Goal: Task Accomplishment & Management: Manage account settings

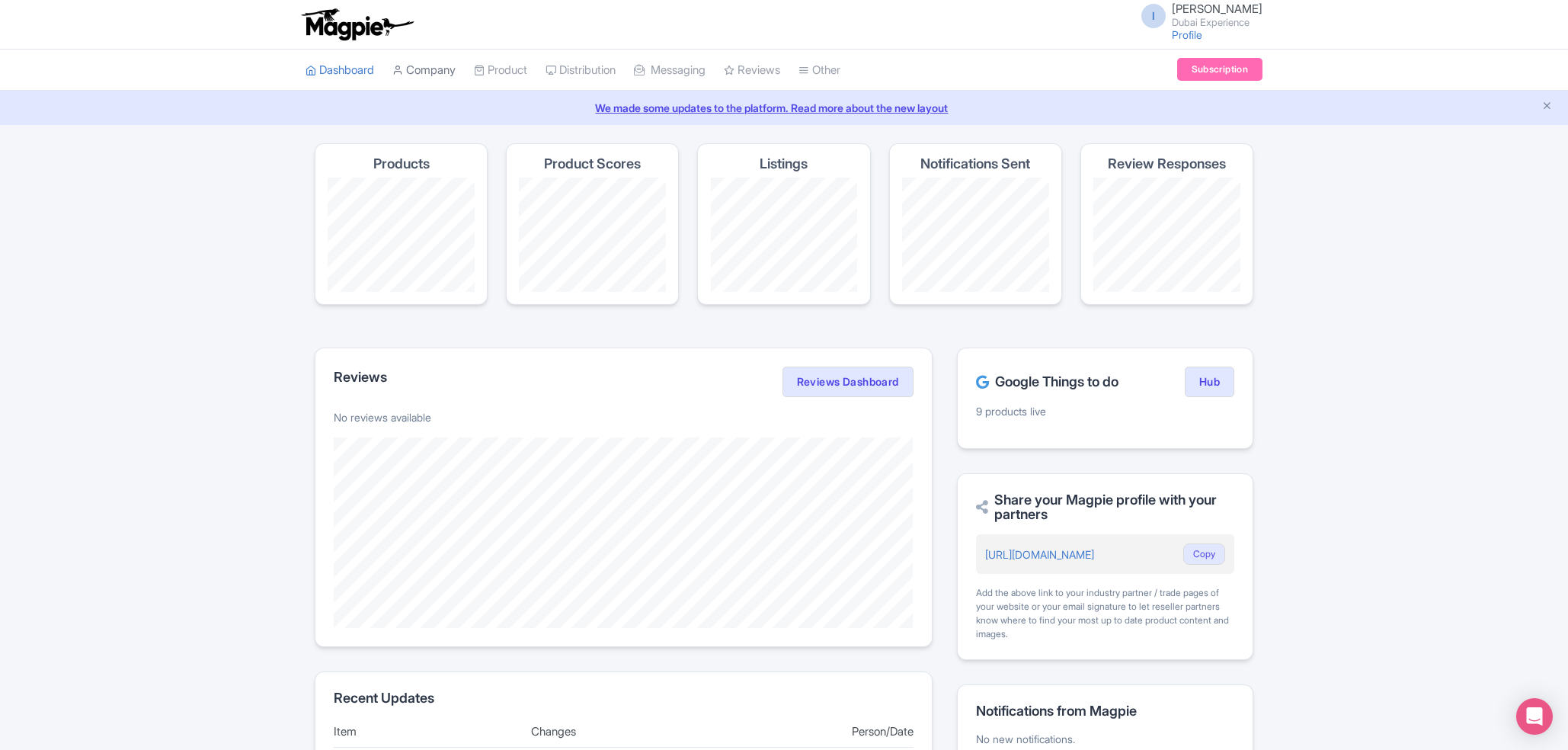
click at [446, 74] on link "Company" at bounding box center [424, 70] width 63 height 42
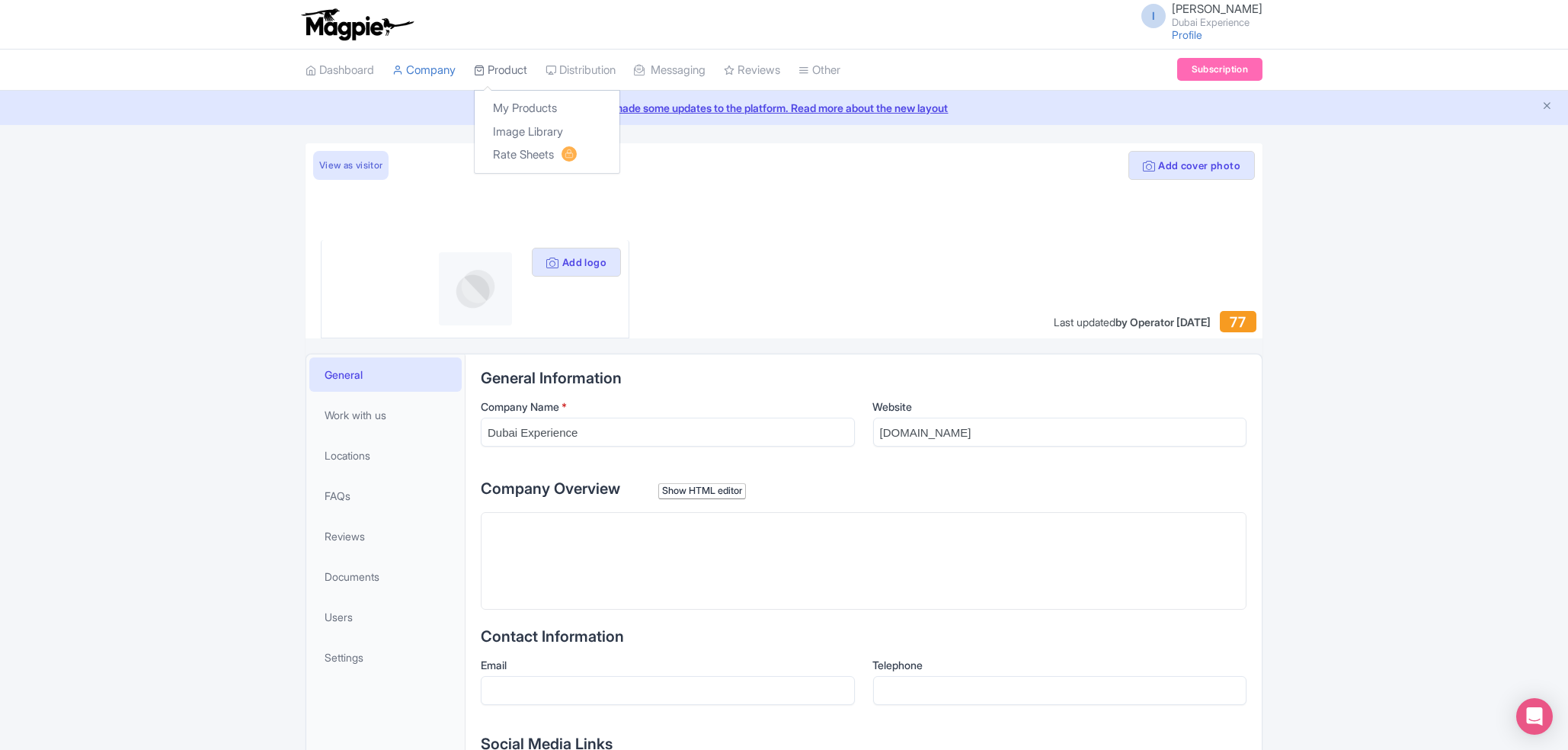
click at [509, 61] on link "Product" at bounding box center [500, 70] width 53 height 42
click at [523, 118] on link "My Products" at bounding box center [546, 108] width 145 height 24
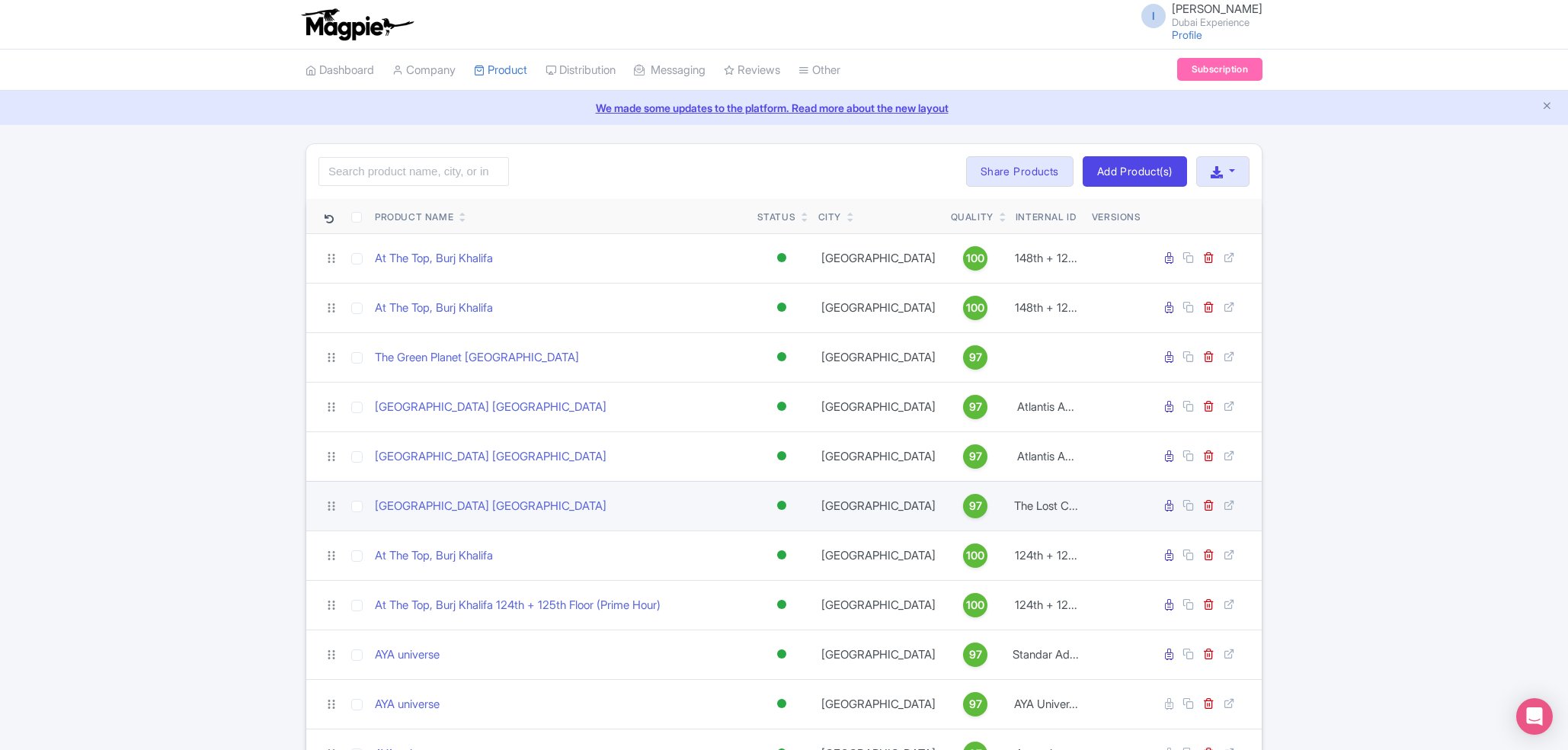
scroll to position [163, 0]
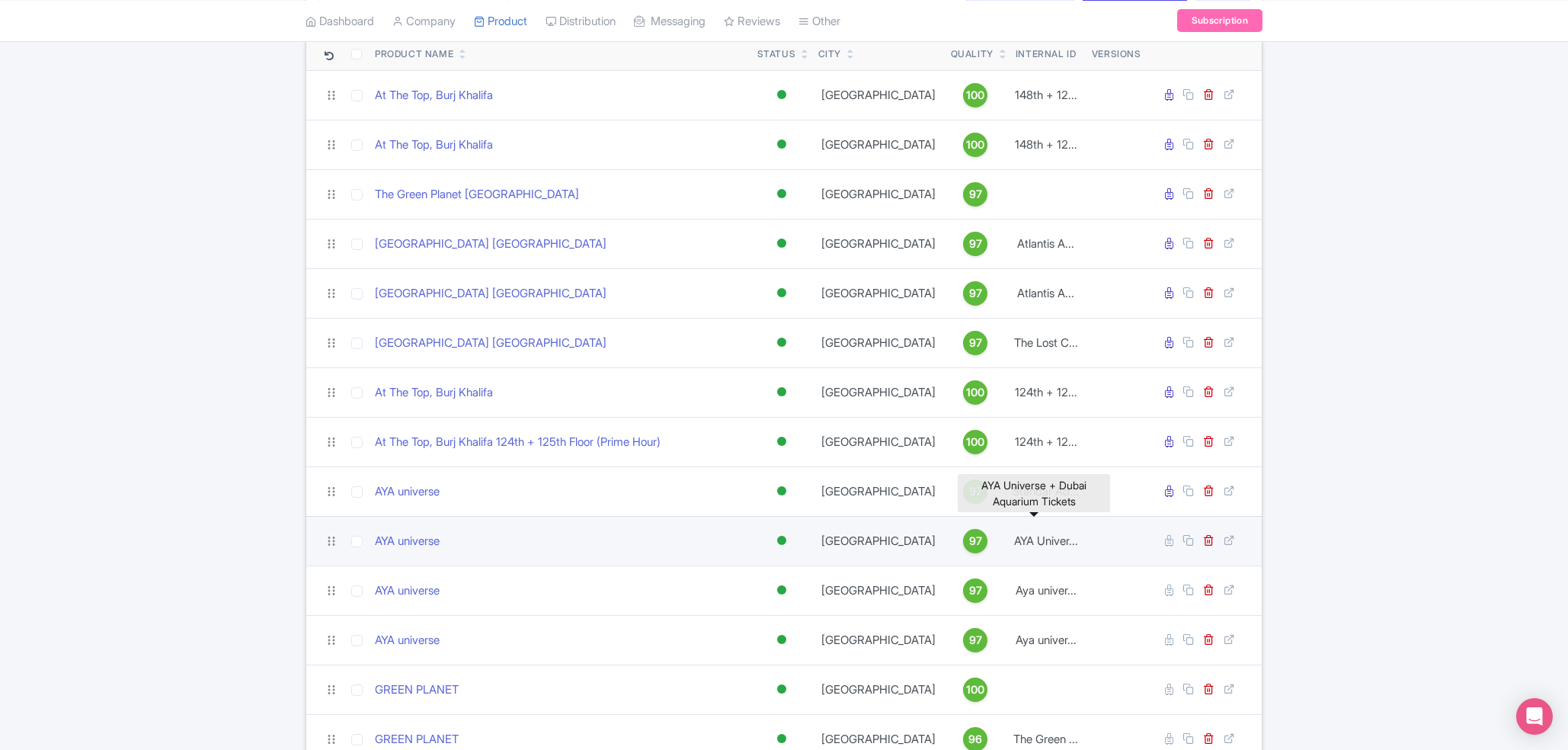
click at [1057, 542] on td "AYA Univer..." at bounding box center [1046, 540] width 79 height 50
click at [391, 537] on link "AYA universe" at bounding box center [407, 542] width 65 height 17
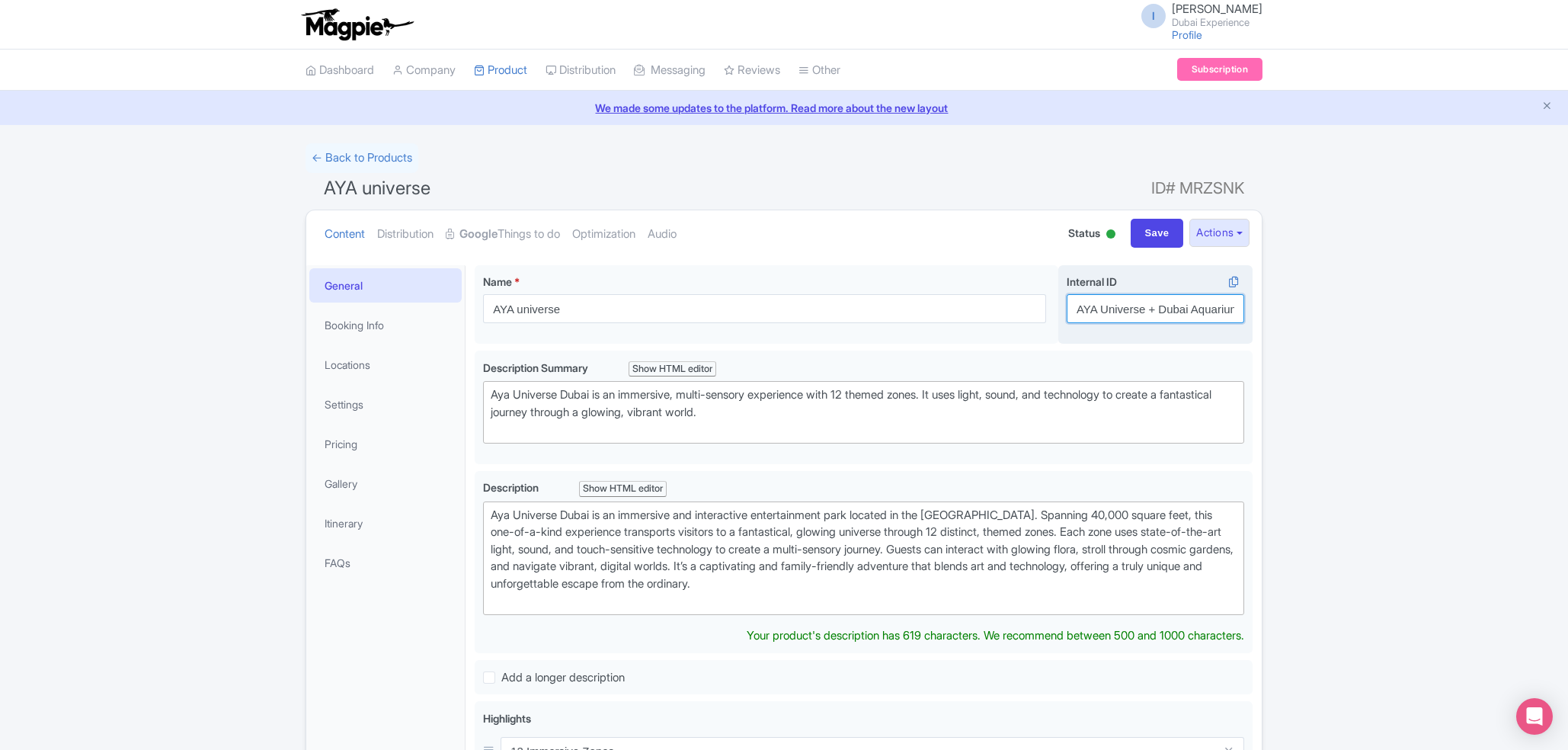
click at [1086, 314] on input "AYA Universe + Dubai Aquarium Tickets" at bounding box center [1155, 309] width 178 height 29
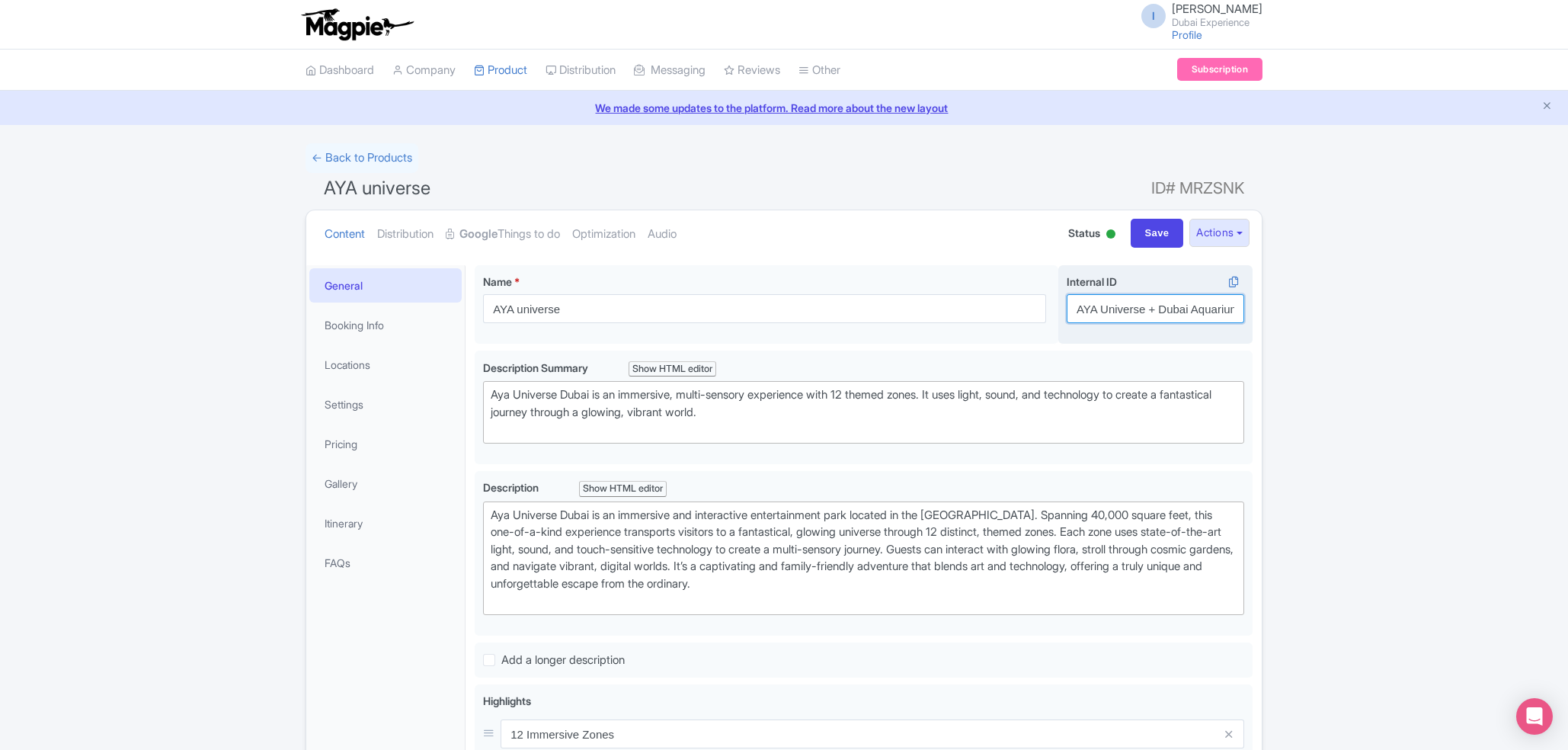
click at [1086, 314] on input "AYA Universe + Dubai Aquarium Tickets" at bounding box center [1155, 309] width 178 height 29
click at [373, 448] on link "Pricing" at bounding box center [385, 444] width 153 height 34
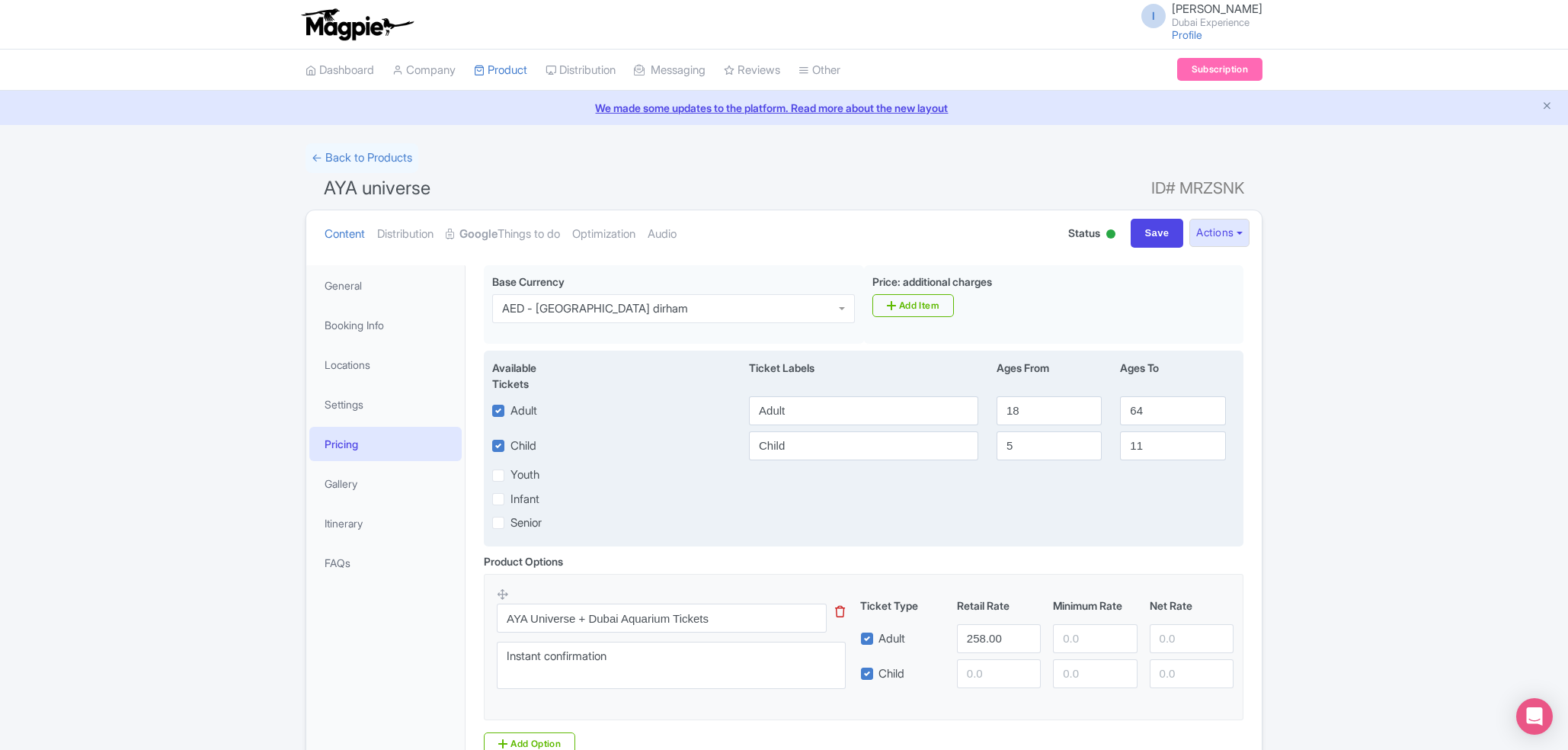
scroll to position [81, 0]
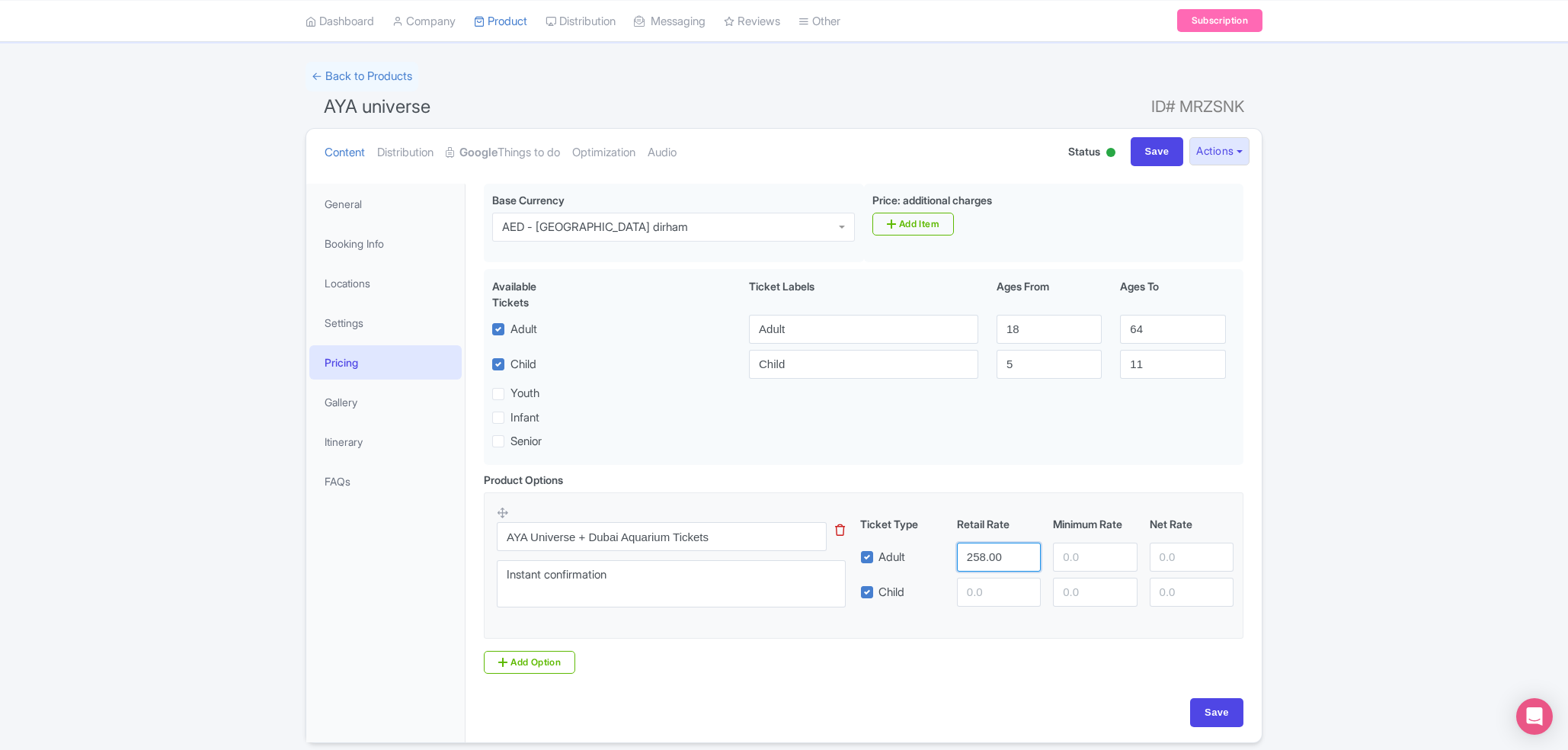
click at [1003, 564] on input "258.00" at bounding box center [999, 557] width 84 height 29
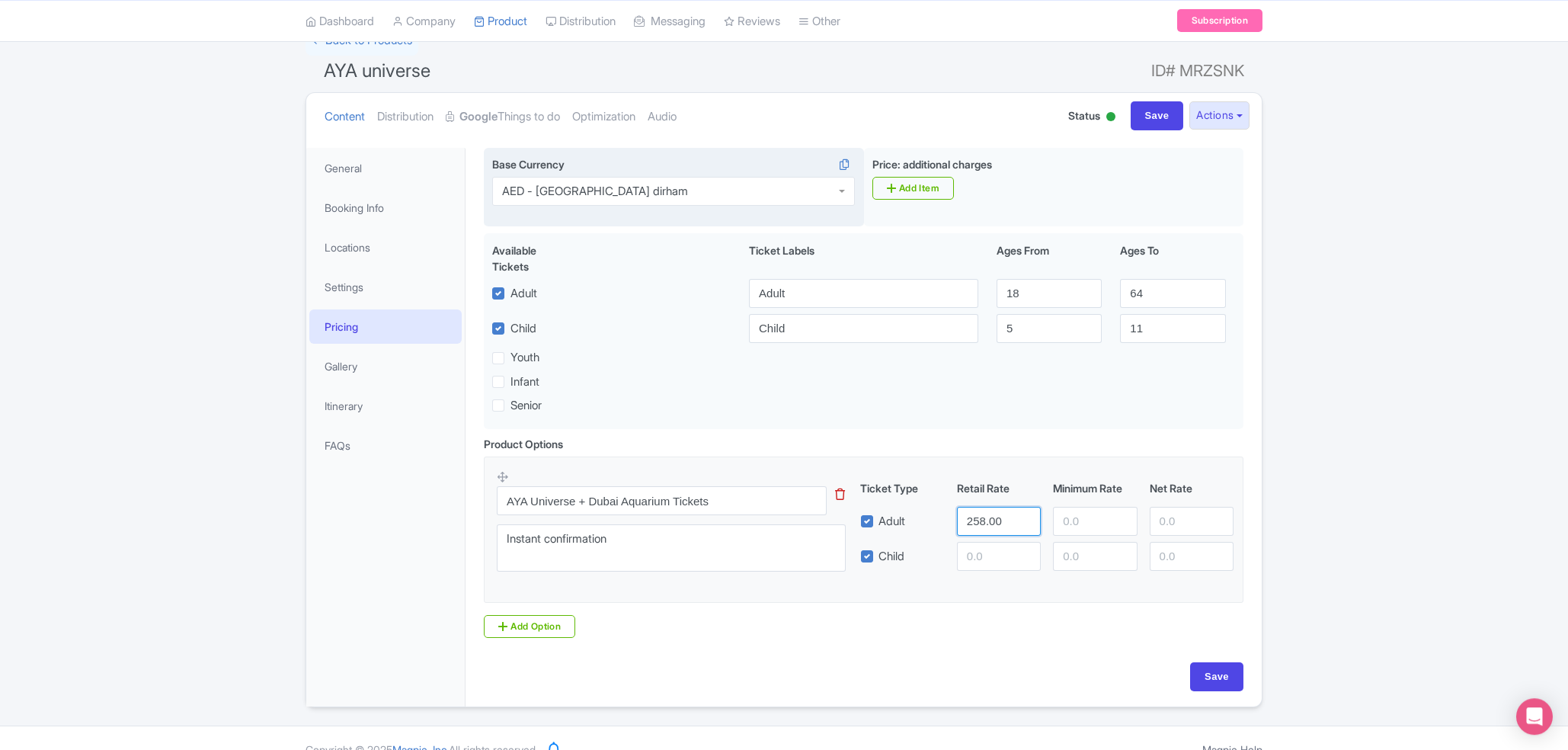
scroll to position [0, 0]
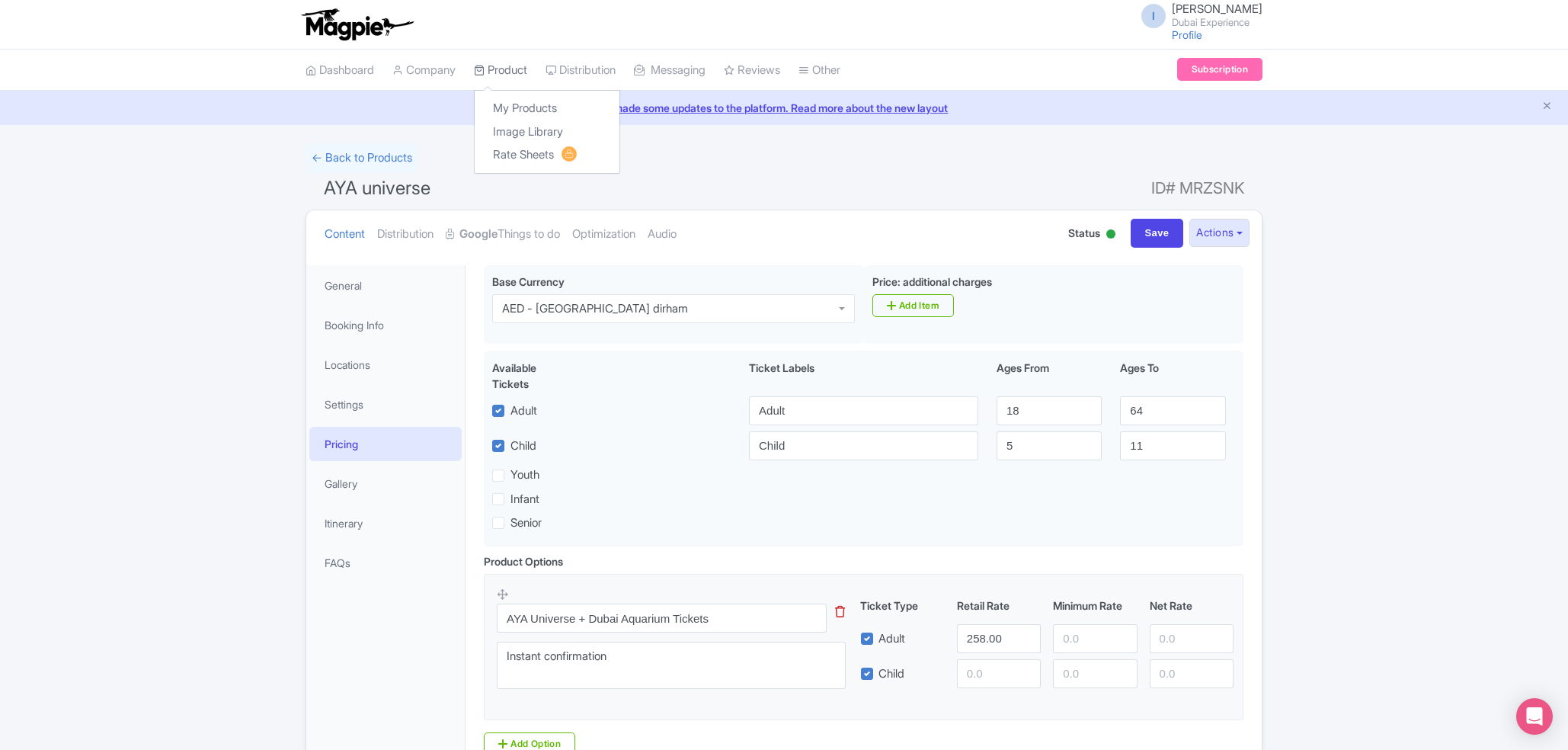
click at [508, 66] on link "Product" at bounding box center [500, 70] width 53 height 42
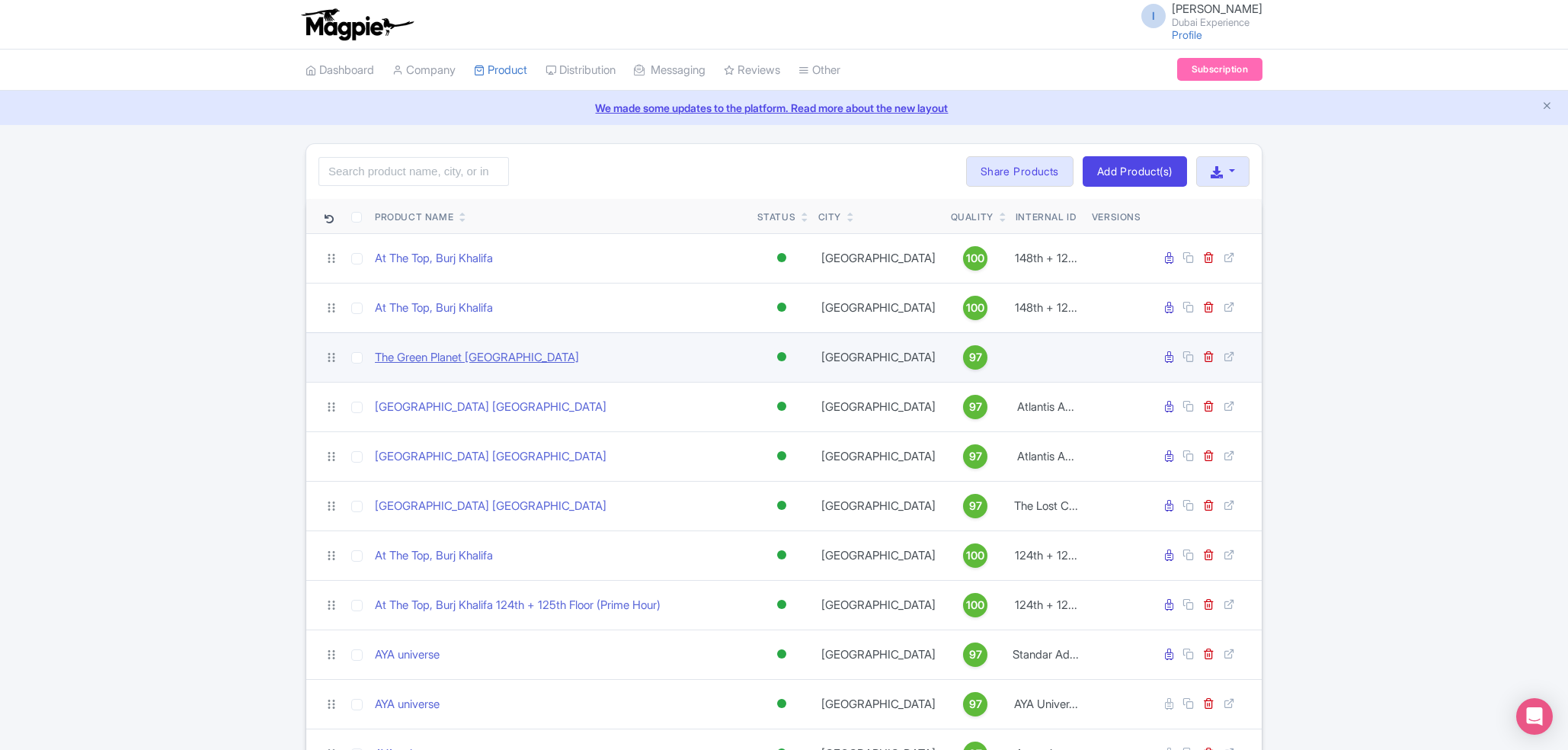
scroll to position [81, 0]
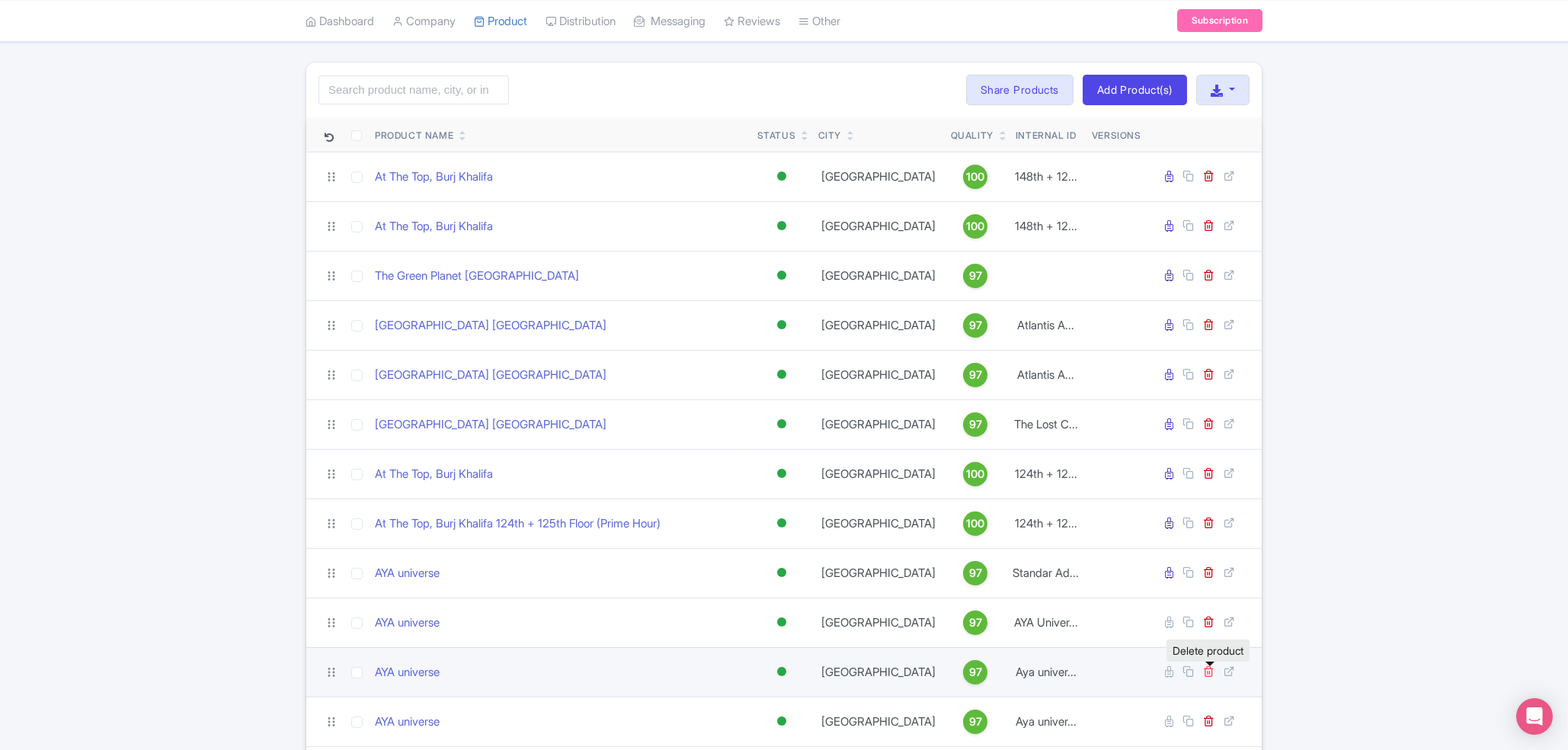
click at [1205, 677] on icon at bounding box center [1209, 671] width 11 height 11
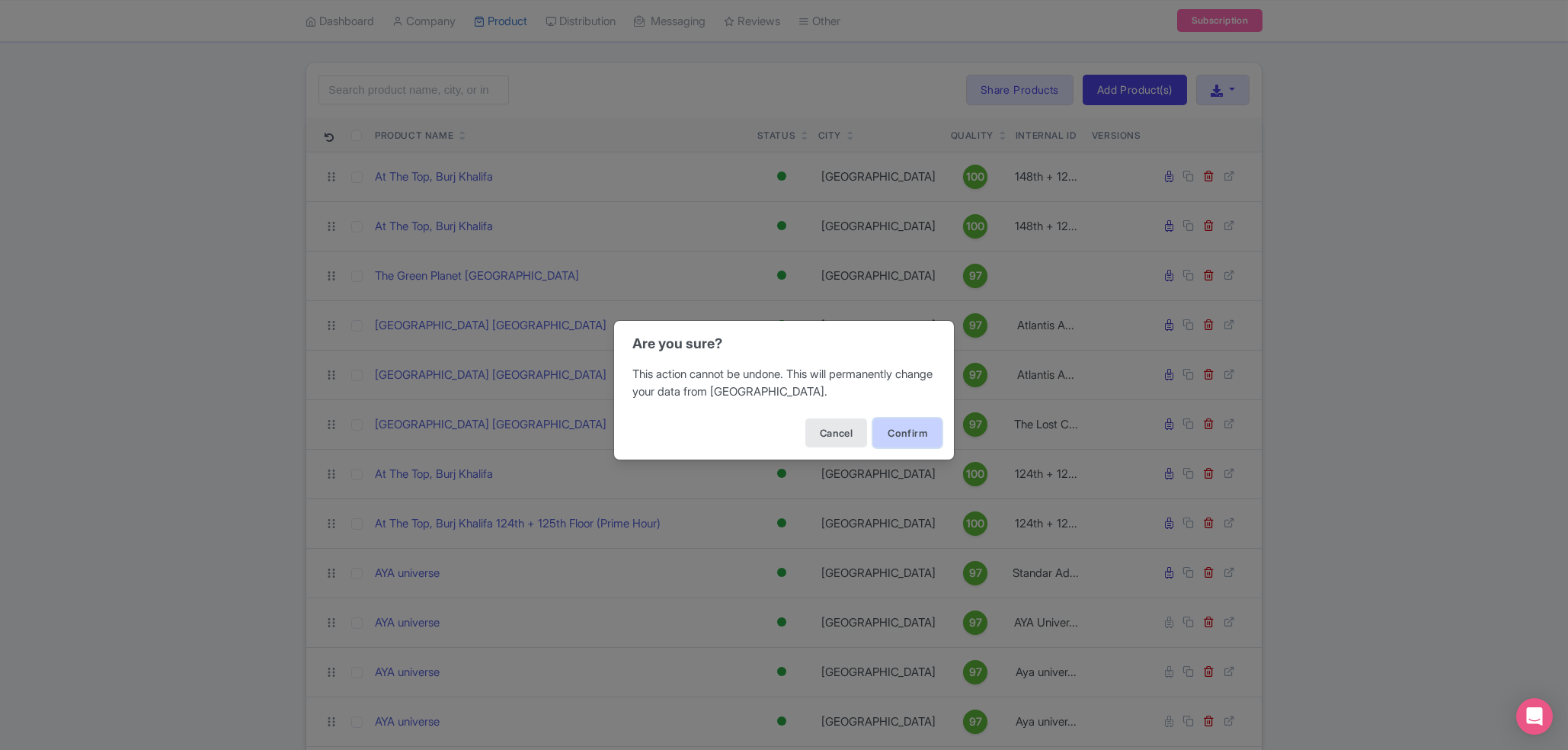
click at [920, 430] on button "Confirm" at bounding box center [907, 433] width 69 height 29
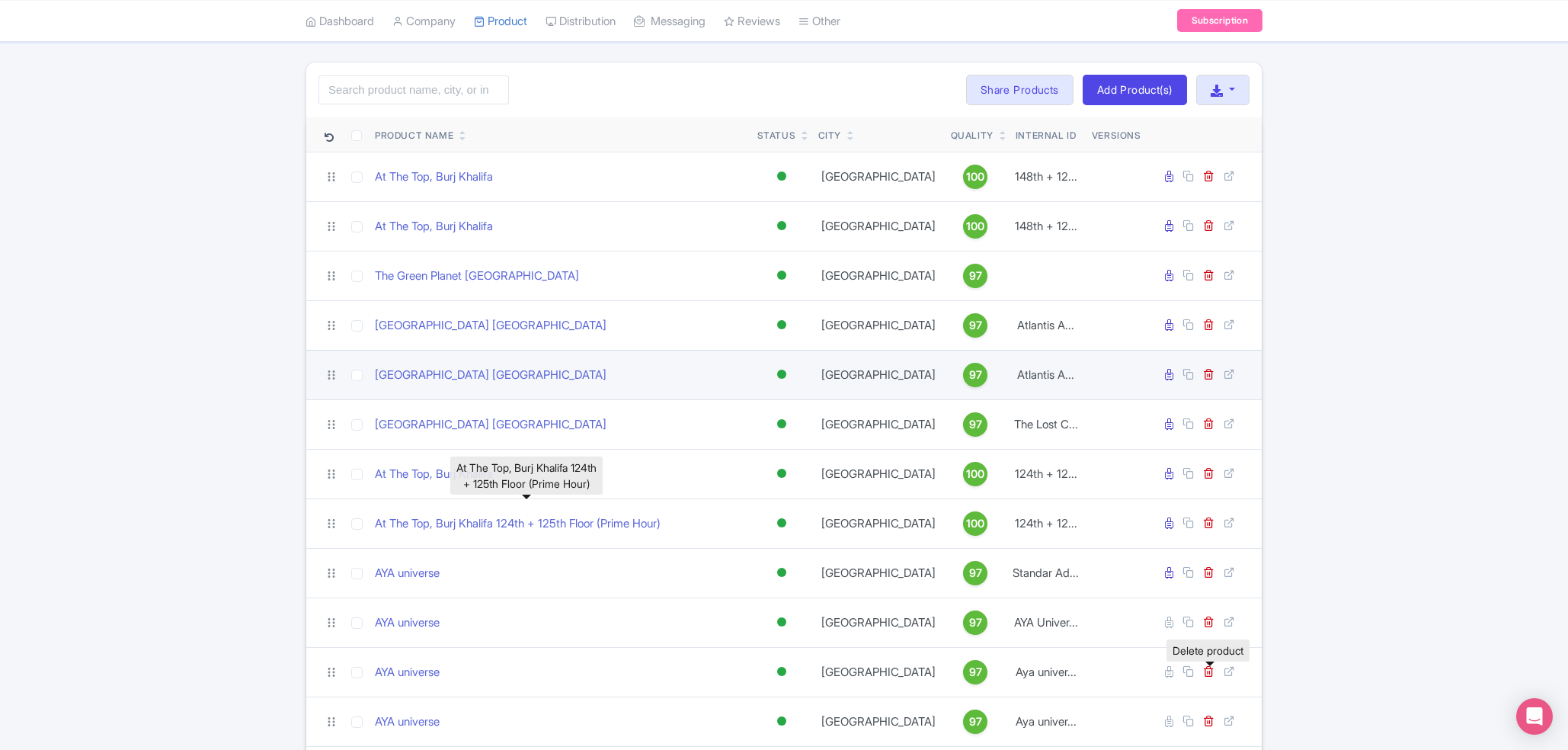
scroll to position [244, 0]
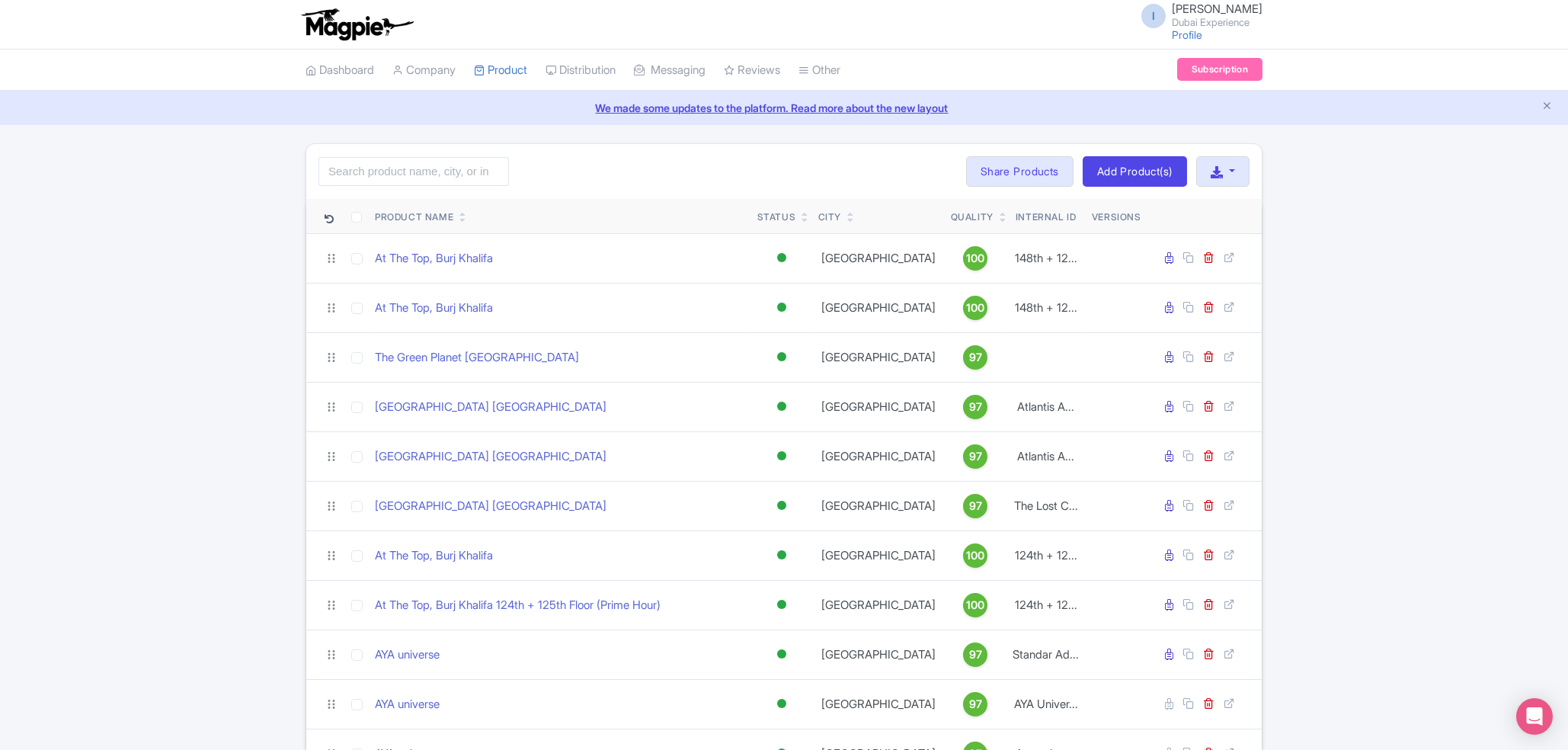
click at [693, 109] on link "We made some updates to the platform. Read more about the new layout" at bounding box center [784, 108] width 1550 height 16
click at [512, 110] on link "My Products" at bounding box center [546, 108] width 145 height 24
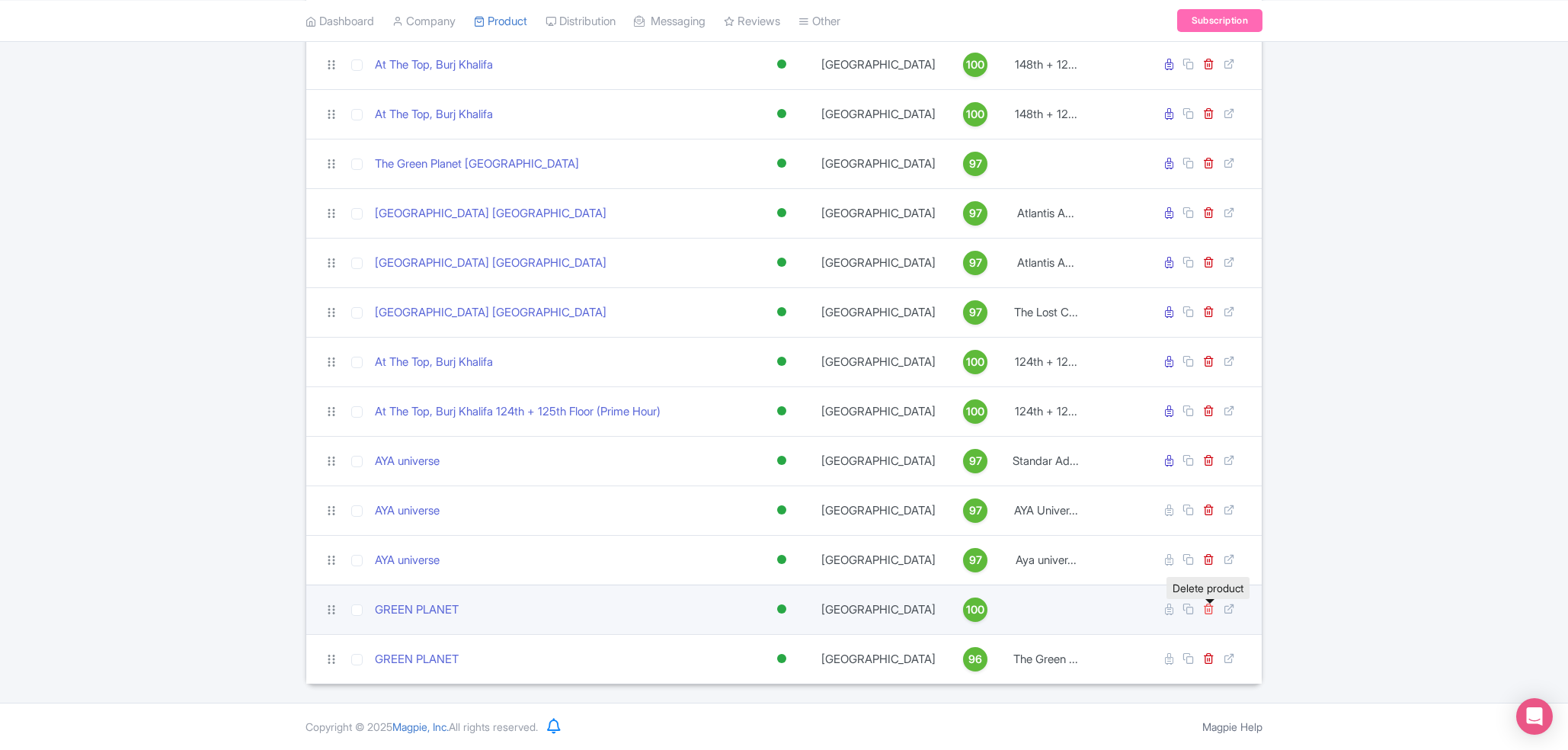
click at [1206, 611] on icon at bounding box center [1209, 608] width 11 height 11
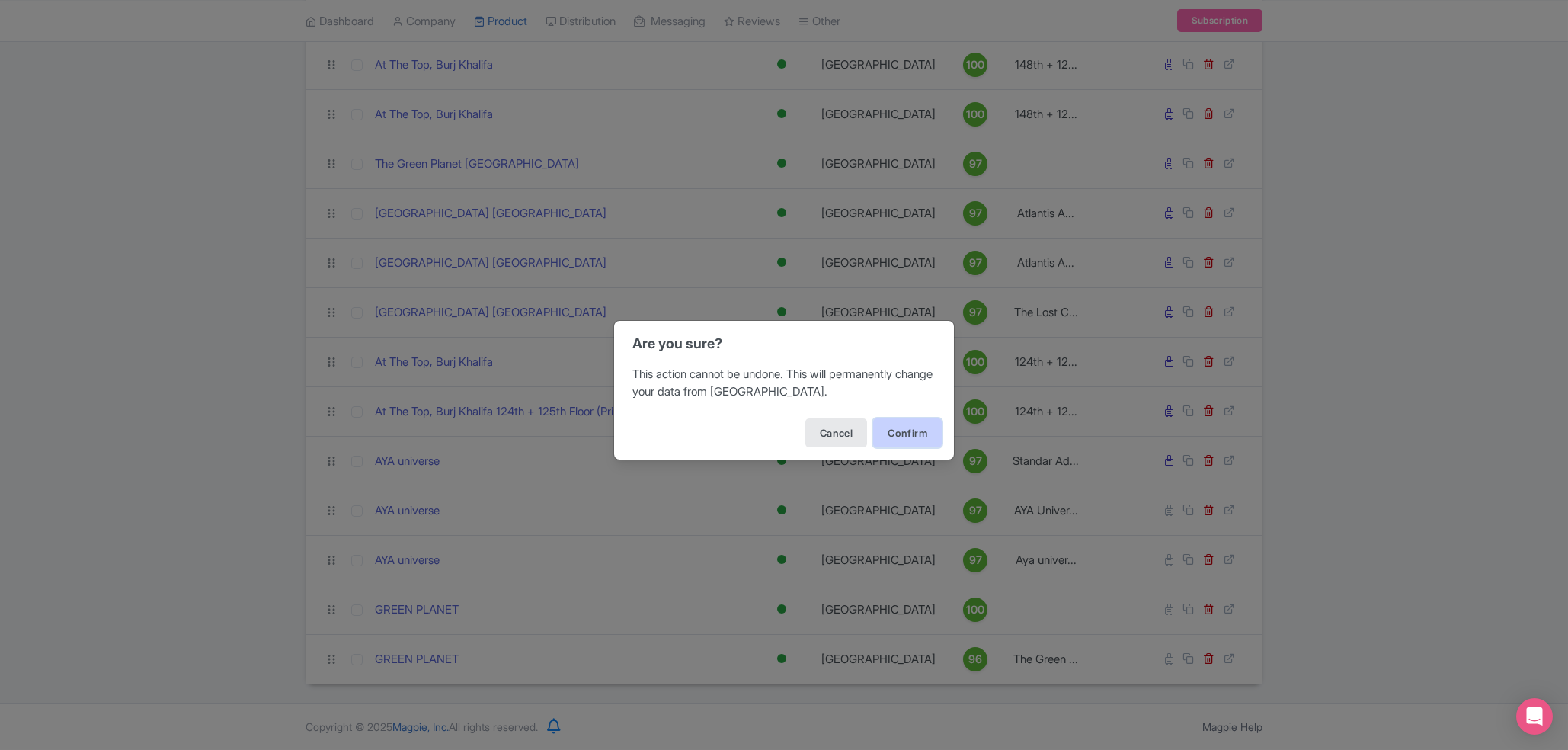
click at [921, 425] on button "Confirm" at bounding box center [907, 433] width 69 height 29
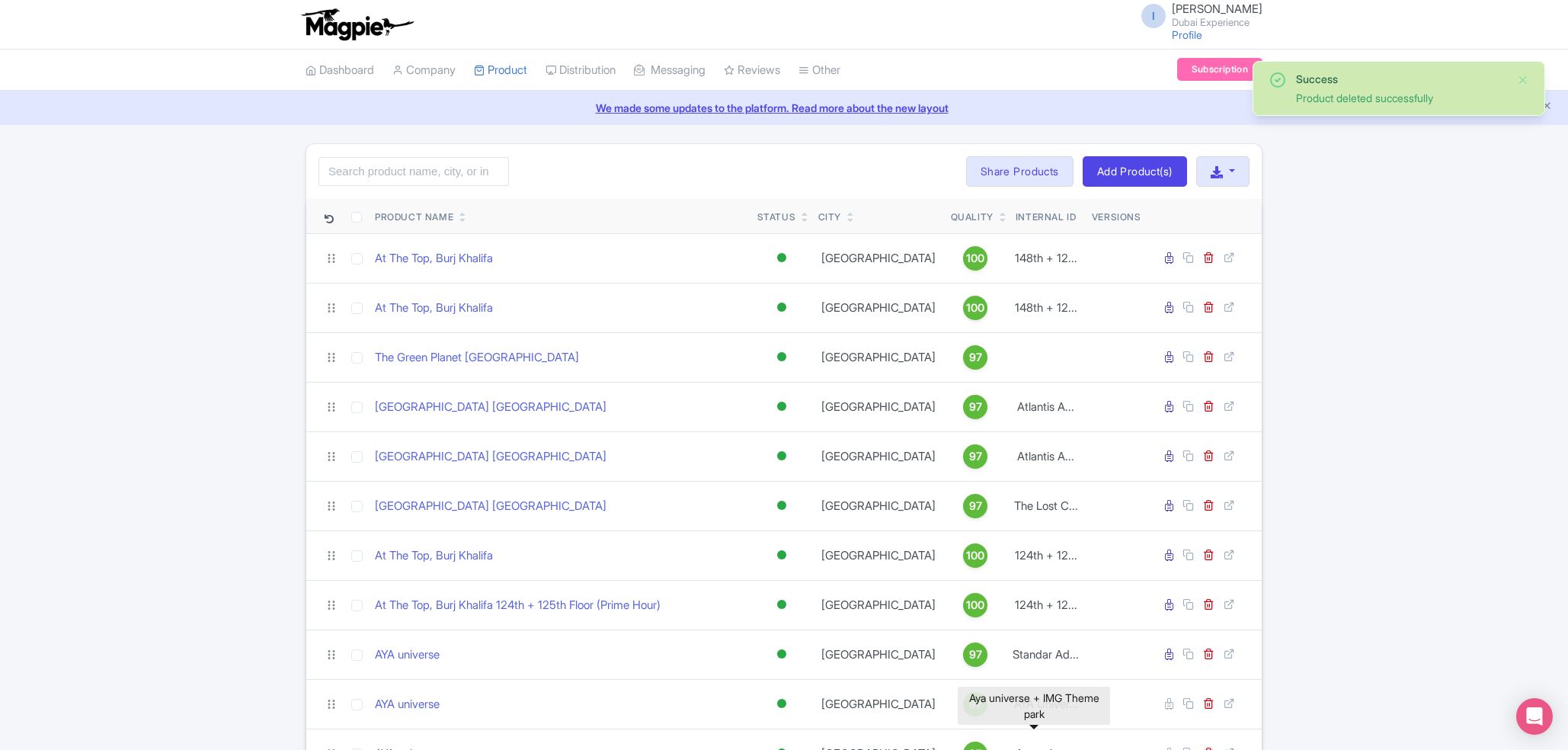
scroll to position [145, 0]
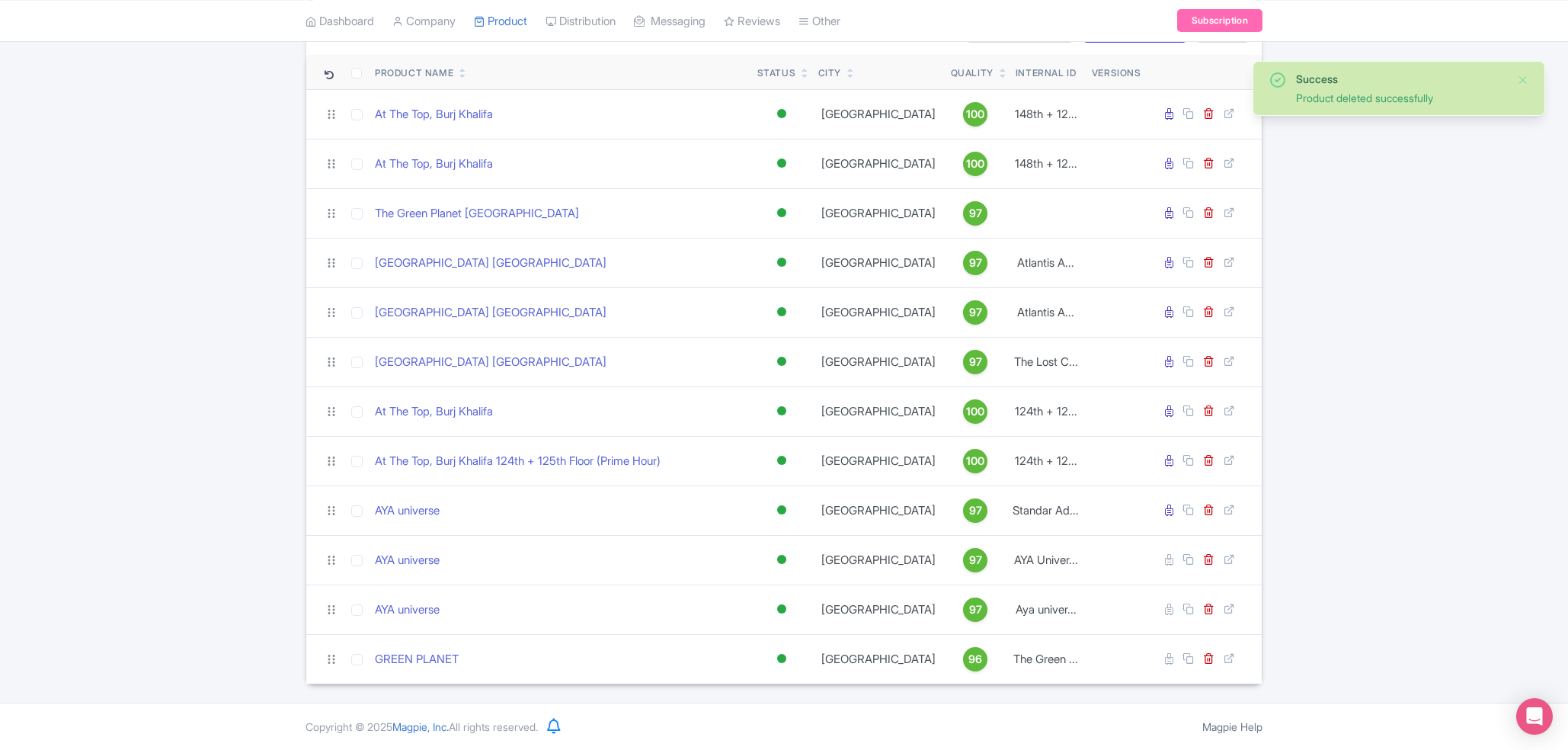
click at [1430, 89] on div "Success Product deleted successfully" at bounding box center [1400, 89] width 209 height 35
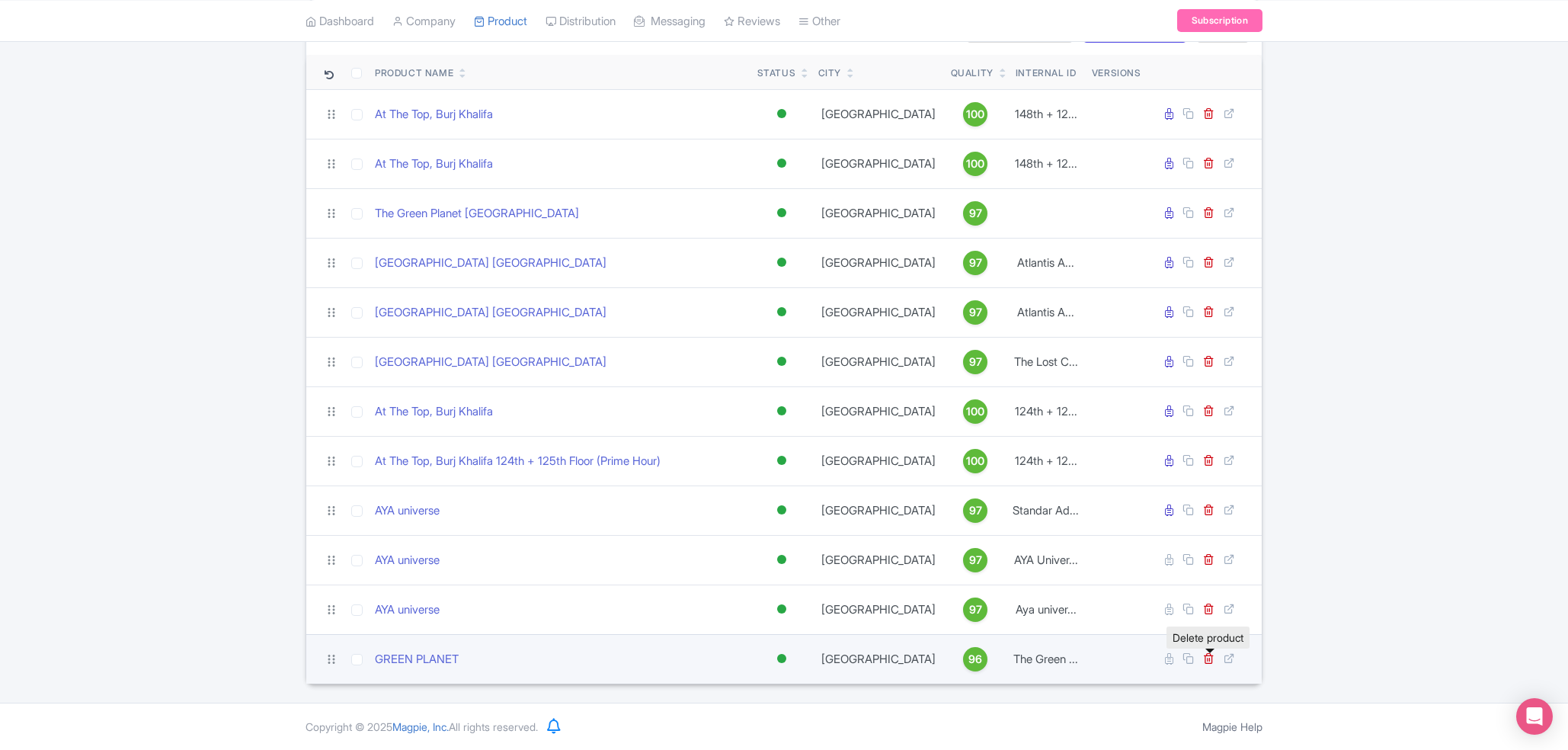
click at [1211, 665] on link at bounding box center [1211, 659] width 14 height 14
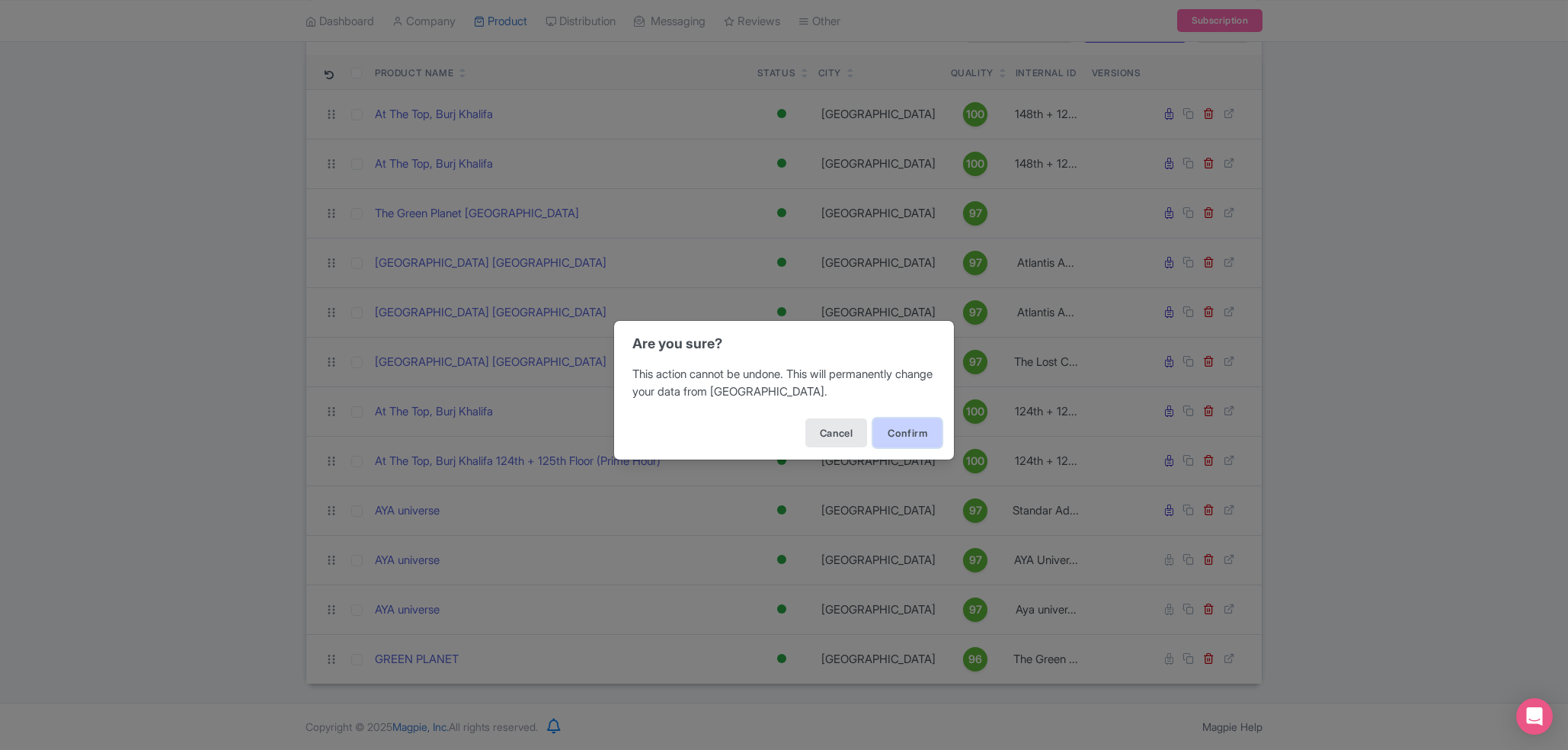
click at [898, 443] on button "Confirm" at bounding box center [907, 433] width 69 height 29
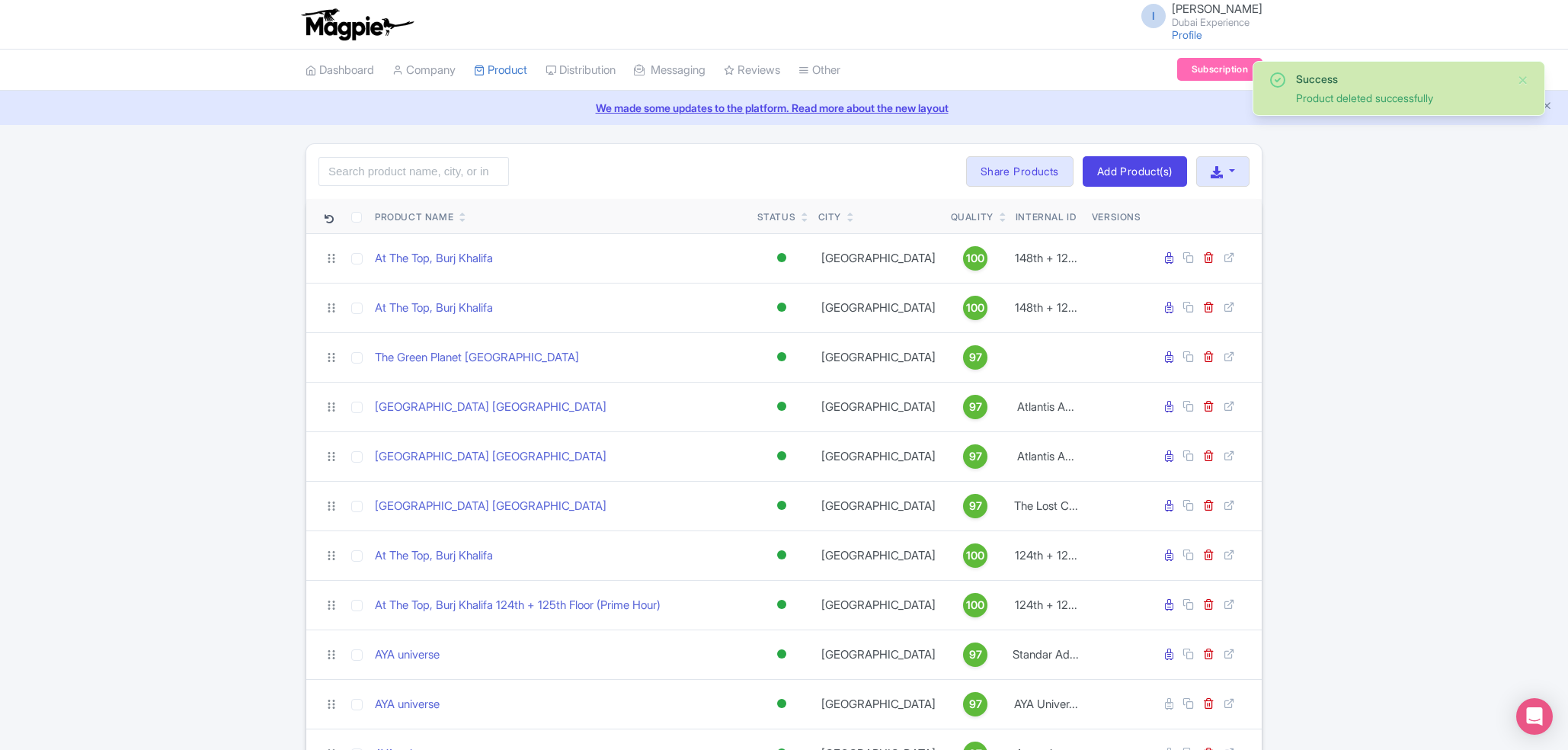
scroll to position [96, 0]
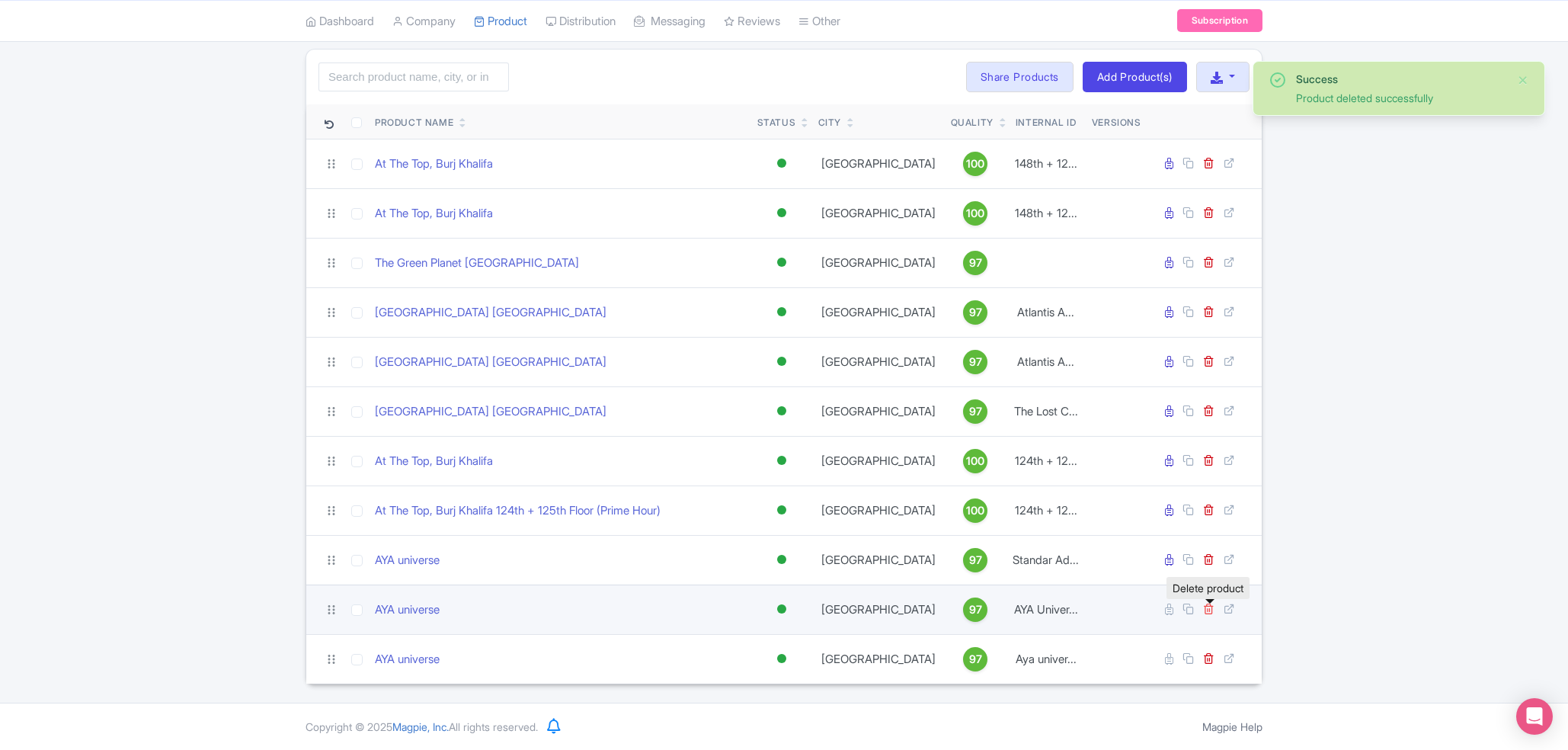
click at [1214, 613] on icon at bounding box center [1209, 608] width 11 height 11
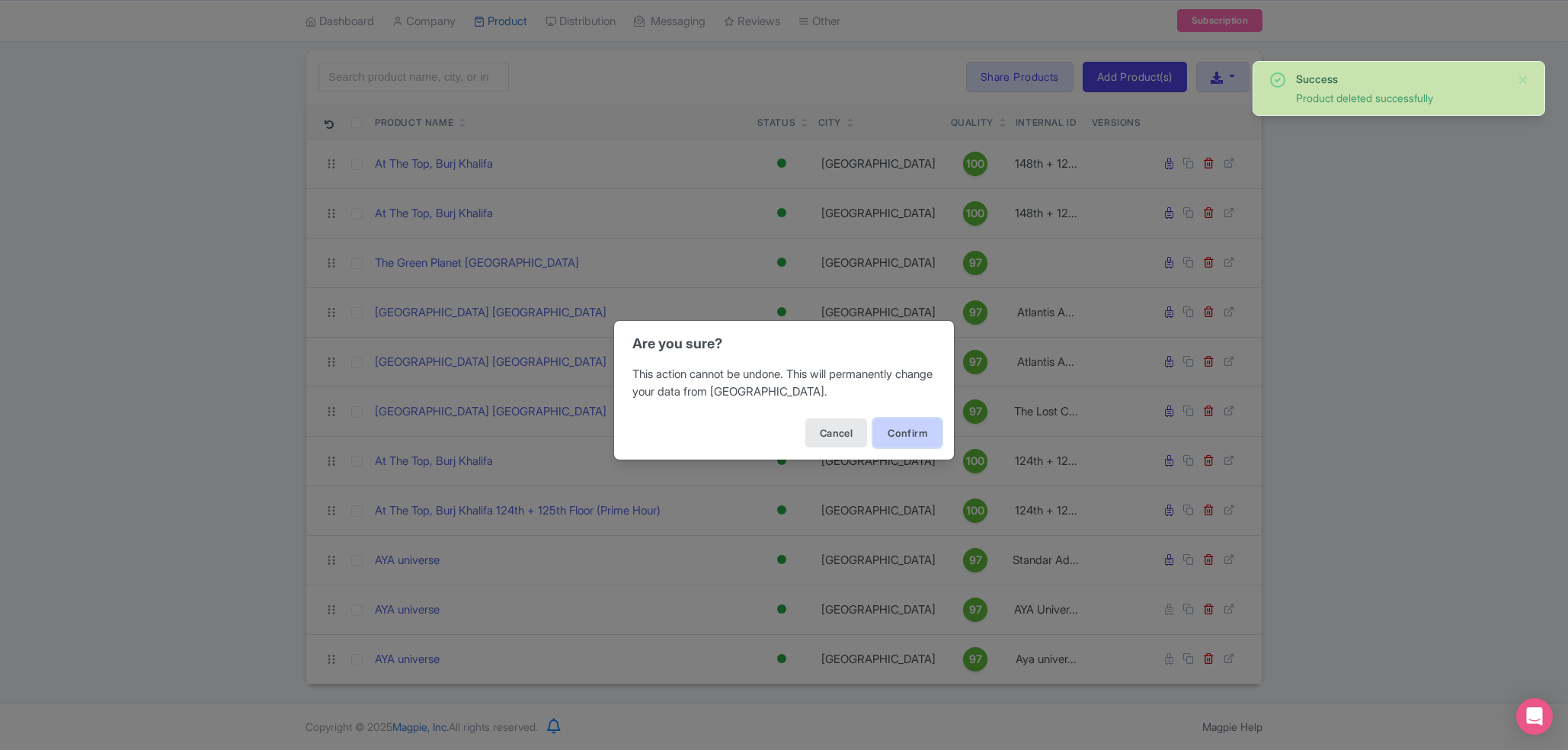
click at [927, 435] on button "Confirm" at bounding box center [907, 433] width 69 height 29
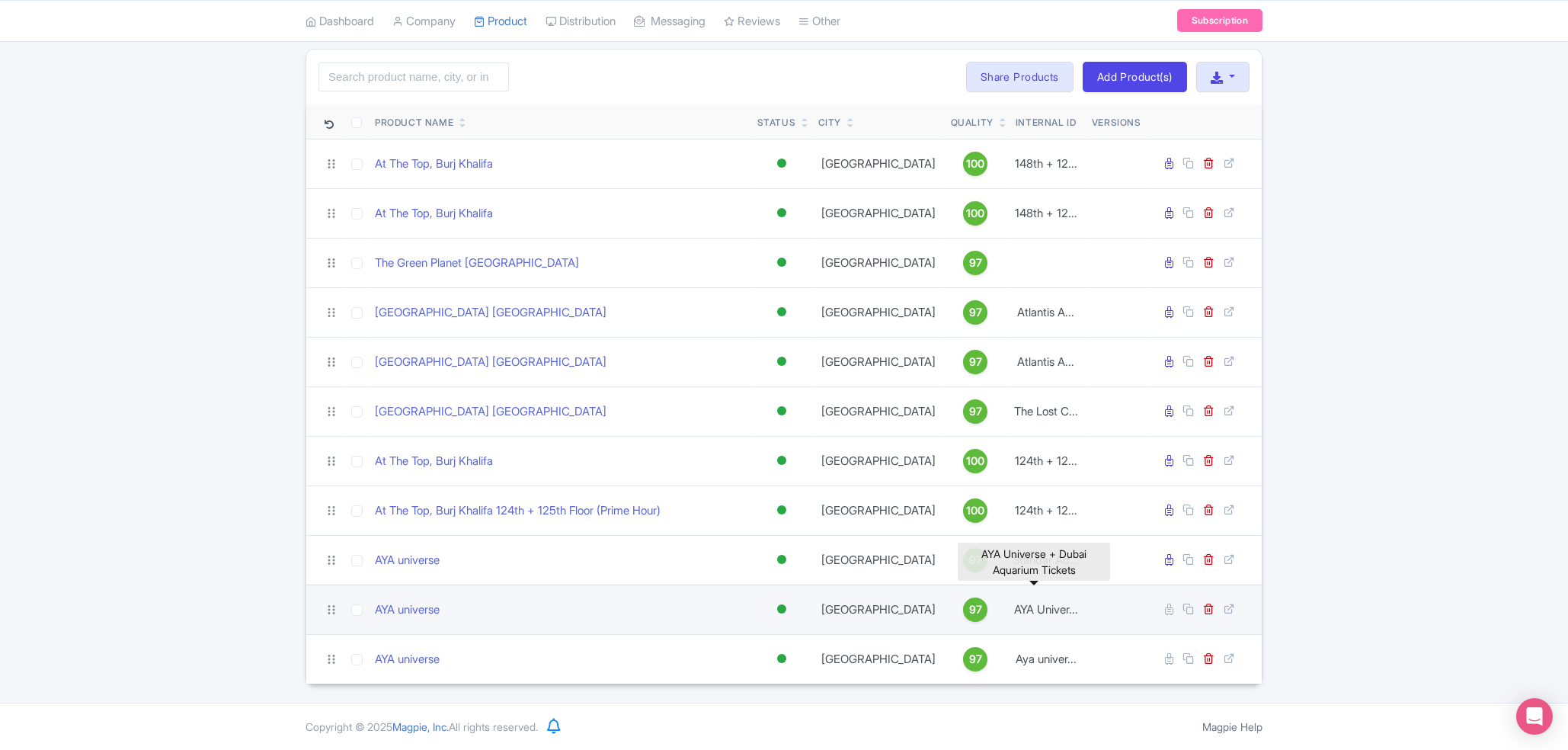
click at [1024, 608] on td "AYA Univer..." at bounding box center [1046, 609] width 79 height 50
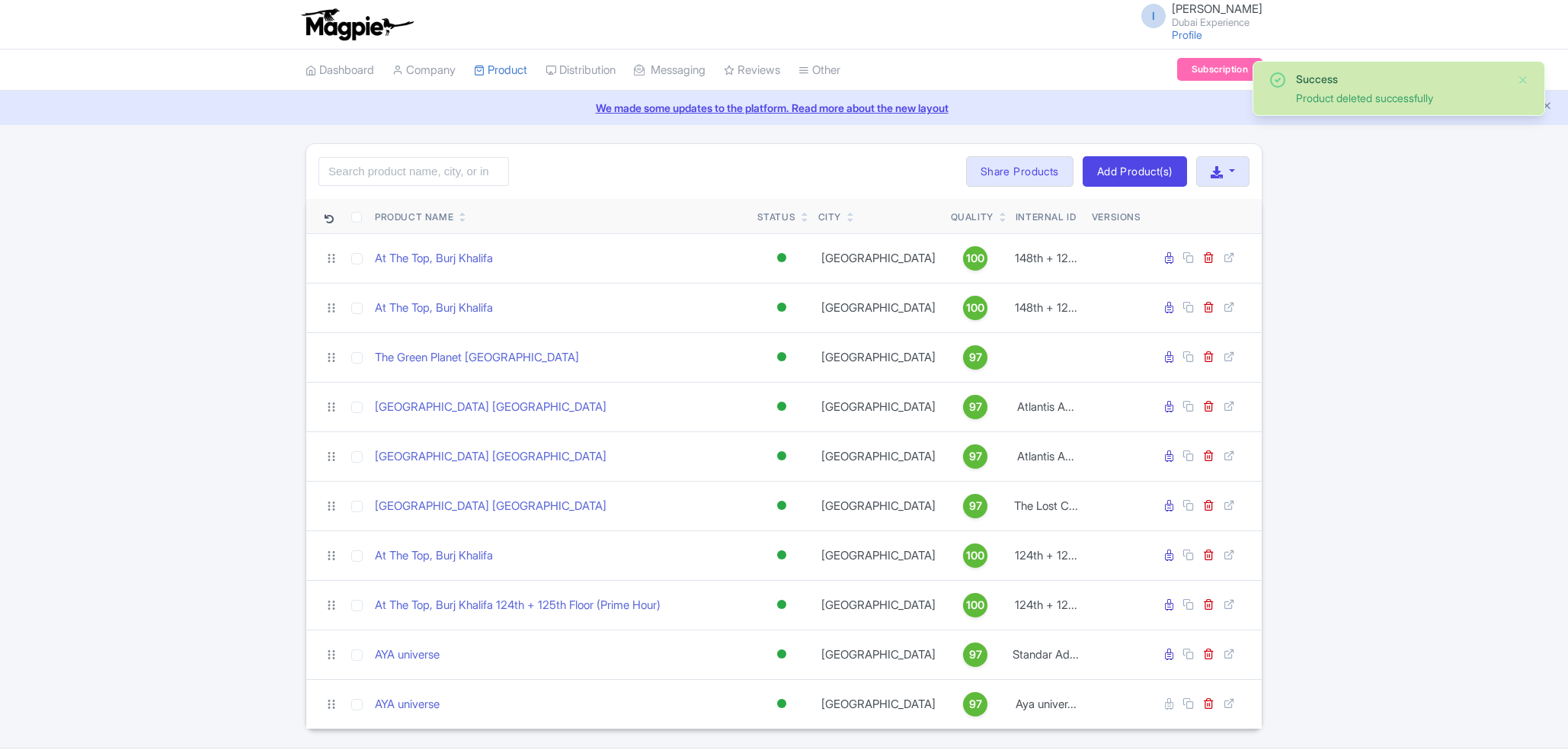
scroll to position [47, 0]
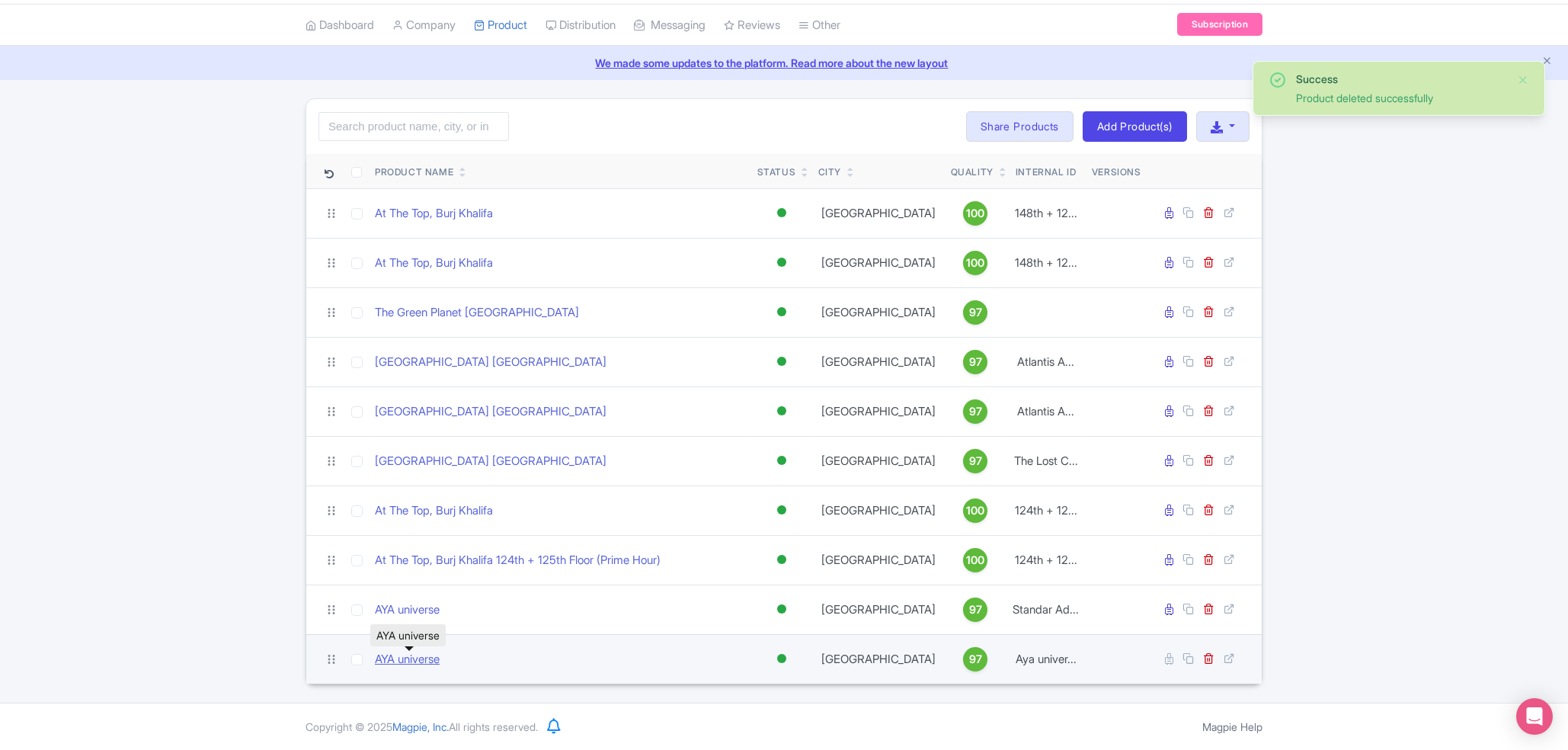
click at [403, 665] on link "AYA universe" at bounding box center [407, 660] width 65 height 17
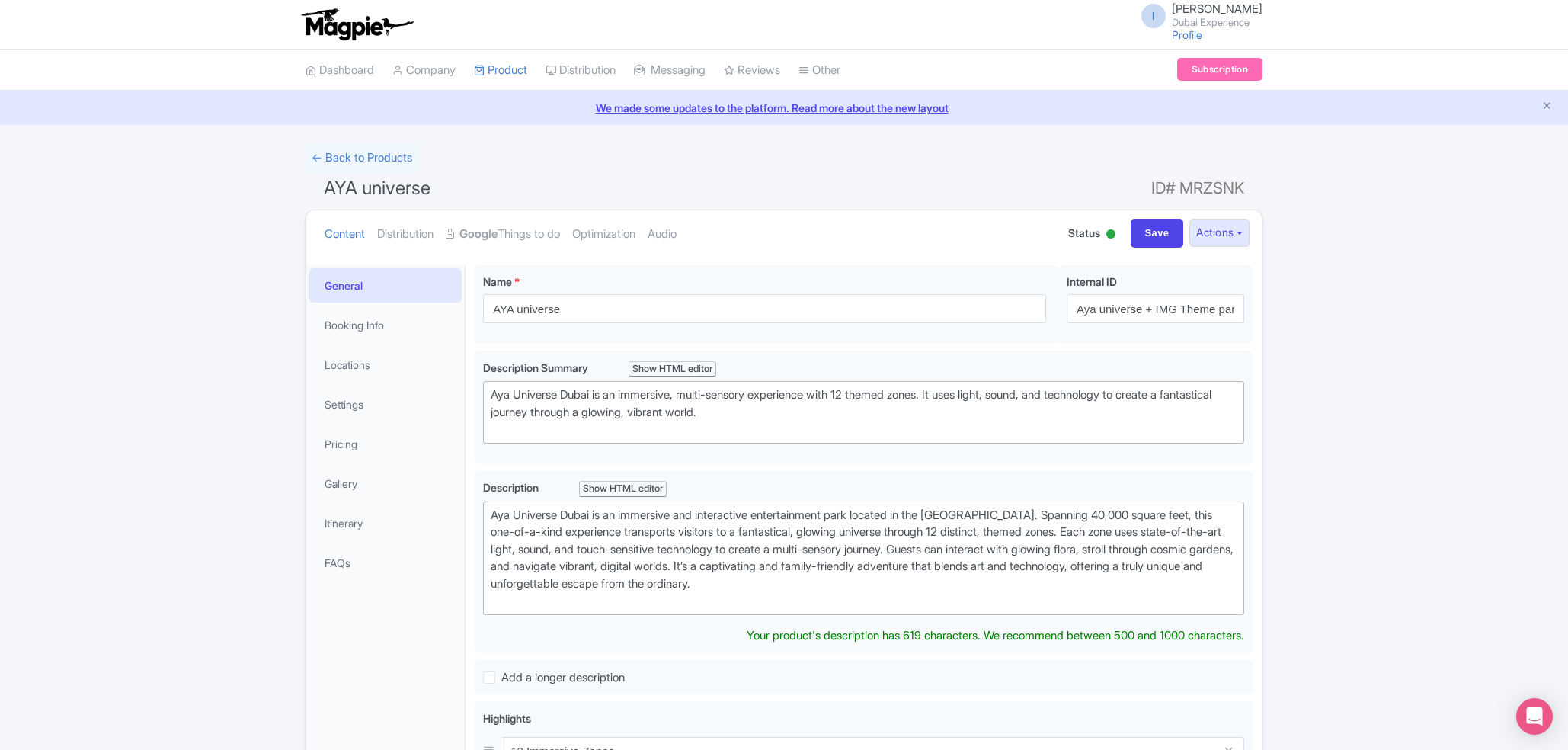
click at [879, 285] on label "Name * i" at bounding box center [765, 282] width 563 height 16
click at [879, 294] on input "AYA universe" at bounding box center [765, 309] width 563 height 29
click at [879, 285] on label "Name * i" at bounding box center [765, 282] width 563 height 16
click at [879, 294] on input "AYA universe" at bounding box center [765, 309] width 563 height 29
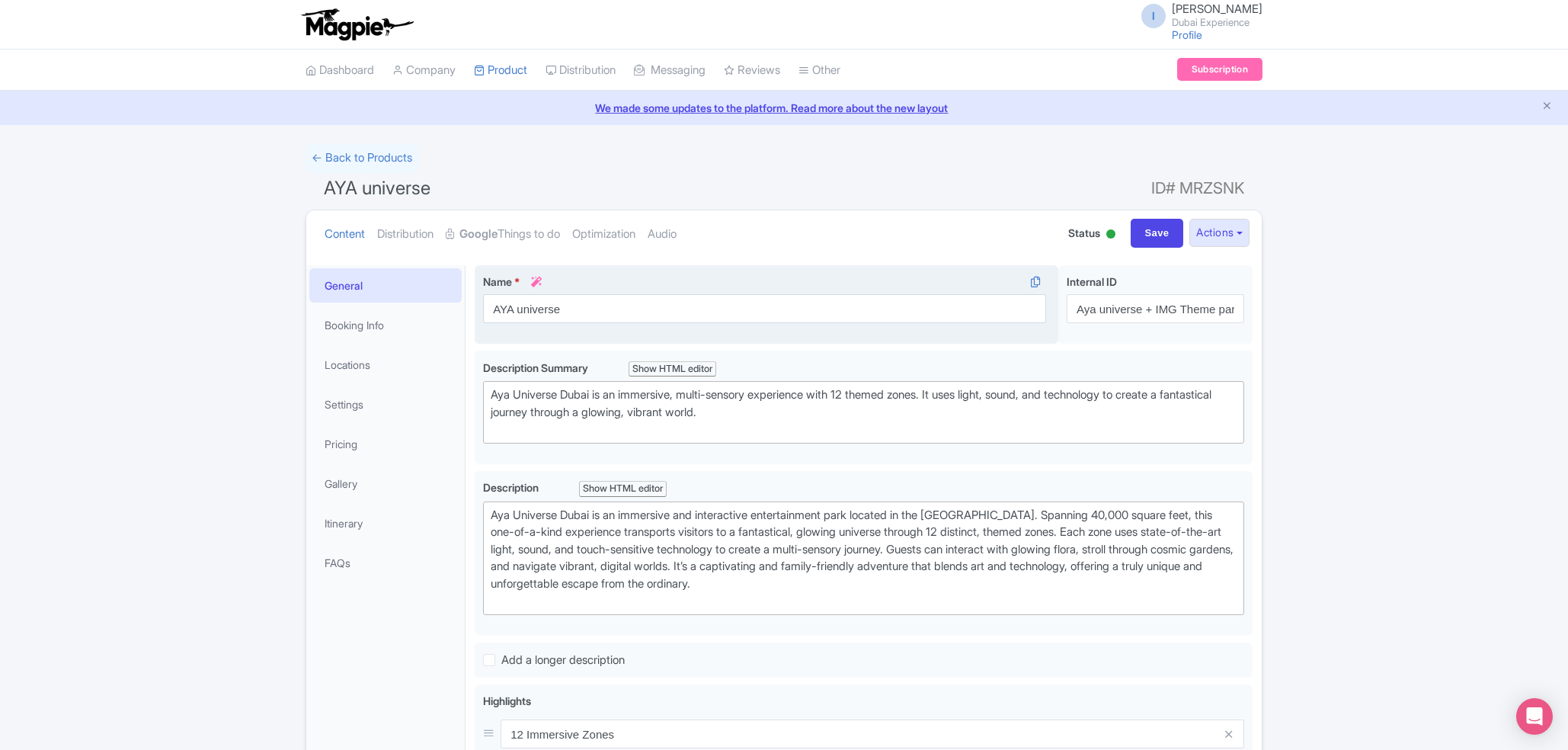
click at [880, 293] on div "Name * i AYA universe" at bounding box center [765, 298] width 563 height 50
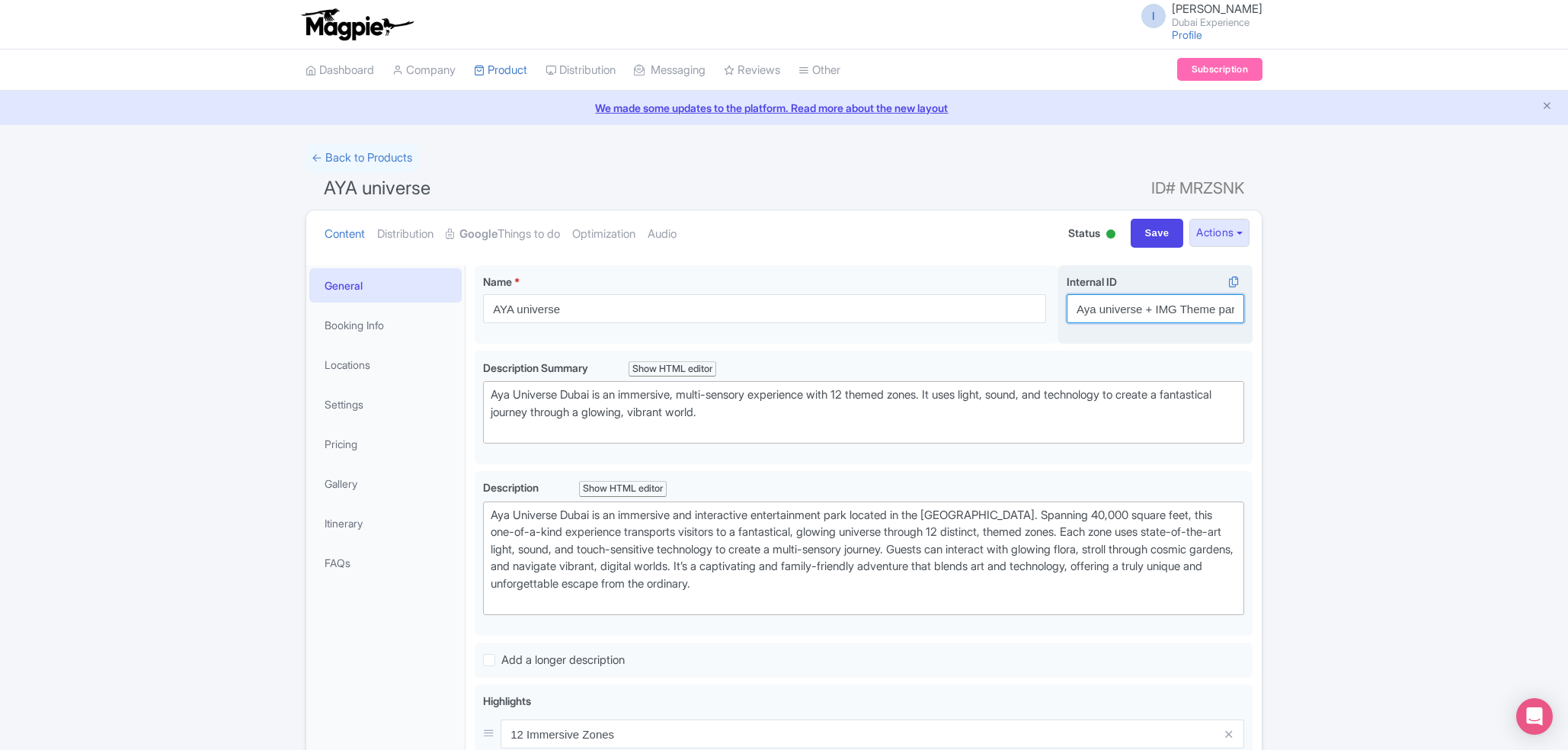
click at [1147, 308] on input "Aya universe + IMG Theme park" at bounding box center [1155, 309] width 178 height 29
click at [491, 233] on strong "Google" at bounding box center [478, 234] width 38 height 17
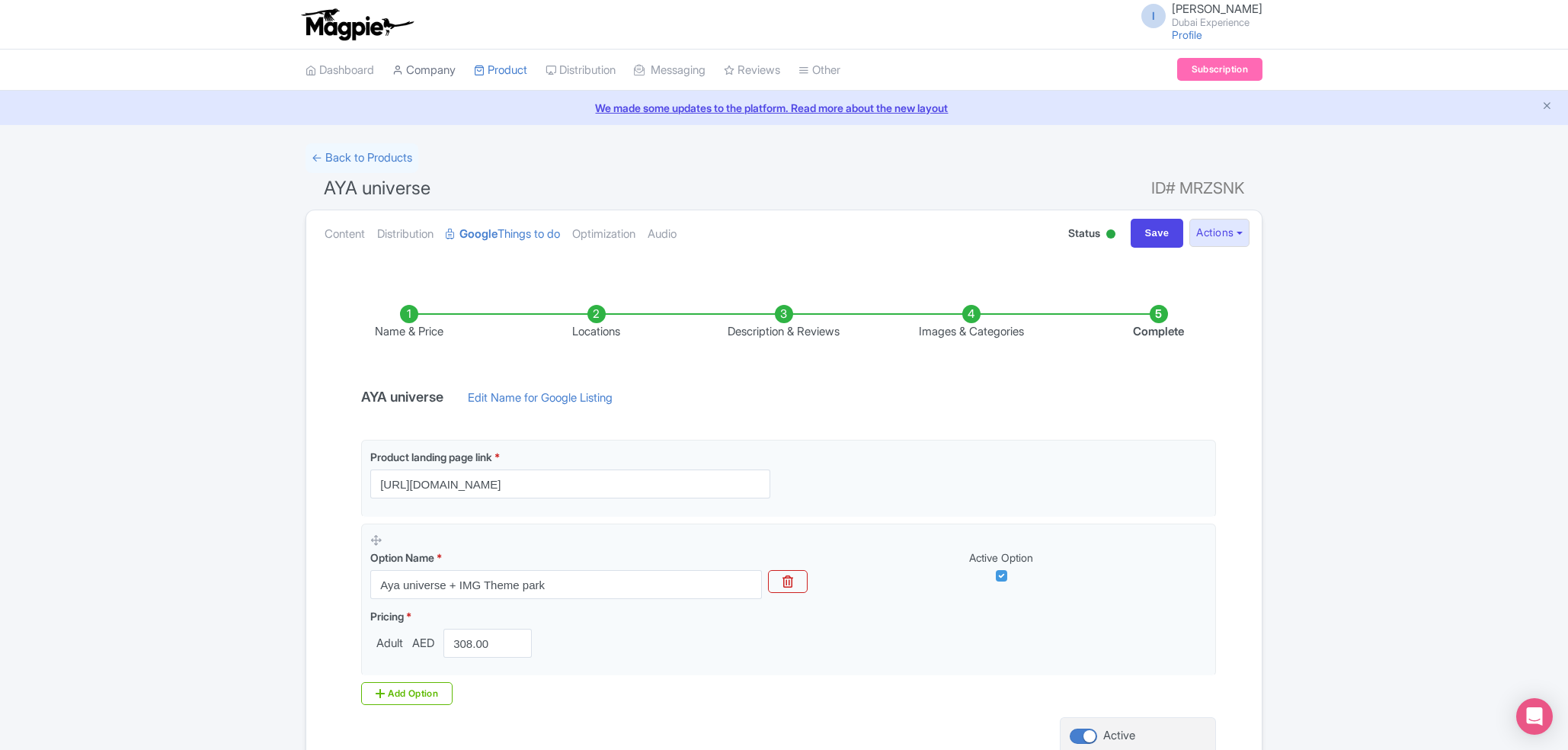
click at [446, 55] on link "Company" at bounding box center [424, 70] width 63 height 42
click at [515, 69] on link "Product" at bounding box center [500, 70] width 53 height 42
click at [517, 108] on link "My Products" at bounding box center [546, 108] width 145 height 24
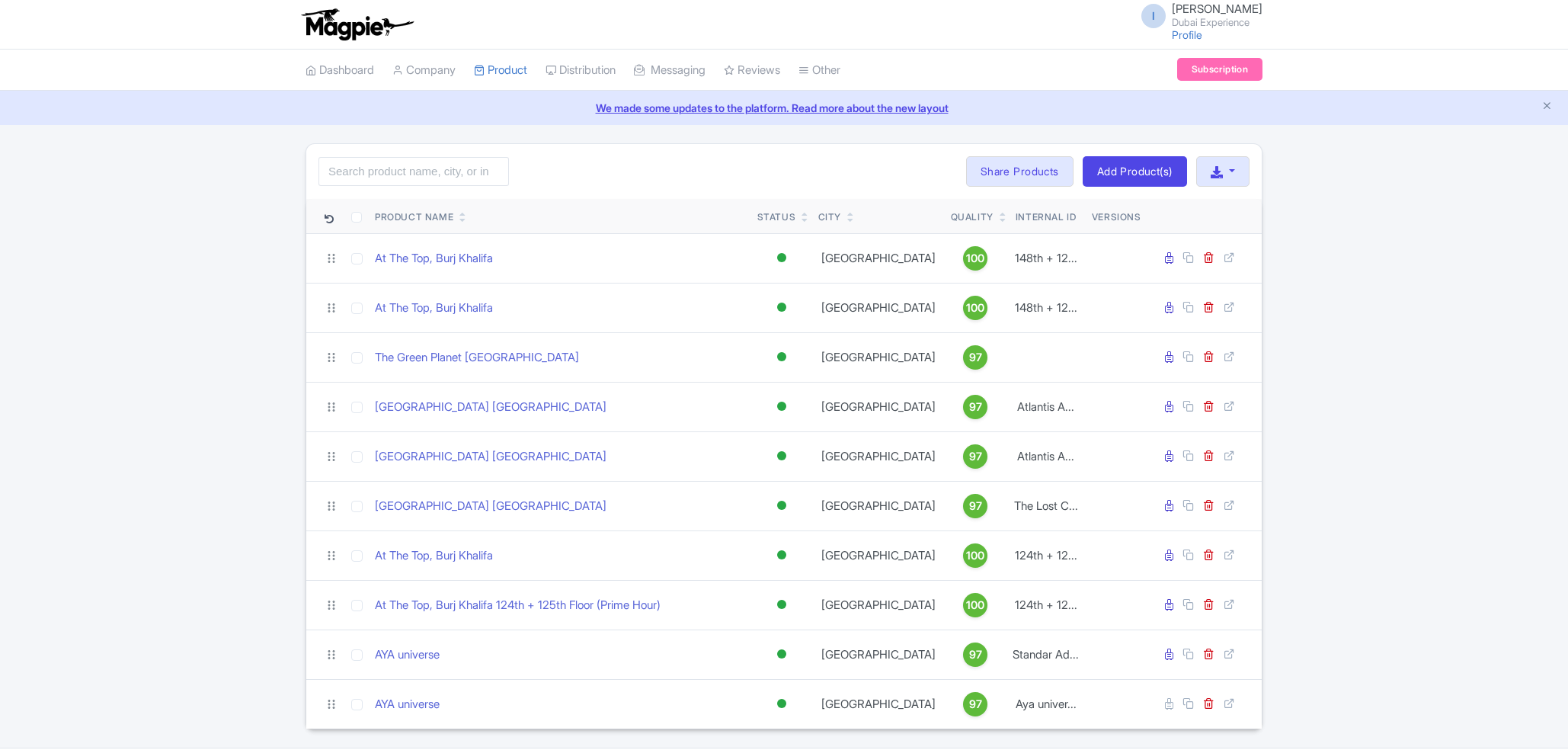
scroll to position [47, 0]
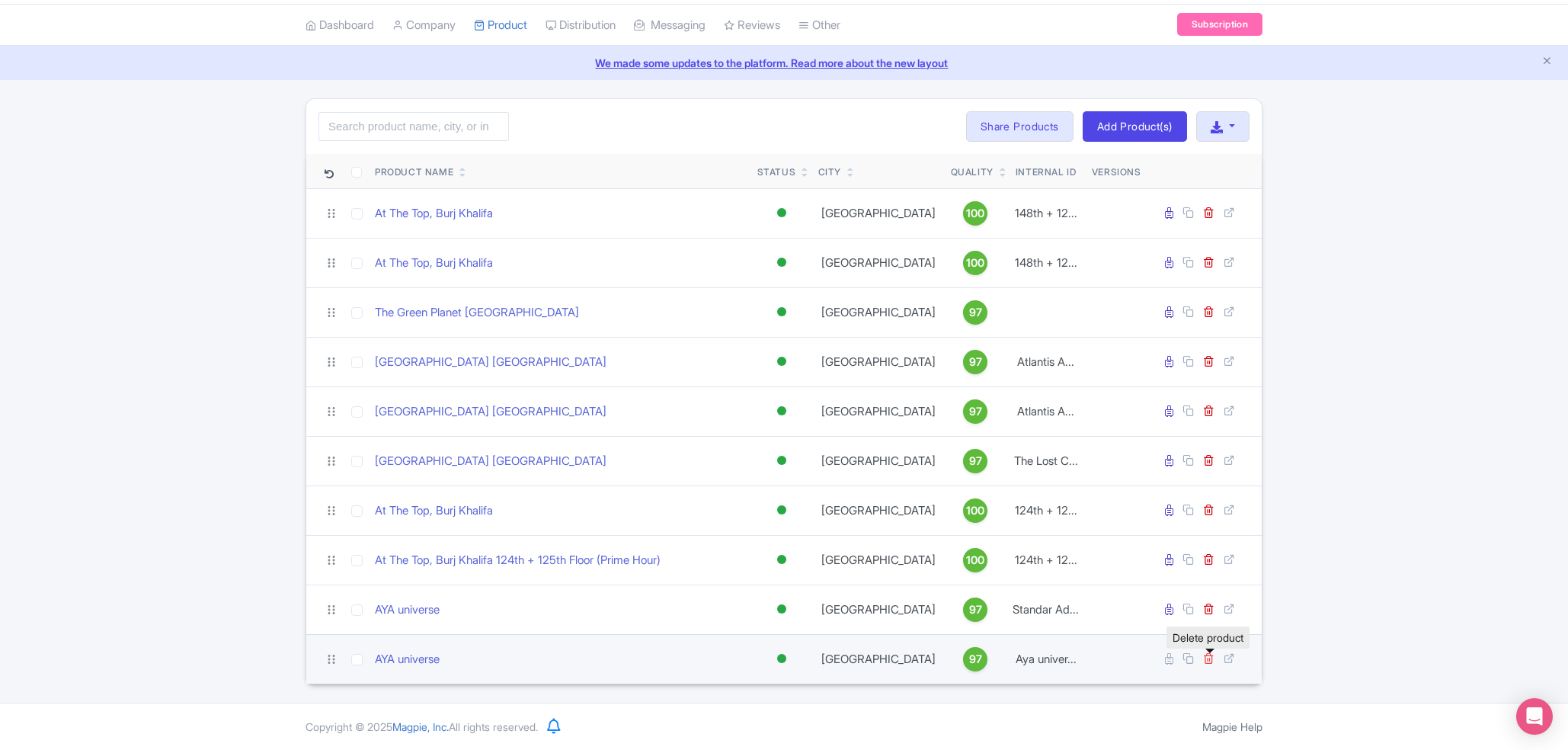
click at [1204, 657] on icon at bounding box center [1209, 658] width 11 height 11
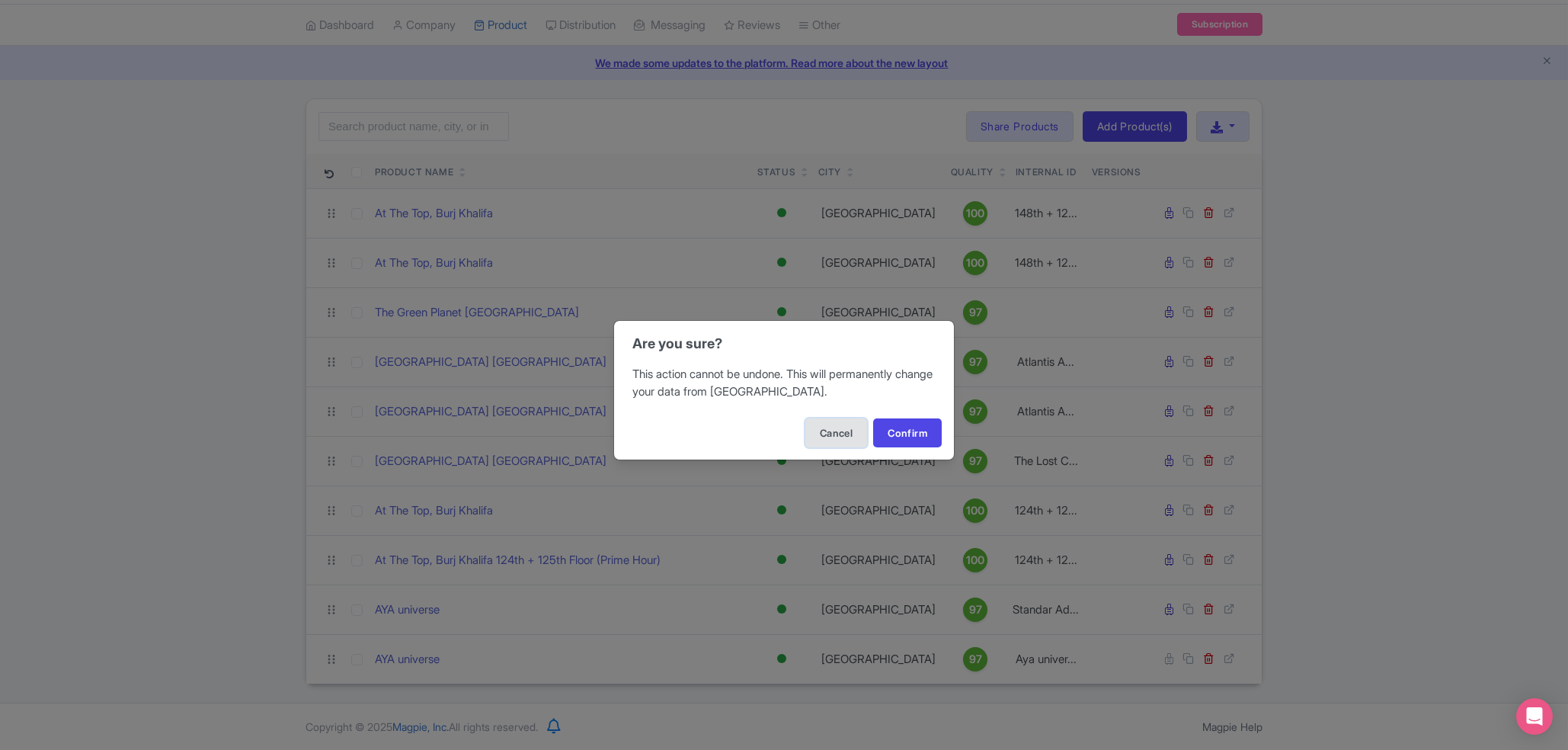
click at [825, 432] on button "Cancel" at bounding box center [837, 433] width 62 height 29
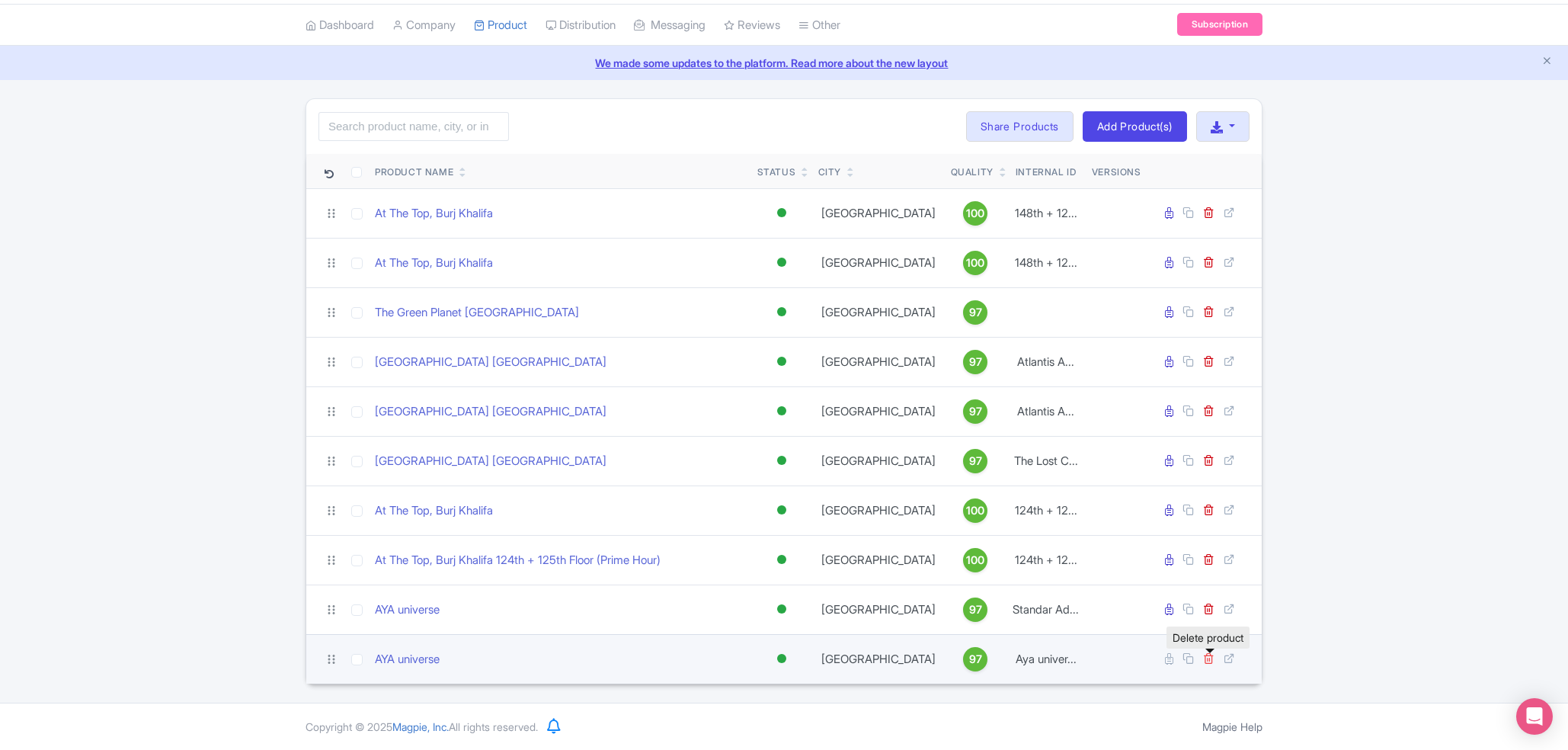
click at [1207, 658] on icon at bounding box center [1209, 658] width 11 height 11
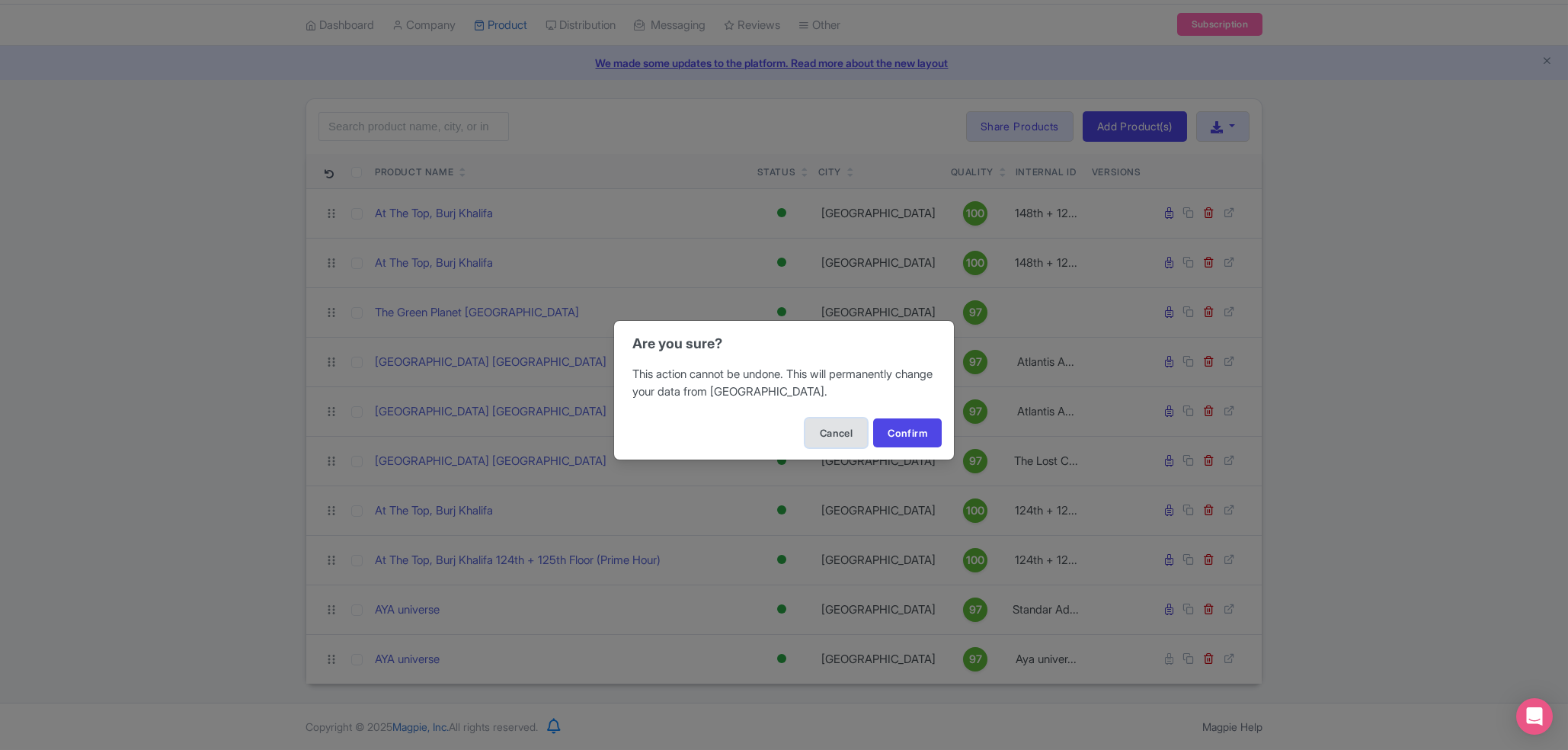
click at [816, 434] on button "Cancel" at bounding box center [837, 433] width 62 height 29
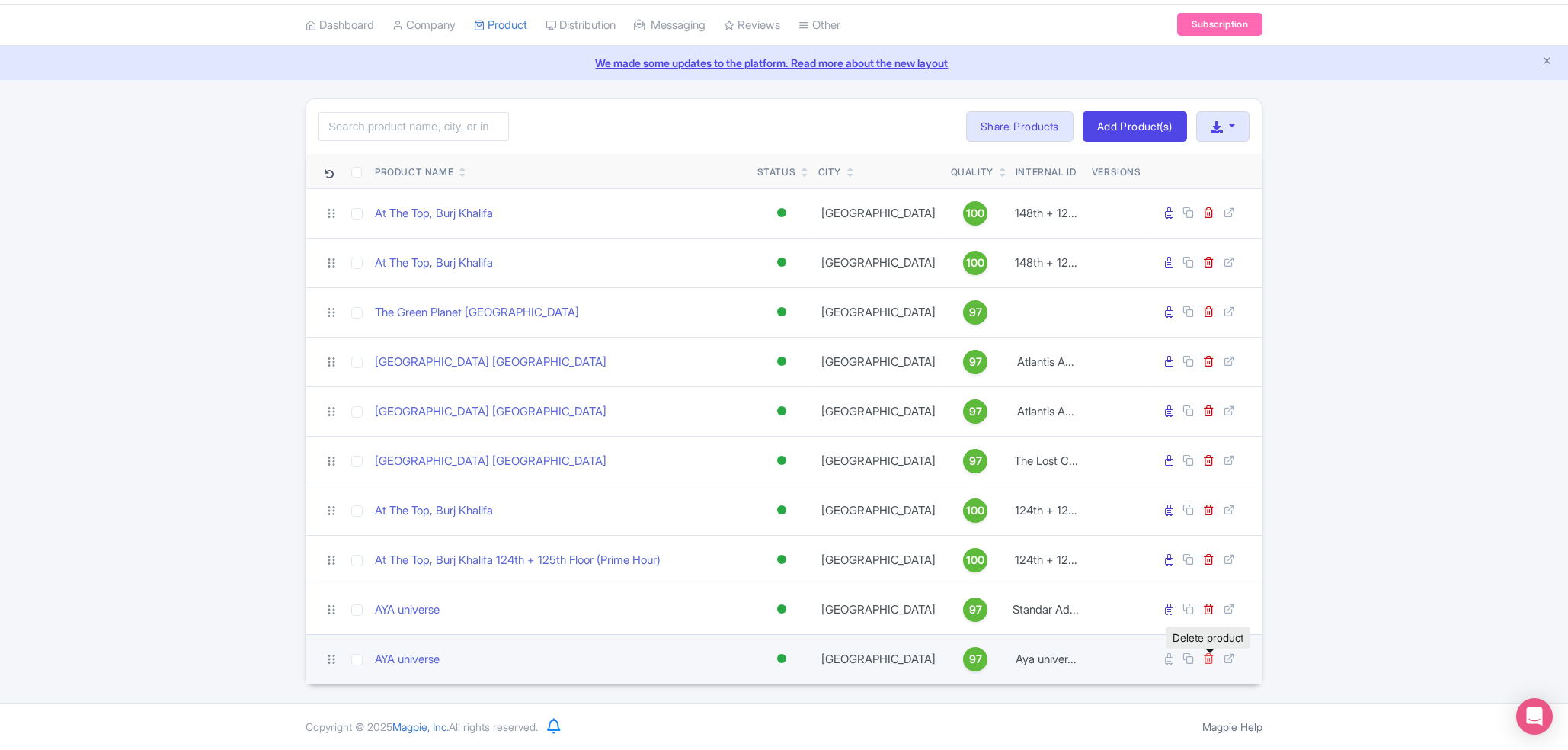
click at [1208, 658] on icon at bounding box center [1209, 658] width 11 height 11
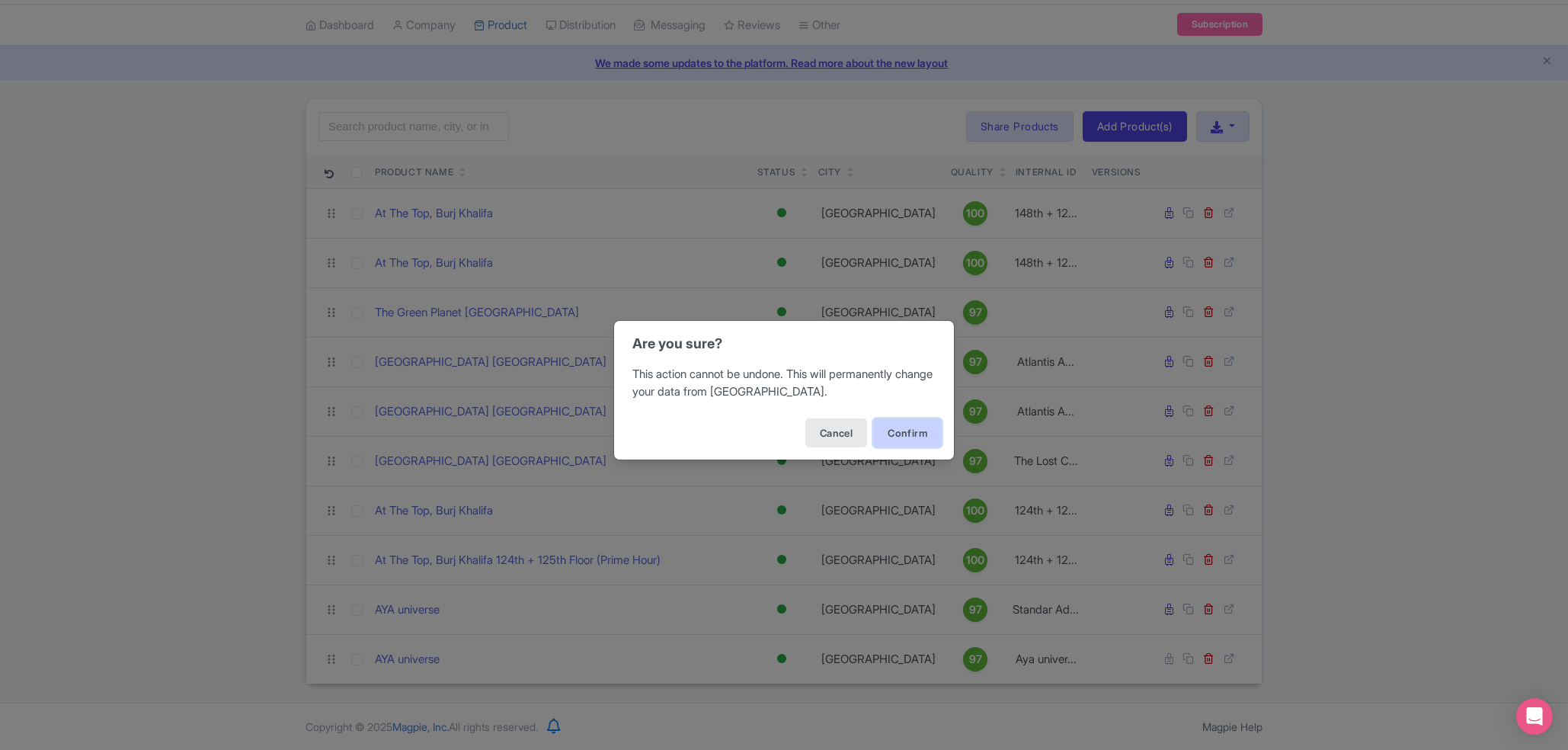
click at [899, 439] on button "Confirm" at bounding box center [907, 433] width 69 height 29
click at [911, 436] on button "Confirm" at bounding box center [907, 433] width 69 height 29
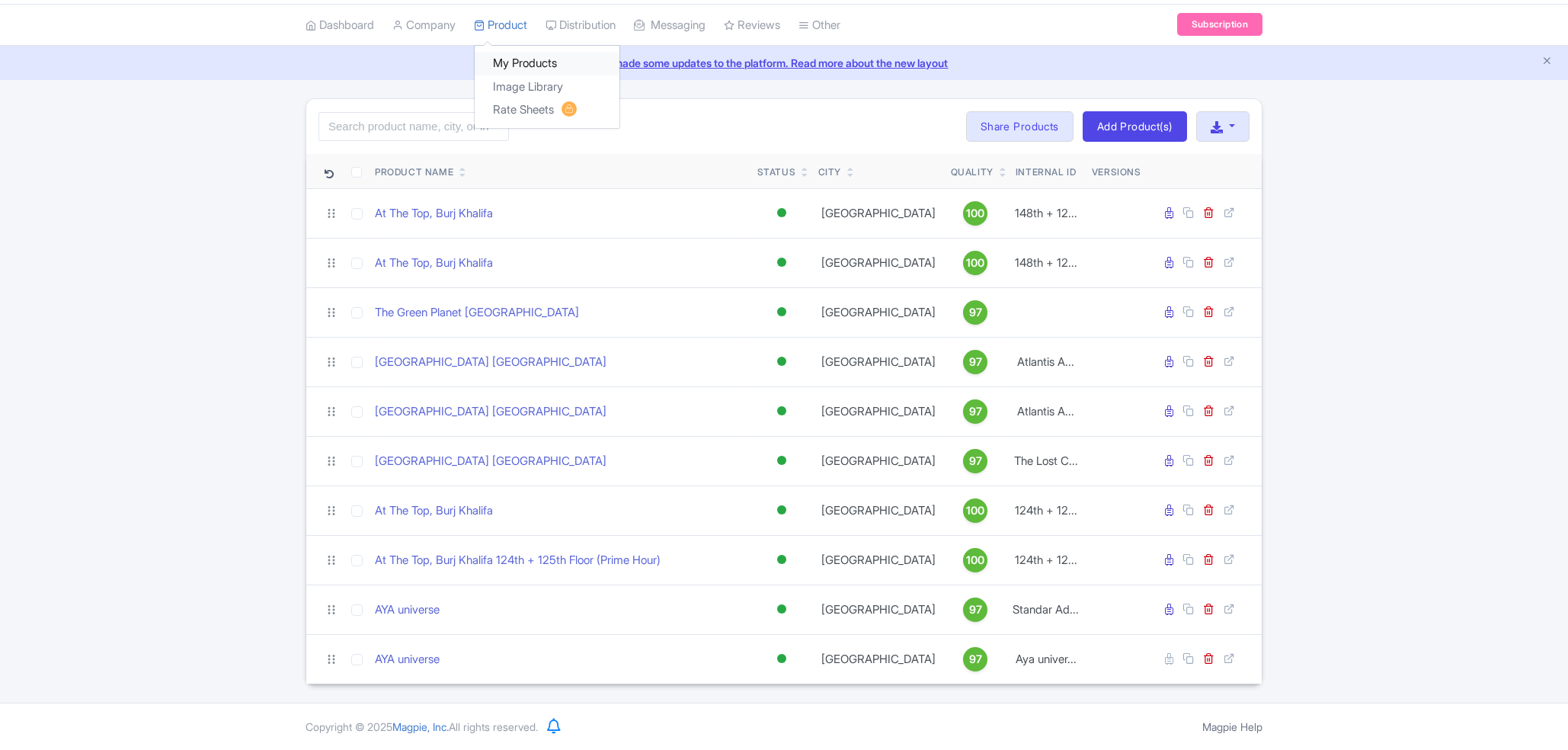
scroll to position [47, 0]
click at [516, 62] on link "My Products" at bounding box center [546, 64] width 145 height 24
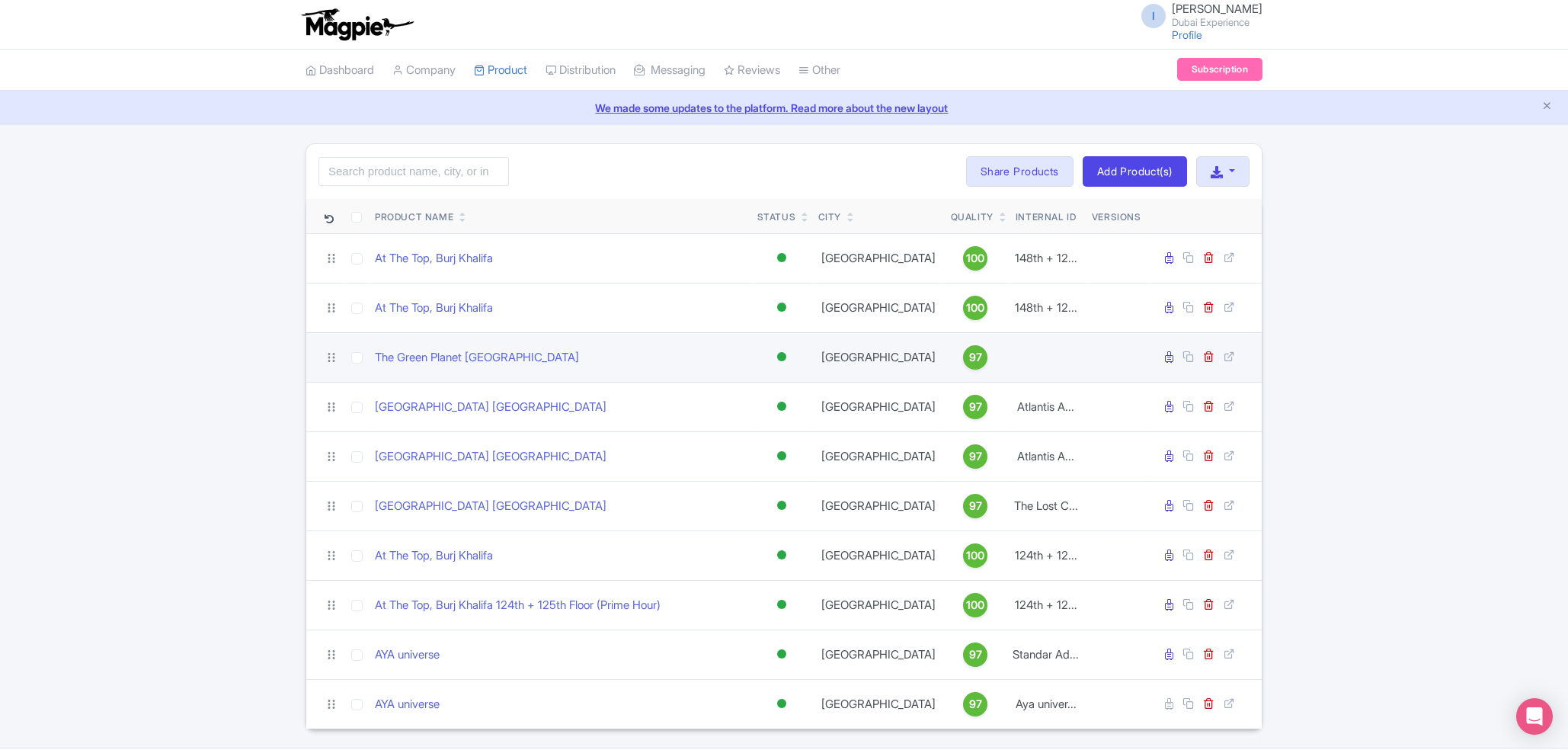
scroll to position [47, 0]
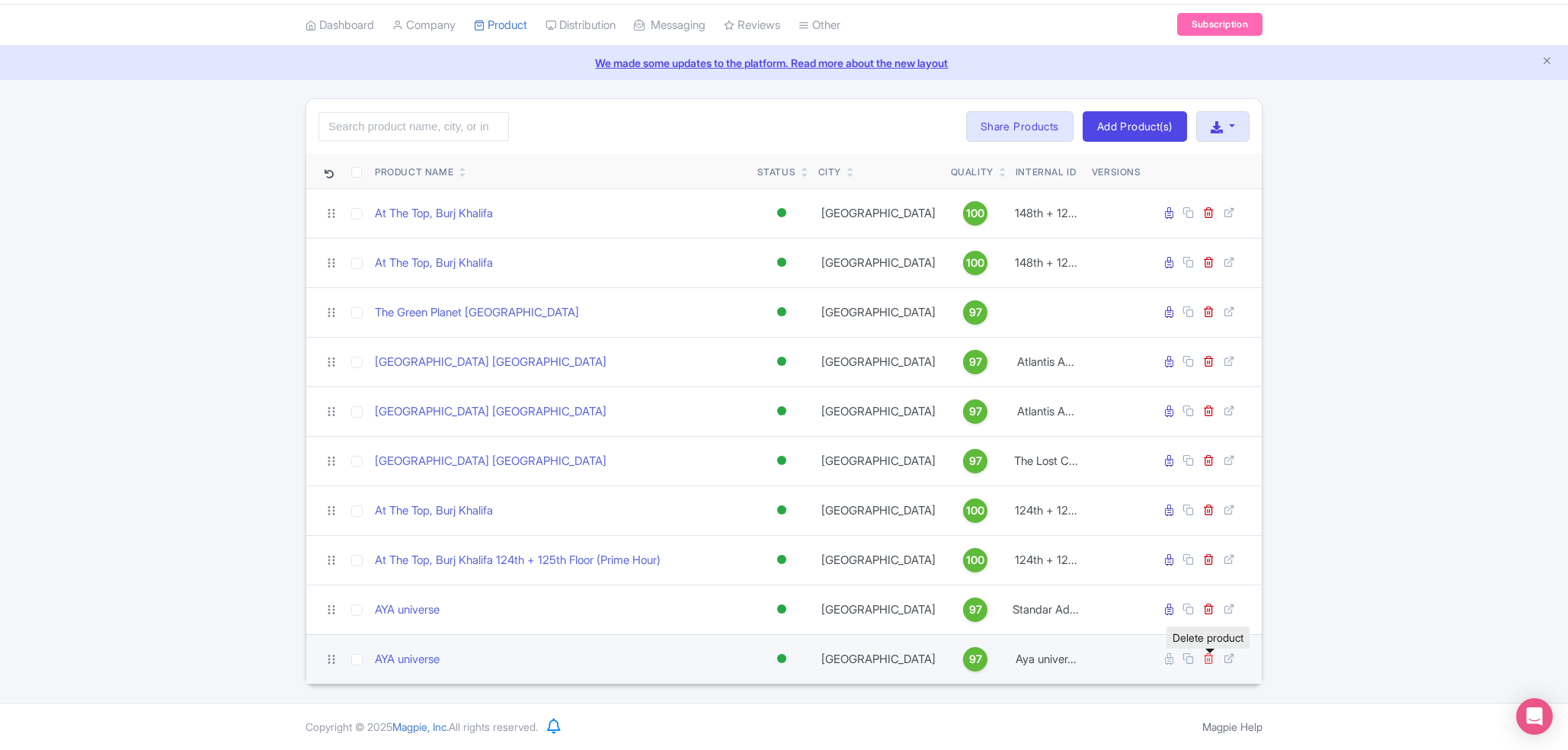
click at [1206, 660] on icon at bounding box center [1209, 658] width 11 height 11
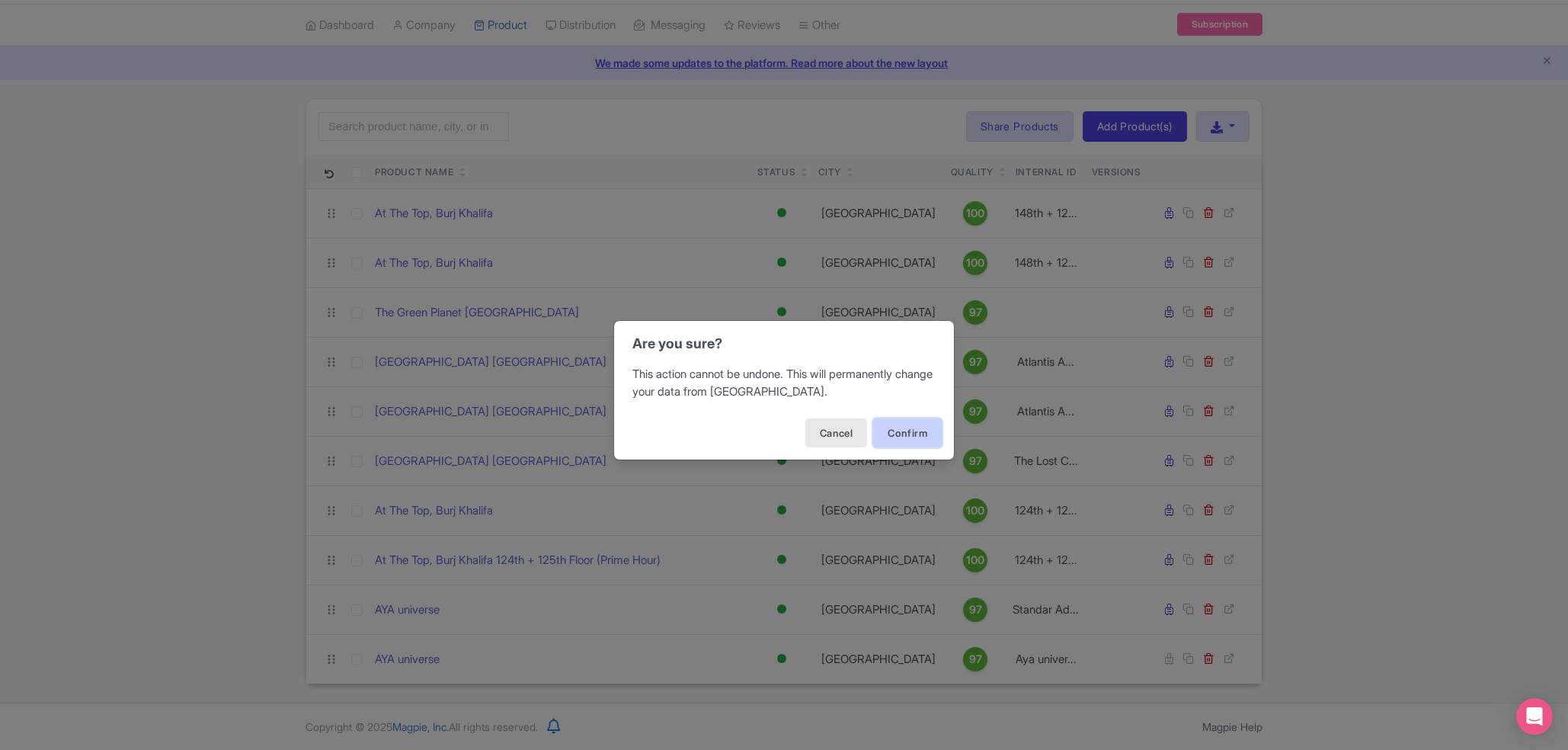
click at [894, 425] on button "Confirm" at bounding box center [907, 433] width 69 height 29
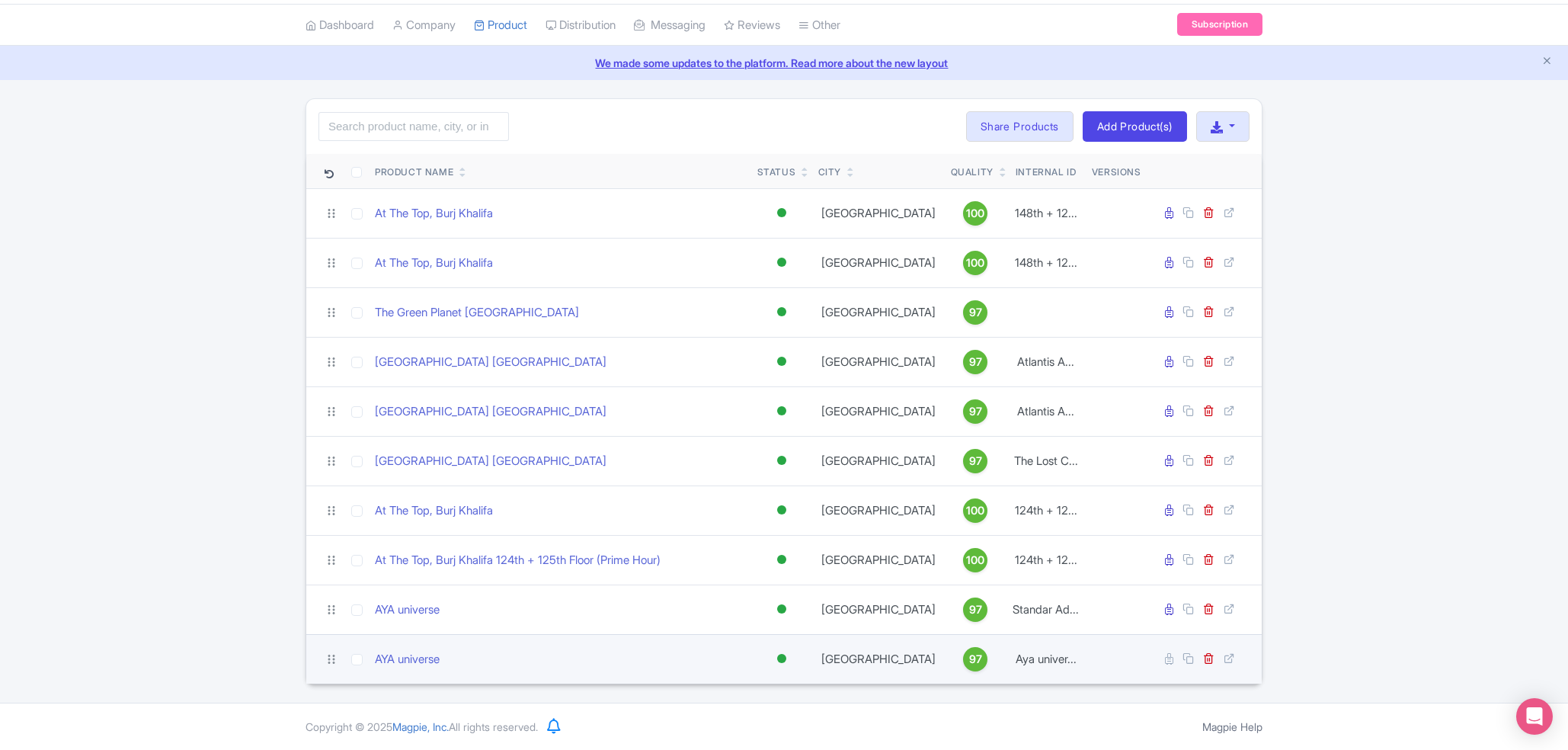
click at [701, 666] on div "AYA universe" at bounding box center [560, 660] width 370 height 17
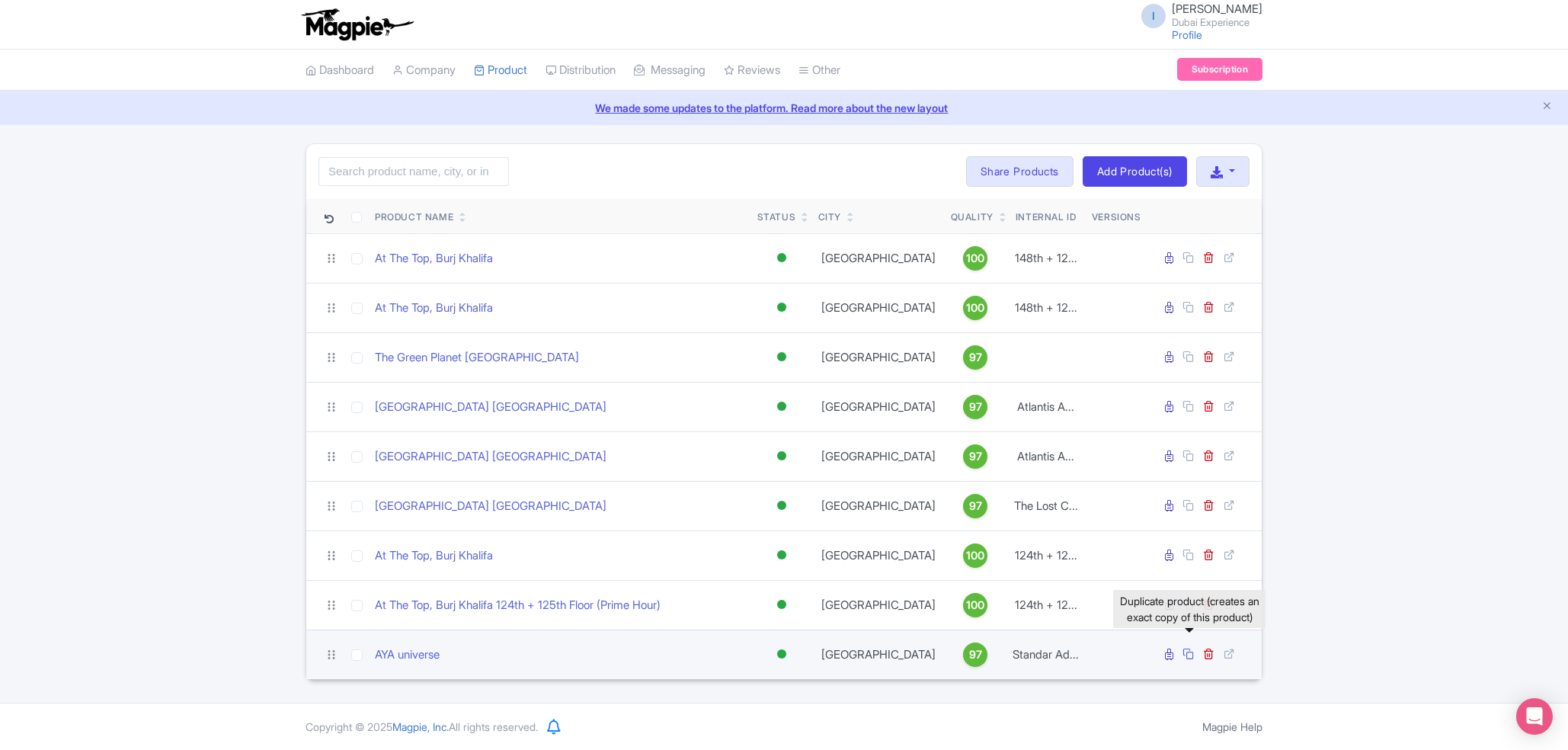
click at [1192, 658] on icon at bounding box center [1188, 653] width 11 height 11
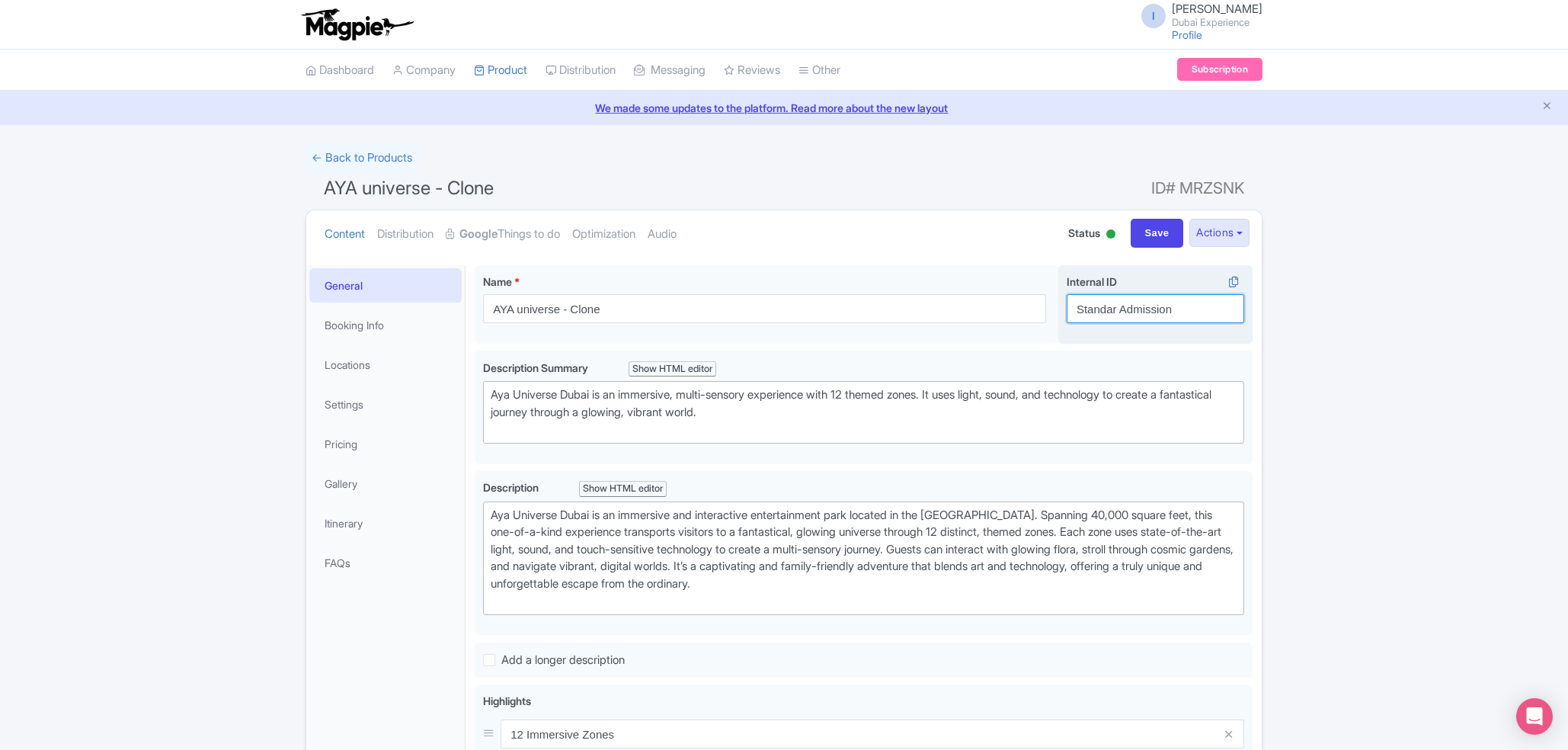
click at [1163, 305] on input "Standar Admission" at bounding box center [1155, 309] width 178 height 29
paste input "Aya universe + Burj khalifa Non-Prime"
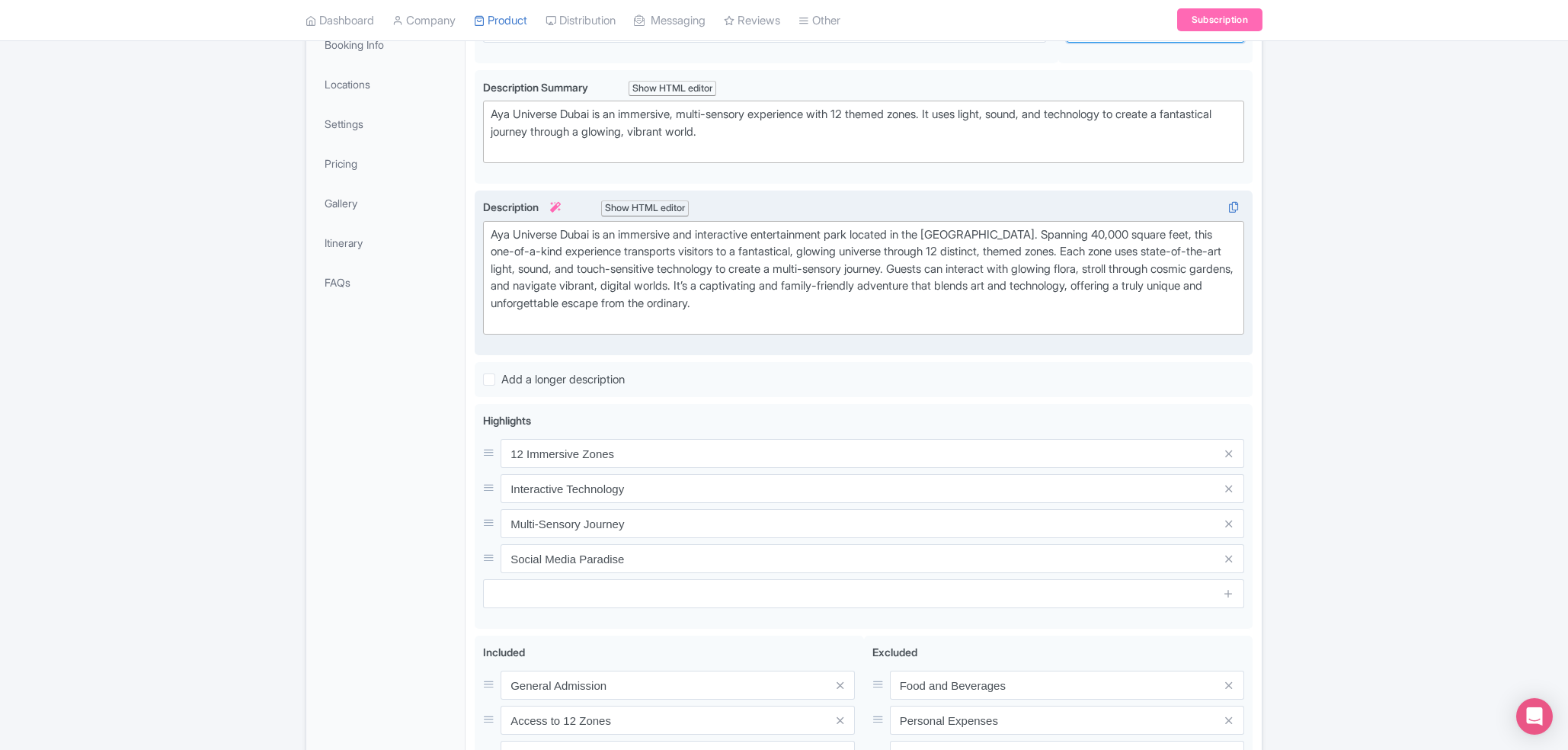
scroll to position [326, 0]
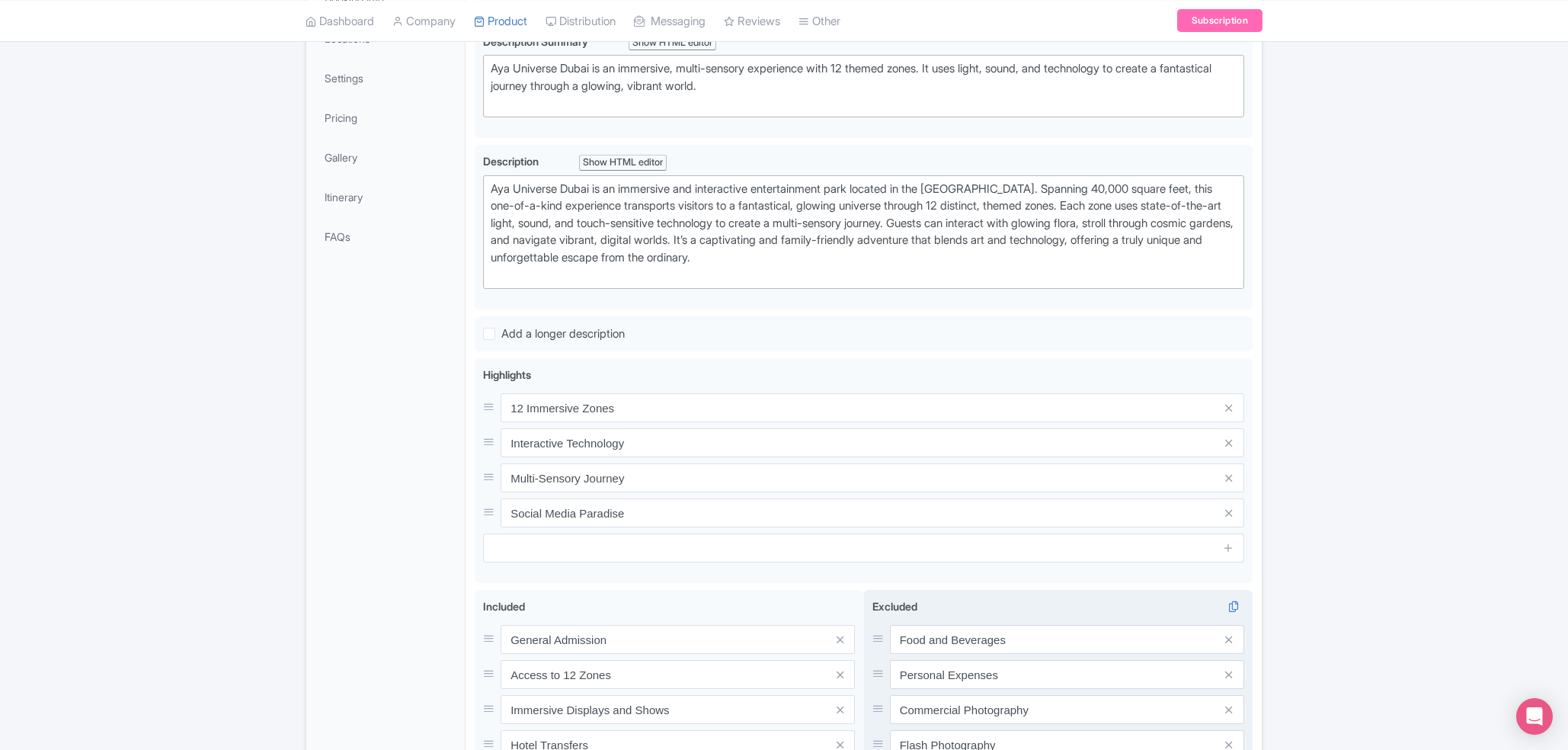
type input "Aya universe + Burj khalifa Non-Prime"
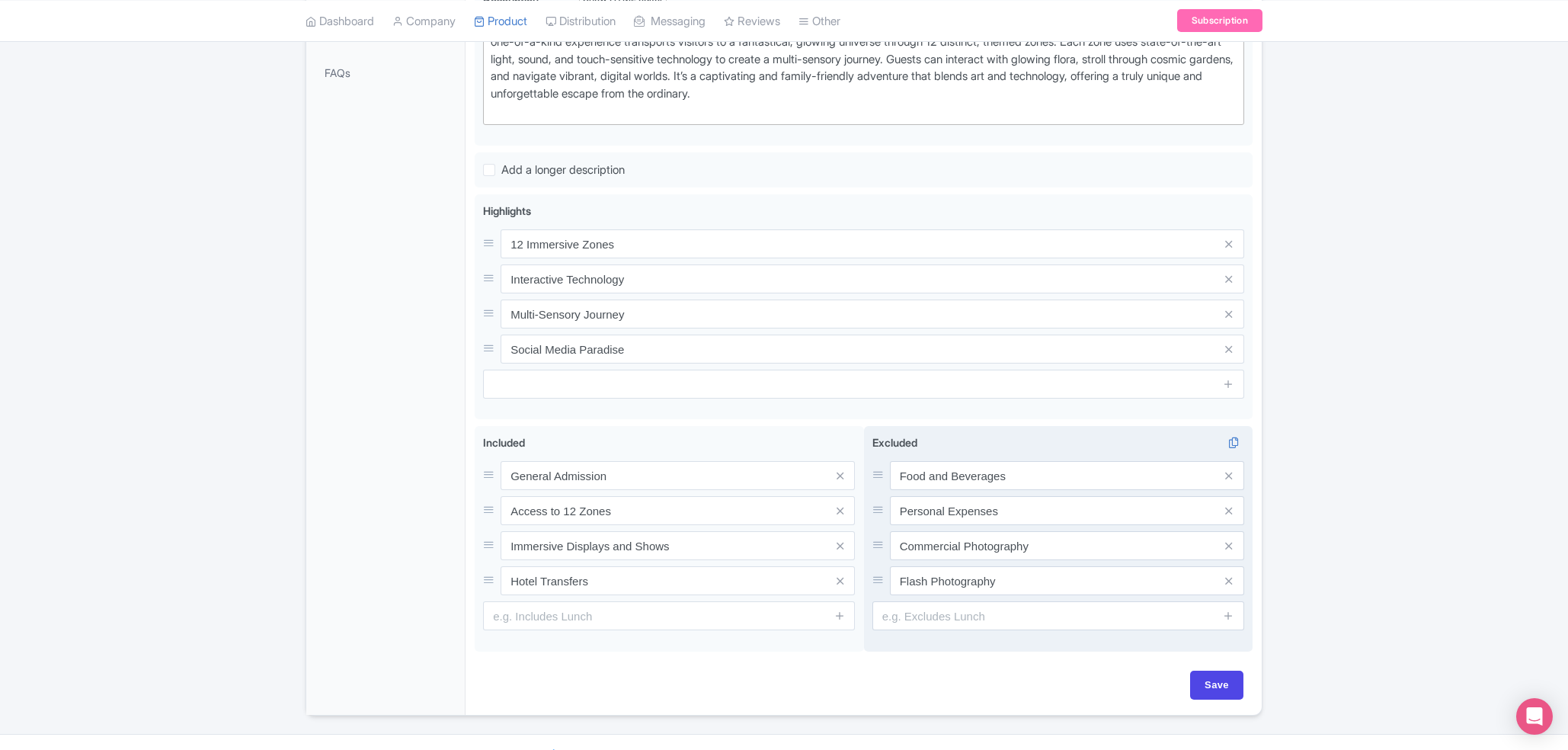
scroll to position [523, 0]
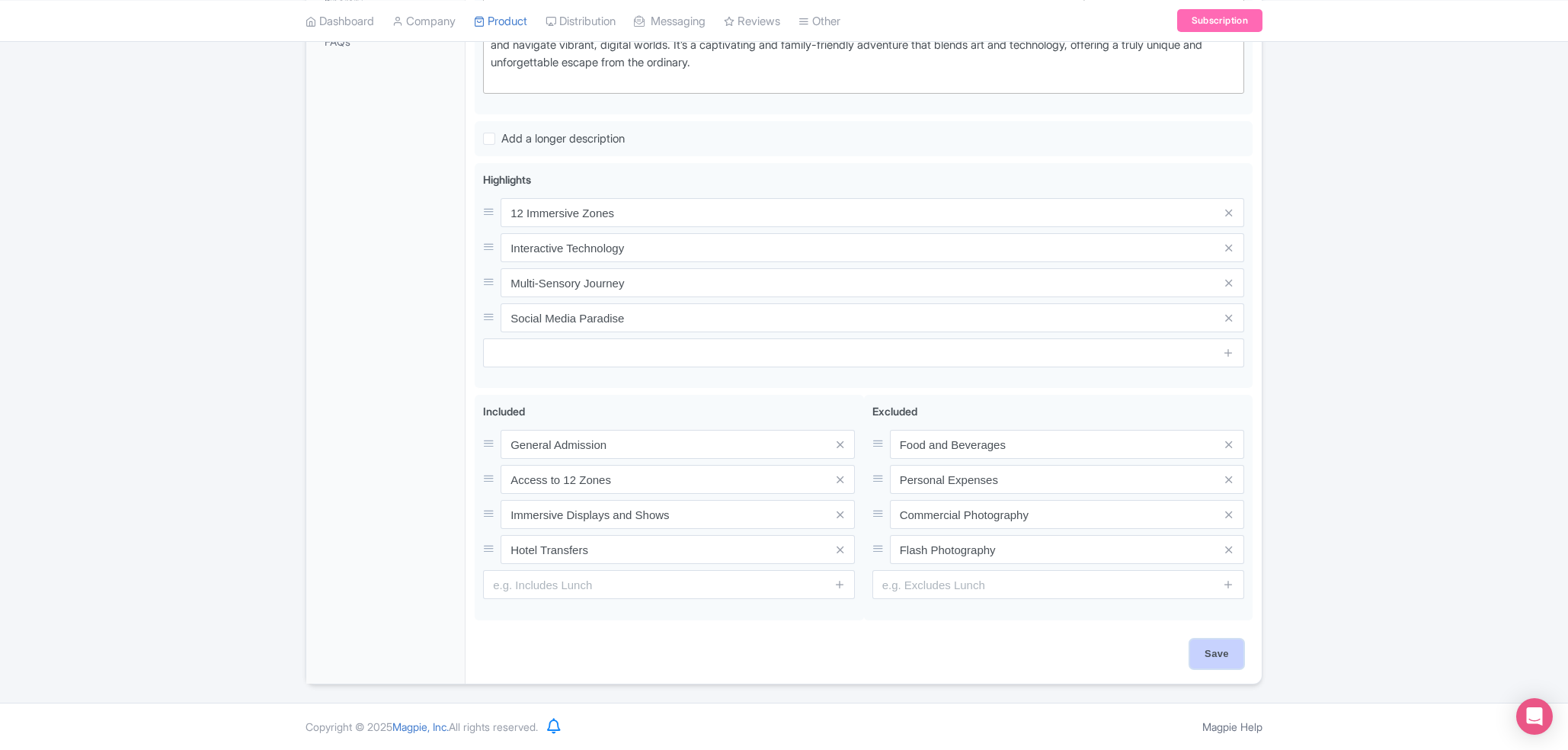
click at [1237, 654] on input "Save" at bounding box center [1216, 653] width 53 height 29
type input "Saving..."
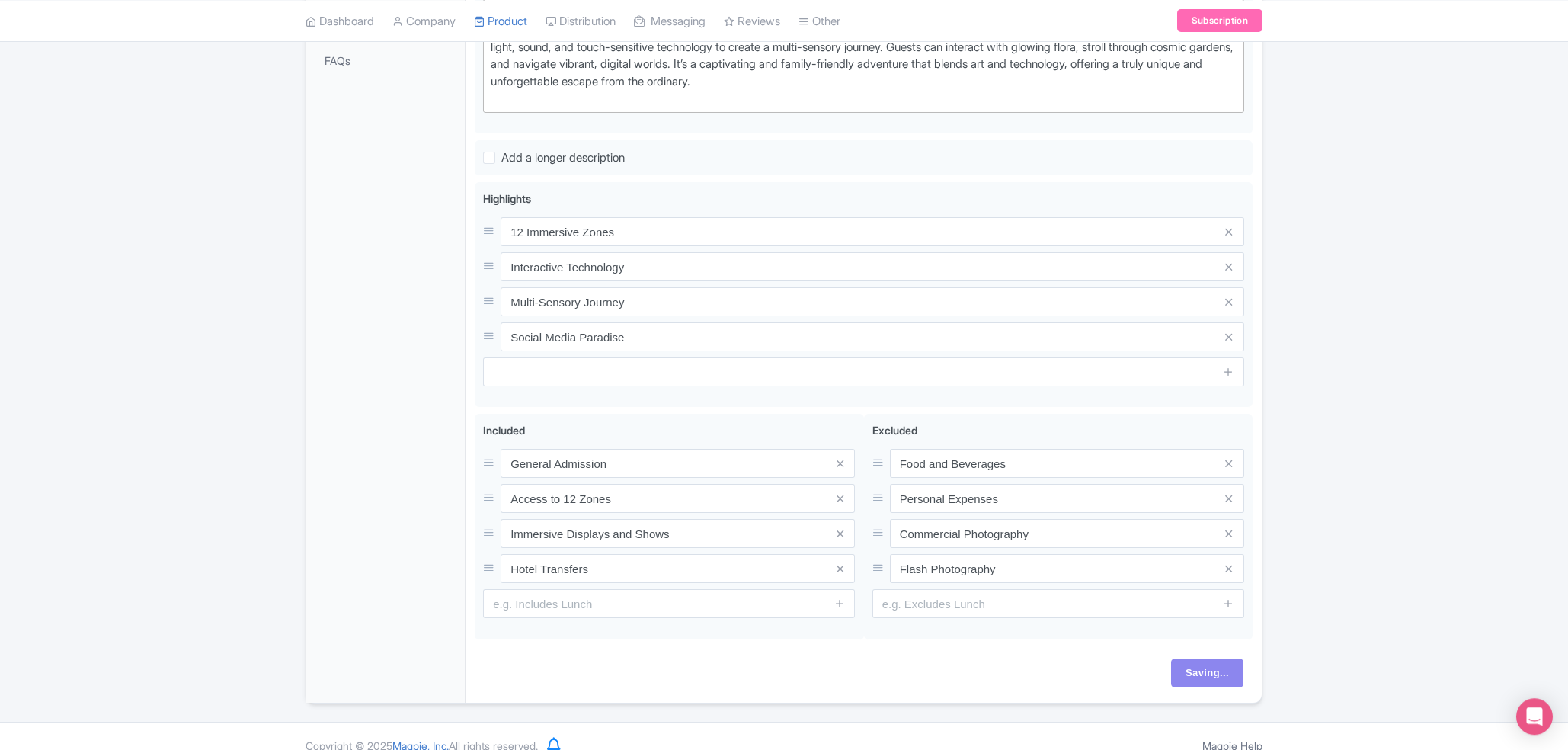
scroll to position [32, 0]
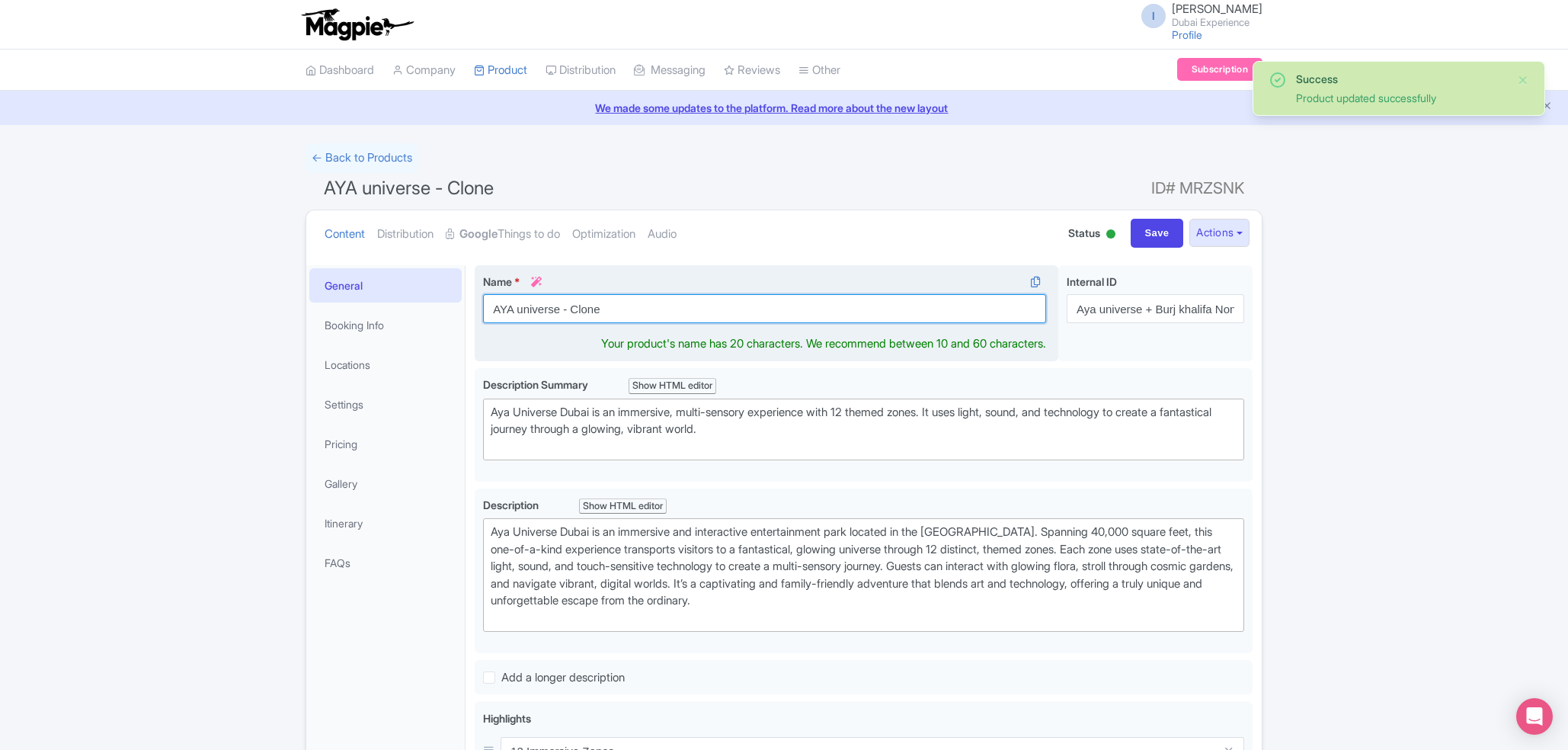
drag, startPoint x: 0, startPoint y: 0, endPoint x: 601, endPoint y: 311, distance: 676.7
click at [601, 311] on input "AYA universe - Clone" at bounding box center [765, 309] width 563 height 29
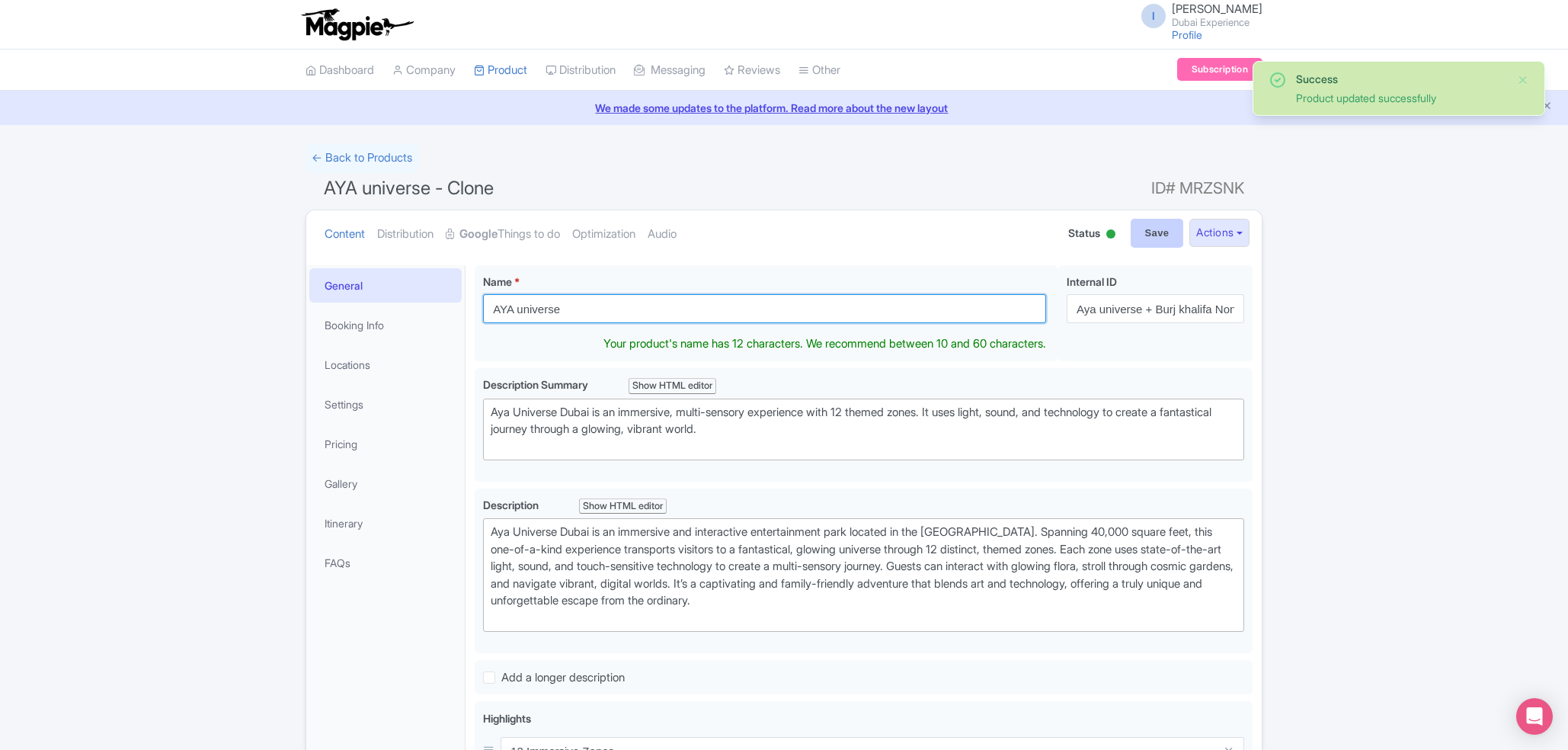
type input "AYA universe"
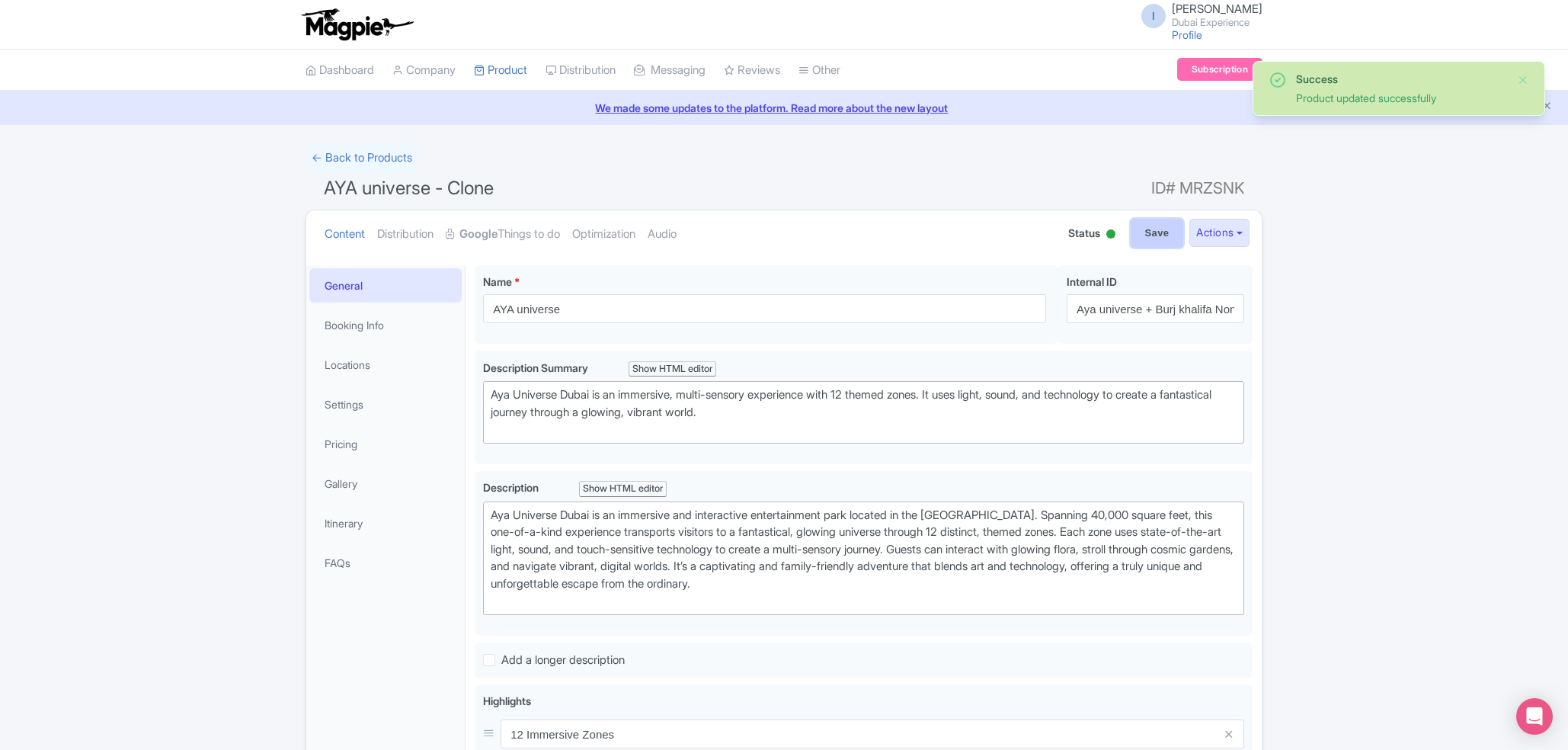
click at [1151, 234] on input "Save" at bounding box center [1157, 233] width 53 height 29
type input "Saving..."
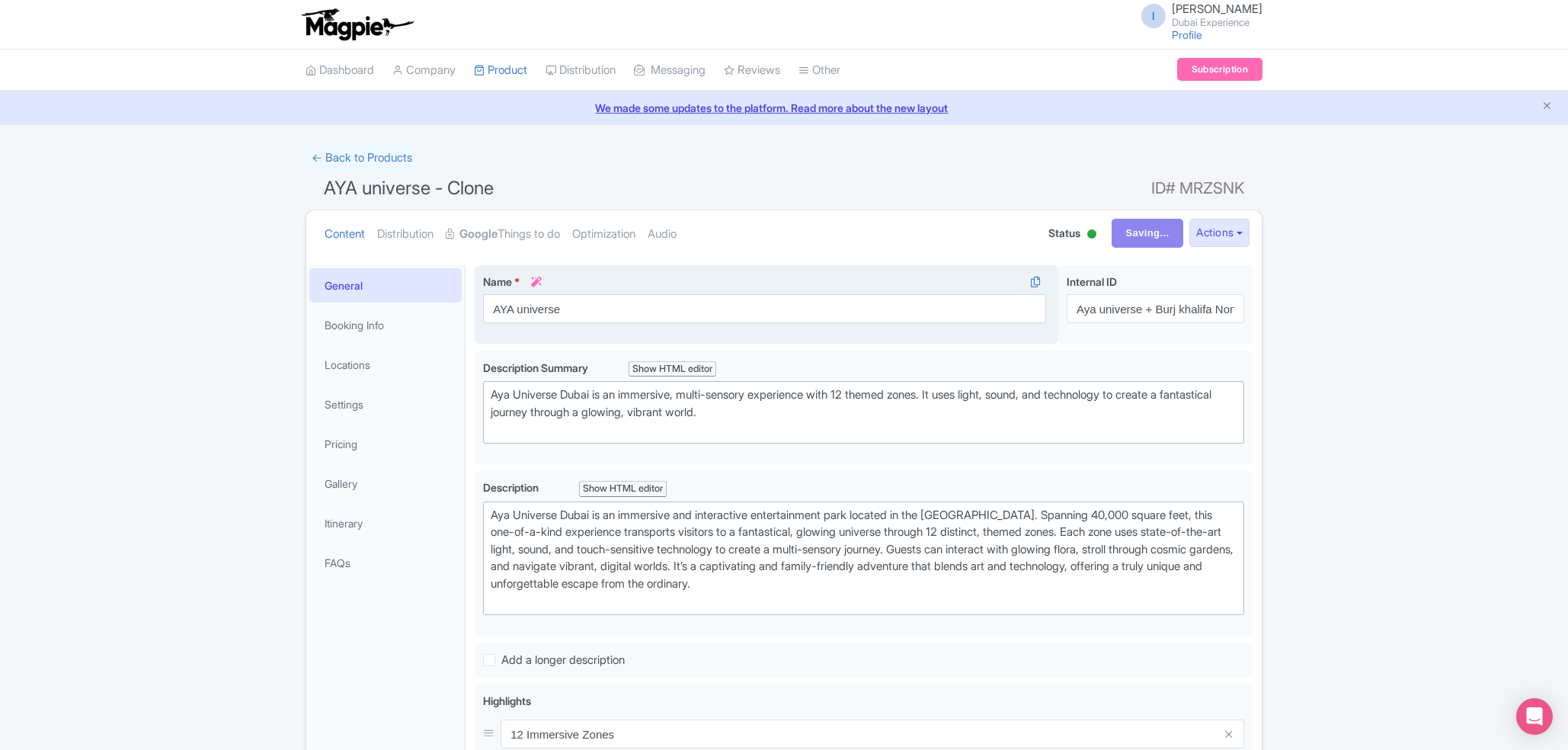
scroll to position [407, 0]
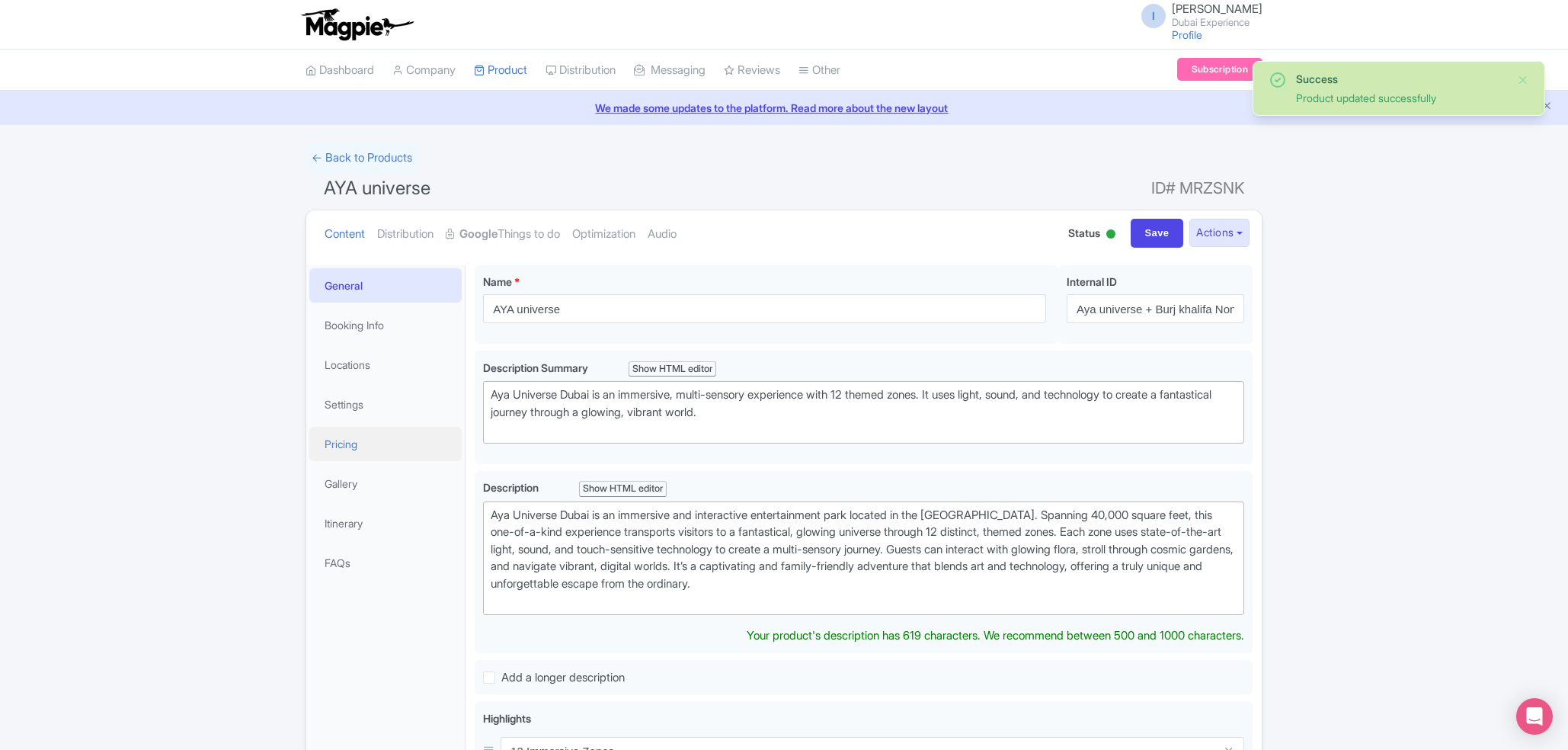
click at [364, 445] on link "Pricing" at bounding box center [385, 444] width 153 height 34
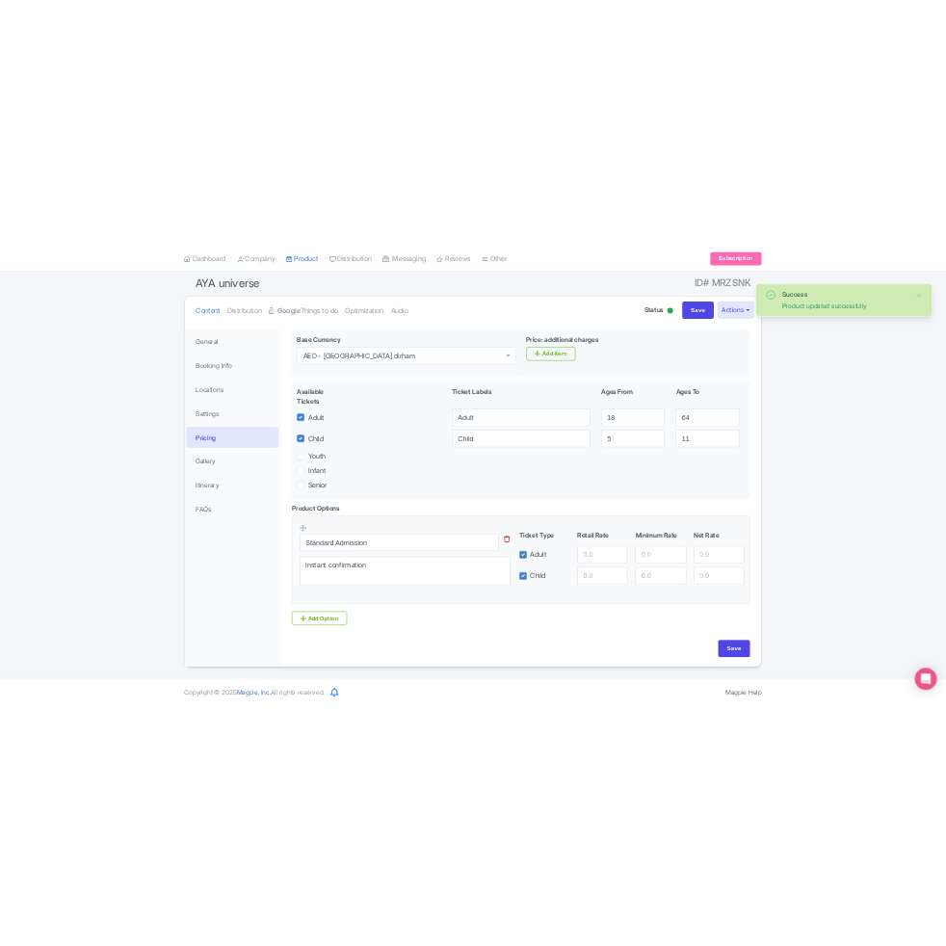
scroll to position [183, 0]
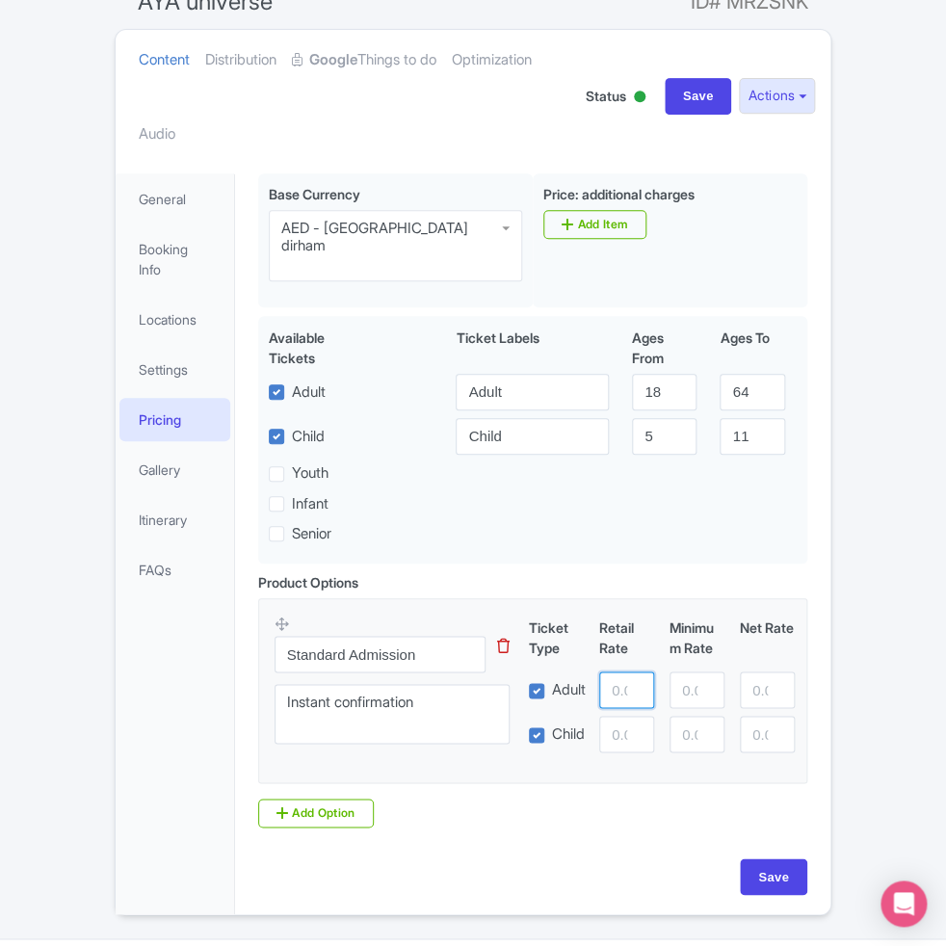
click at [617, 708] on input "number" at bounding box center [626, 690] width 55 height 37
paste input "292"
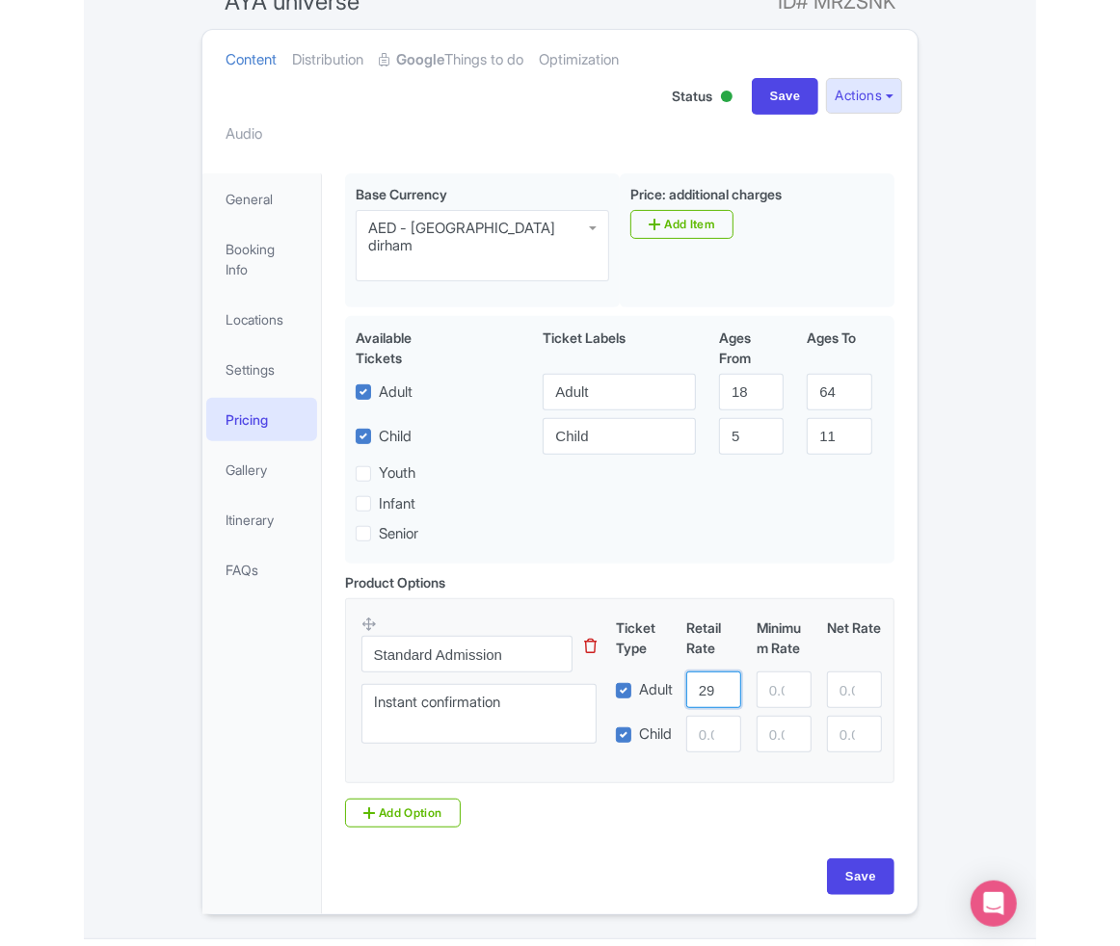
scroll to position [186, 0]
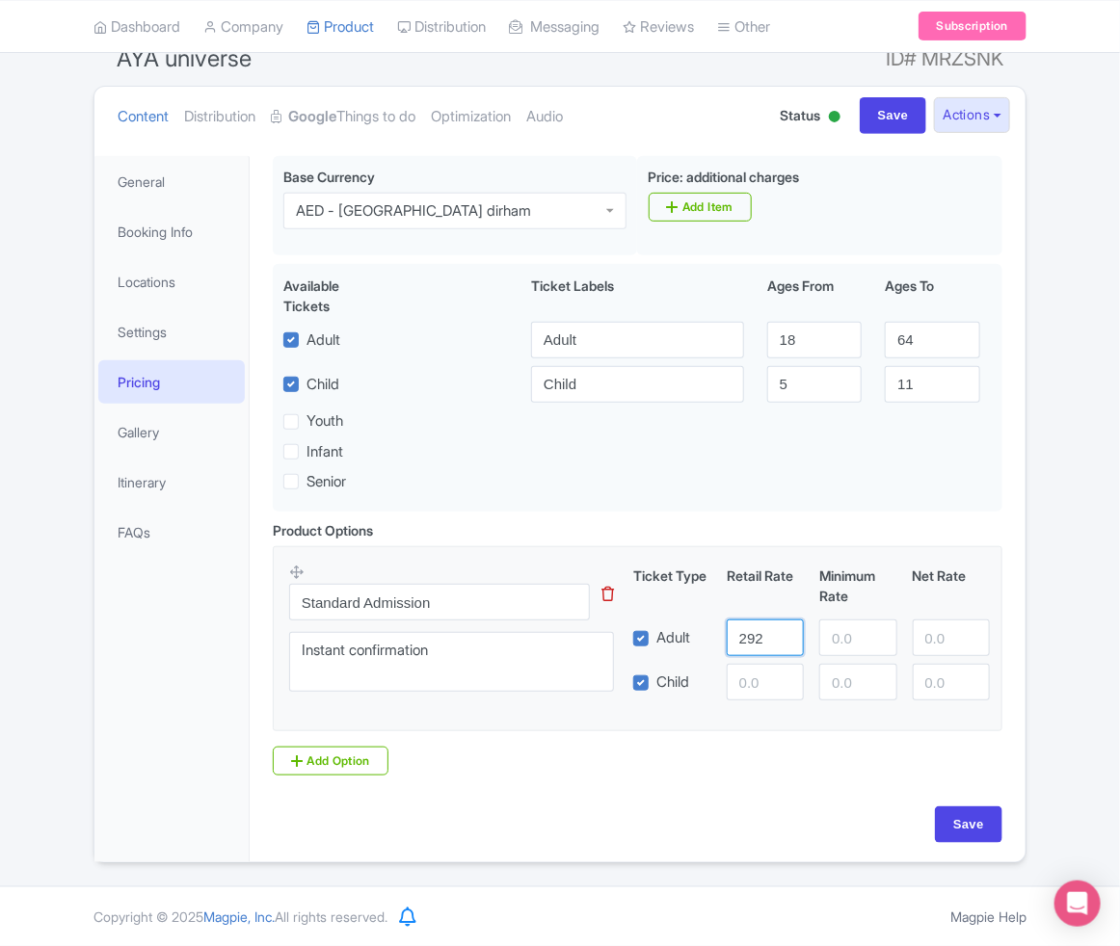
type input "292"
click at [614, 785] on div "Product Options i Standard Admission This tip has not data. Code: tip_option_na…" at bounding box center [637, 656] width 753 height 272
click at [967, 835] on input "Save" at bounding box center [968, 825] width 67 height 37
type input "Saving..."
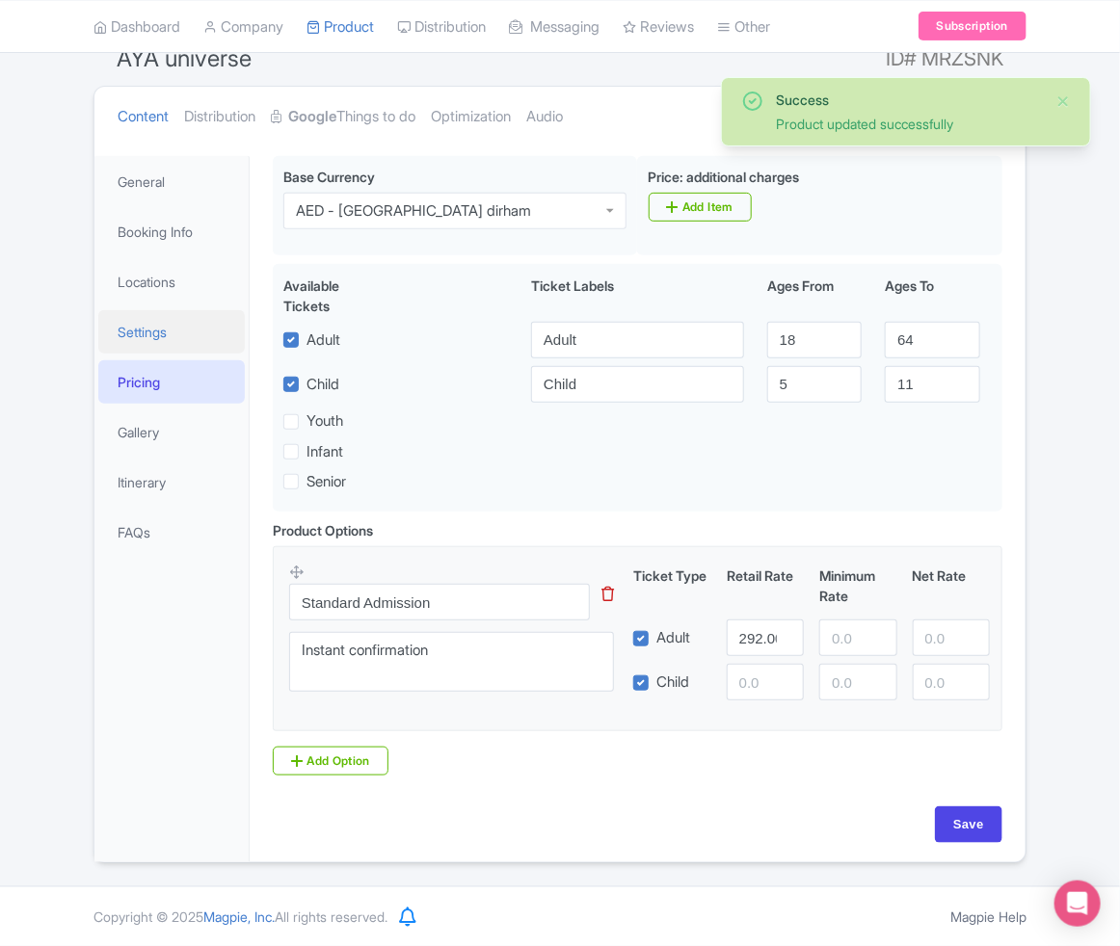
scroll to position [186, 0]
click at [136, 420] on link "Gallery" at bounding box center [171, 432] width 146 height 43
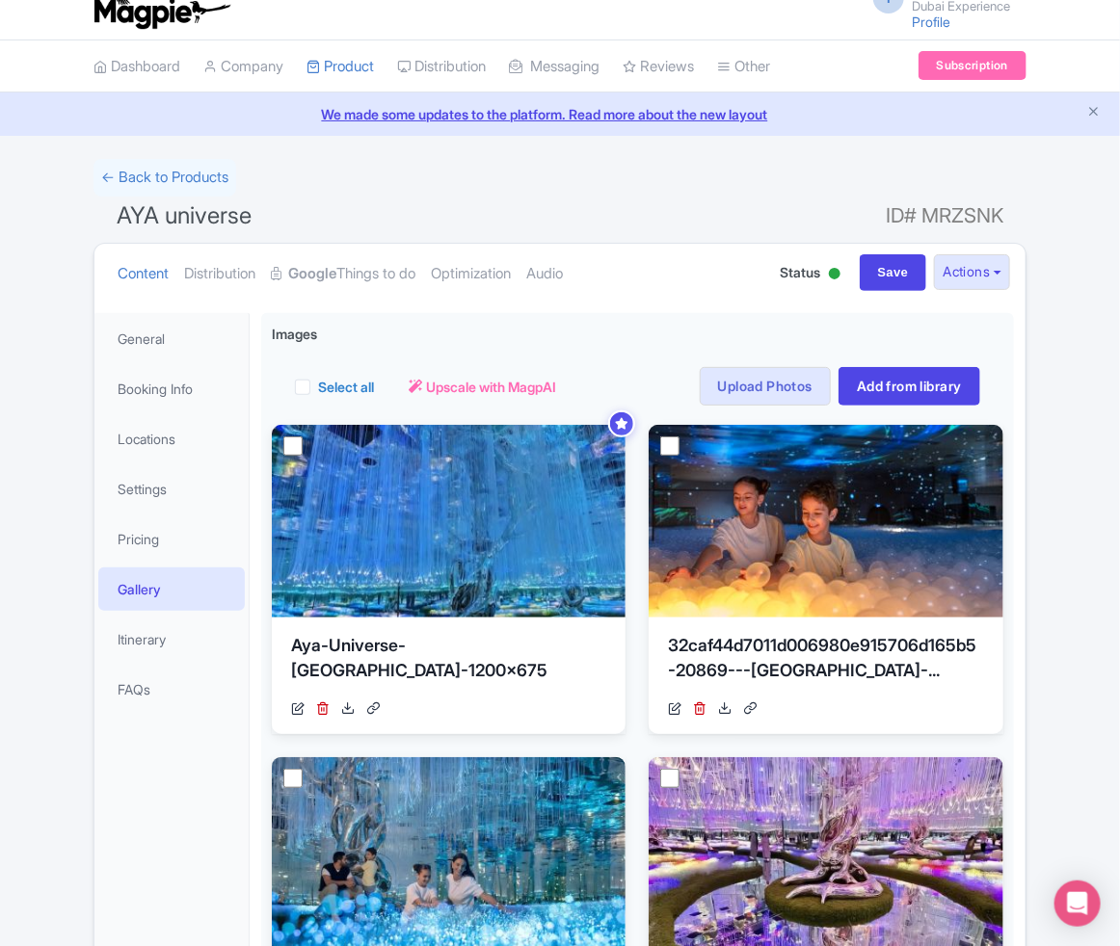
scroll to position [0, 0]
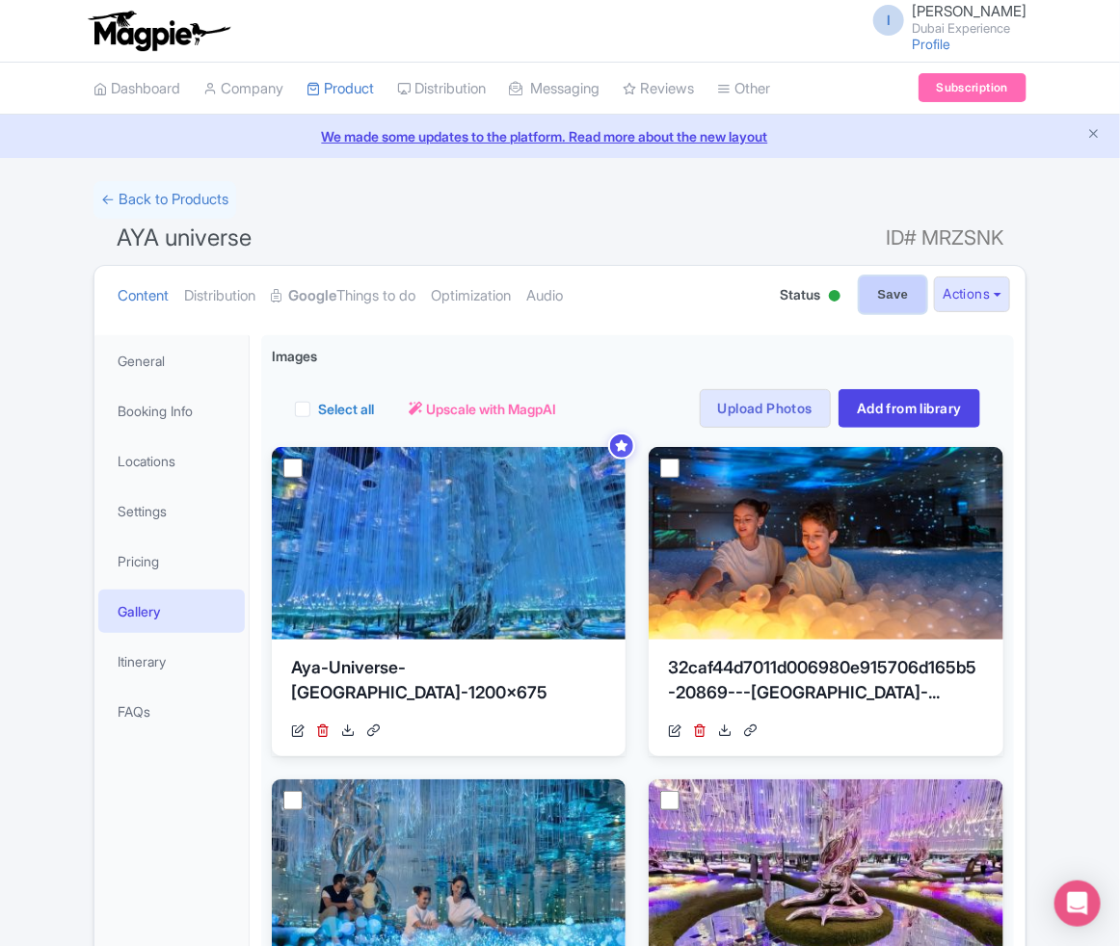
click at [860, 299] on input "Save" at bounding box center [893, 295] width 67 height 37
type input "Saving..."
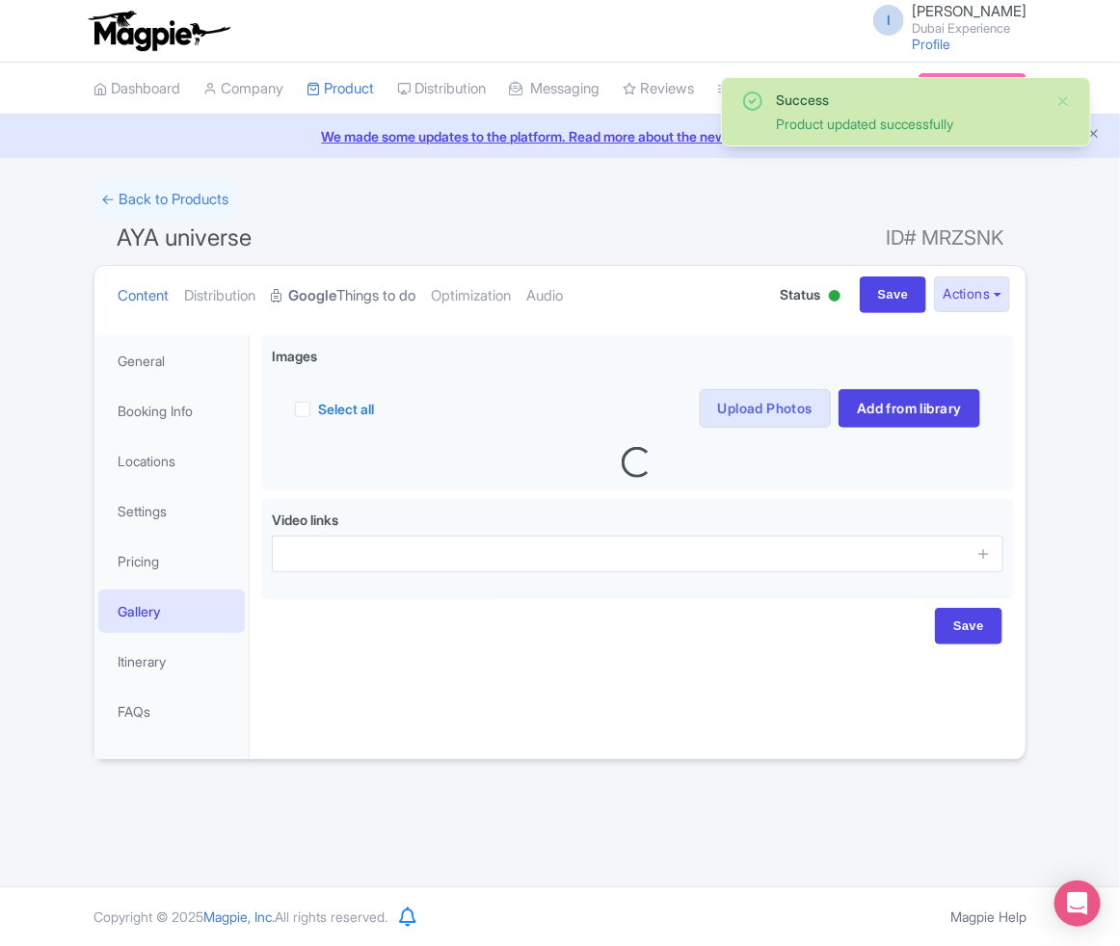
click at [349, 294] on link "Google Things to do" at bounding box center [343, 296] width 145 height 61
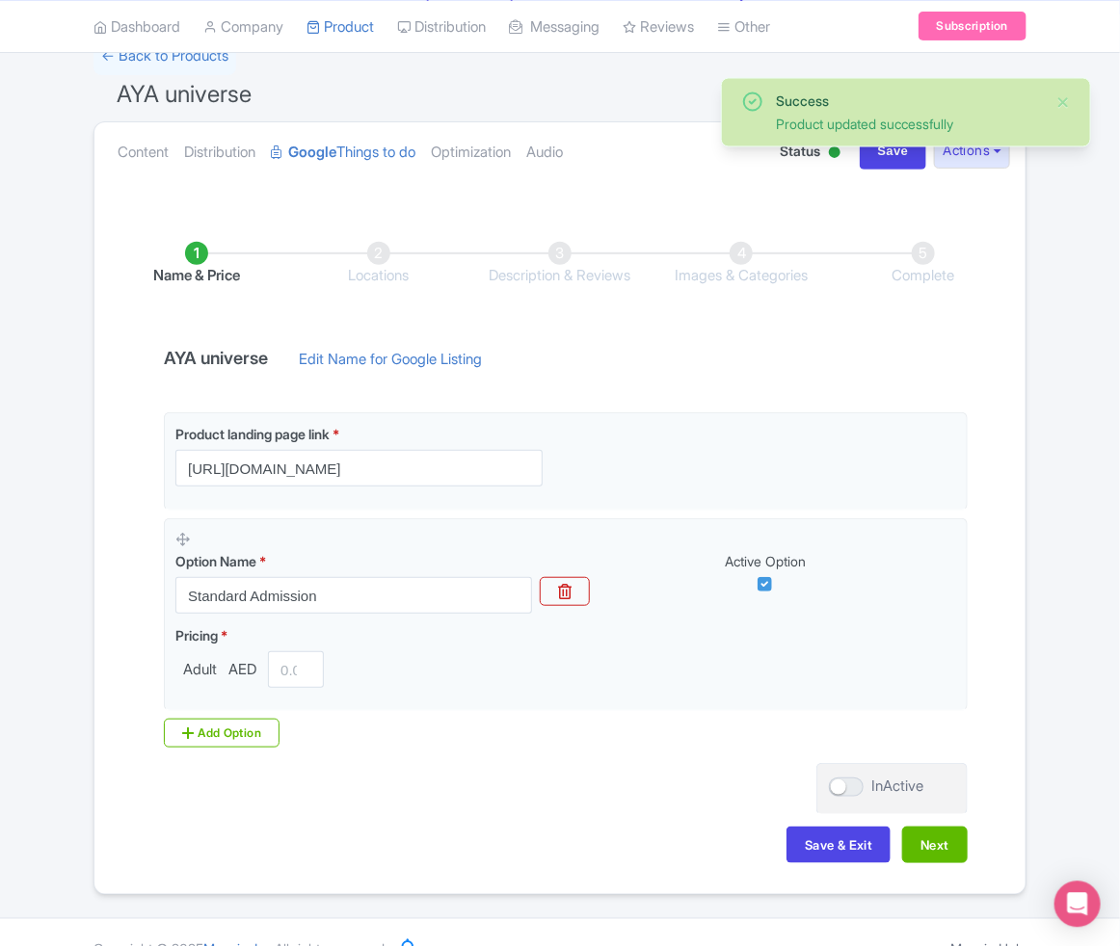
scroll to position [177, 0]
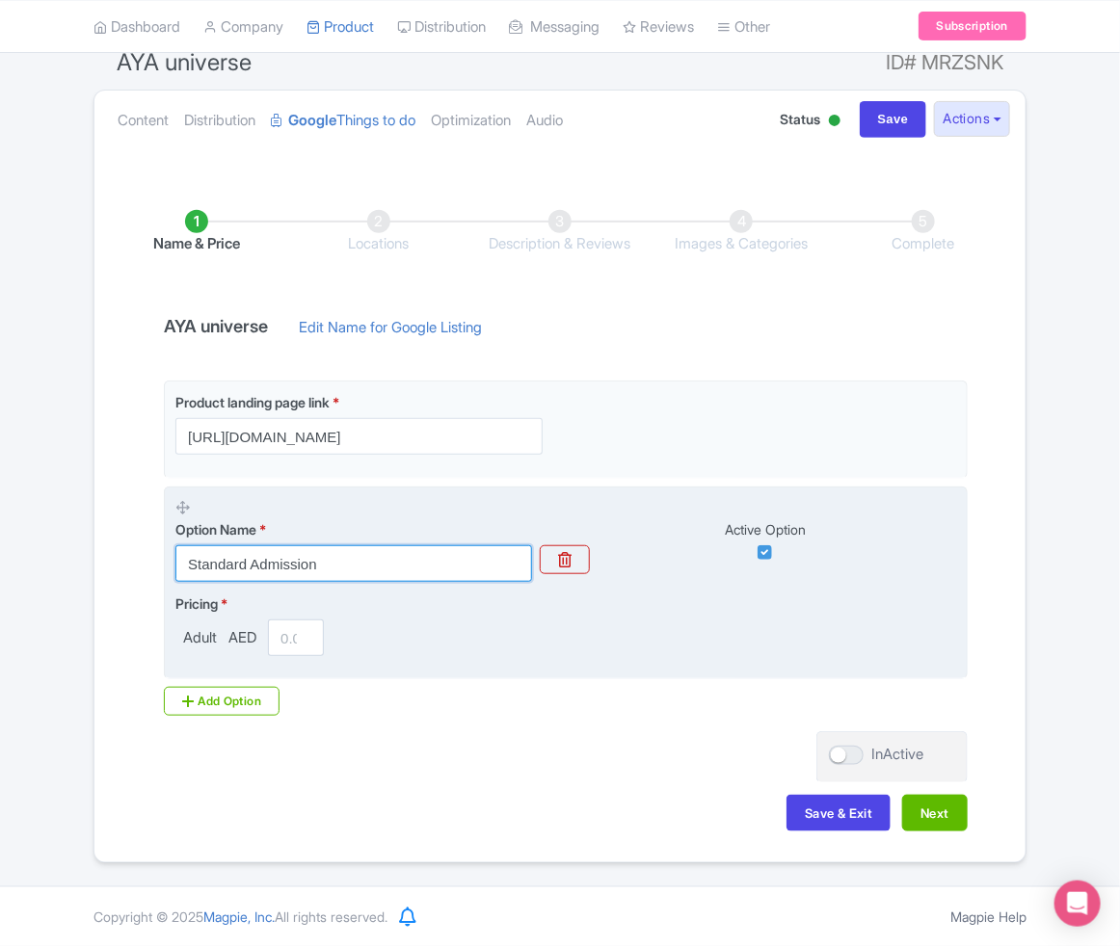
click at [417, 565] on input "Standard Admission" at bounding box center [353, 563] width 357 height 37
click at [426, 551] on input "Standard Admission" at bounding box center [353, 563] width 357 height 37
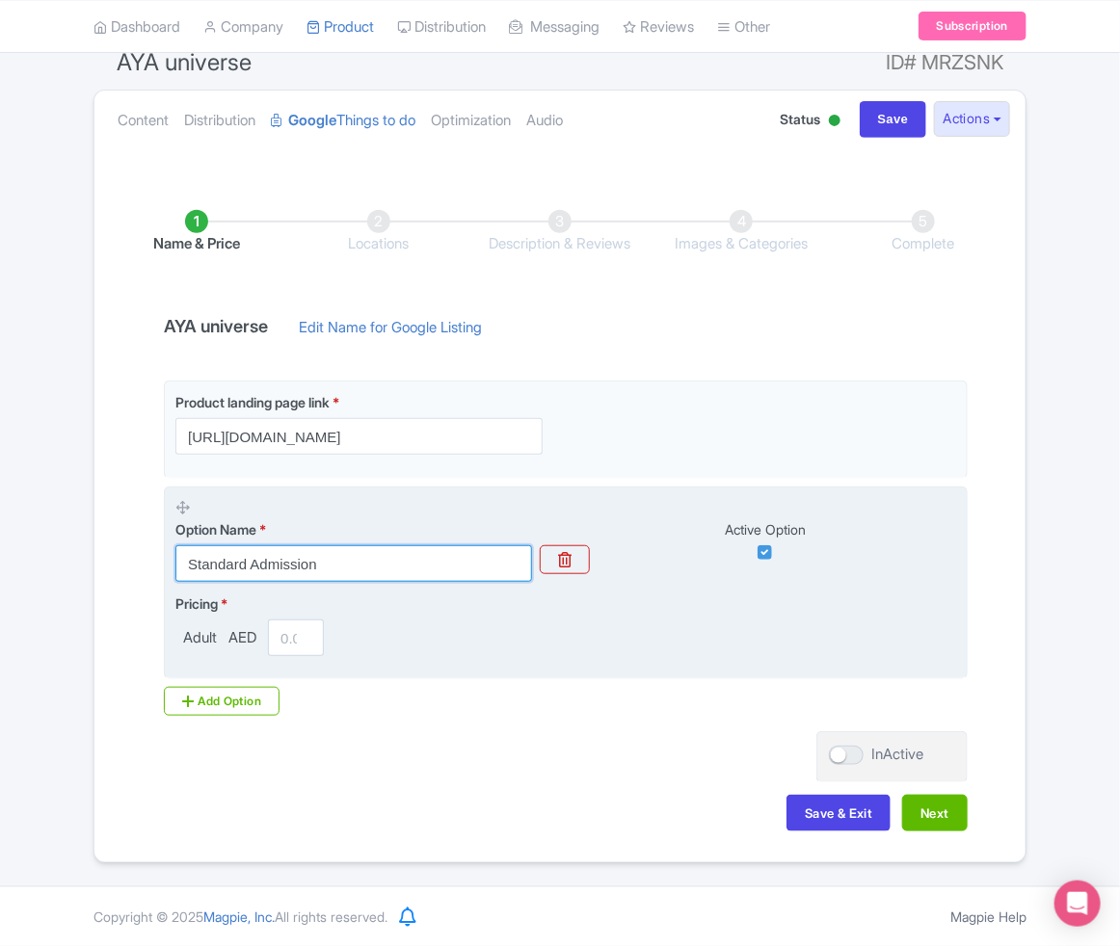
click at [426, 551] on input "Standard Admission" at bounding box center [353, 563] width 357 height 37
paste input "Aya universe + Burj khalifa Non-Prime"
type input "Aya universe + Burj khalifa Non-Prime"
click at [552, 674] on fieldset "Option Name * Aya universe + Burj khalifa Non-Prime Active Option Pricing * Adu…" at bounding box center [566, 584] width 804 height 194
click at [284, 638] on input "number" at bounding box center [296, 638] width 56 height 37
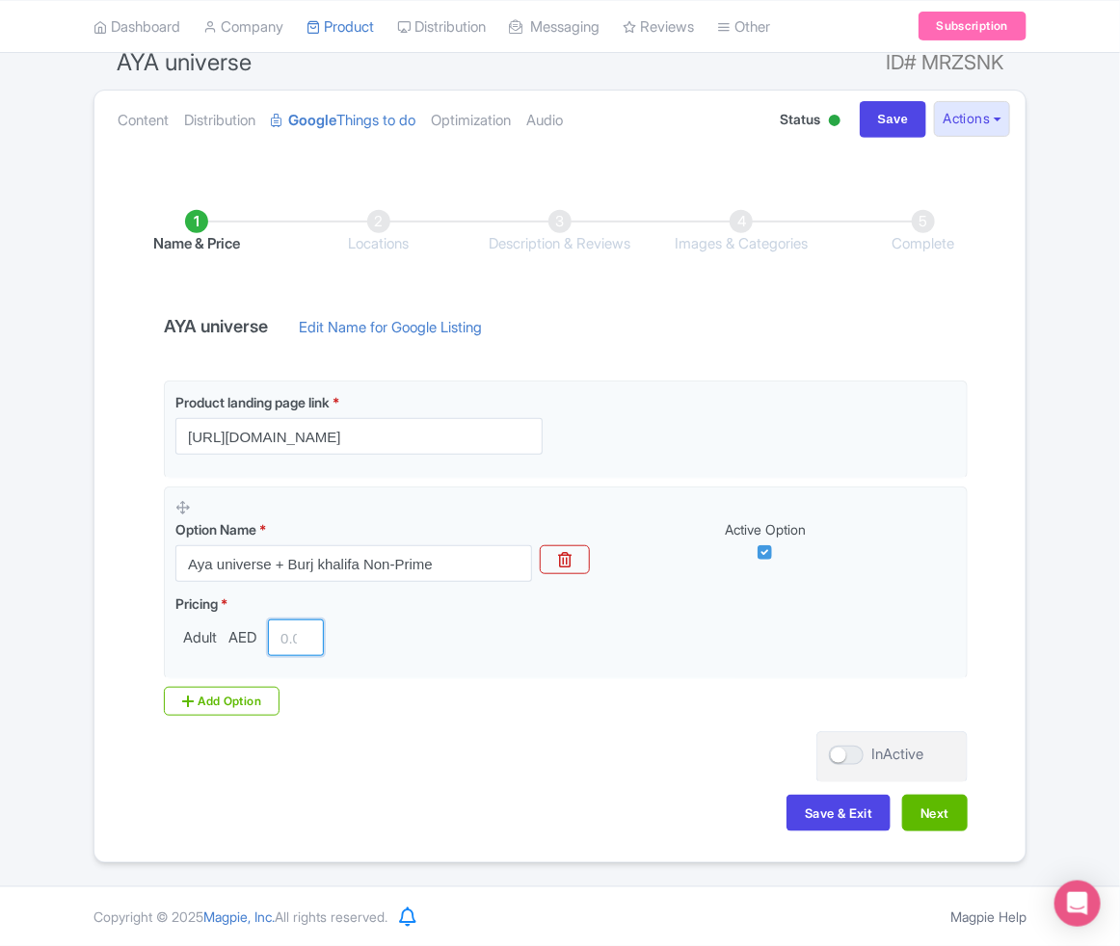
paste input "292"
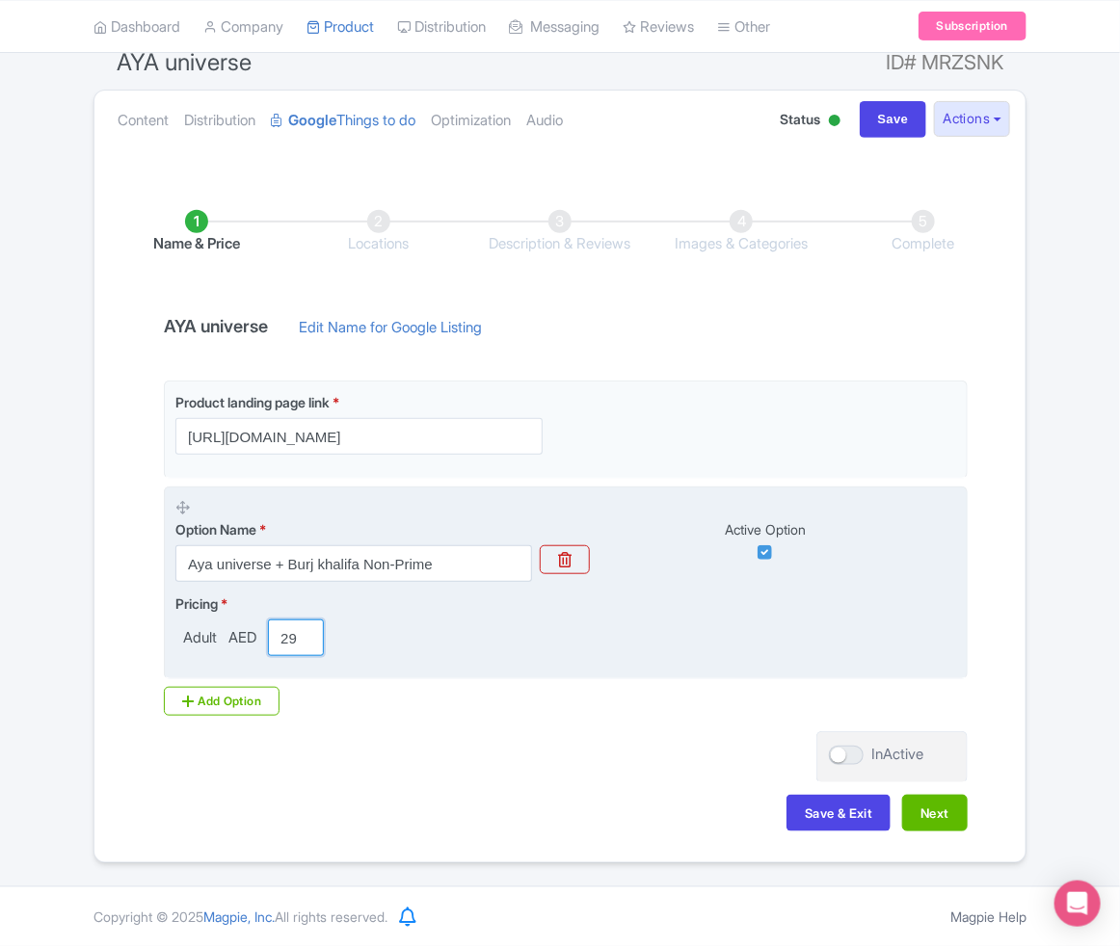
scroll to position [0, 13]
drag, startPoint x: 286, startPoint y: 648, endPoint x: 305, endPoint y: 648, distance: 18.3
click at [305, 648] on input "292" at bounding box center [296, 638] width 56 height 37
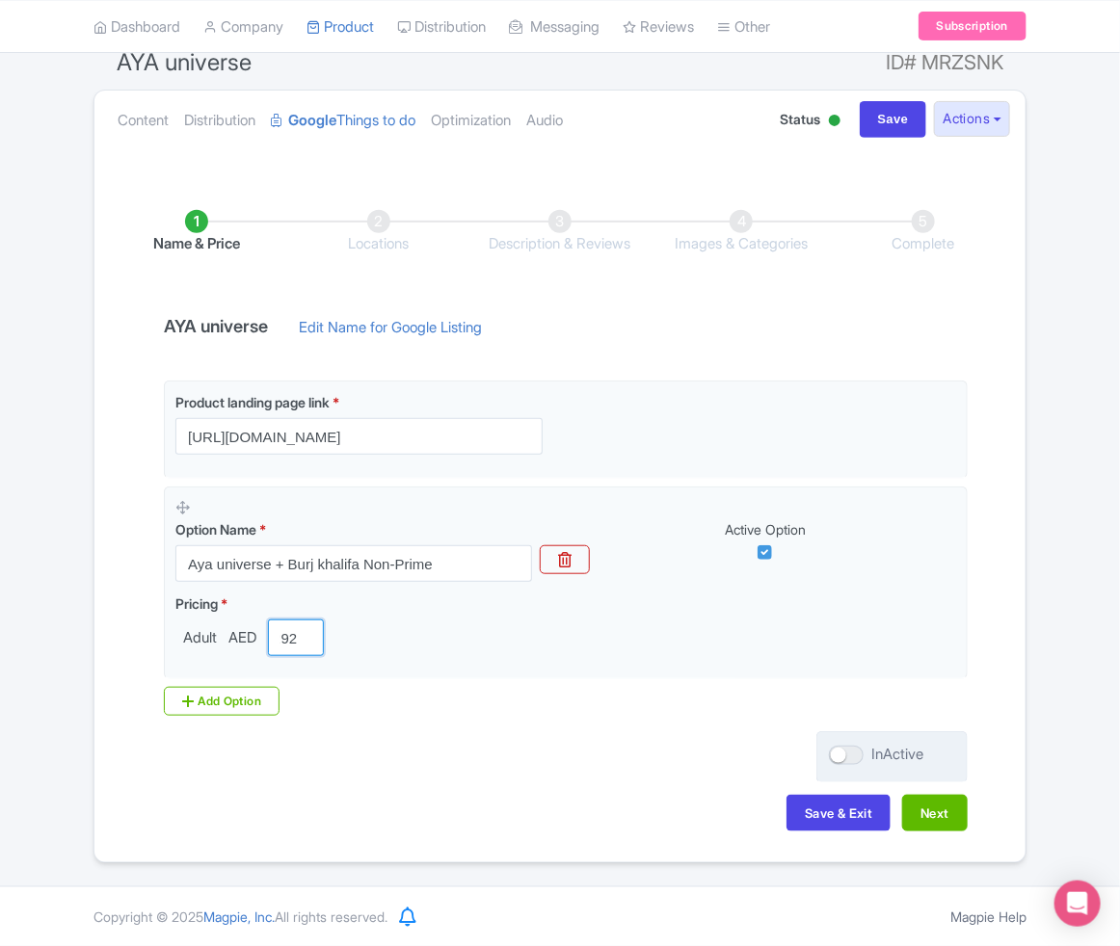
type input "292"
click at [847, 757] on div at bounding box center [846, 755] width 35 height 19
click at [841, 757] on input "InActive" at bounding box center [835, 755] width 13 height 13
checkbox input "true"
click at [905, 810] on button "Next" at bounding box center [935, 813] width 66 height 37
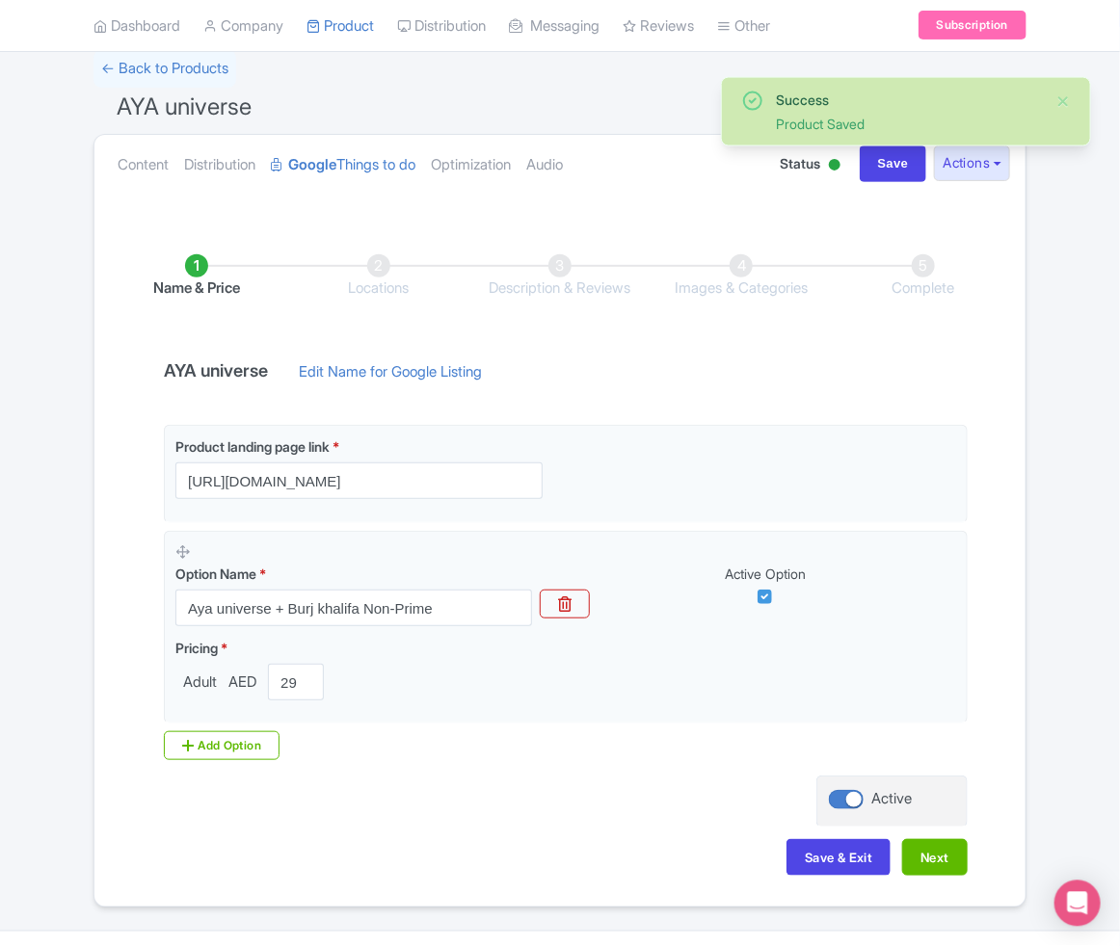
scroll to position [177, 0]
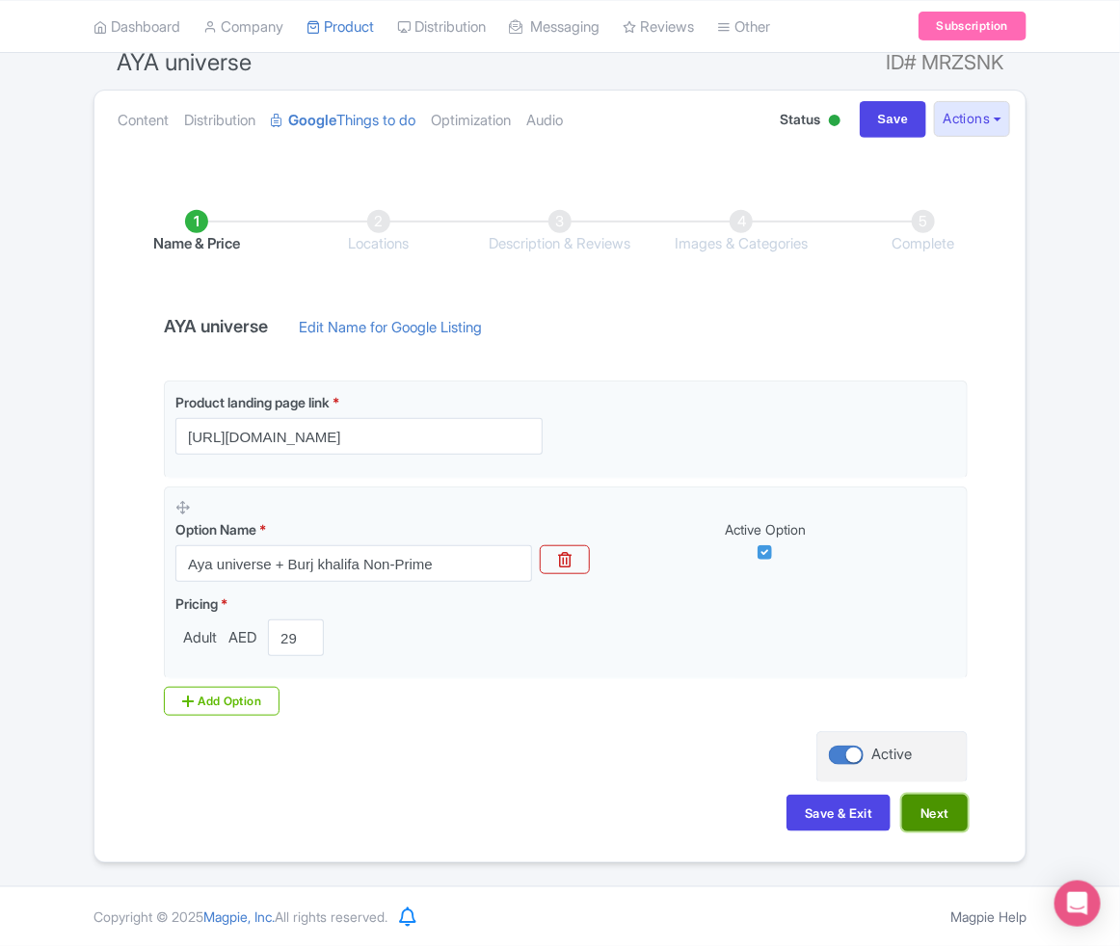
click at [941, 806] on button "Next" at bounding box center [935, 813] width 66 height 37
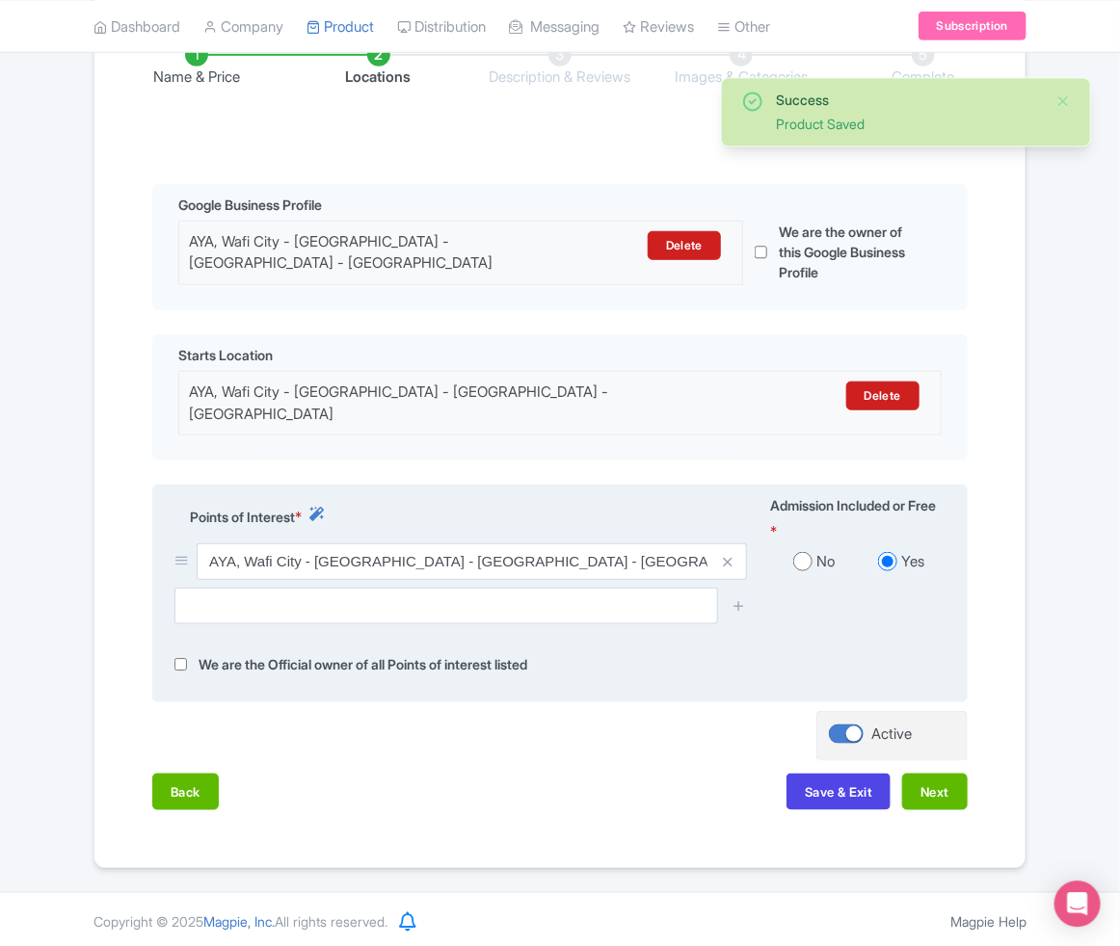
scroll to position [355, 0]
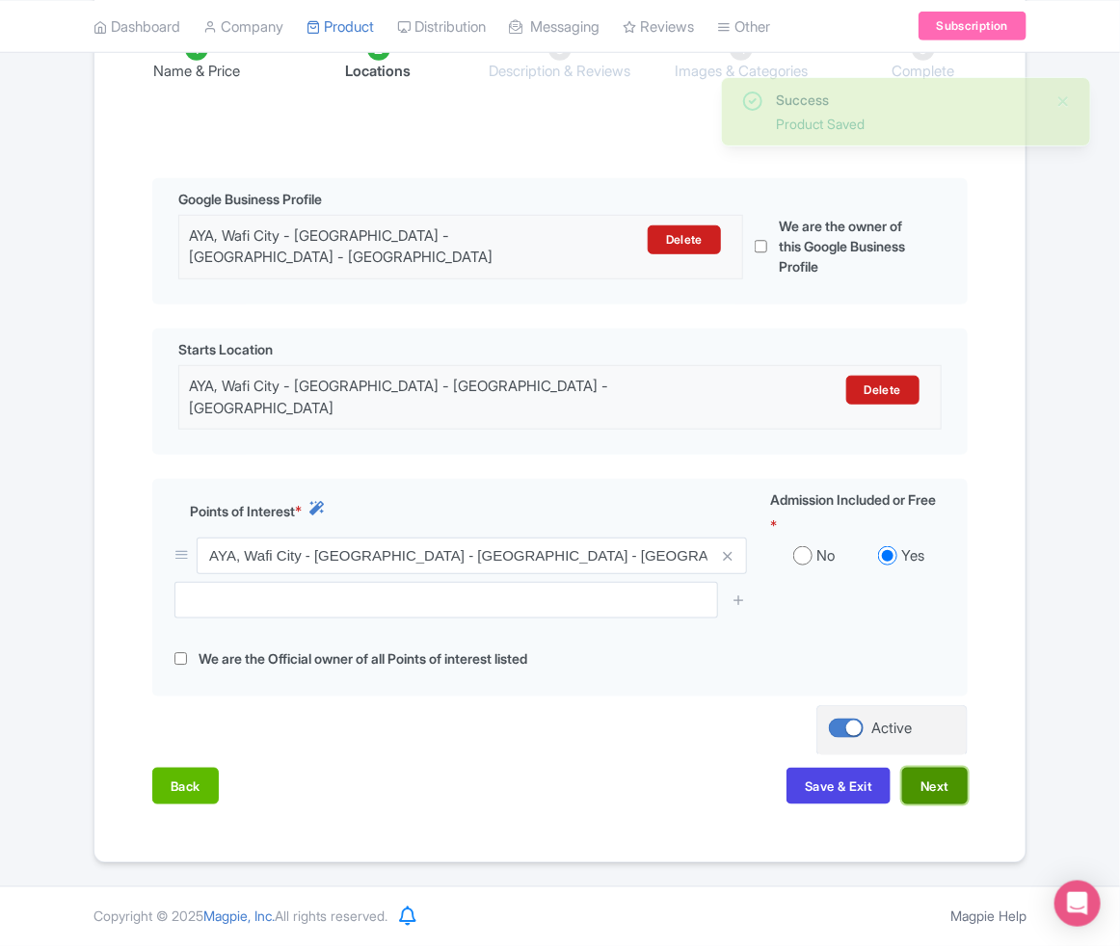
click at [938, 801] on button "Next" at bounding box center [935, 786] width 66 height 37
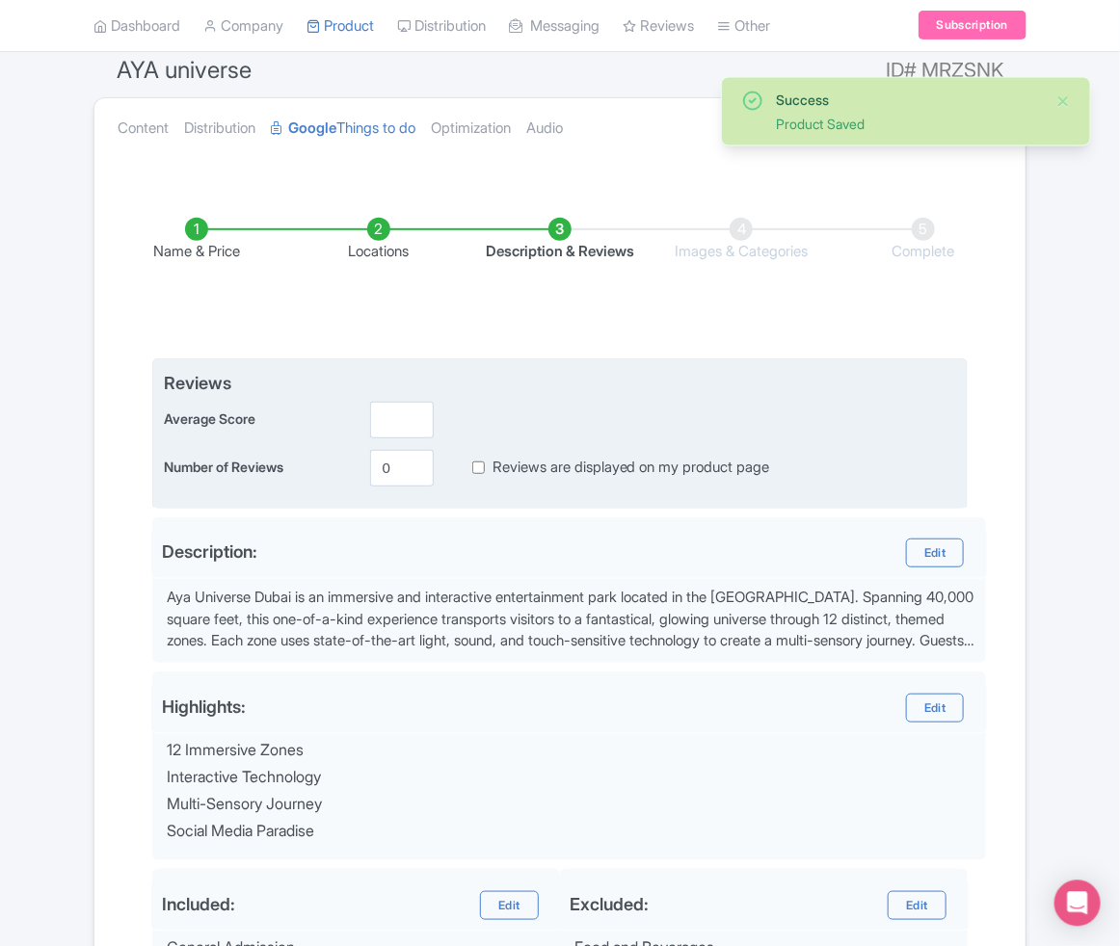
scroll to position [148, 0]
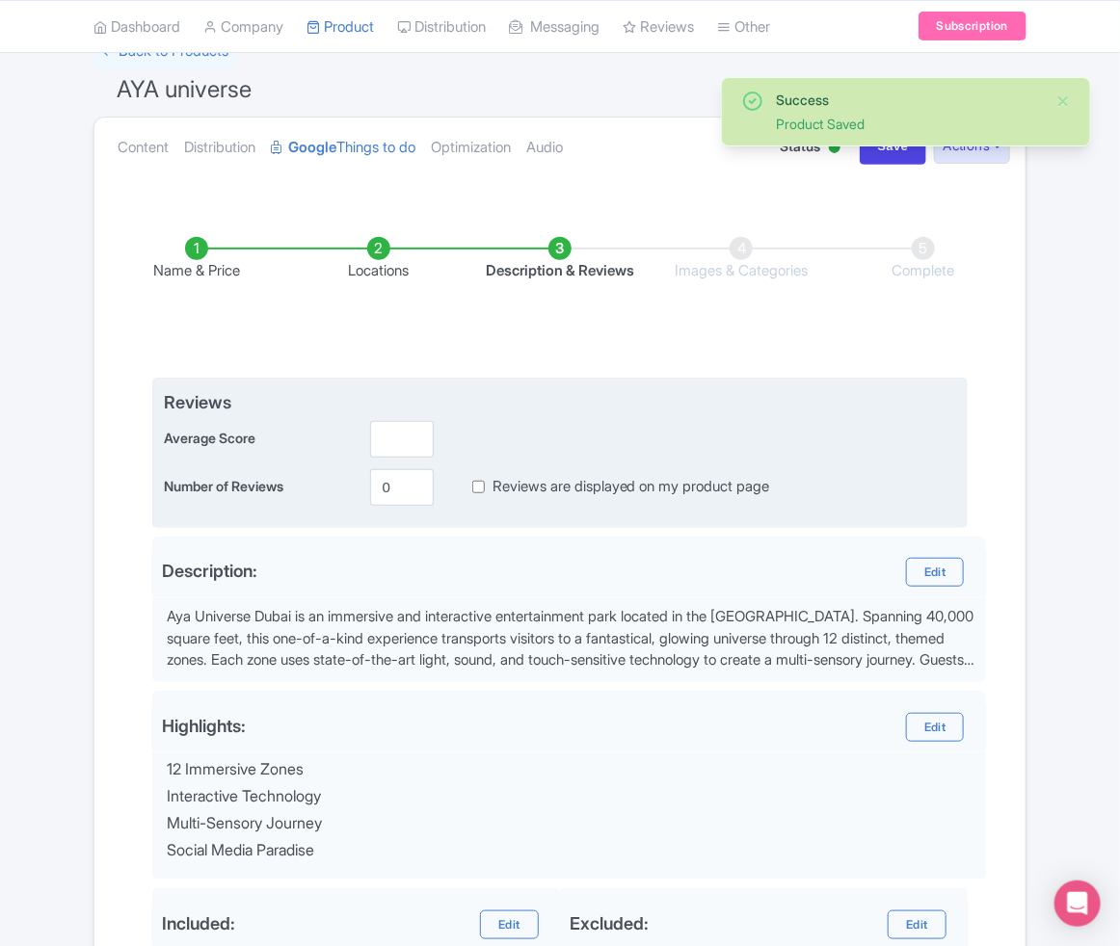
click at [463, 487] on div "Reviews are displayed on my product page" at bounding box center [605, 487] width 329 height 22
click at [467, 487] on div "Reviews are displayed on my product page" at bounding box center [605, 487] width 329 height 22
click at [481, 490] on input "Reviews are displayed on my product page" at bounding box center [478, 487] width 13 height 22
checkbox input "true"
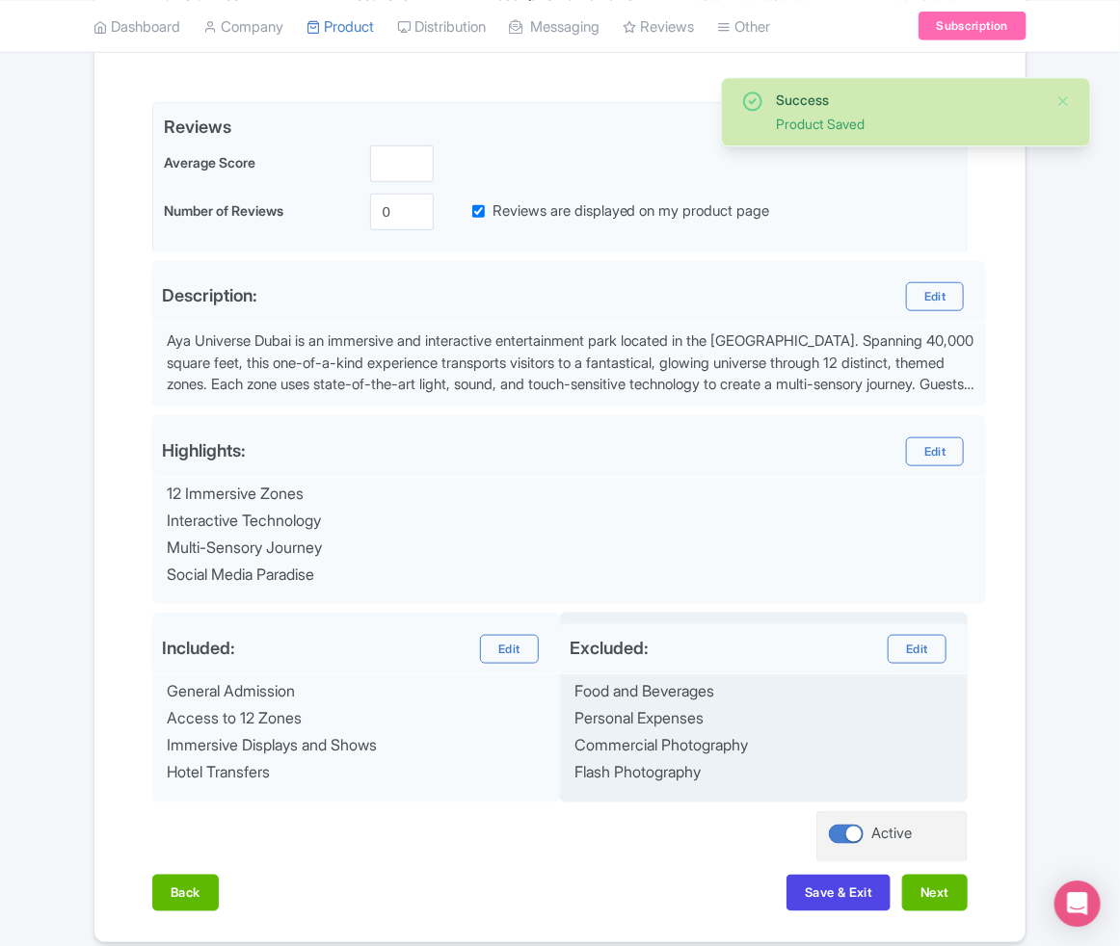
scroll to position [505, 0]
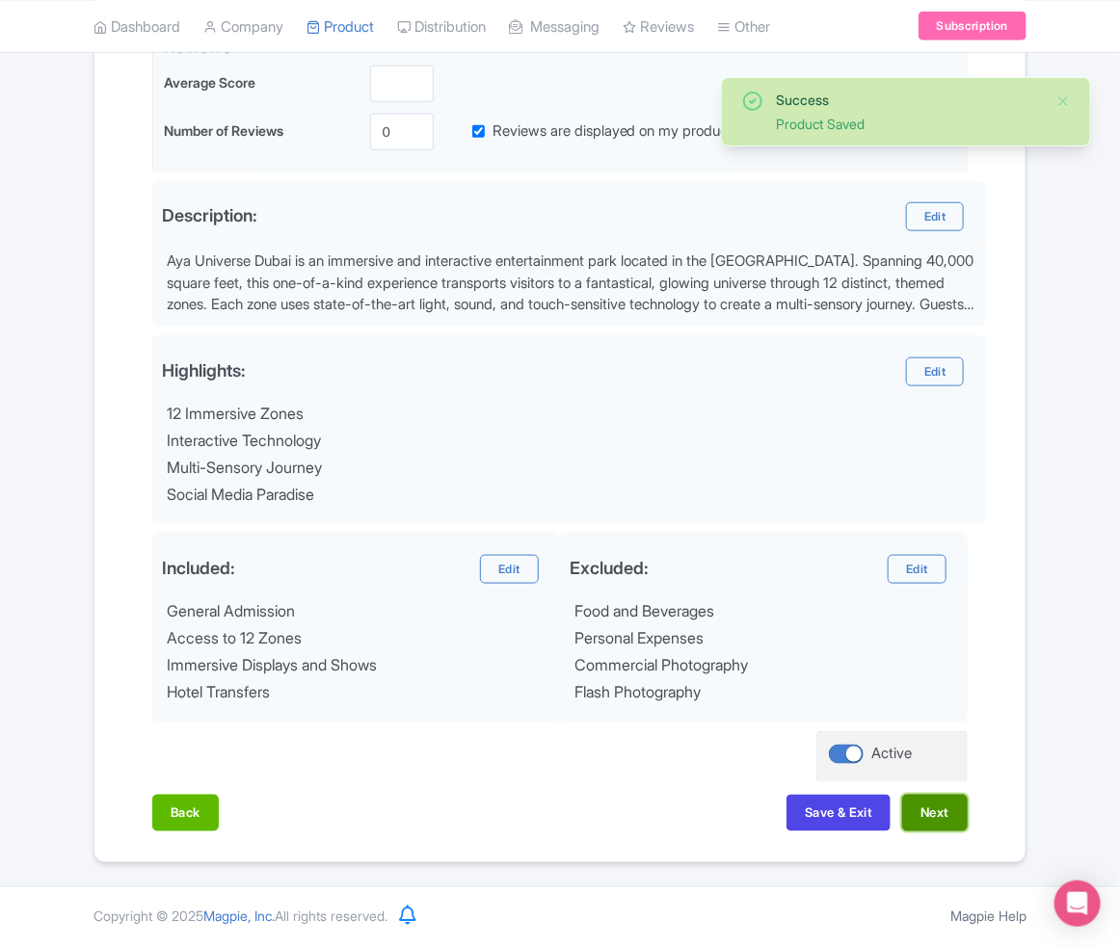
click at [935, 799] on button "Next" at bounding box center [935, 813] width 66 height 37
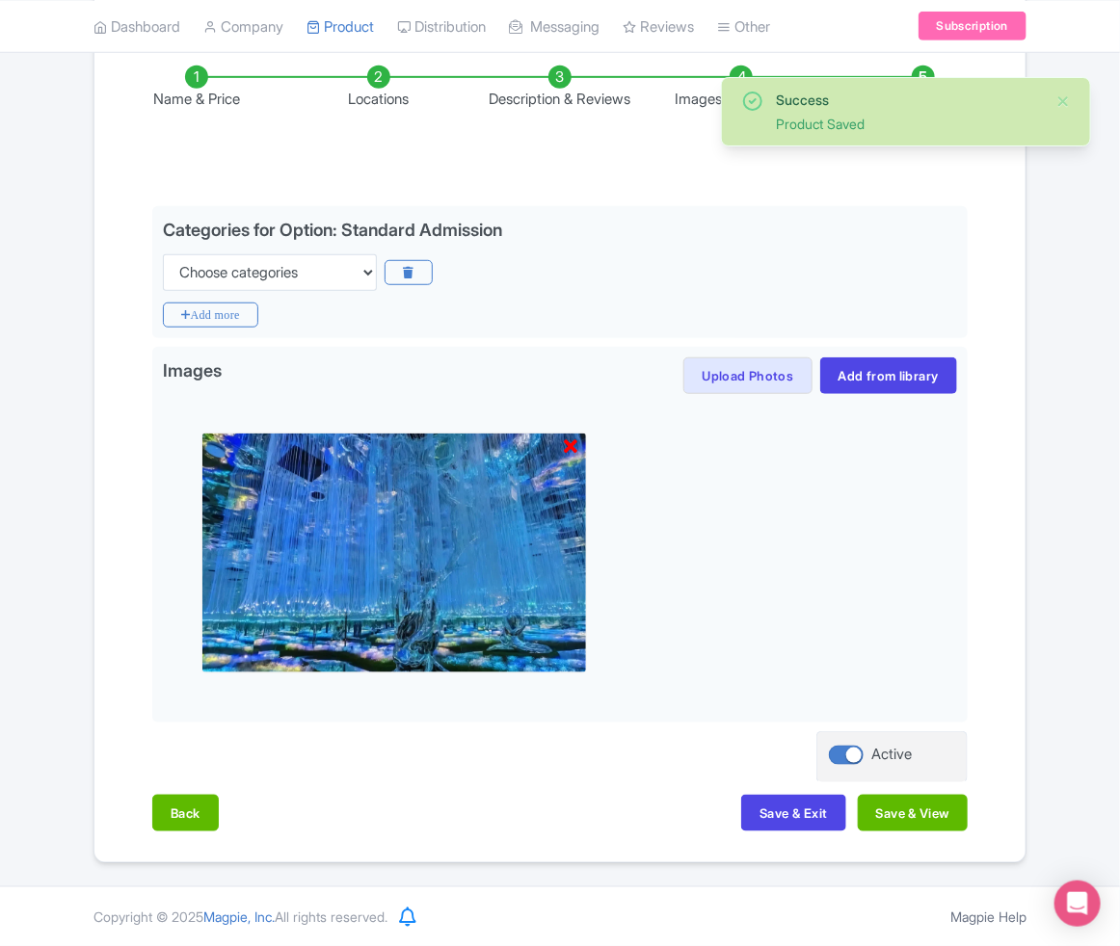
scroll to position [321, 0]
click at [901, 833] on div "Back Save & Exit Save & View" at bounding box center [559, 823] width 815 height 56
click at [902, 818] on button "Save & View" at bounding box center [913, 813] width 110 height 37
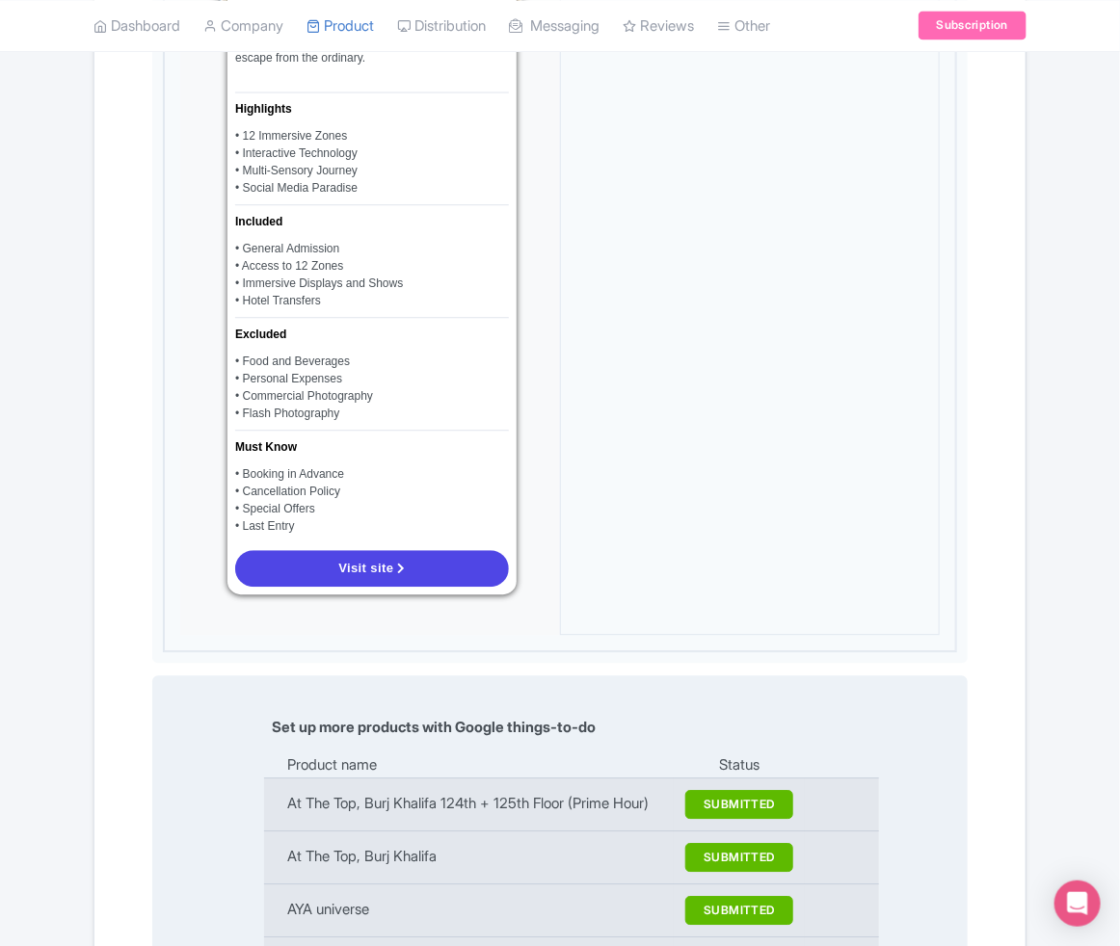
scroll to position [1334, 0]
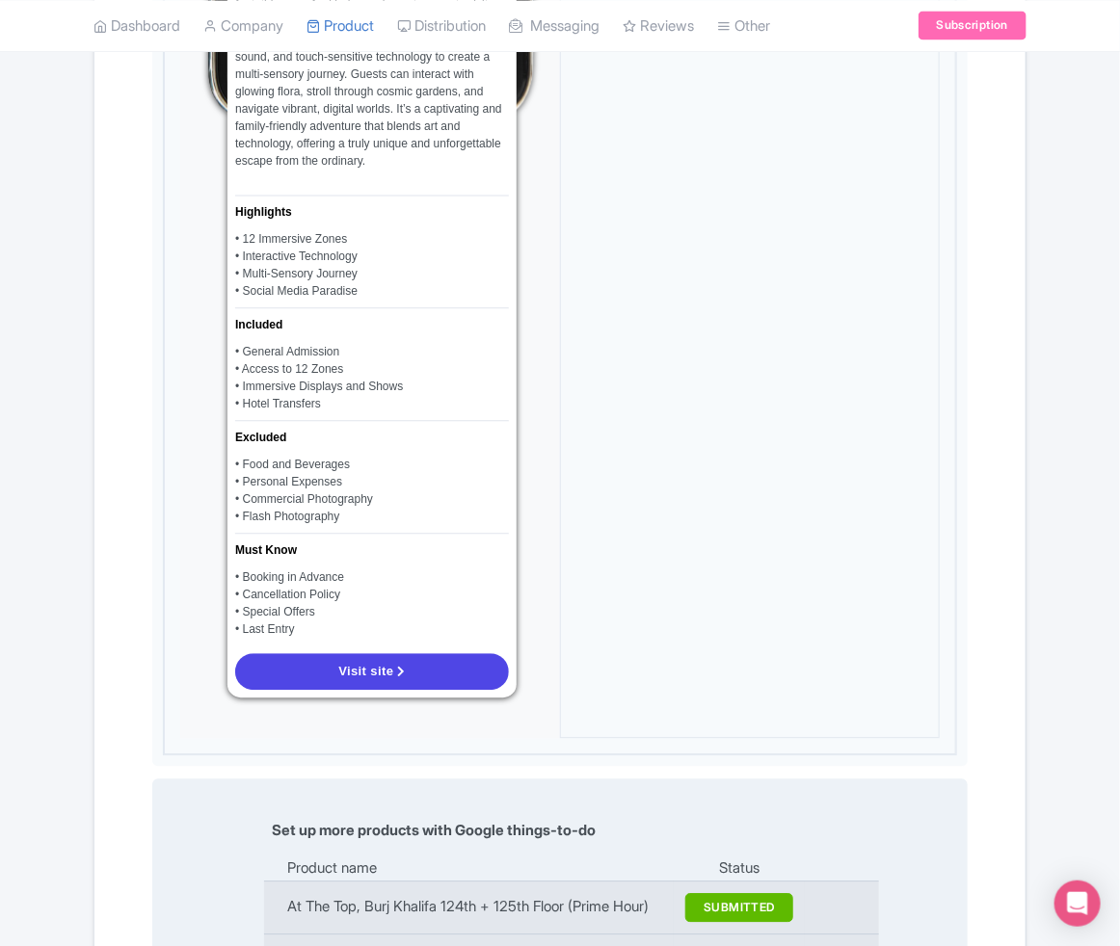
drag, startPoint x: 559, startPoint y: 680, endPoint x: 229, endPoint y: 679, distance: 329.6
copy td "Dubai Atlanstis Aquaventure water park"
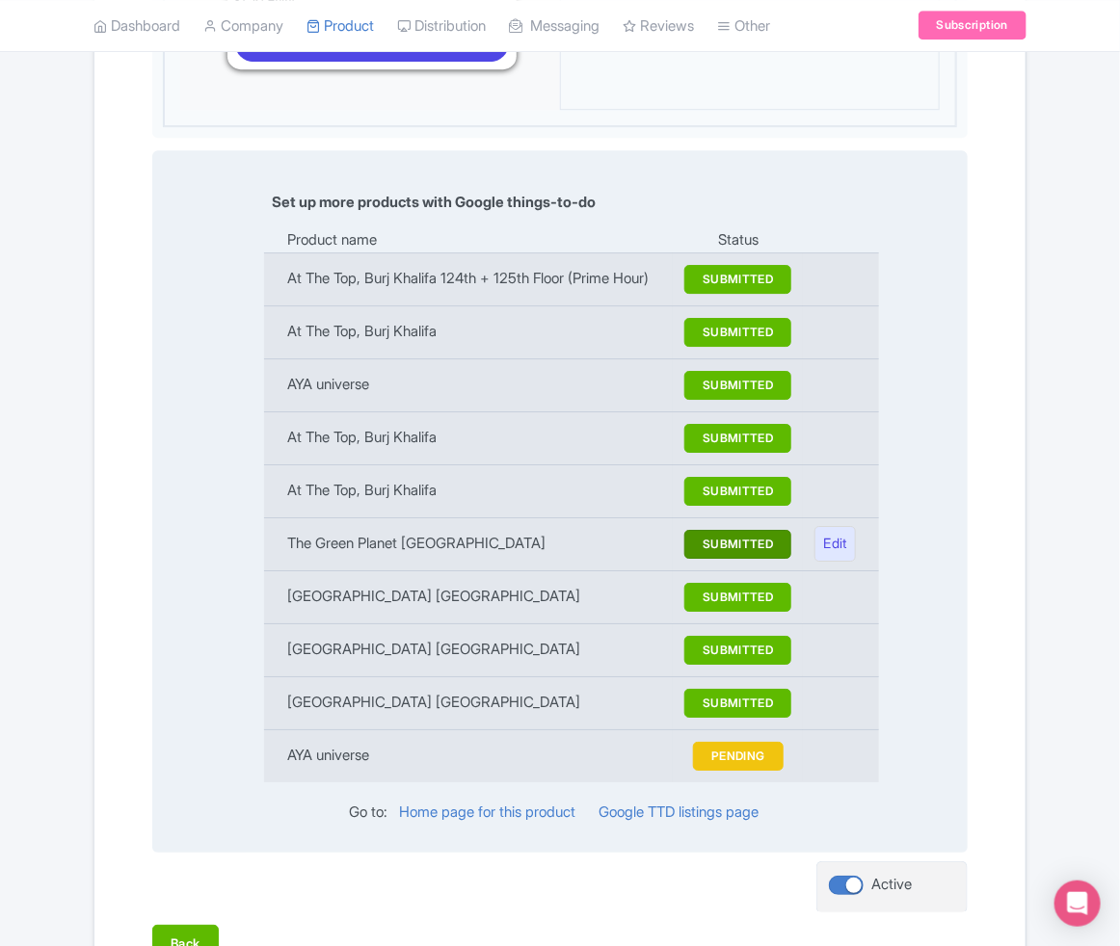
scroll to position [2112, 0]
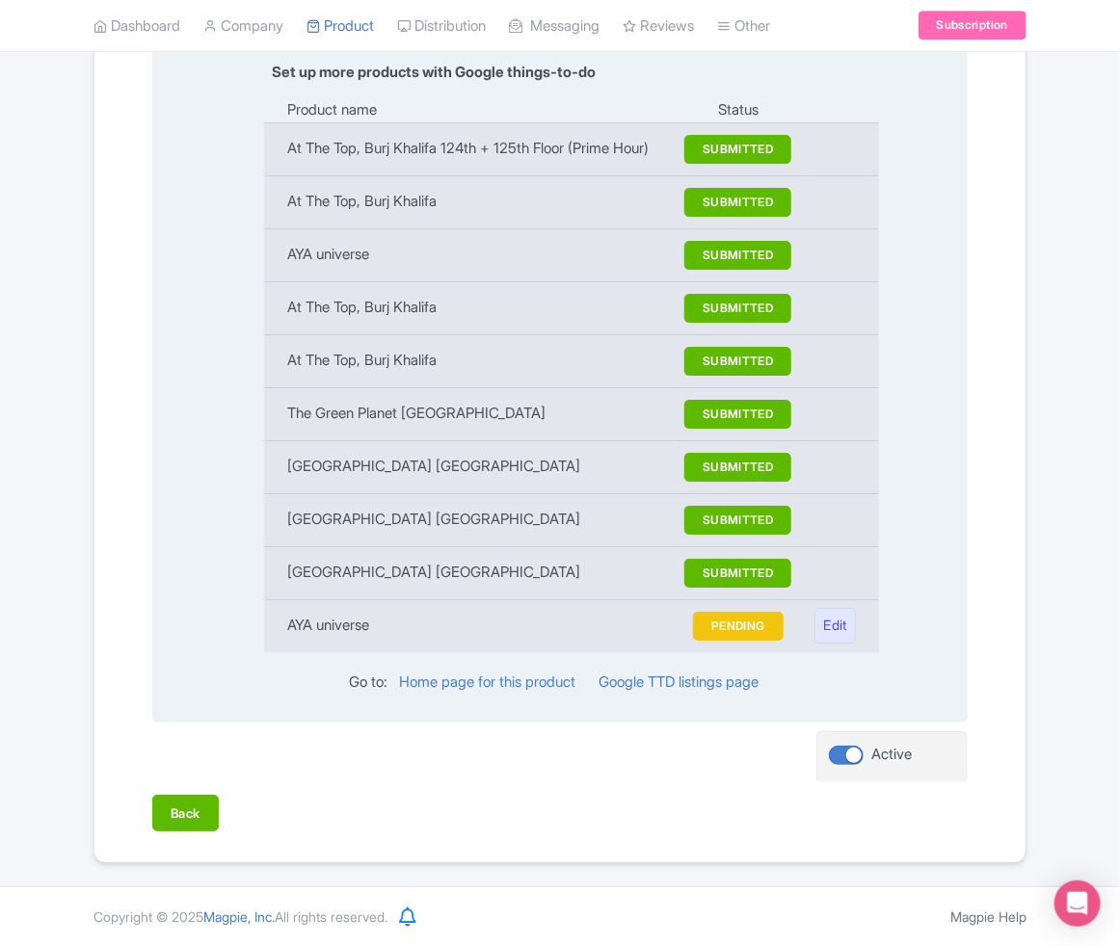
click at [598, 645] on td "AYA universe" at bounding box center [468, 625] width 409 height 53
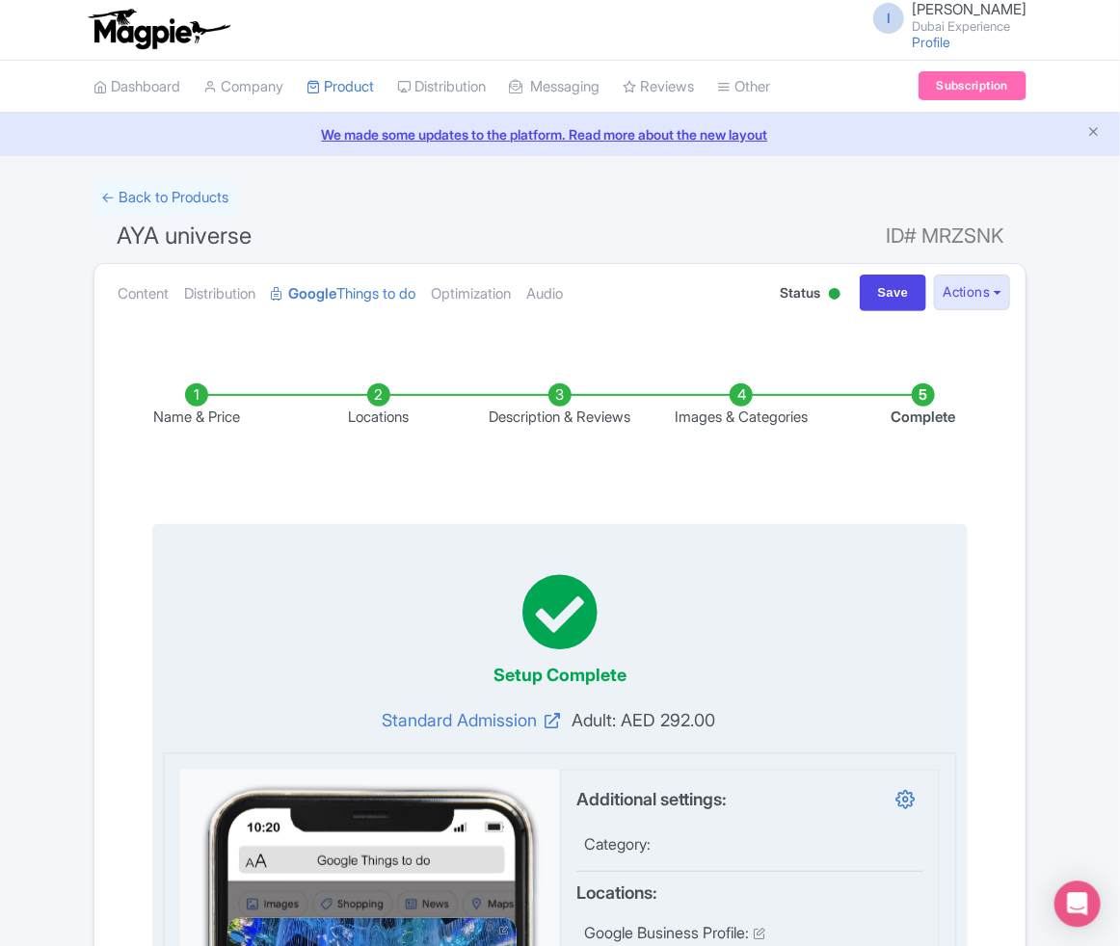
scroll to position [0, 0]
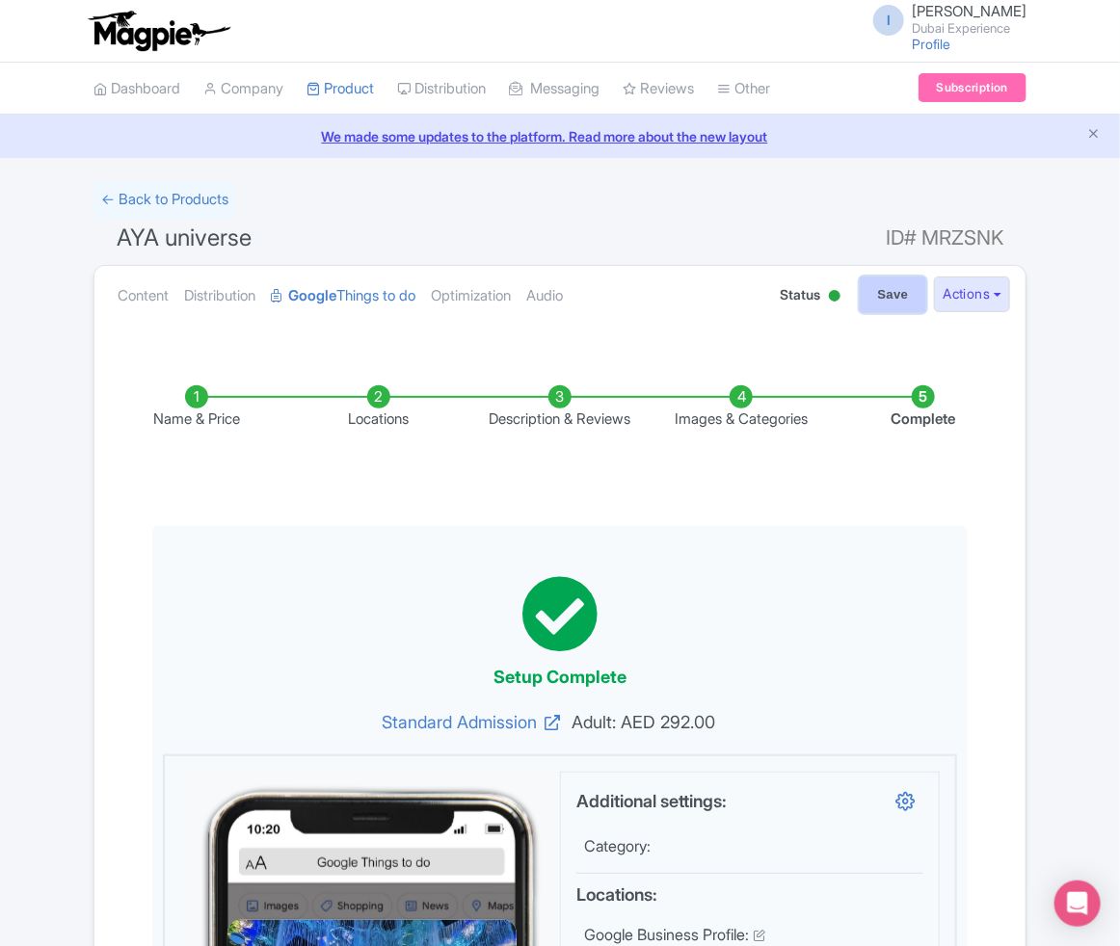
click at [897, 297] on input "Save" at bounding box center [893, 295] width 67 height 37
type input "Saving..."
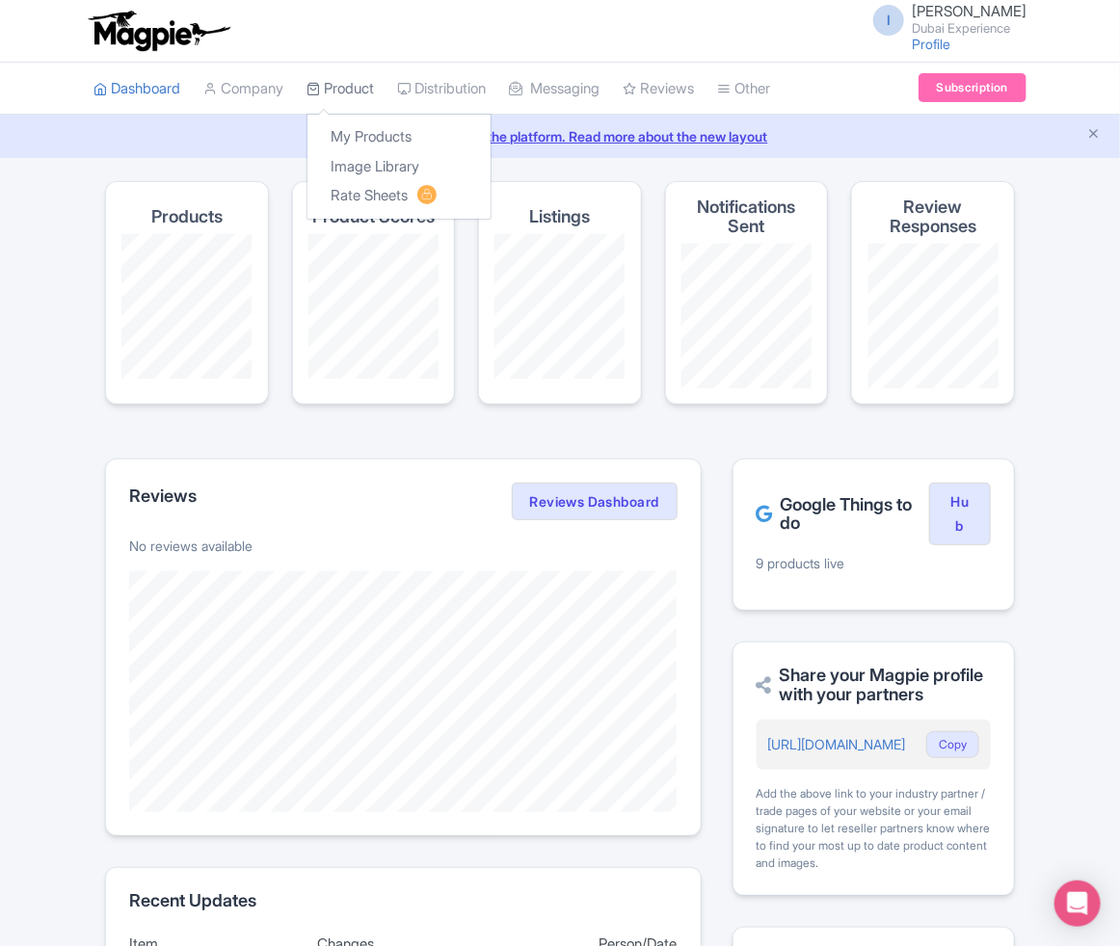
click at [340, 85] on link "Product" at bounding box center [339, 89] width 67 height 53
click at [361, 144] on link "My Products" at bounding box center [398, 137] width 183 height 30
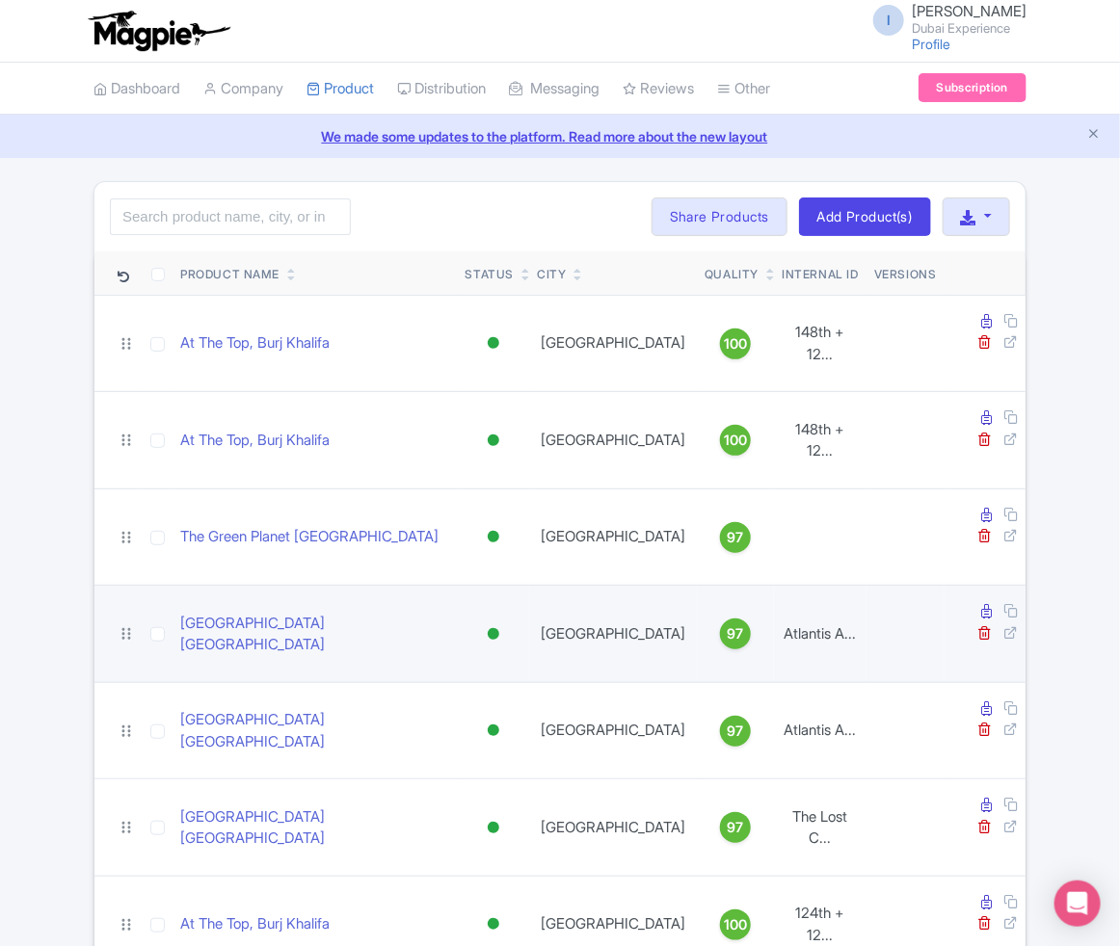
scroll to position [186, 0]
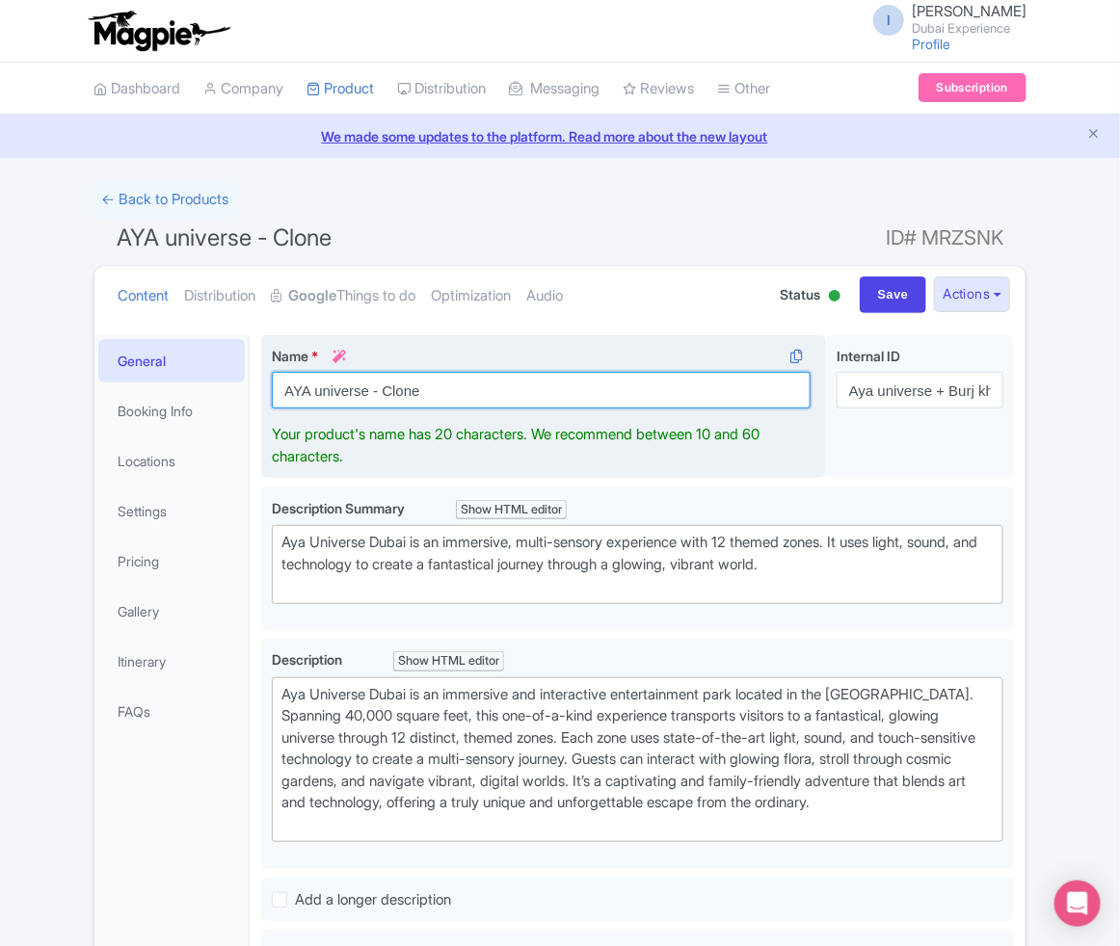
drag, startPoint x: 649, startPoint y: 377, endPoint x: 373, endPoint y: 386, distance: 275.8
click at [373, 386] on input "AYA universe - Clone" at bounding box center [541, 390] width 539 height 37
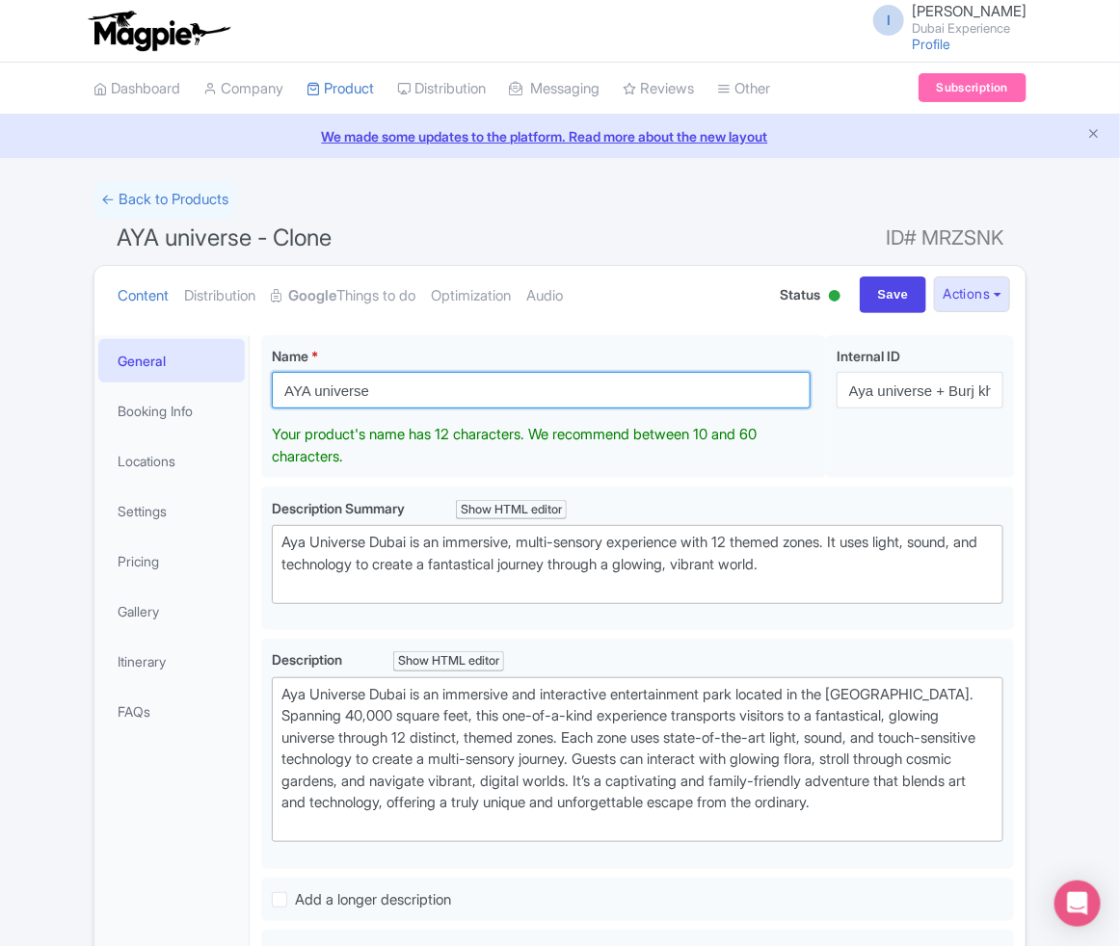
type input "AYA universe"
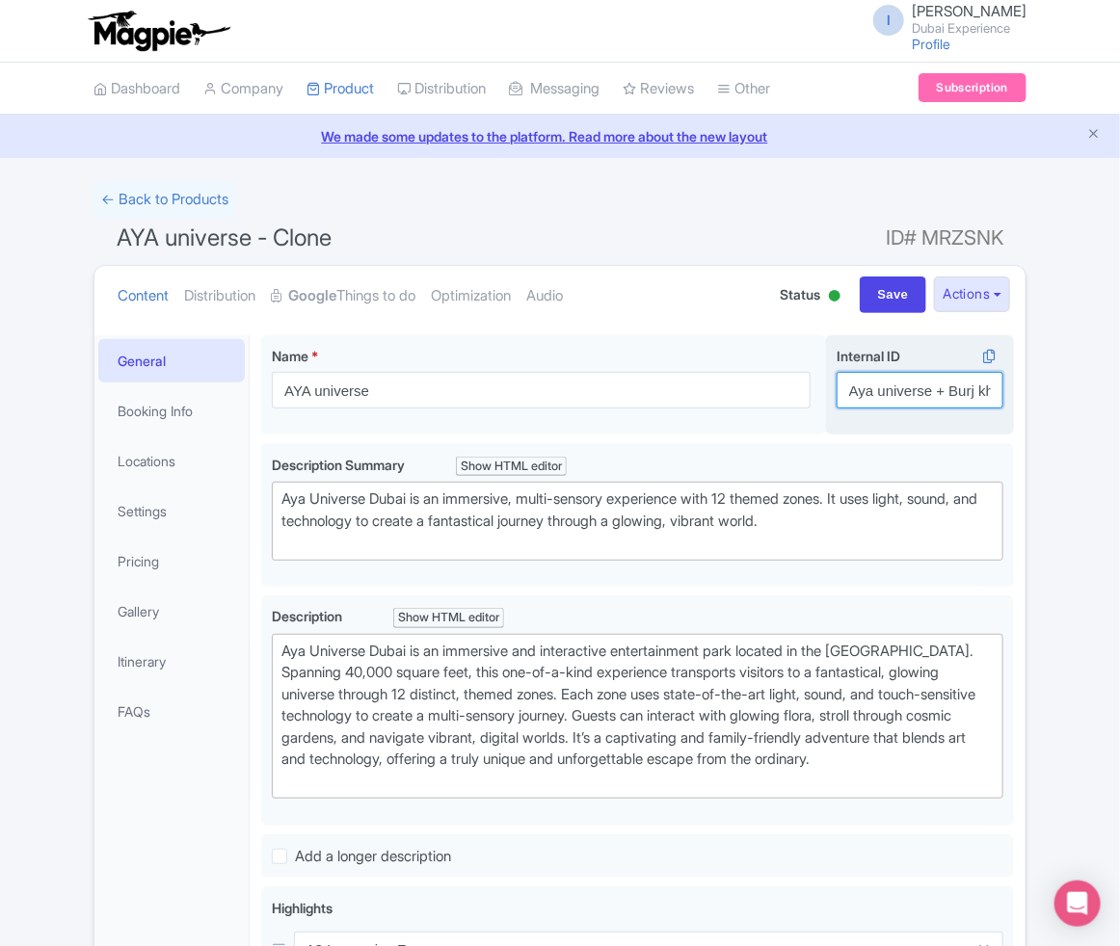
click at [926, 388] on input "Aya universe + Burj khalifa Non-Prime" at bounding box center [919, 390] width 167 height 37
paste input "IMG Theme park"
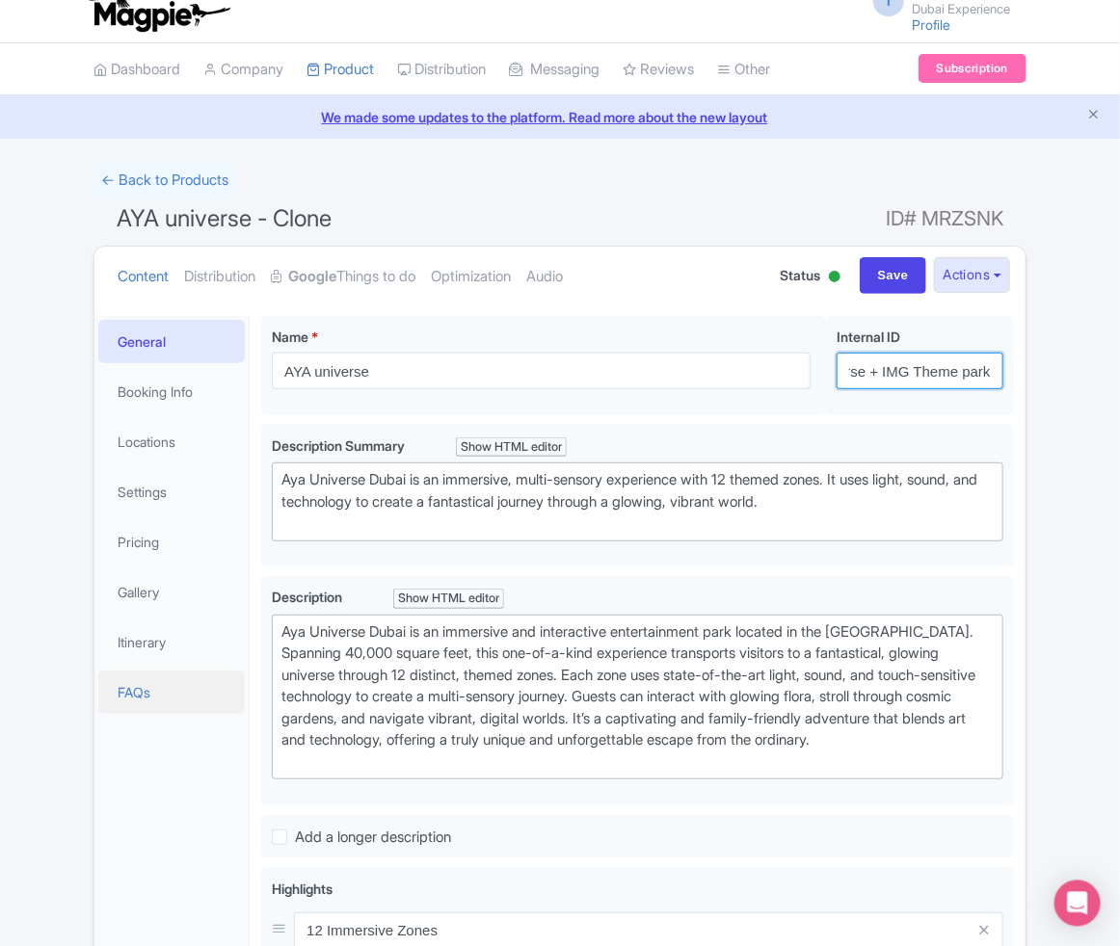
scroll to position [103, 0]
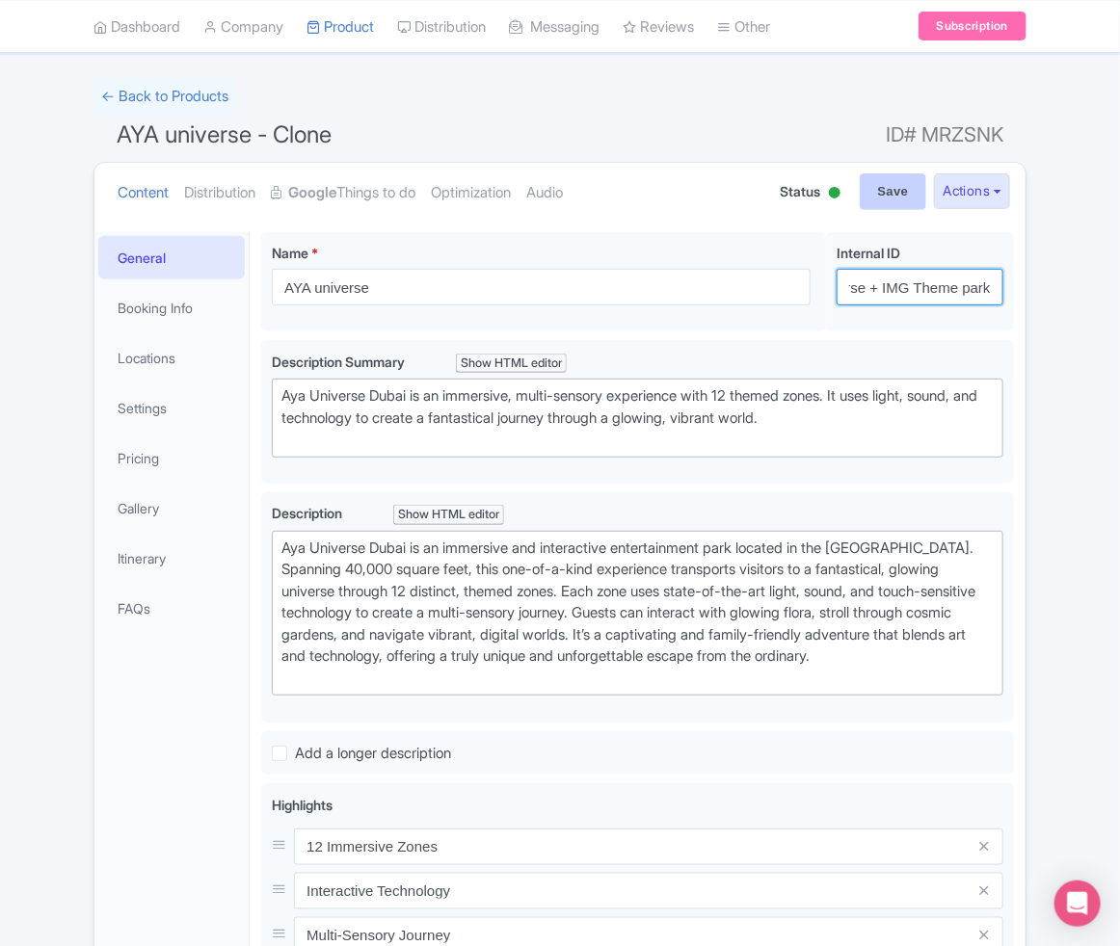
type input "Aya universe + IMG Theme park"
click at [875, 201] on input "Save" at bounding box center [893, 191] width 67 height 37
type input "Saving..."
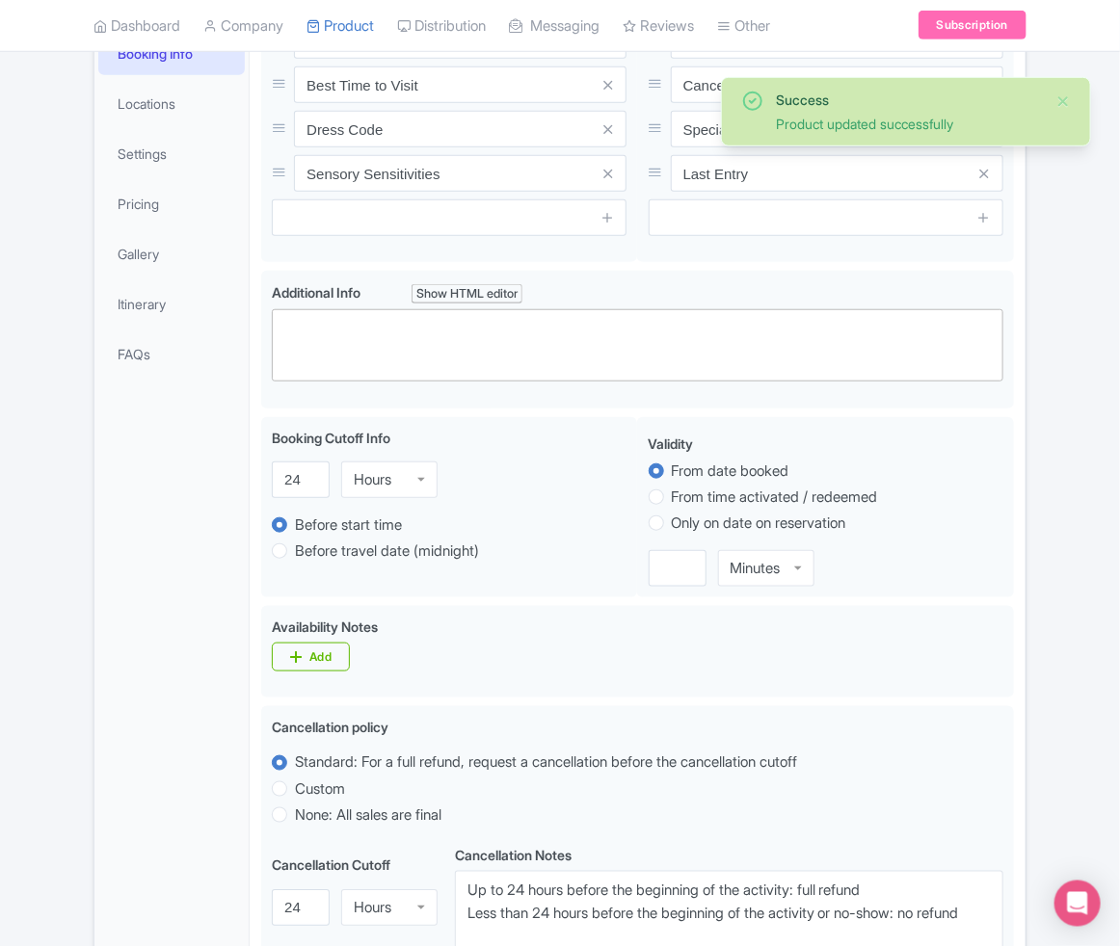
scroll to position [335, 0]
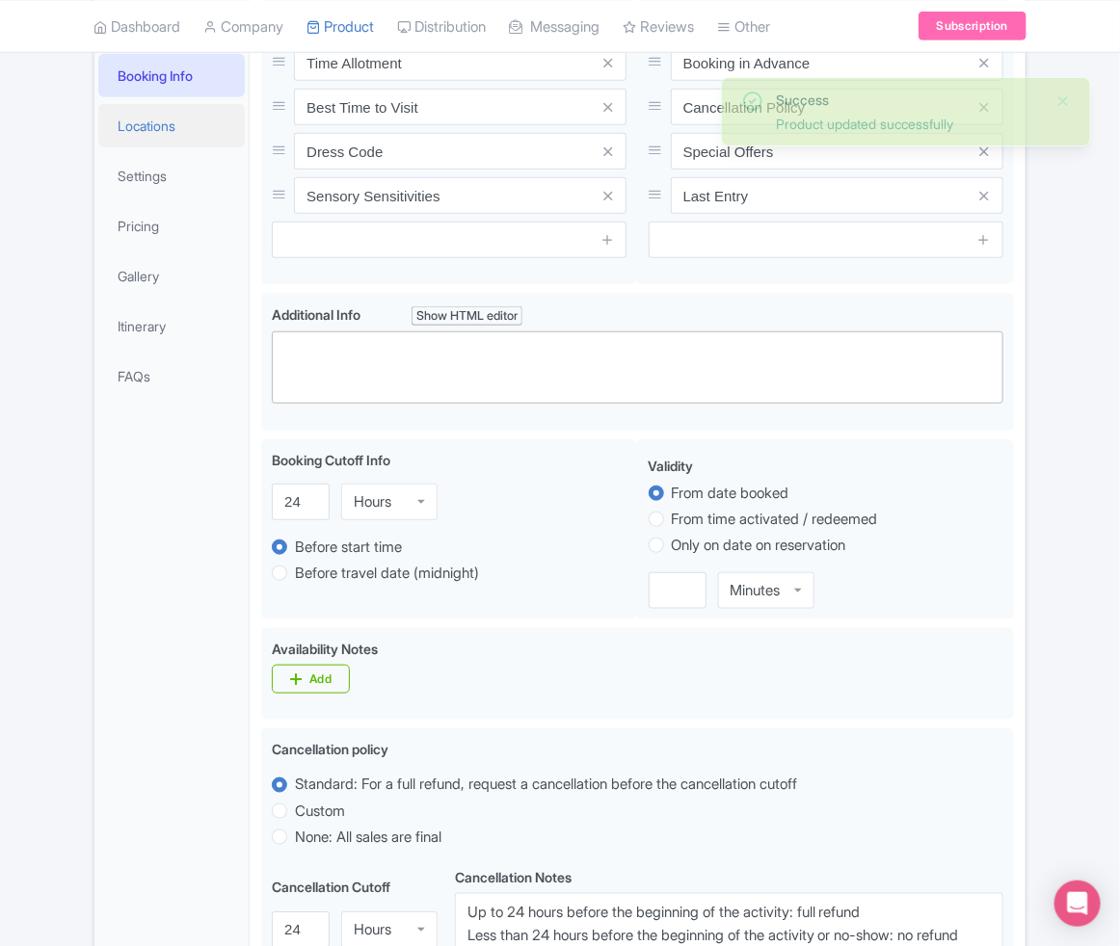
click at [159, 135] on link "Locations" at bounding box center [171, 125] width 146 height 43
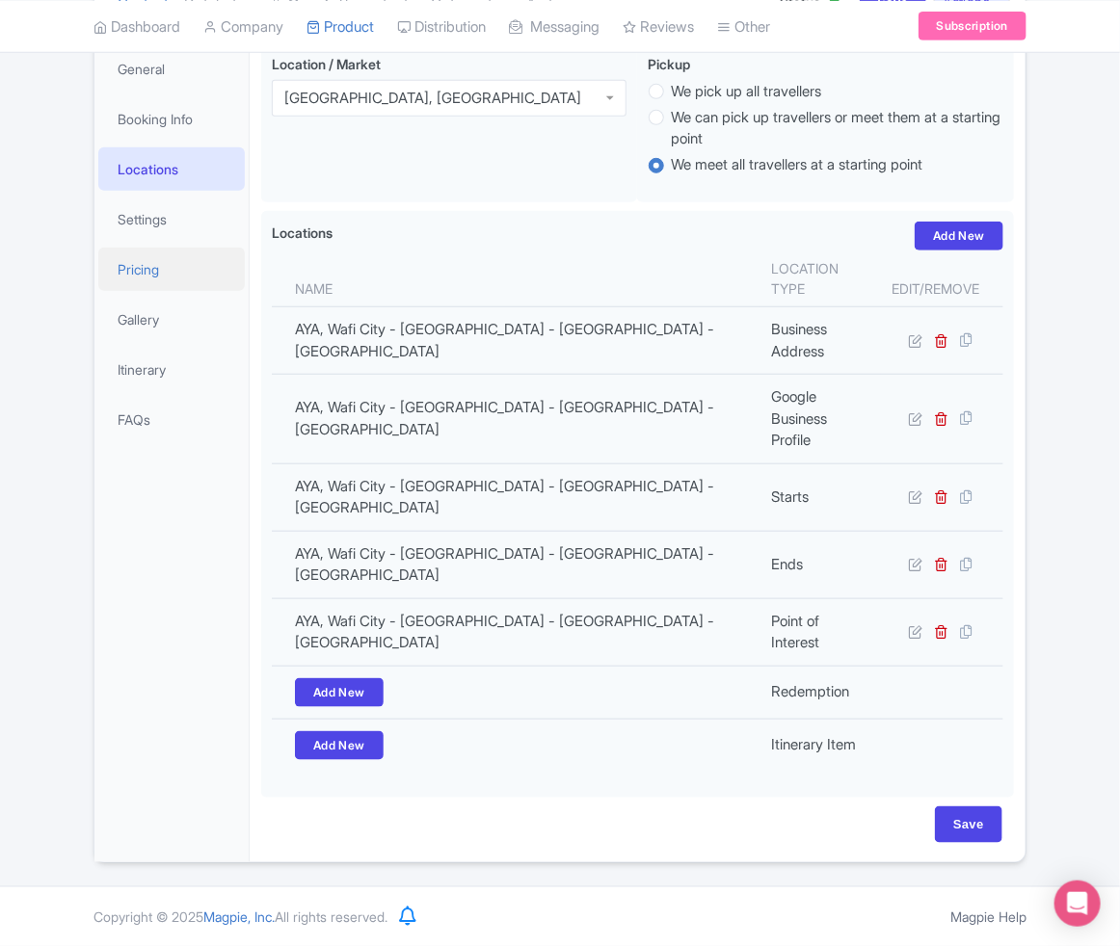
scroll to position [290, 0]
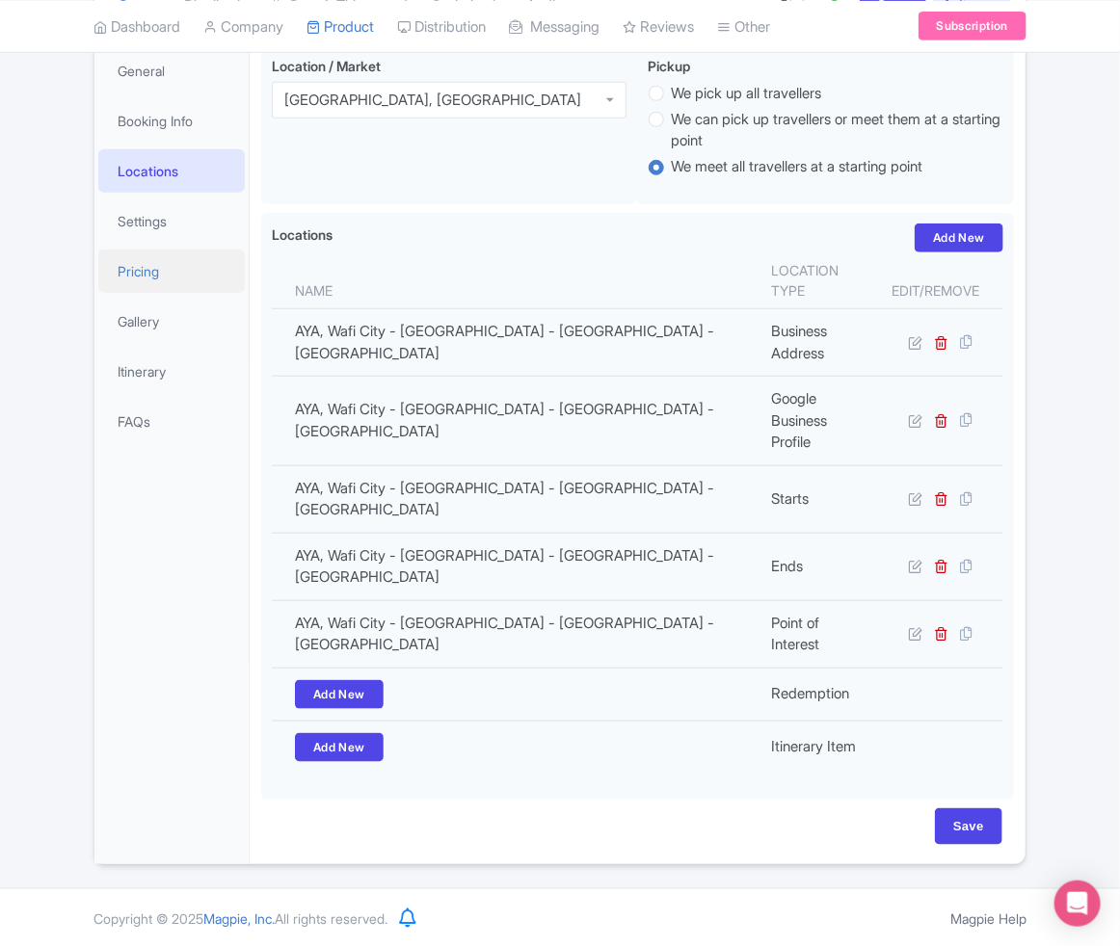
click at [162, 264] on link "Pricing" at bounding box center [171, 271] width 146 height 43
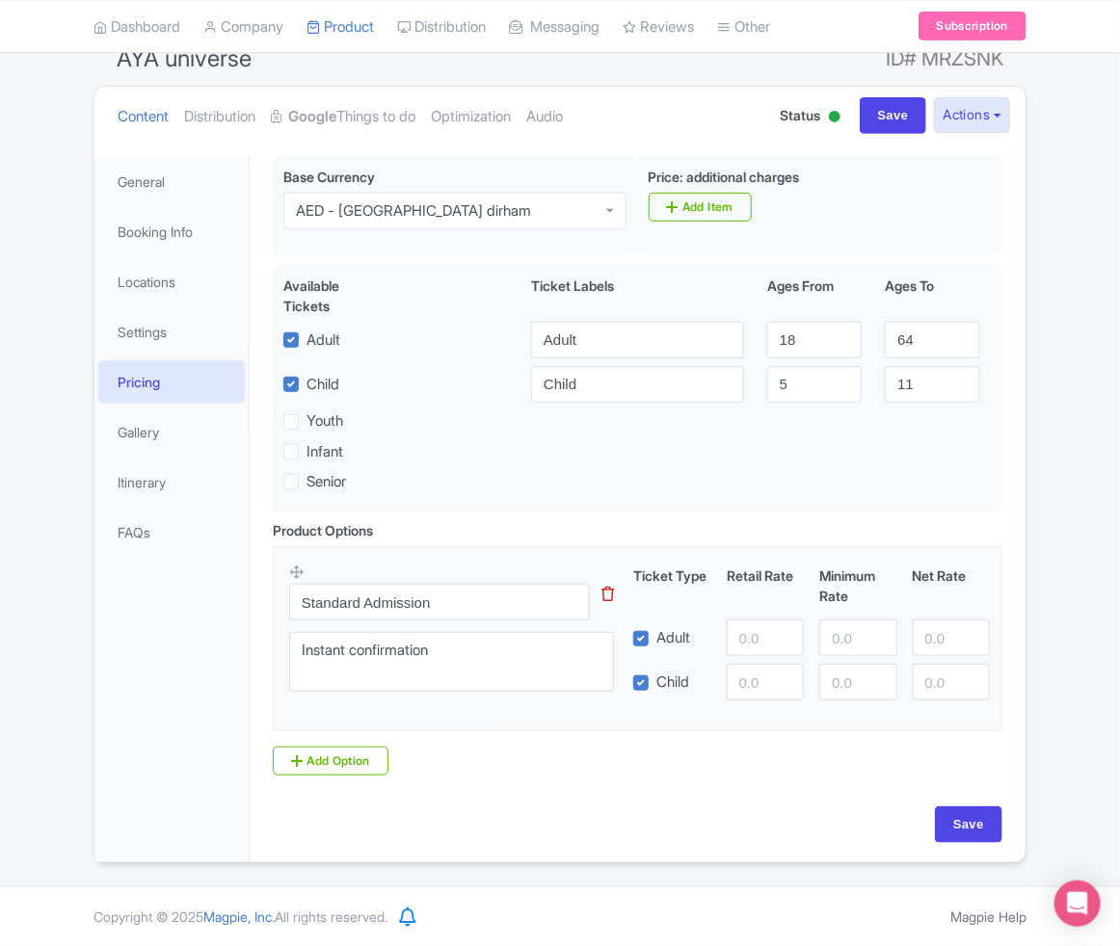
scroll to position [186, 0]
click at [755, 626] on input "number" at bounding box center [765, 638] width 77 height 37
paste input "317"
type input "317"
click at [806, 805] on div "Base Currency i AED - United Arab Emirates dirham AED - United Arab Emirates di…" at bounding box center [637, 481] width 753 height 650
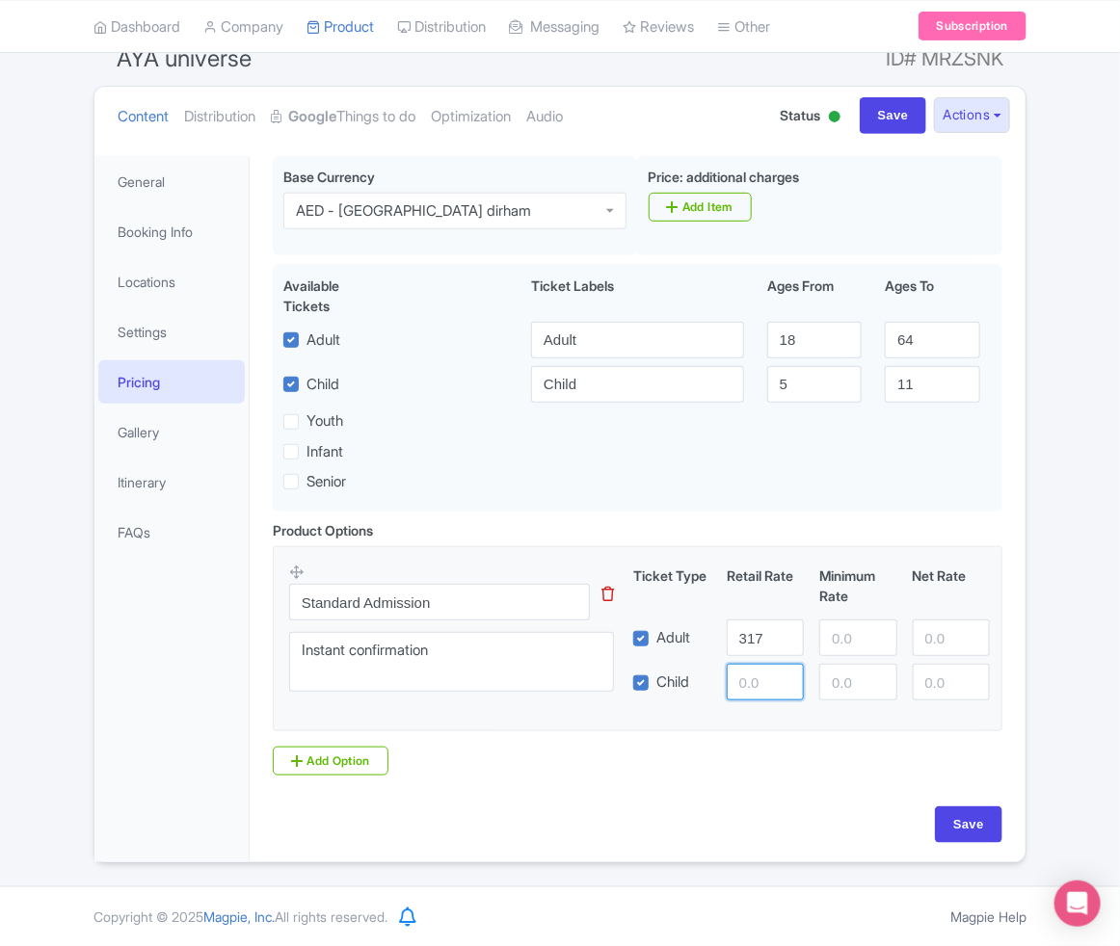
click at [746, 668] on input "number" at bounding box center [765, 682] width 77 height 37
paste input "312"
type input "312"
click at [830, 777] on div "Product Options i Standard Admission This tip has not data. Code: tip_option_na…" at bounding box center [637, 656] width 753 height 272
click at [741, 699] on input "312" at bounding box center [765, 682] width 77 height 37
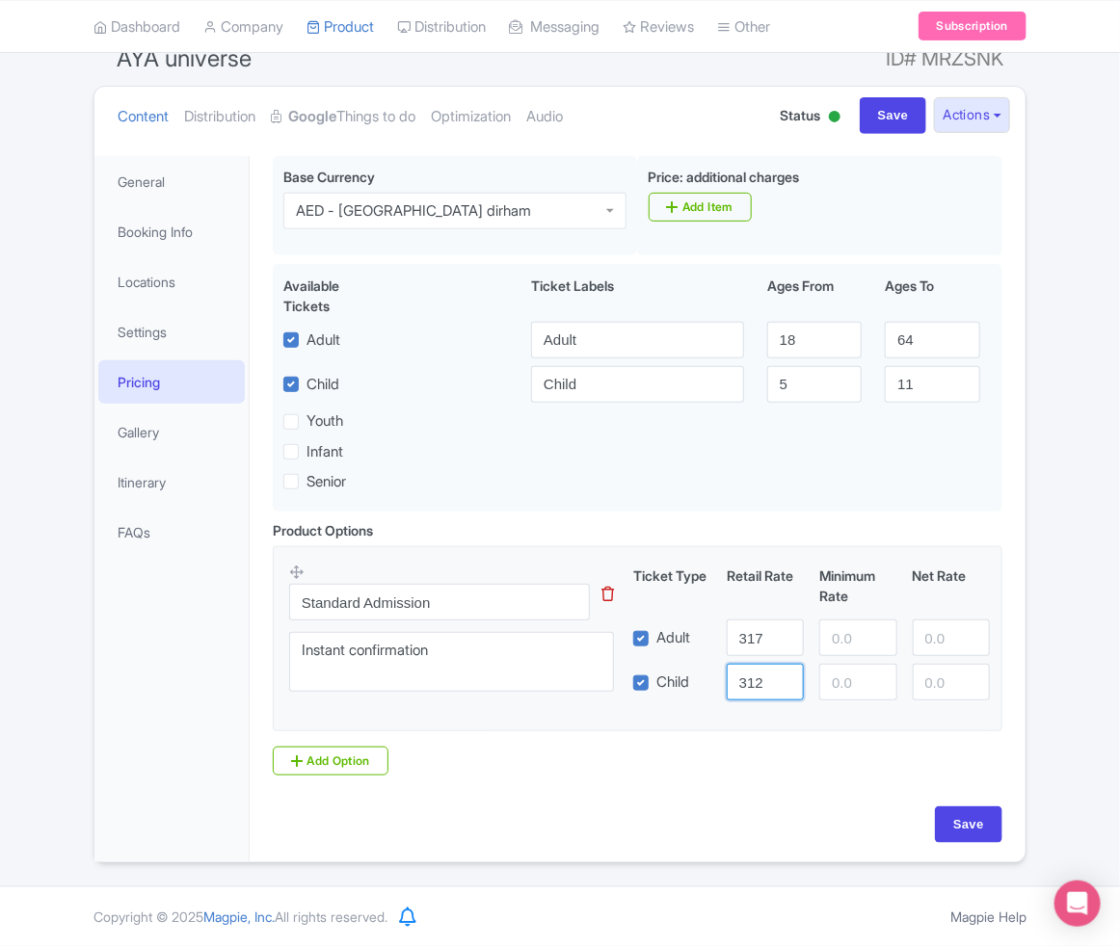
click at [741, 699] on input "312" at bounding box center [765, 682] width 77 height 37
click at [751, 679] on input "312" at bounding box center [765, 682] width 77 height 37
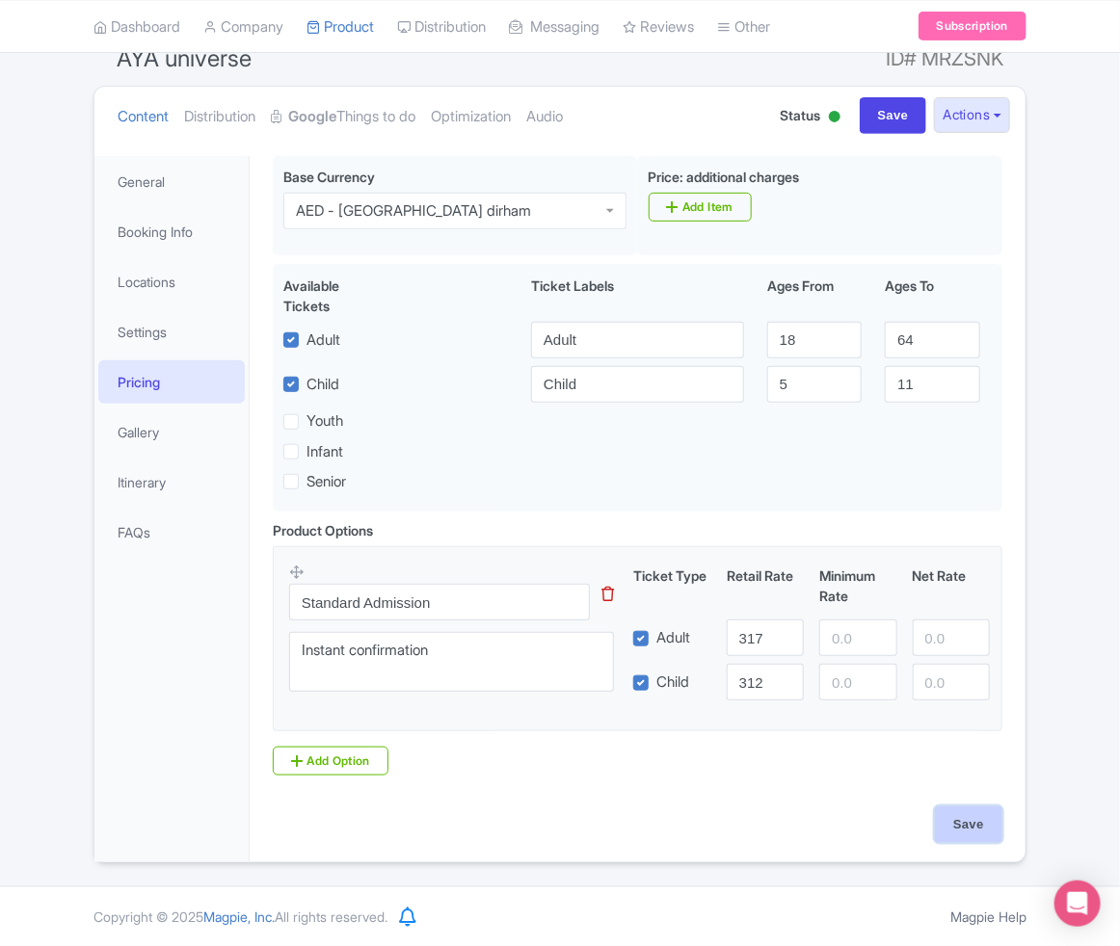
click at [963, 819] on input "Save" at bounding box center [968, 825] width 67 height 37
type input "Saving..."
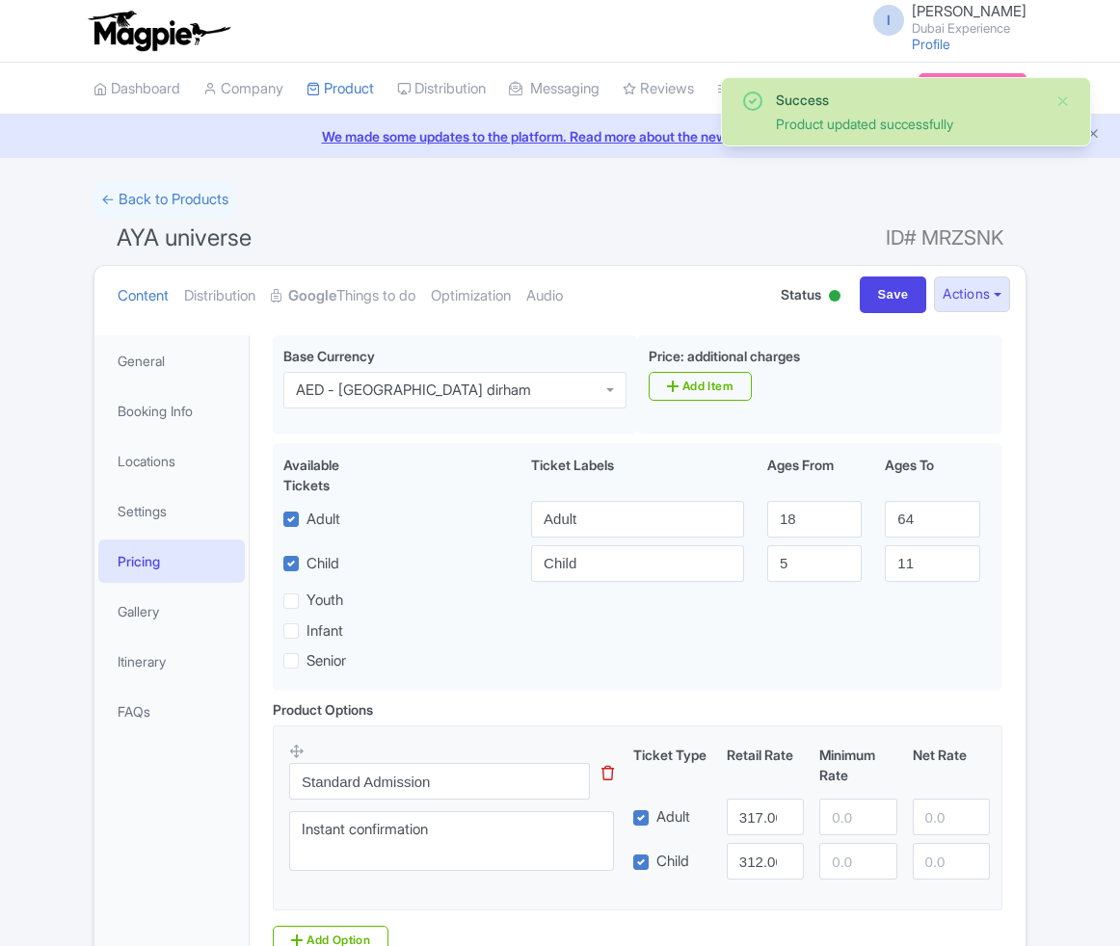
click at [760, 843] on input "312.00" at bounding box center [765, 861] width 77 height 37
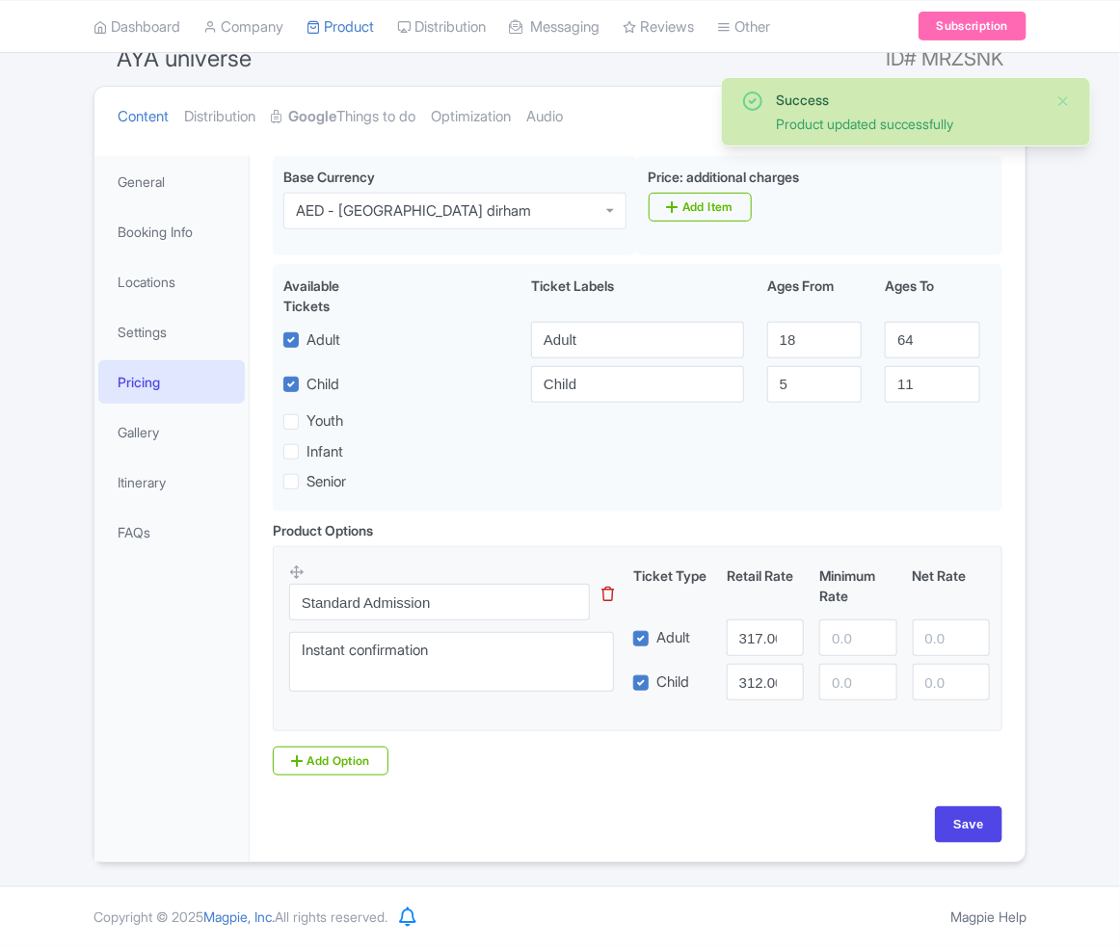
click at [760, 683] on input "312.00" at bounding box center [765, 682] width 77 height 37
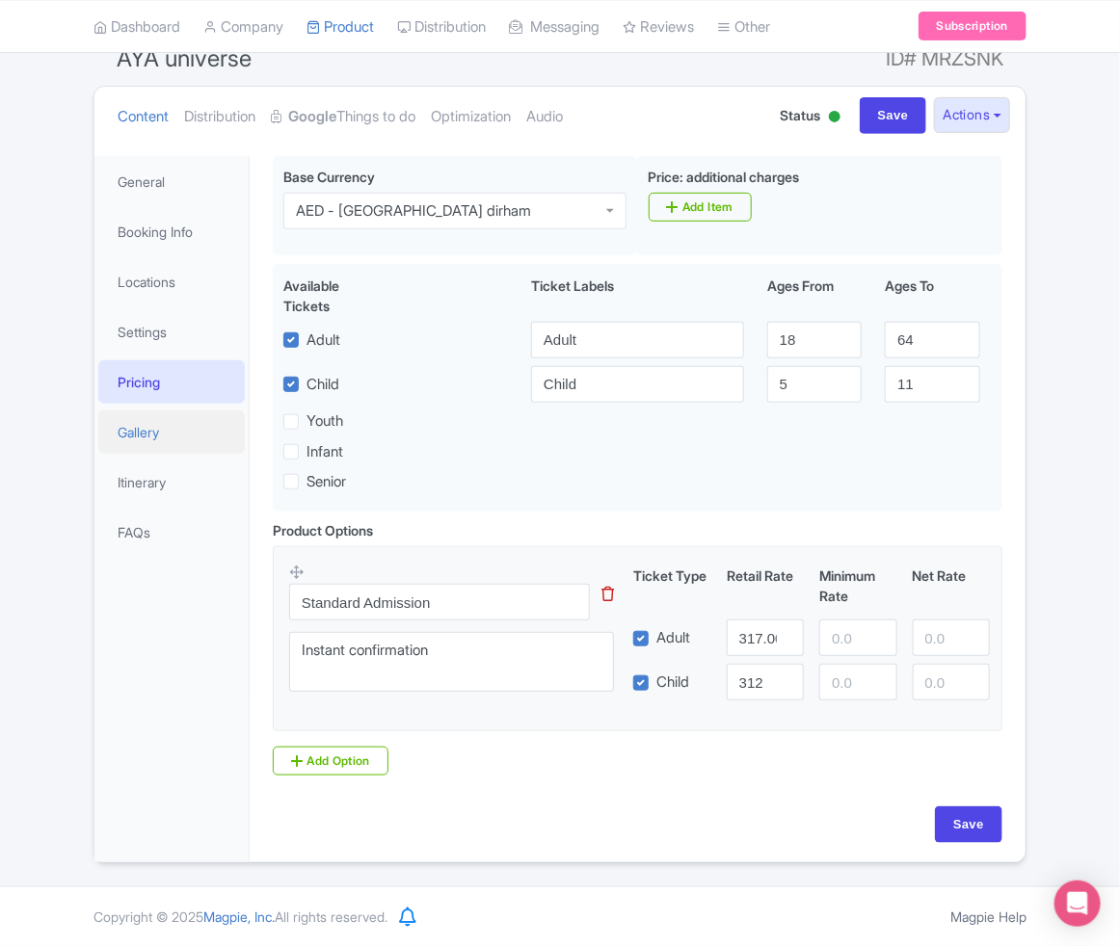
type input "312"
click at [197, 430] on link "Gallery" at bounding box center [171, 432] width 146 height 43
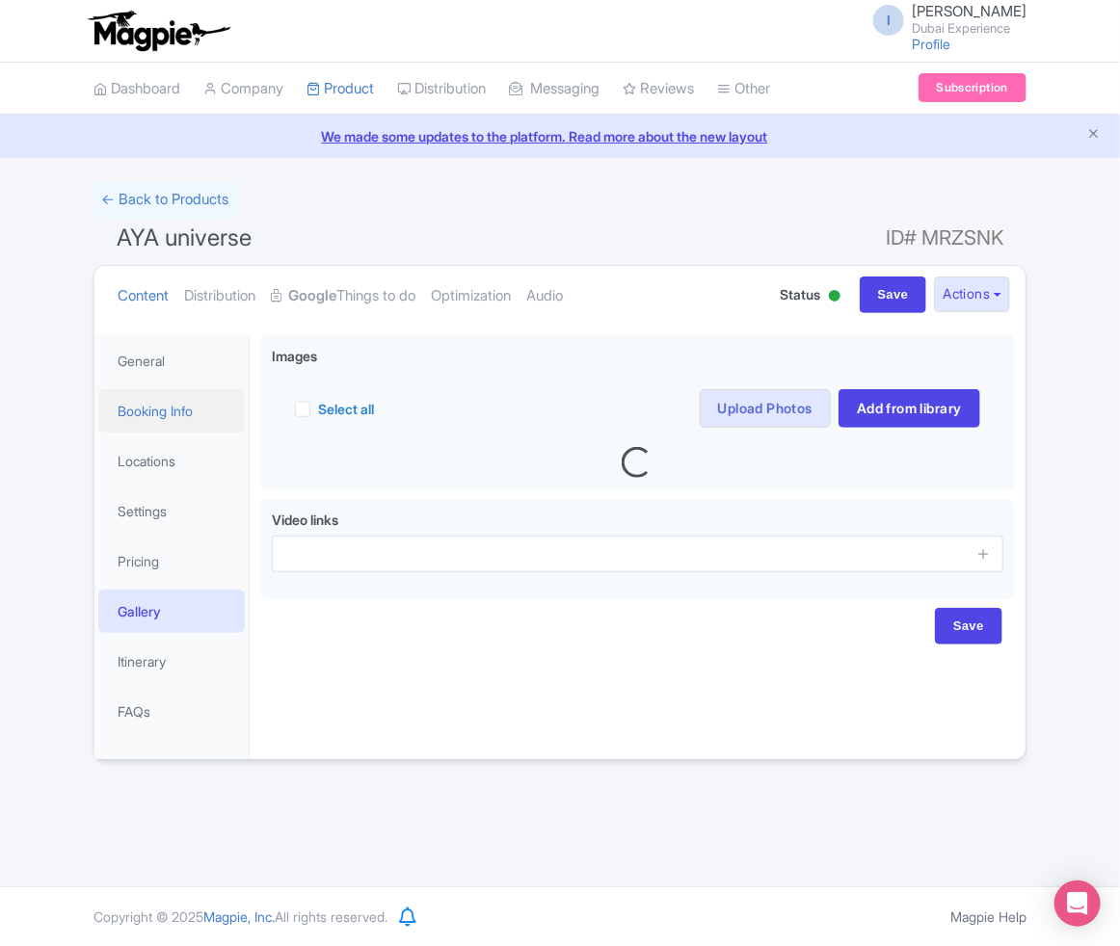
scroll to position [0, 0]
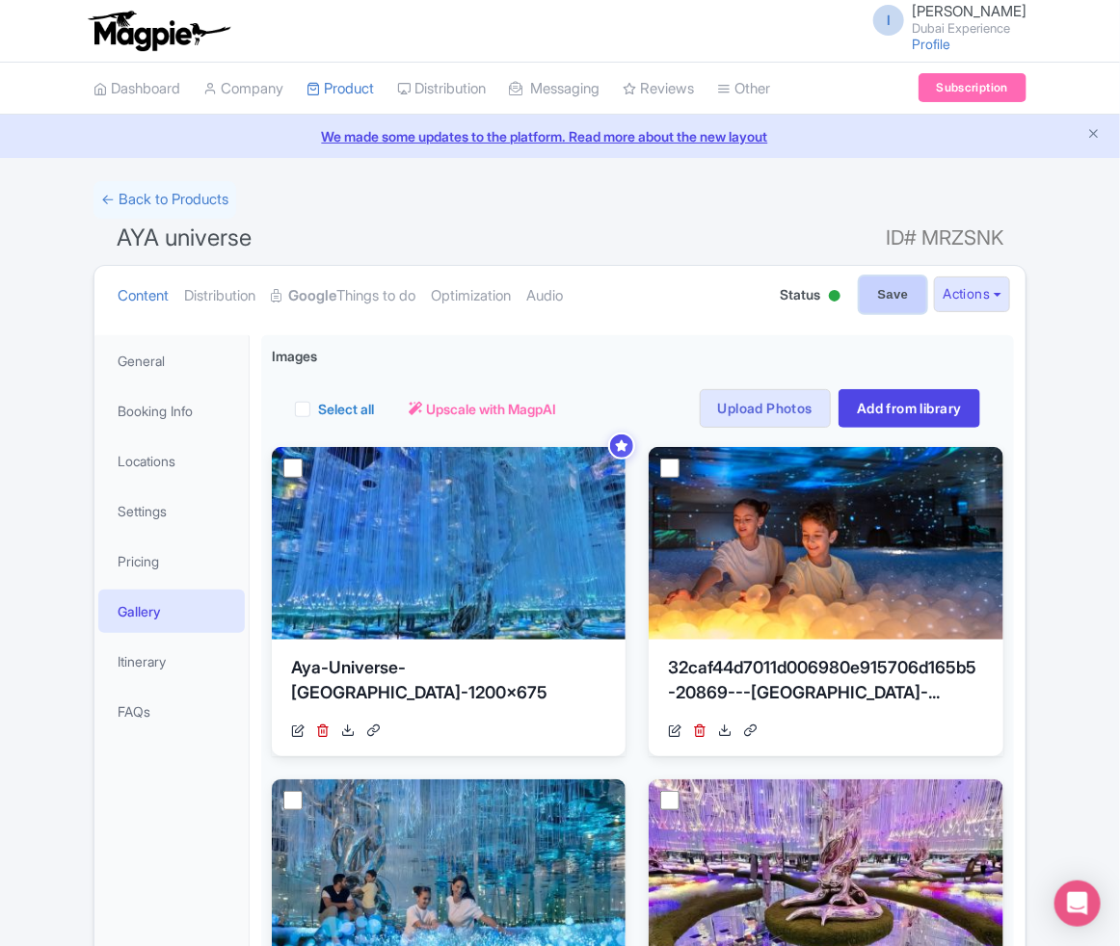
click at [885, 282] on input "Save" at bounding box center [893, 295] width 67 height 37
type input "Saving..."
click at [354, 305] on link "Google Things to do" at bounding box center [343, 296] width 145 height 61
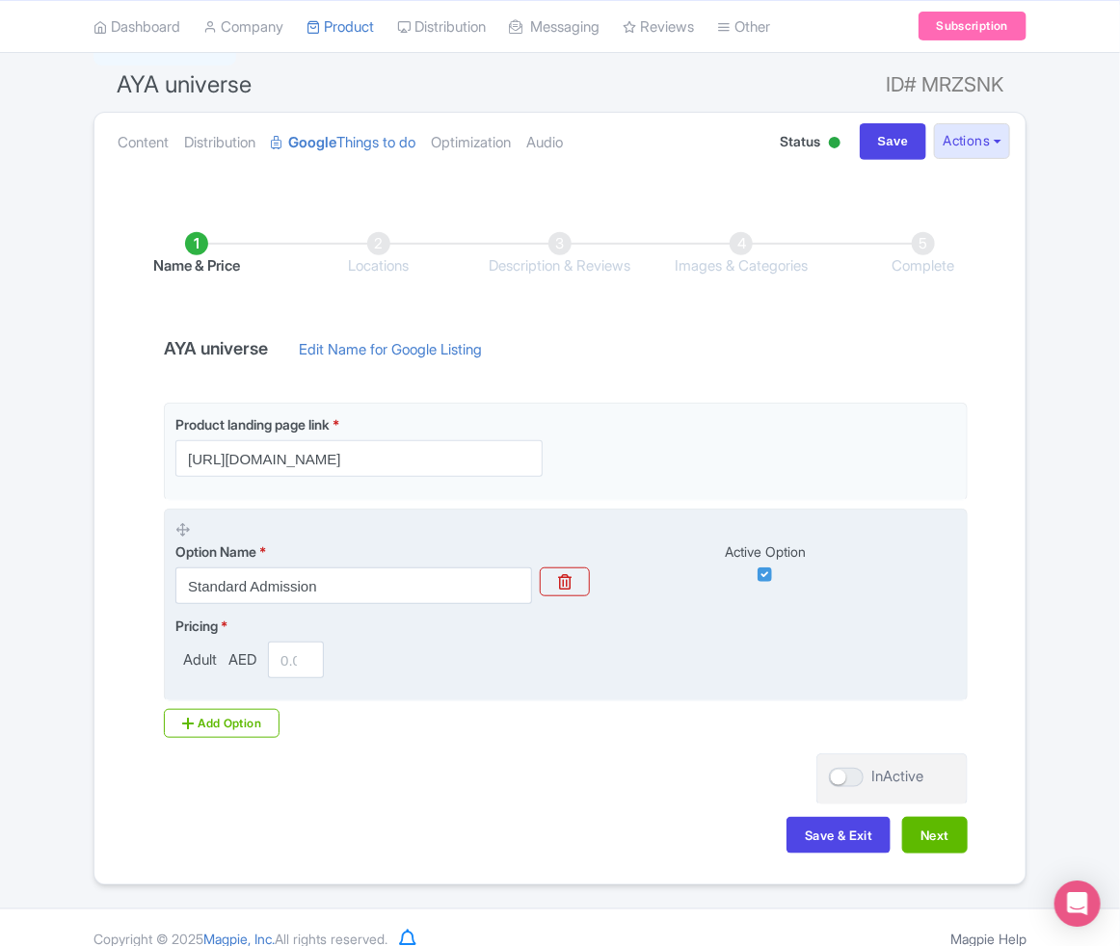
scroll to position [177, 0]
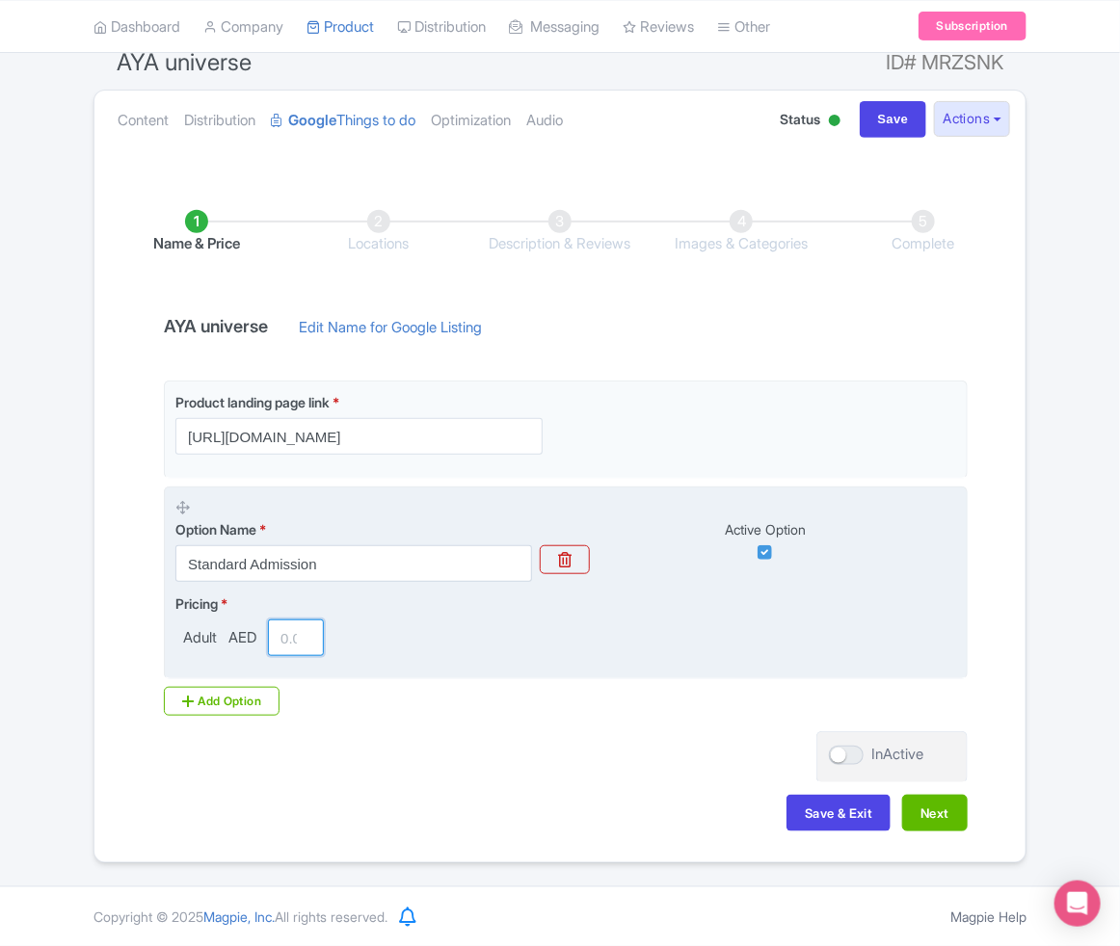
click at [284, 647] on input "number" at bounding box center [296, 638] width 56 height 37
paste input "317"
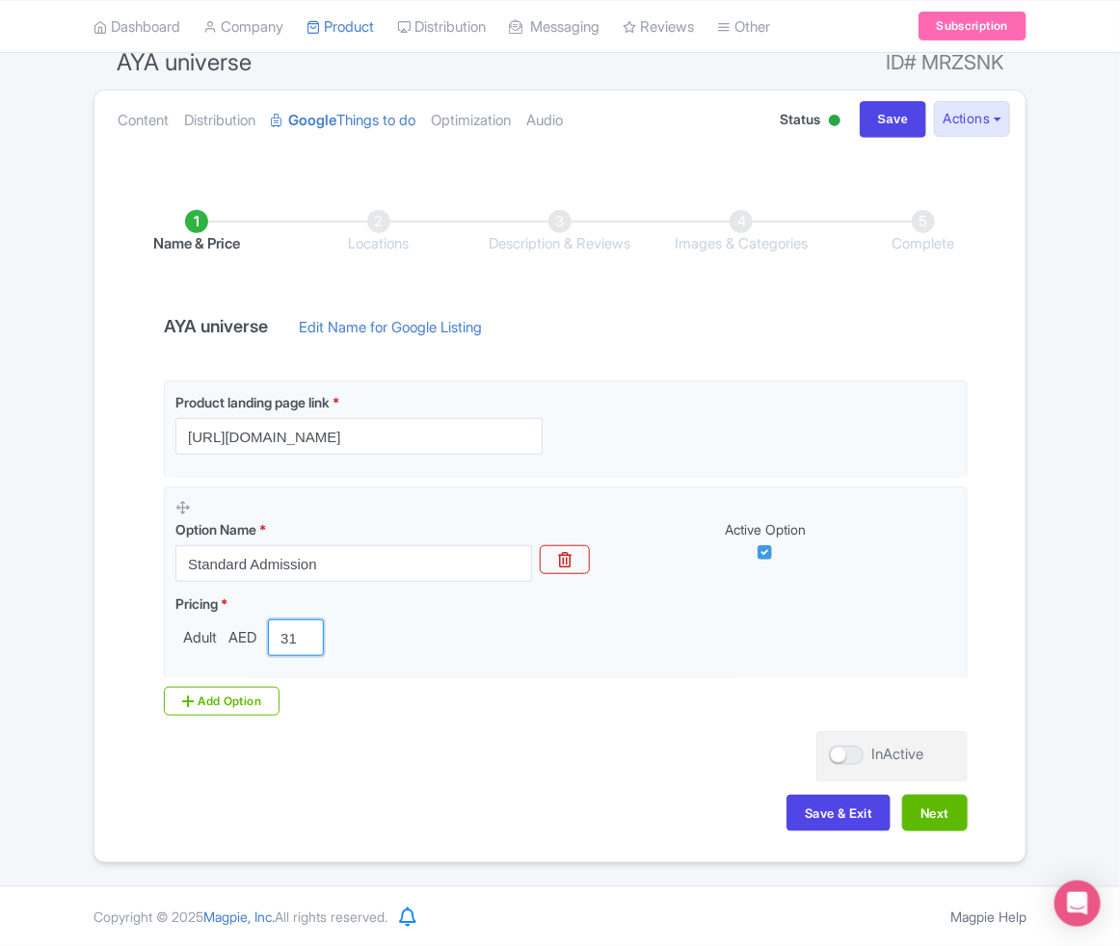
scroll to position [0, 13]
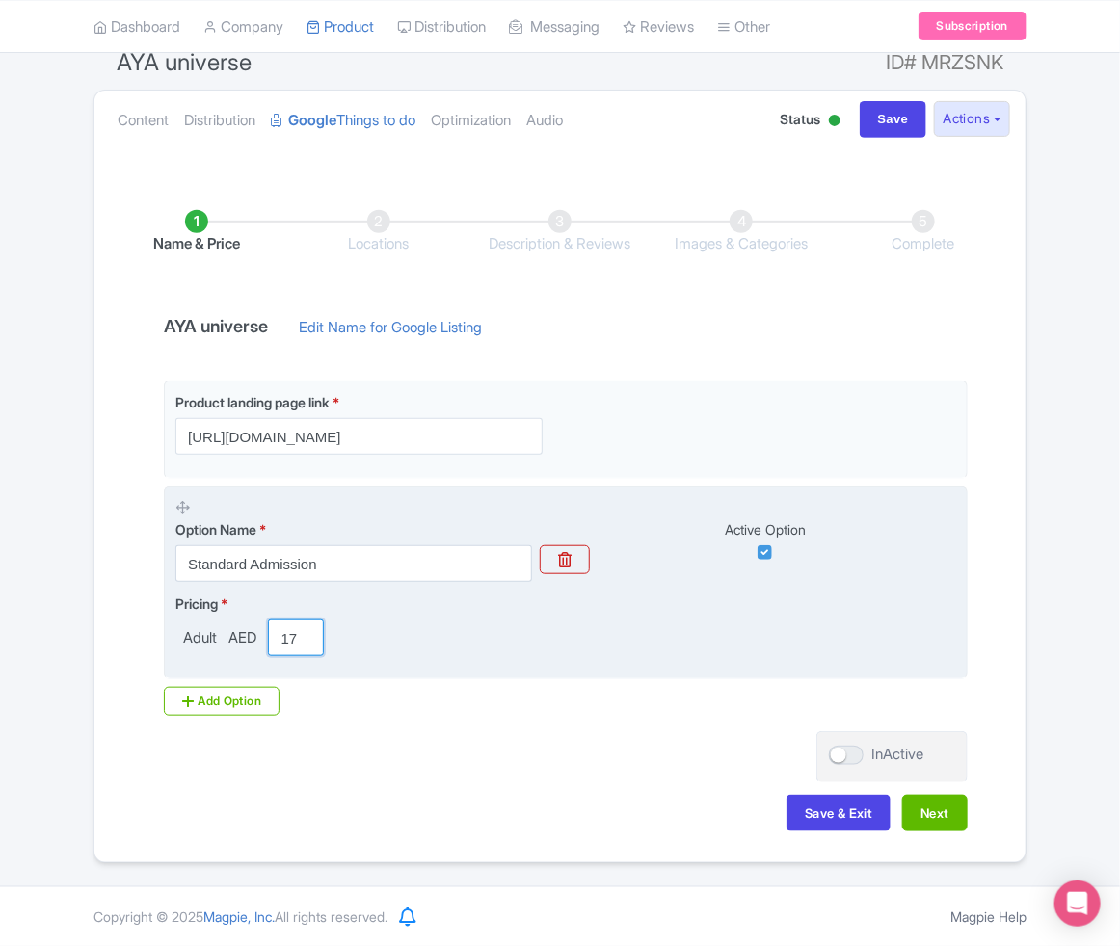
drag, startPoint x: 283, startPoint y: 645, endPoint x: 273, endPoint y: 643, distance: 10.8
click at [273, 643] on input "317" at bounding box center [296, 638] width 56 height 37
click at [277, 638] on input "317" at bounding box center [296, 638] width 56 height 37
click at [282, 638] on input "317" at bounding box center [296, 638] width 56 height 37
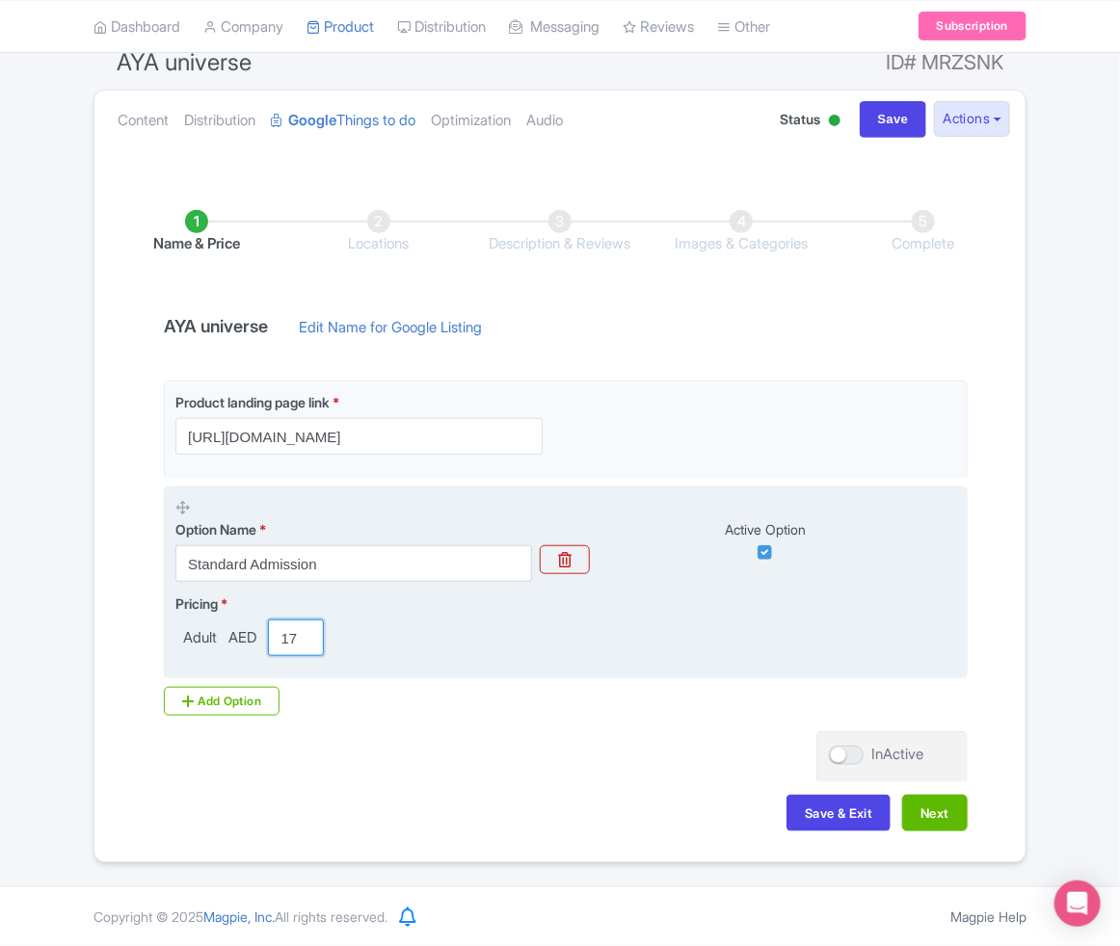
click at [282, 638] on input "317" at bounding box center [296, 638] width 56 height 37
paste input "317"
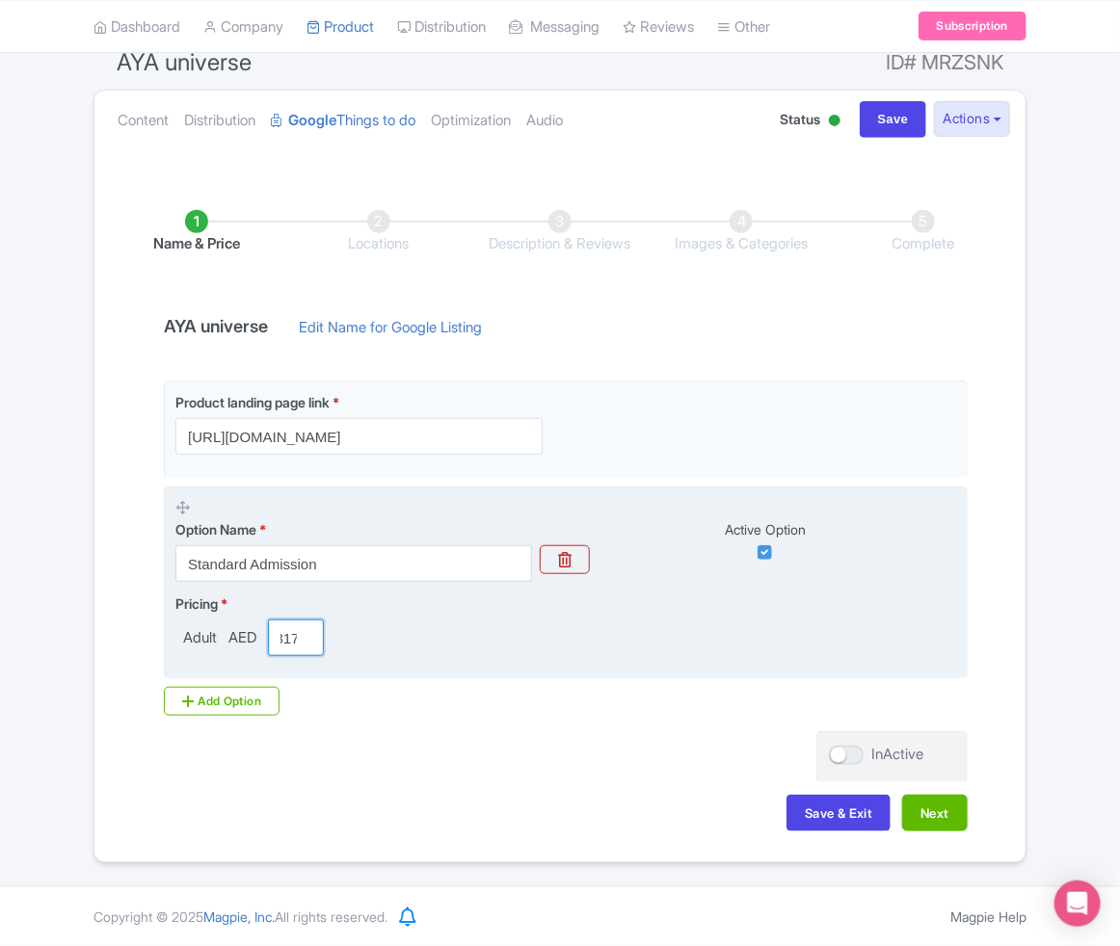
scroll to position [0, 22]
click at [283, 648] on input "331717" at bounding box center [296, 638] width 56 height 37
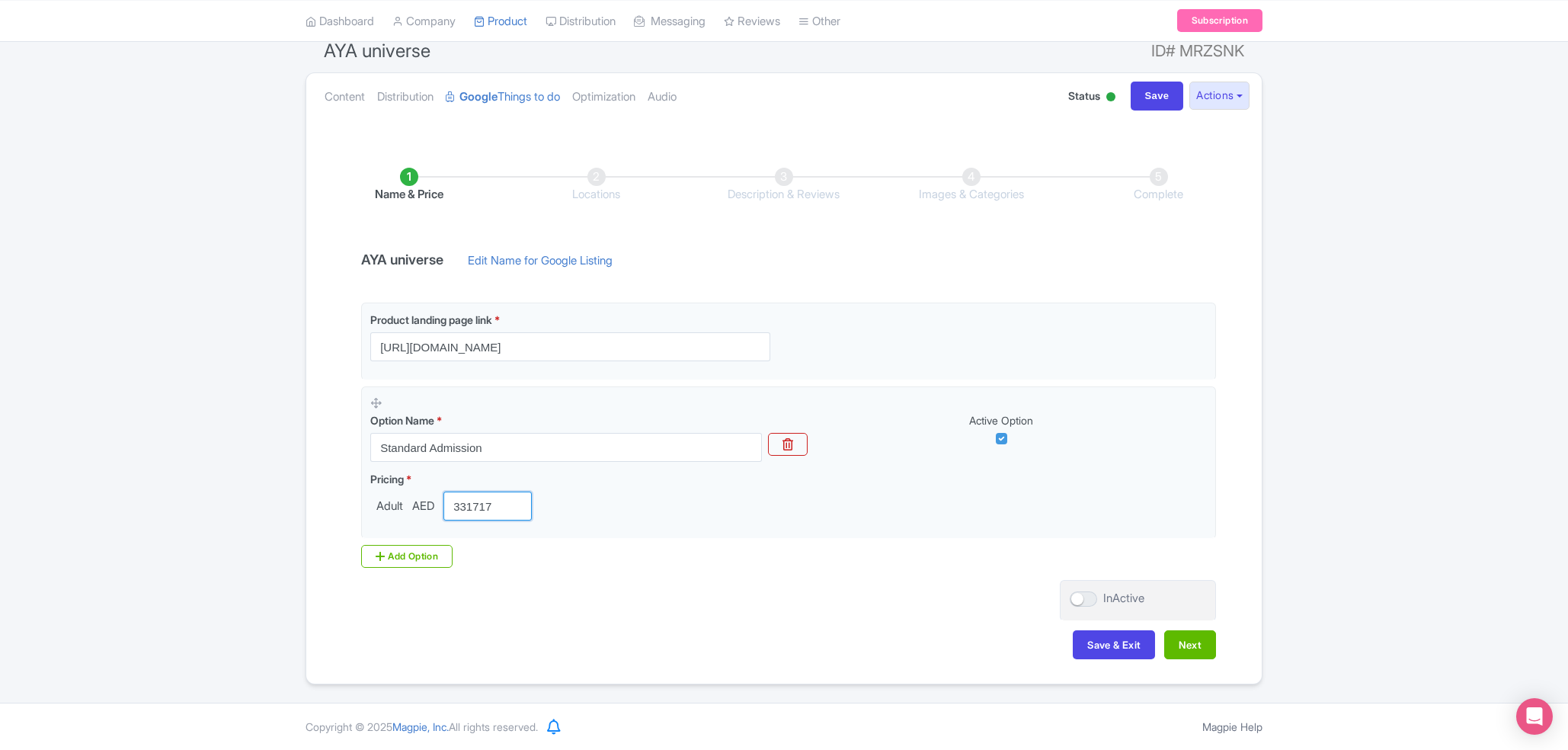
scroll to position [0, 0]
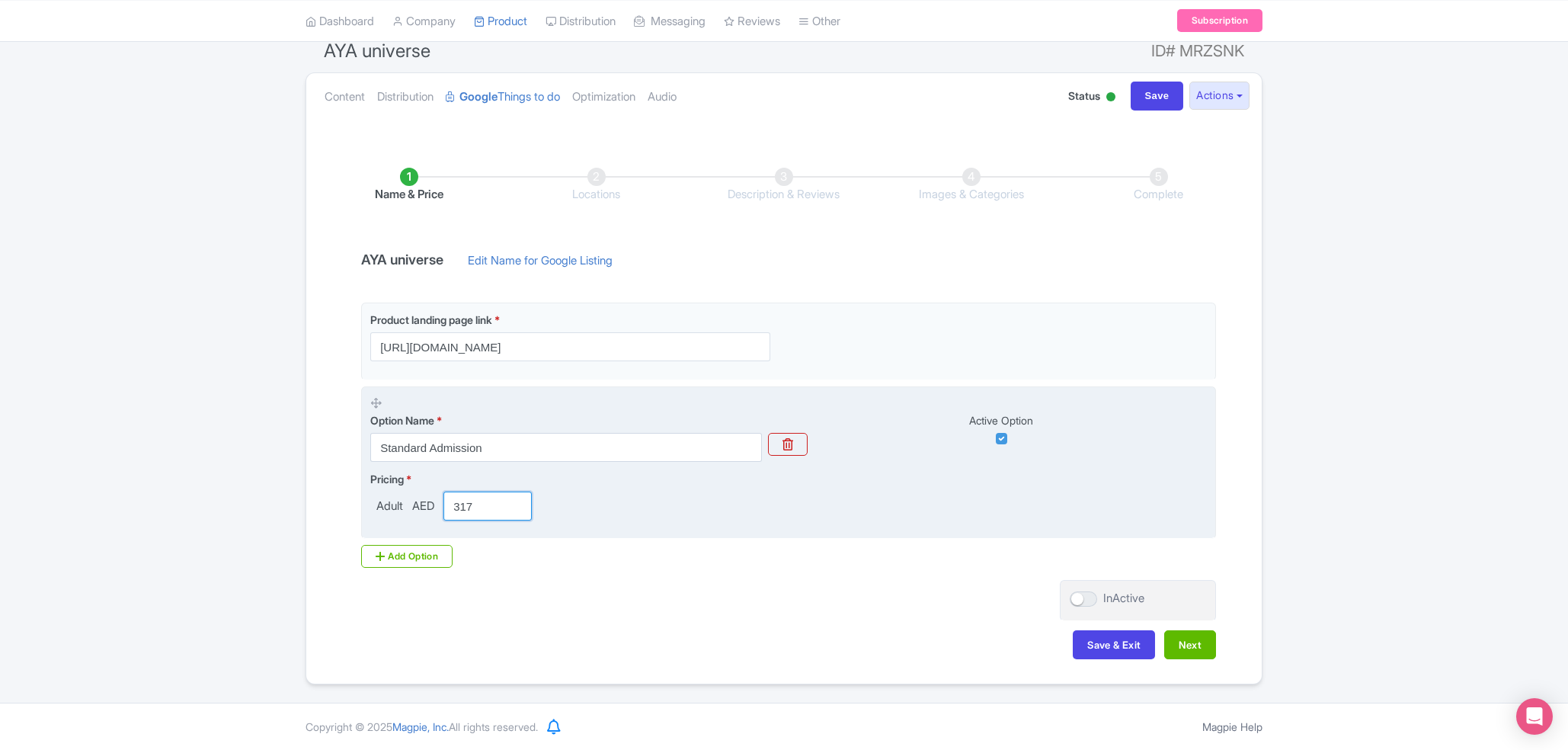
click at [479, 506] on input "317" at bounding box center [488, 506] width 89 height 29
paste input "number"
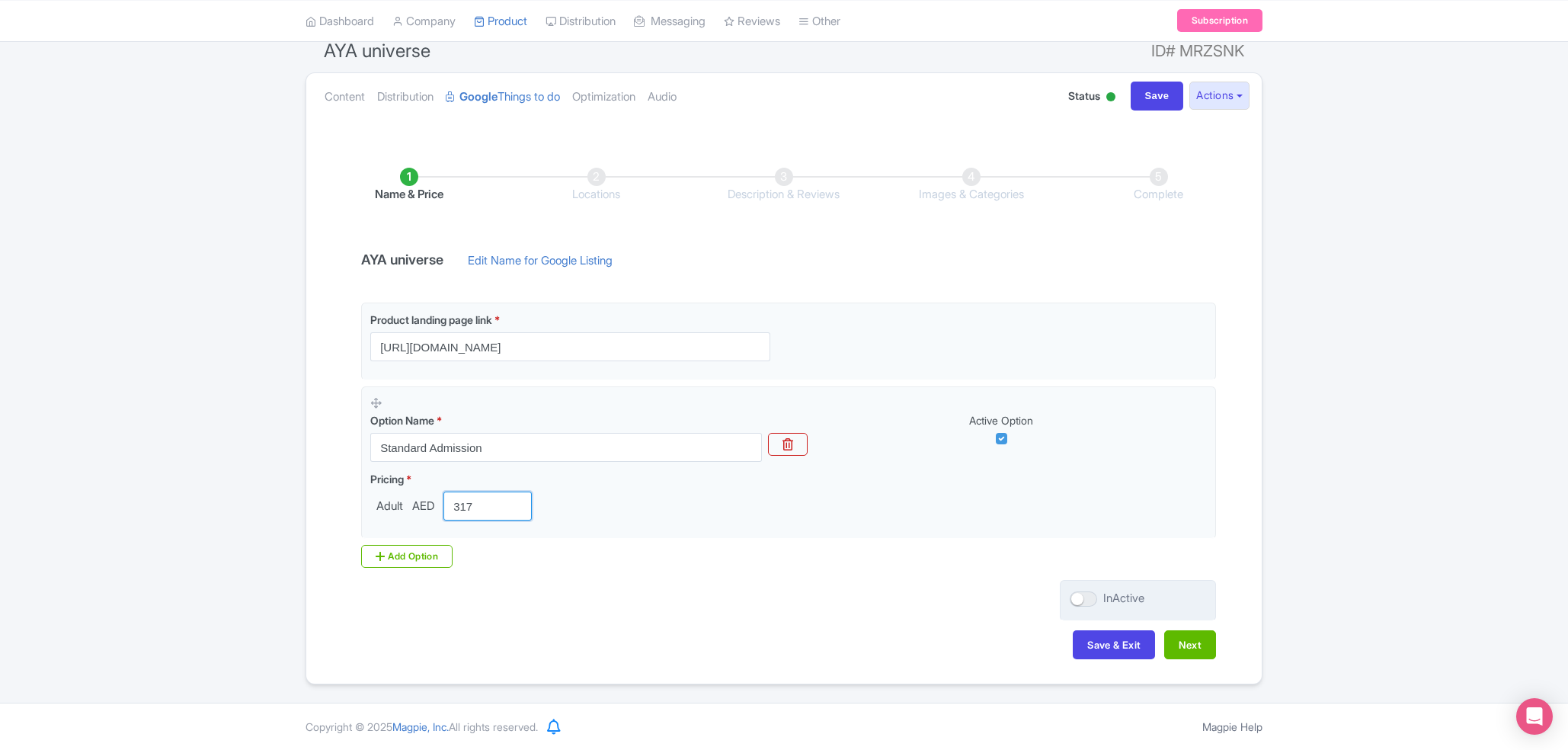
type input "317"
click at [885, 598] on div "InActive" at bounding box center [1138, 600] width 157 height 41
click at [885, 599] on div at bounding box center [1083, 599] width 28 height 15
click at [885, 599] on input "InActive" at bounding box center [1075, 599] width 10 height 10
checkbox input "true"
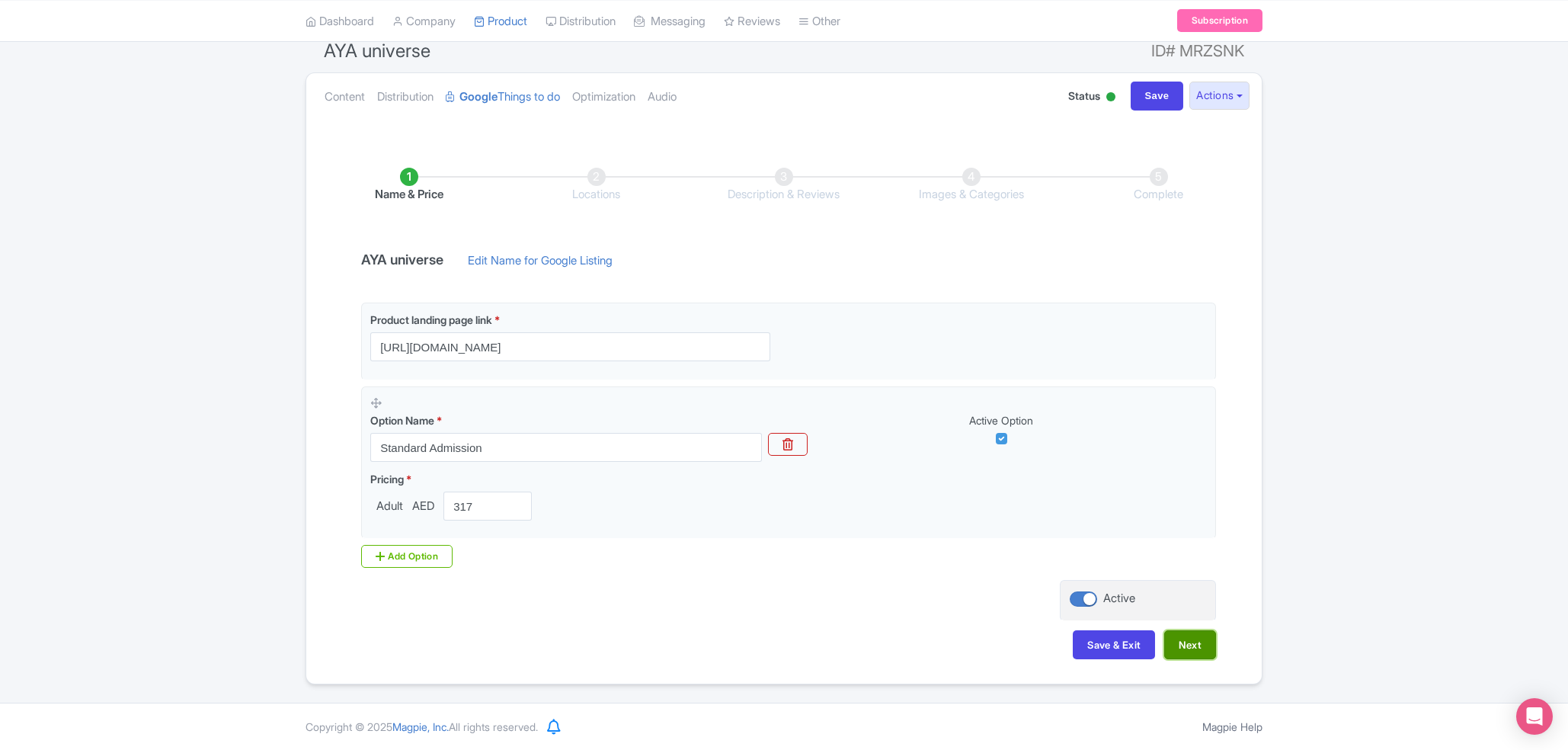
click at [885, 635] on button "Next" at bounding box center [1190, 645] width 52 height 29
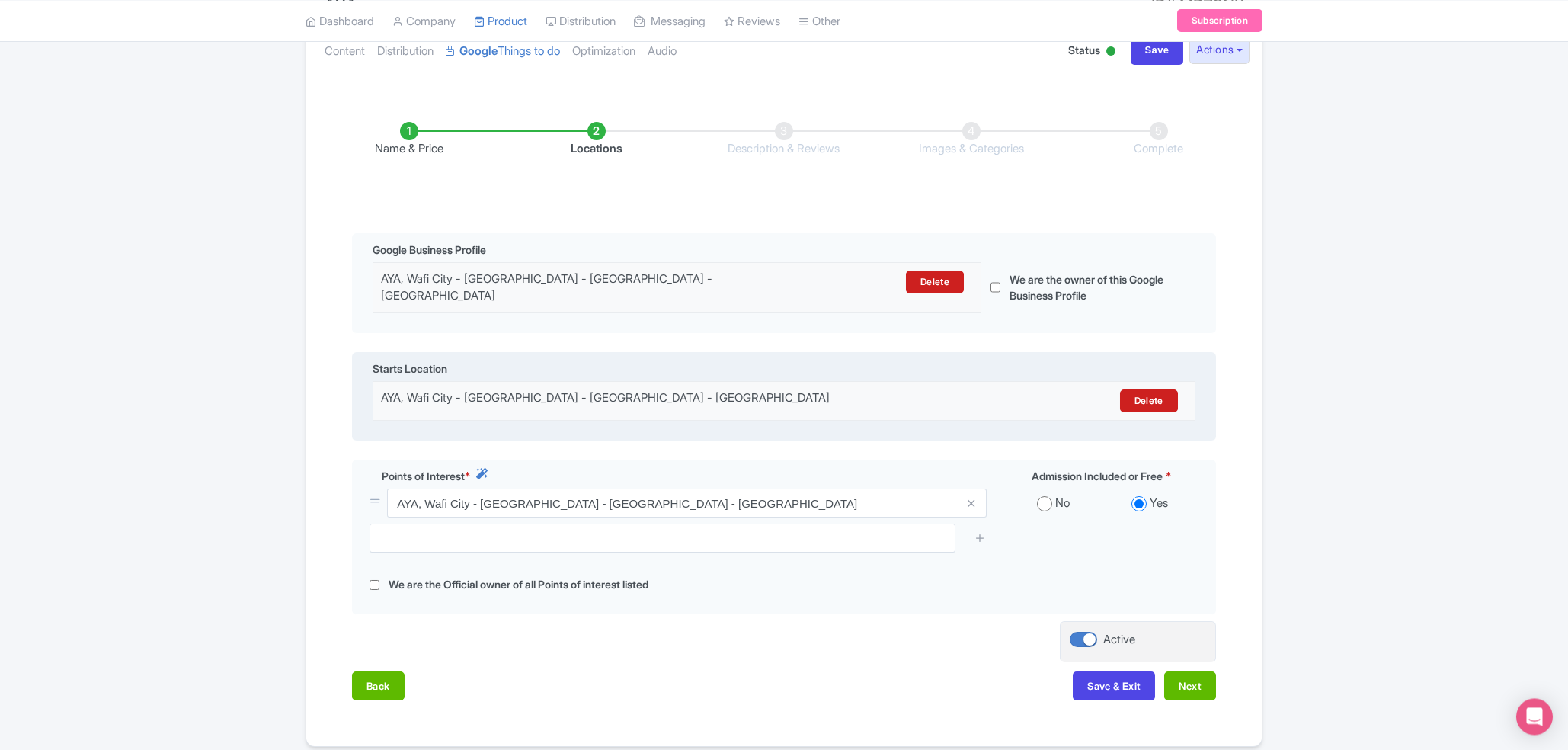
scroll to position [238, 0]
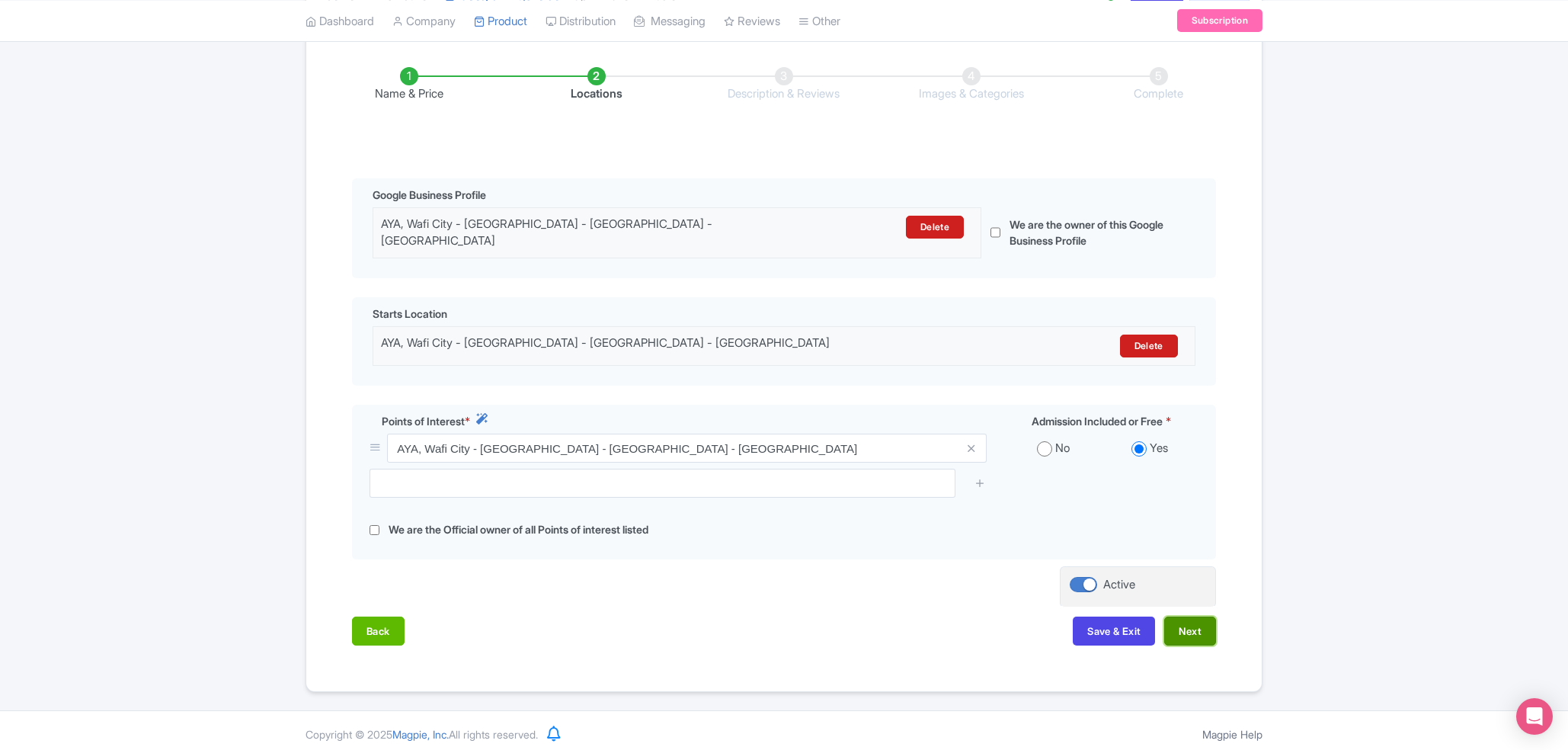
click at [885, 625] on button "Next" at bounding box center [1190, 631] width 52 height 29
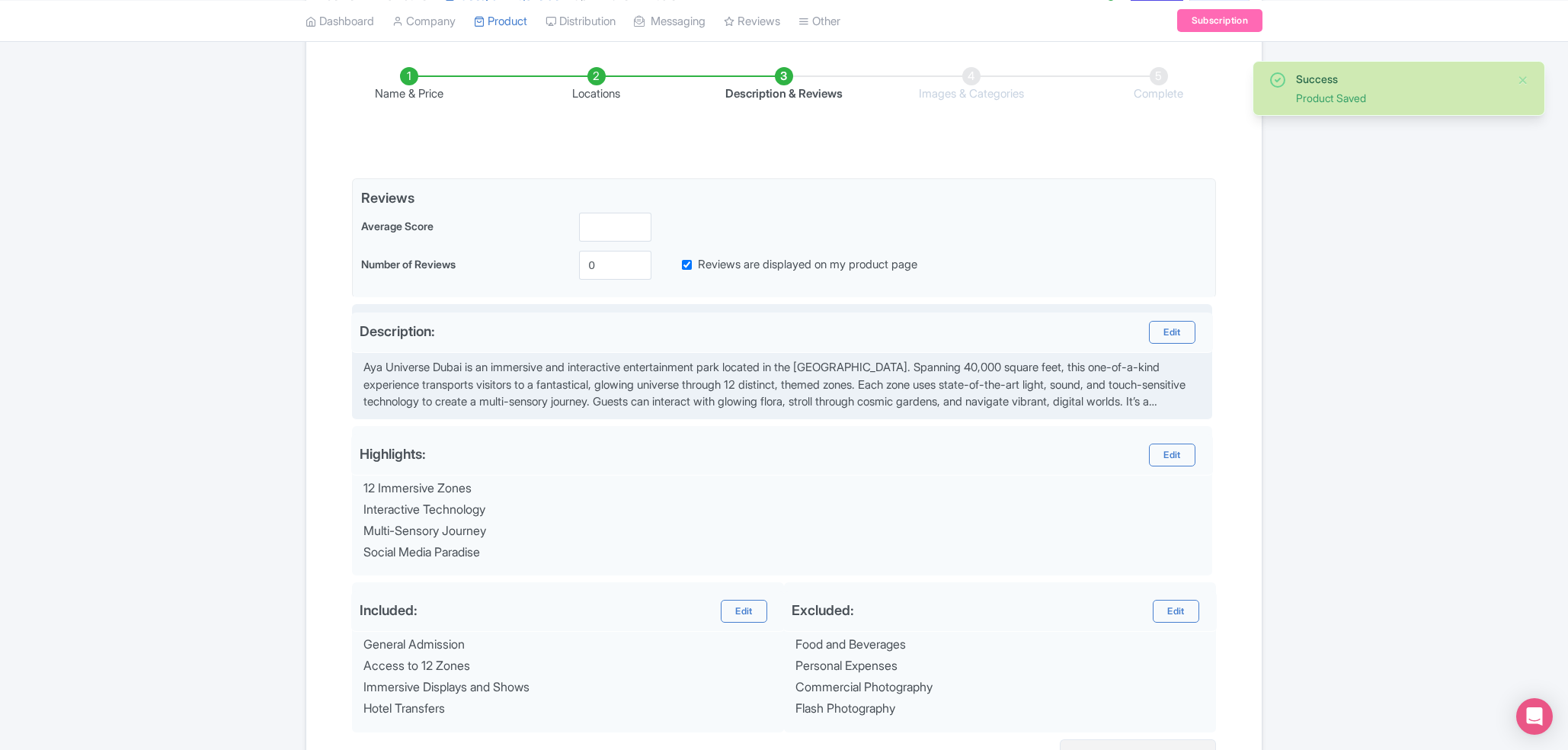
scroll to position [398, 0]
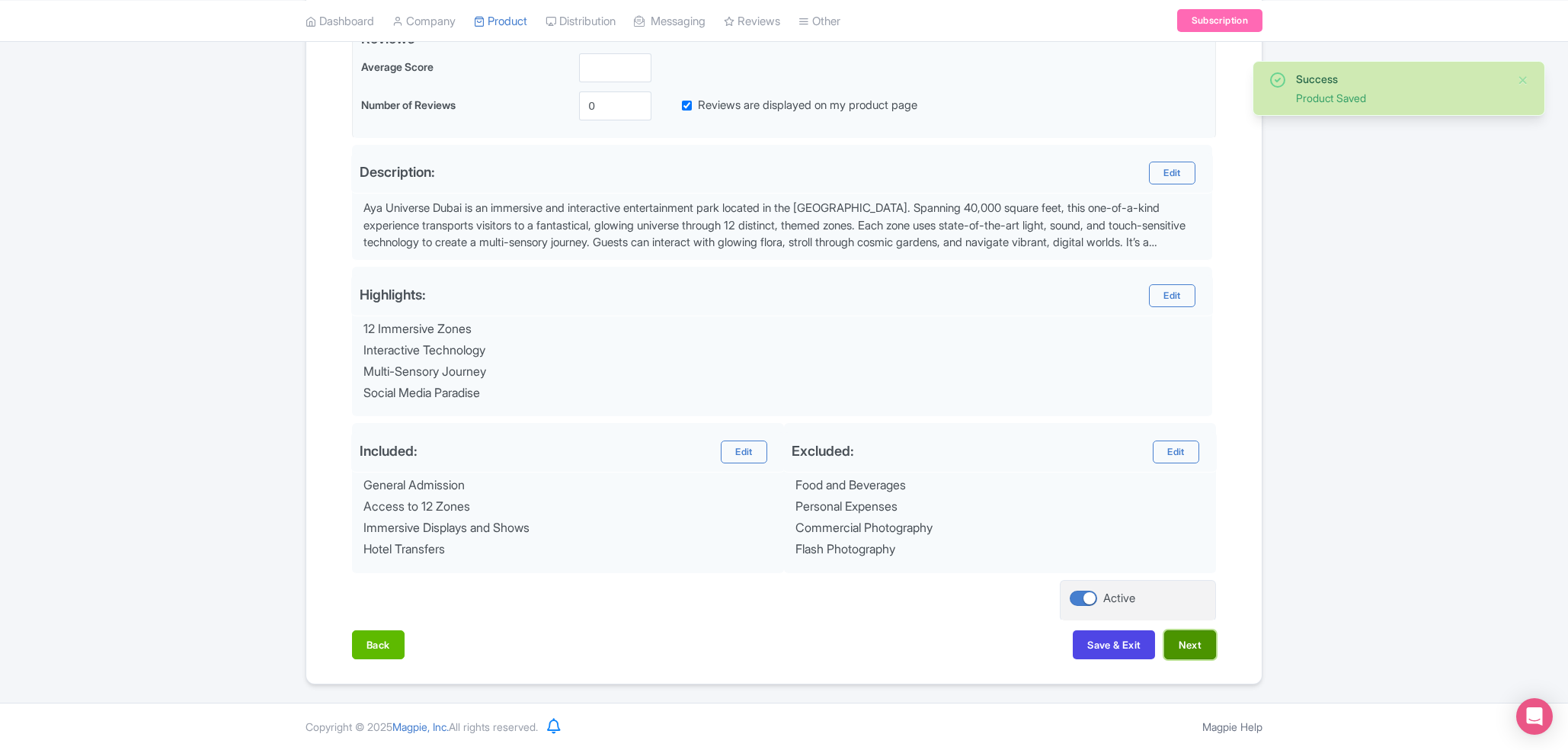
click at [885, 650] on button "Next" at bounding box center [1190, 645] width 52 height 29
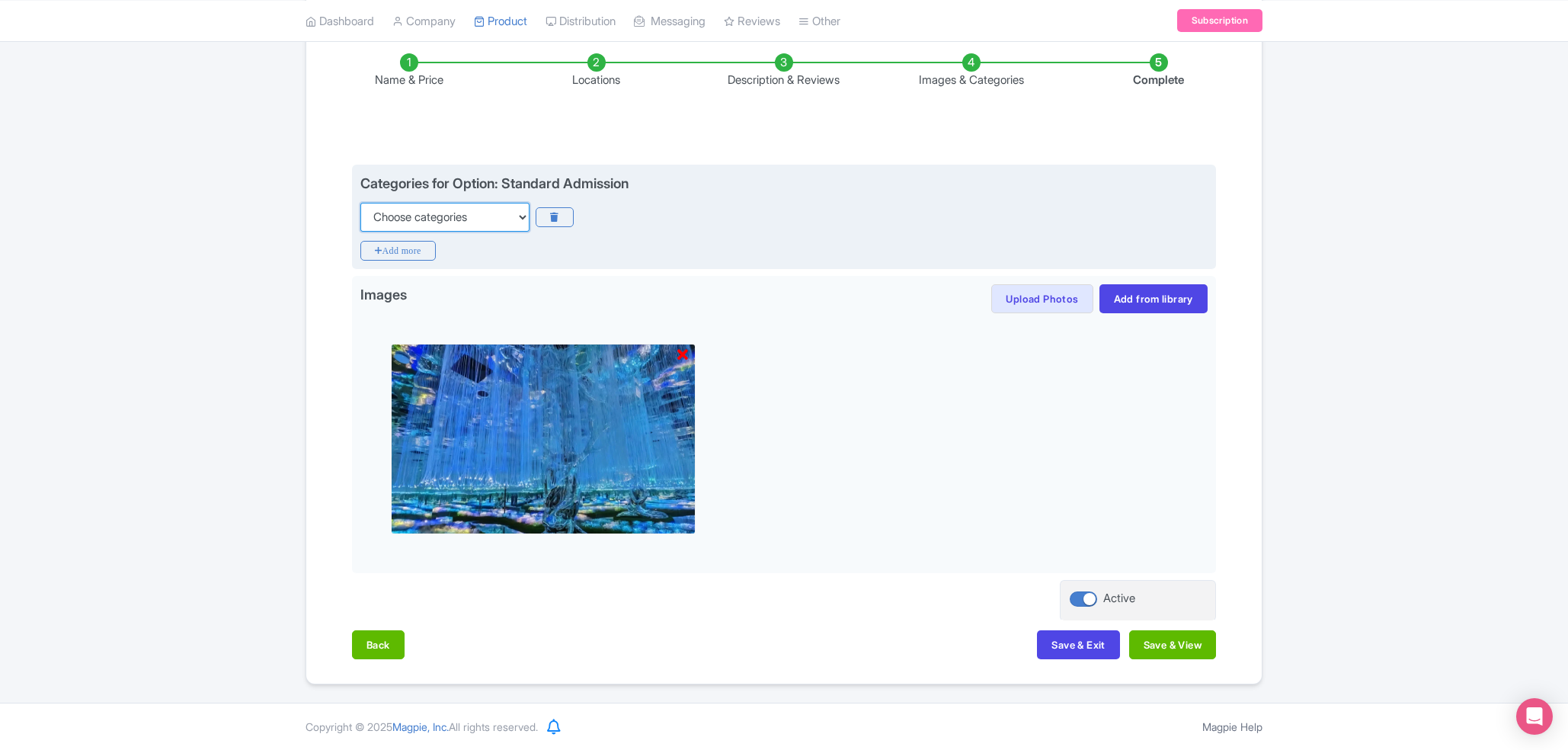
select select "theme-parks"
click option "Theme Parks" at bounding box center [0, 0] width 0 height 0
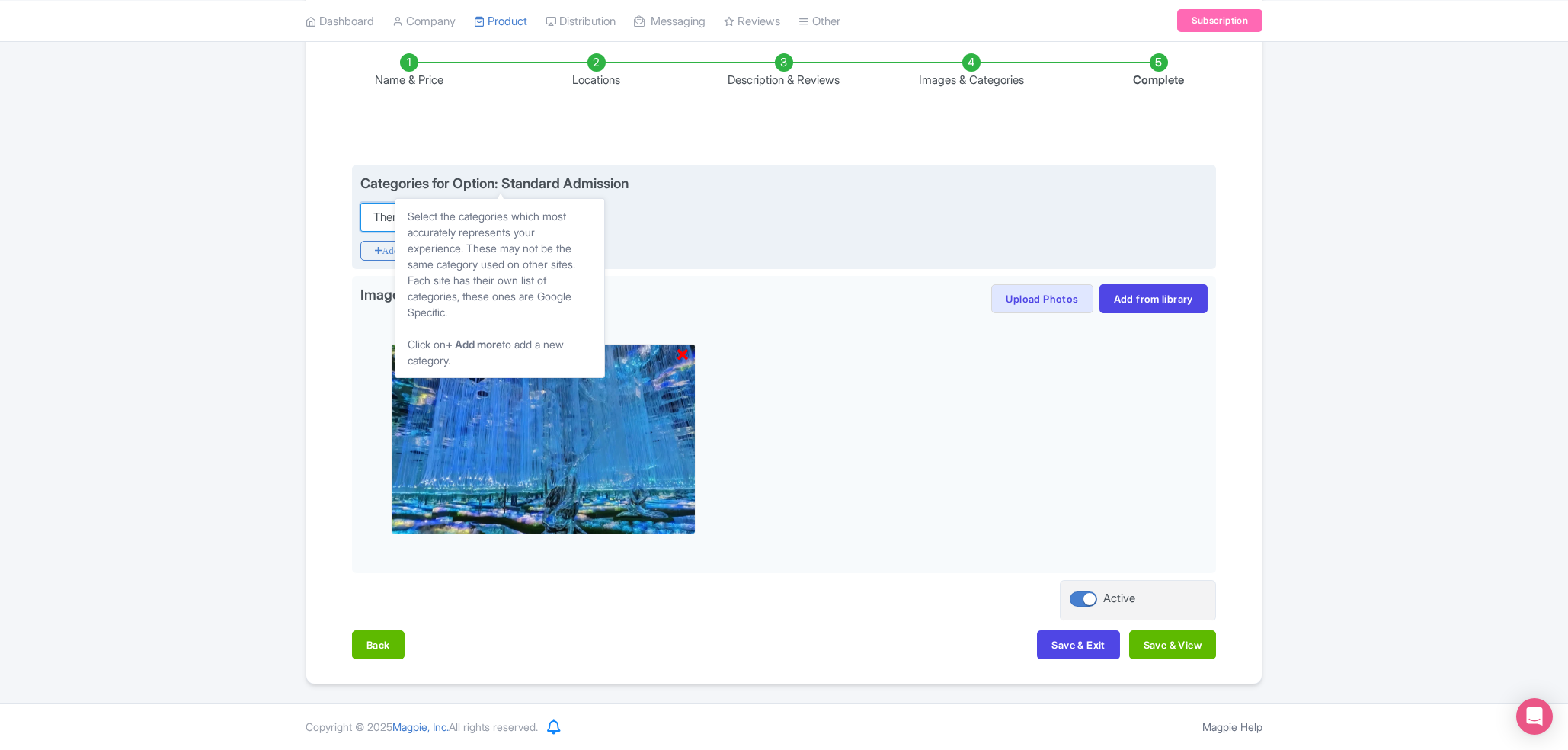
scroll to position [171, 0]
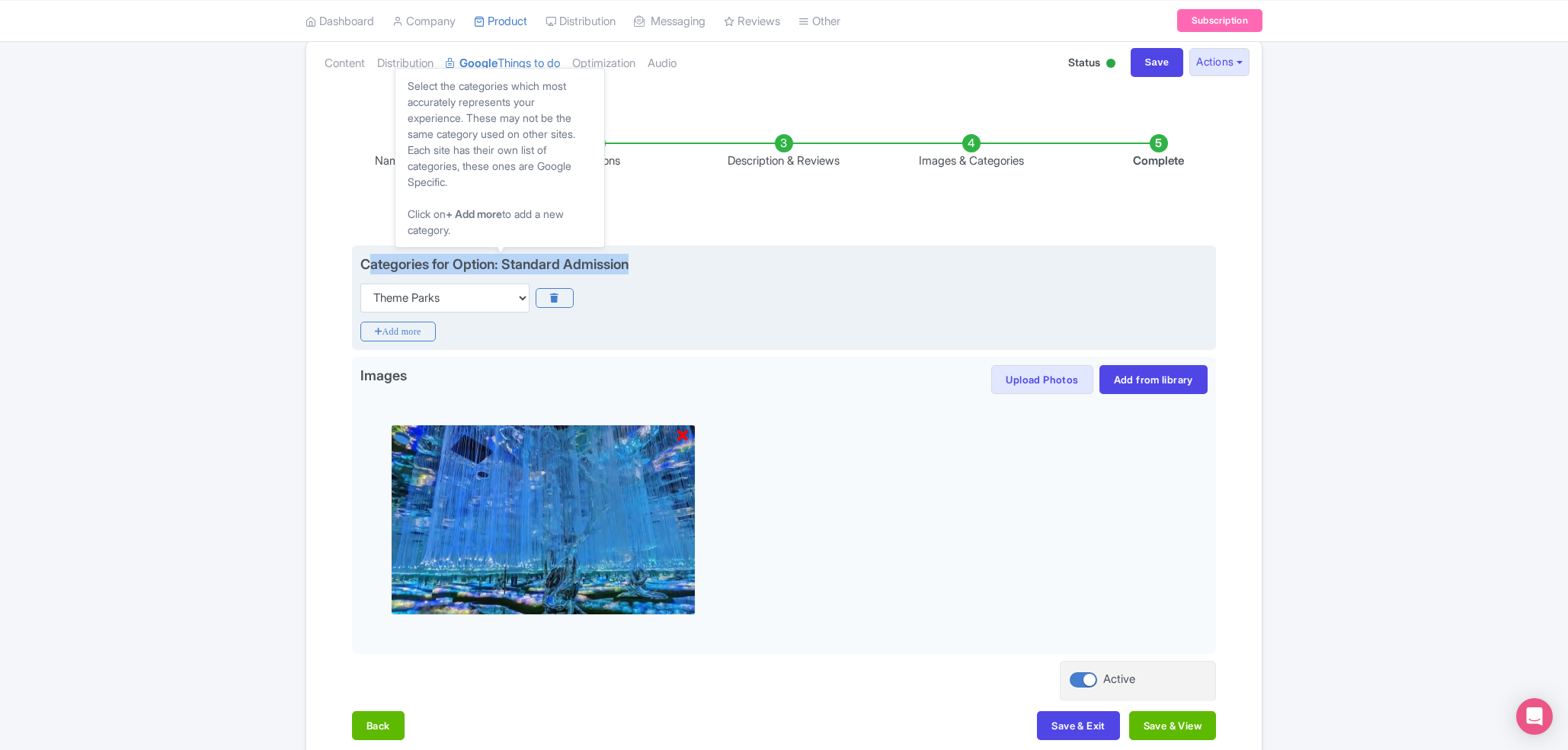
drag, startPoint x: 658, startPoint y: 267, endPoint x: 366, endPoint y: 262, distance: 292.0
click at [366, 262] on div "Categories for Option: Standard Admission Choose categories Adults Only Animals…" at bounding box center [784, 283] width 848 height 59
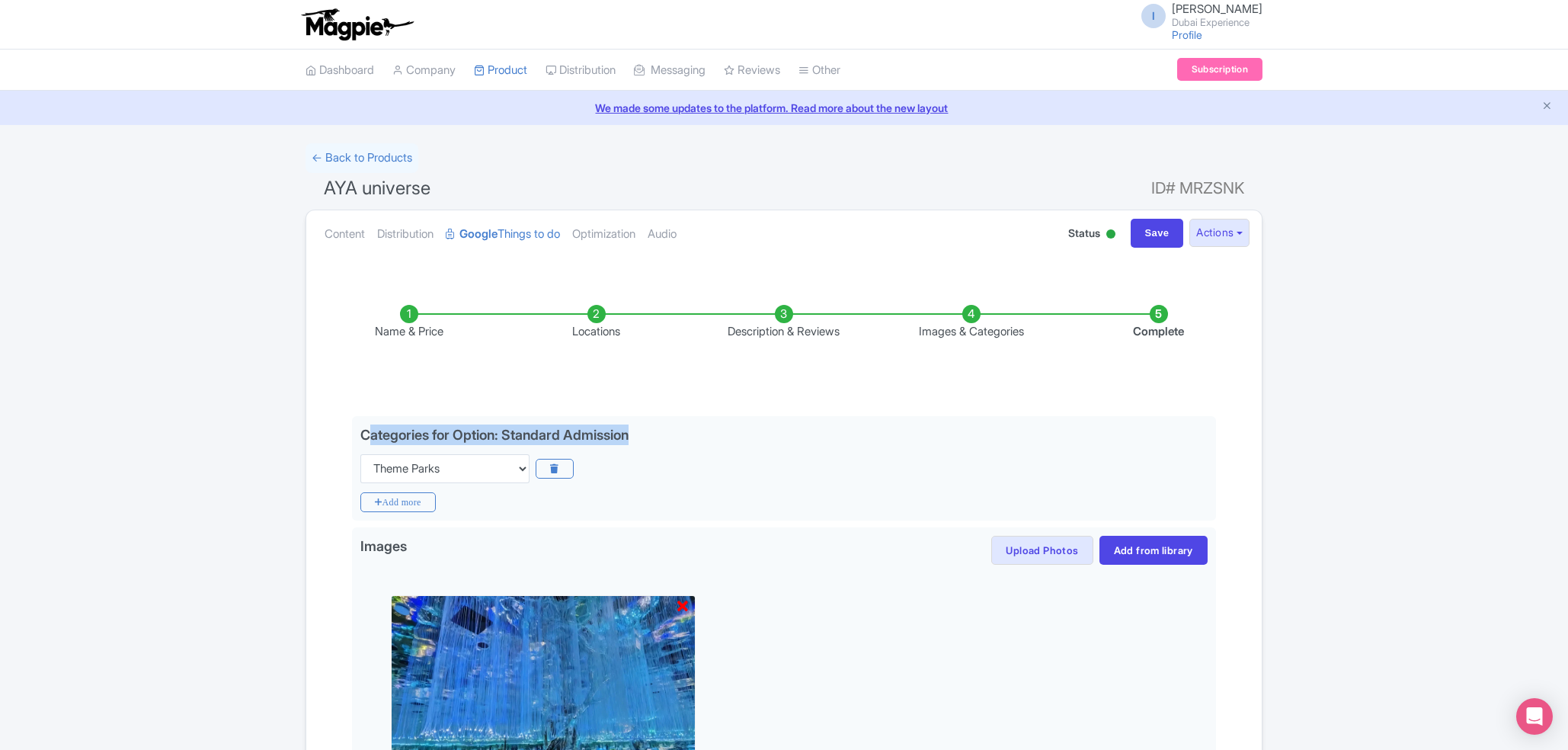
scroll to position [252, 0]
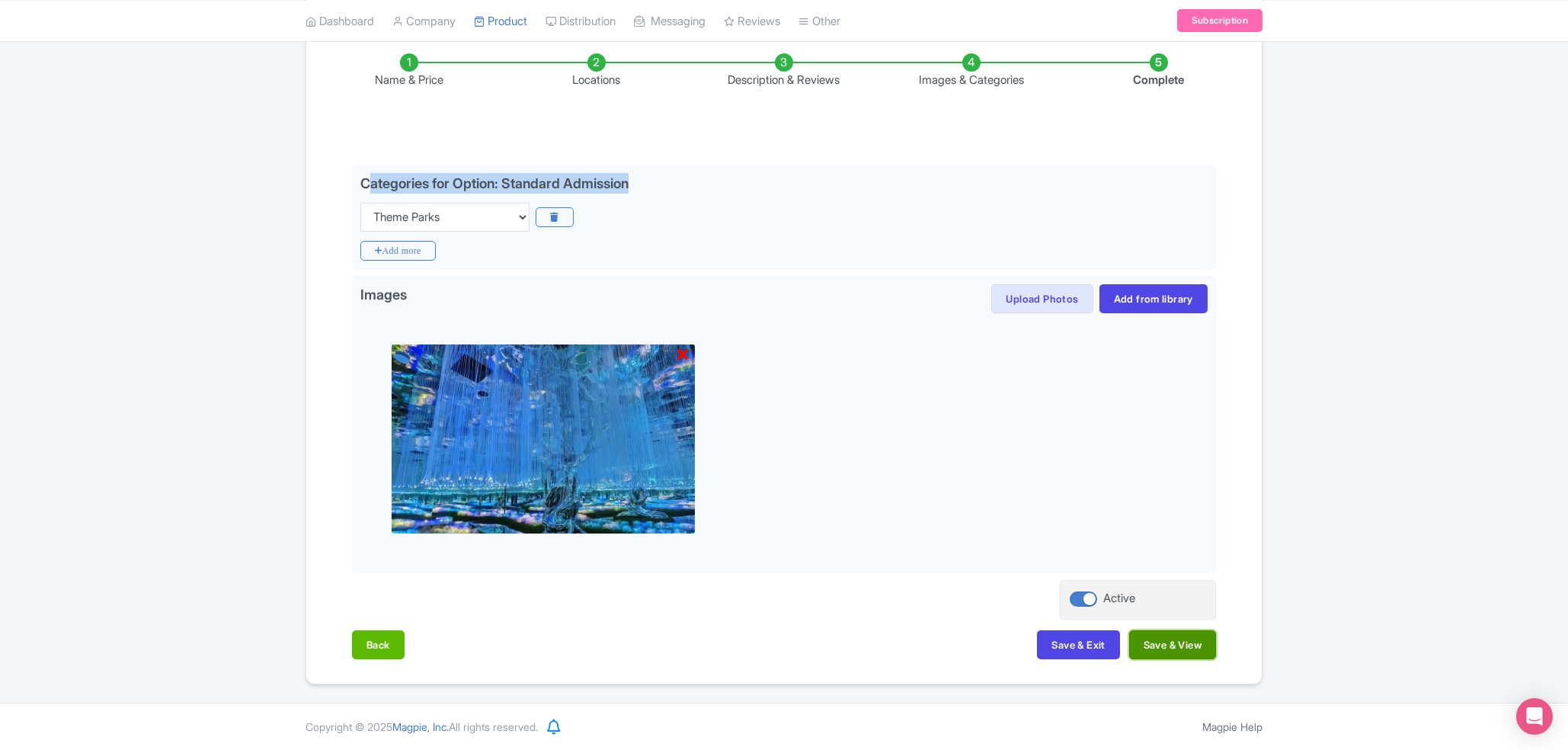
click at [885, 652] on button "Save & View" at bounding box center [1173, 645] width 87 height 29
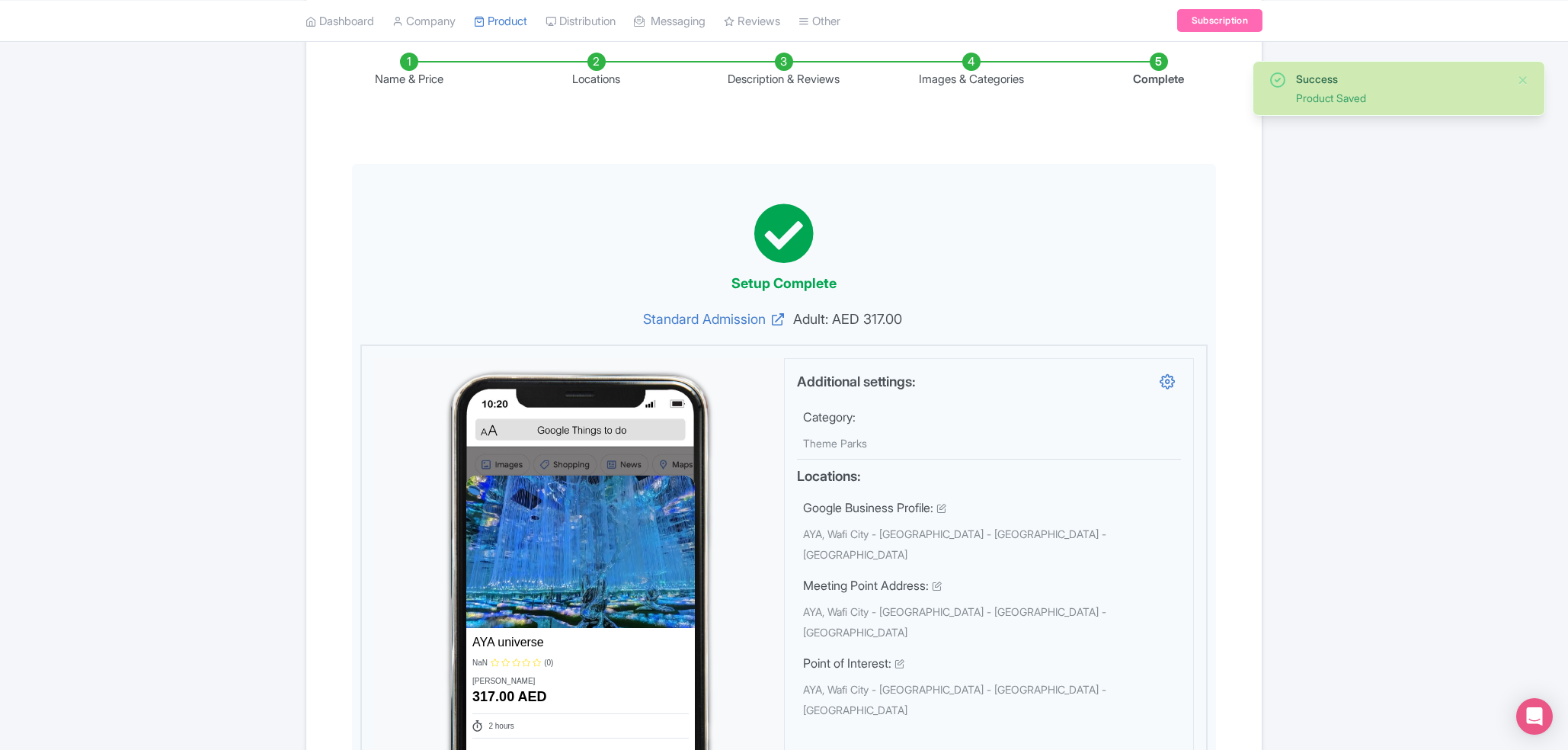
click at [605, 59] on li "Locations" at bounding box center [596, 70] width 187 height 36
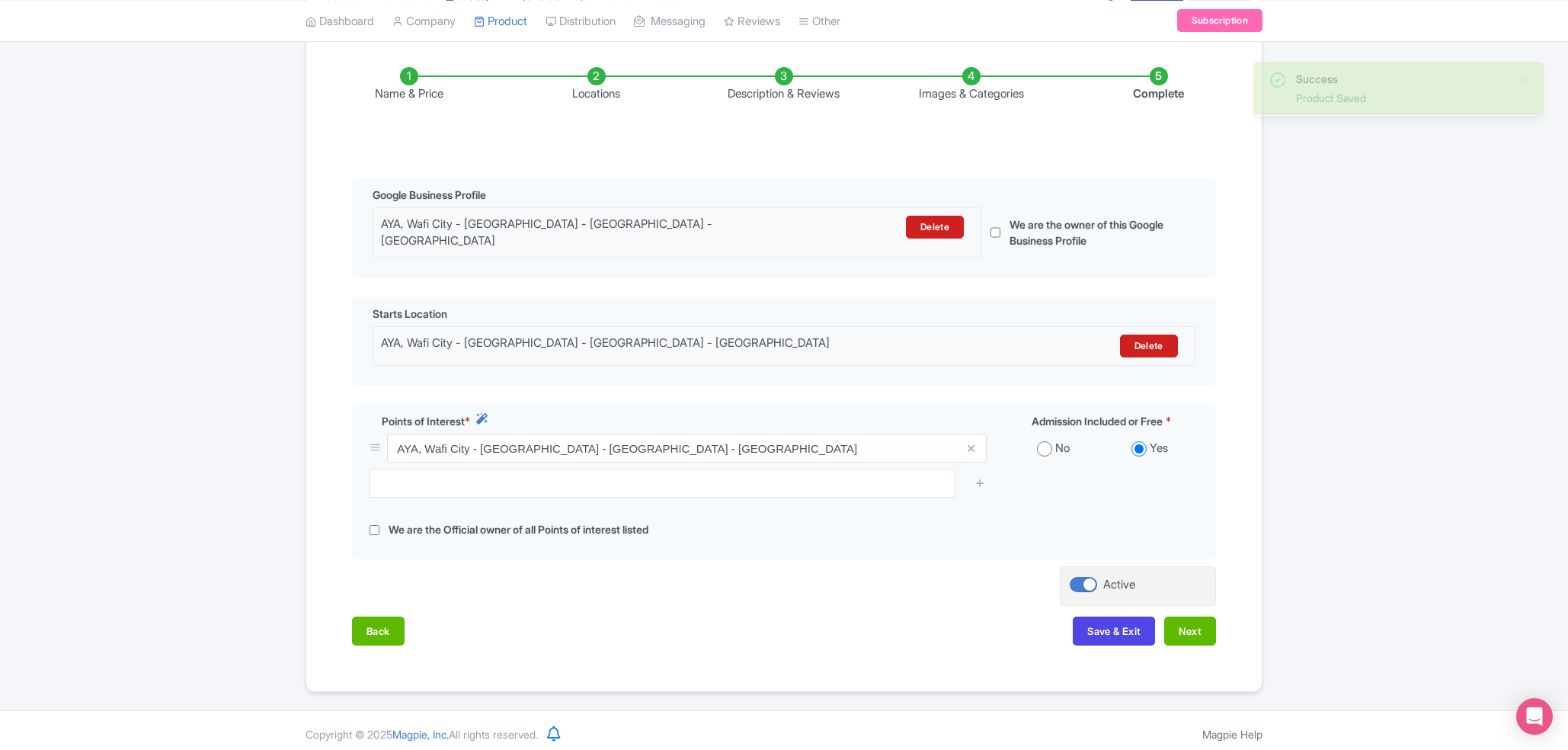
click at [800, 82] on li "Description & Reviews" at bounding box center [784, 85] width 187 height 36
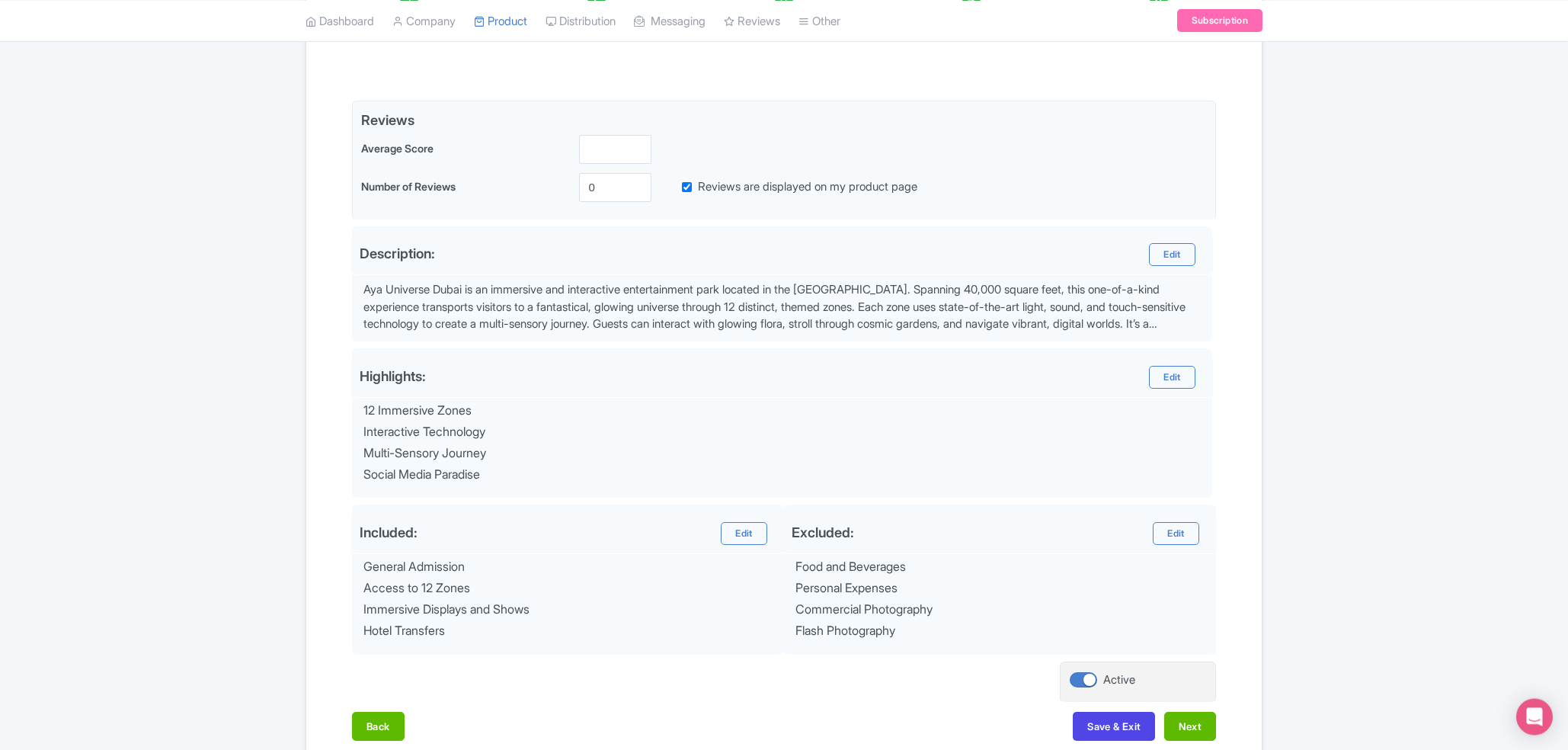
scroll to position [153, 0]
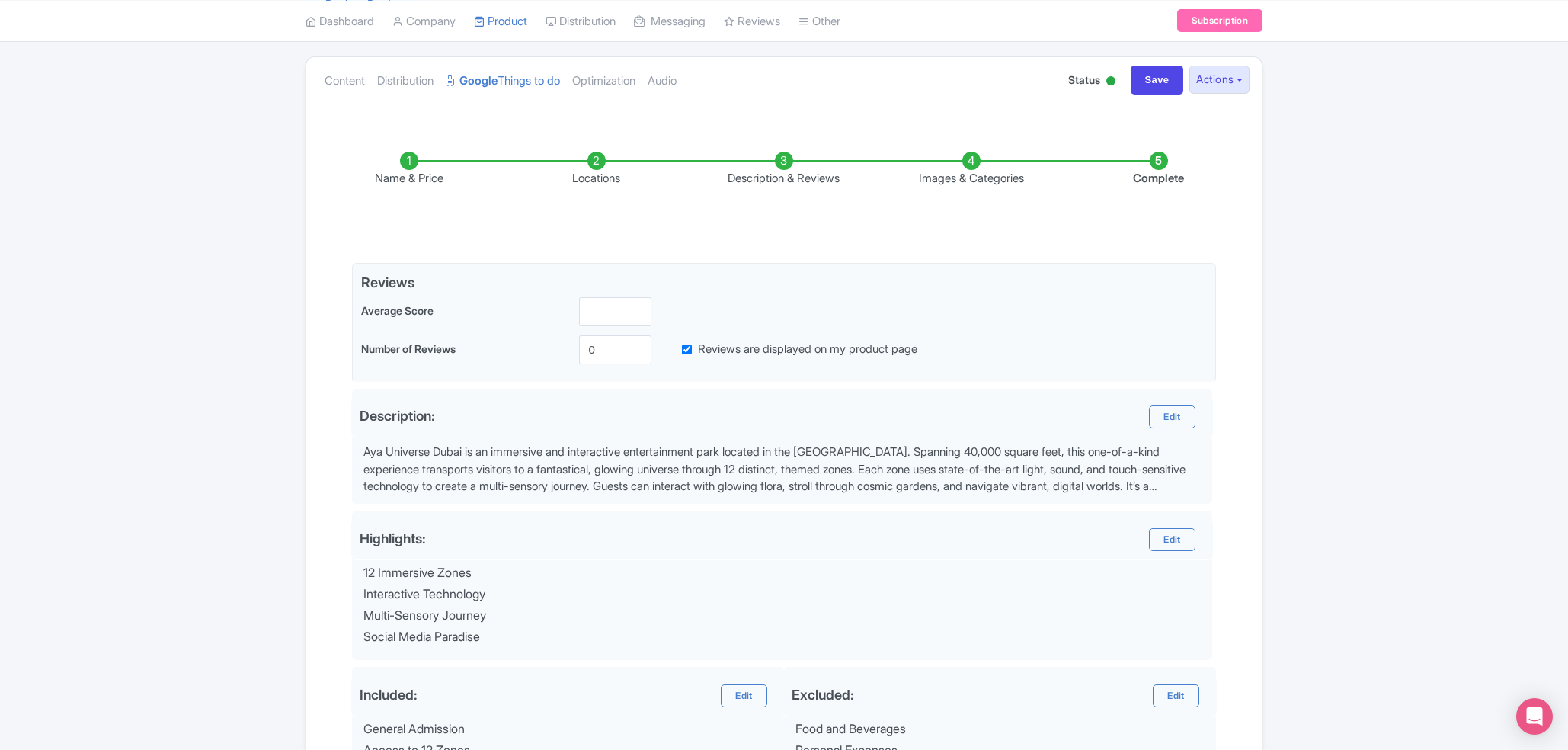
click at [885, 157] on li "Images & Categories" at bounding box center [971, 169] width 187 height 36
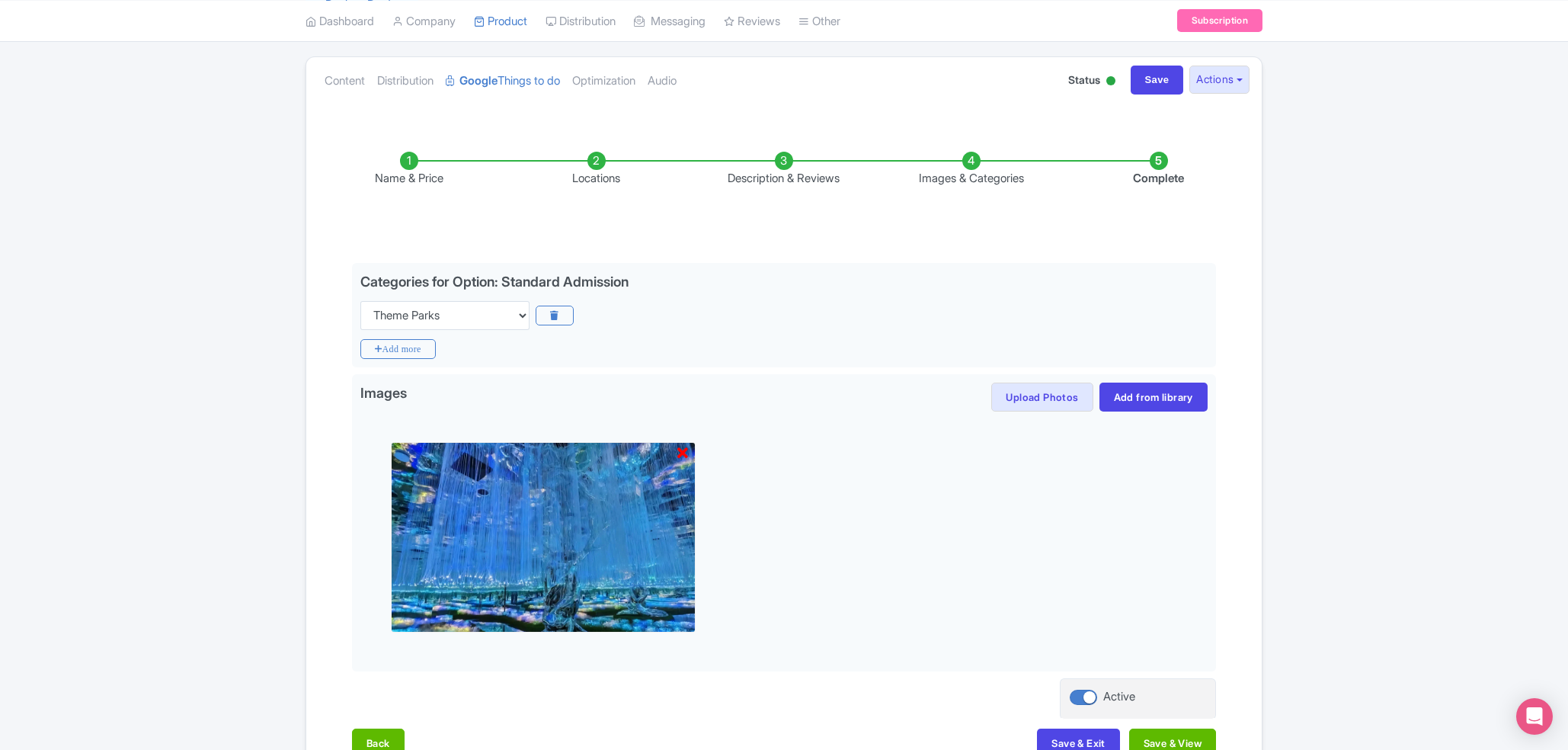
click at [885, 166] on li "Complete" at bounding box center [1158, 169] width 187 height 36
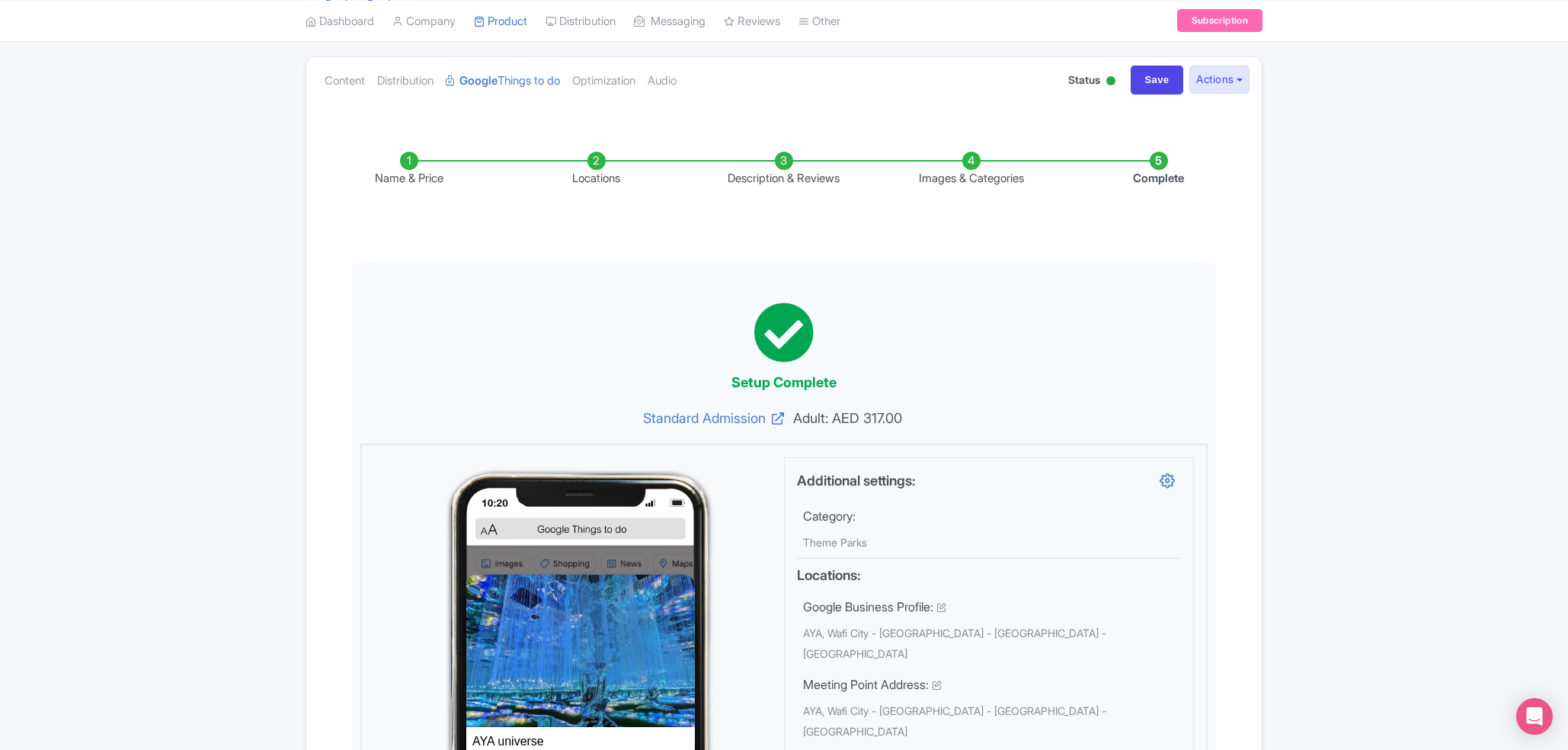
click at [885, 166] on li "Images & Categories" at bounding box center [971, 169] width 187 height 36
click at [607, 161] on li "Locations" at bounding box center [596, 169] width 187 height 36
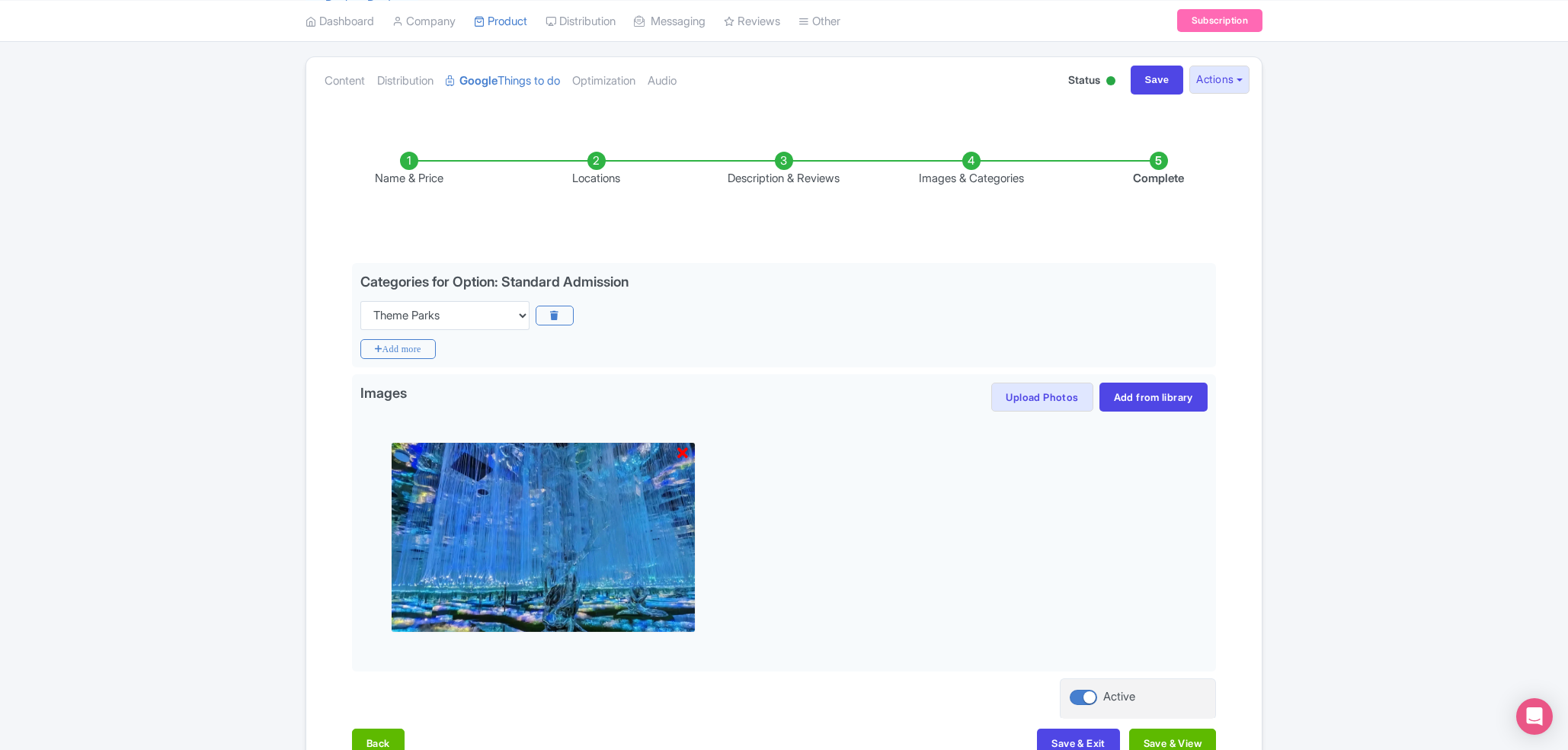
click at [417, 160] on li "Name & Price" at bounding box center [409, 169] width 187 height 36
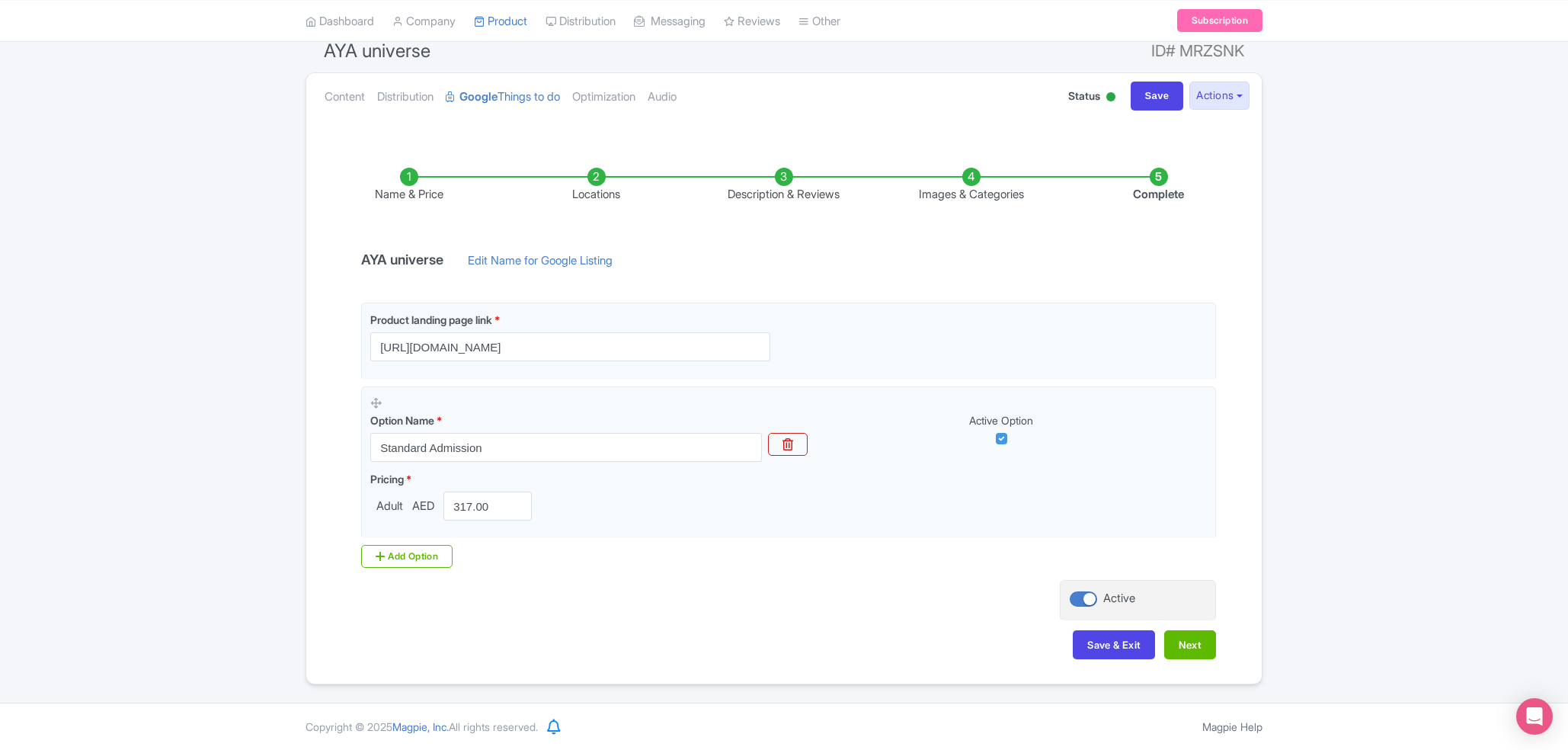
scroll to position [138, 0]
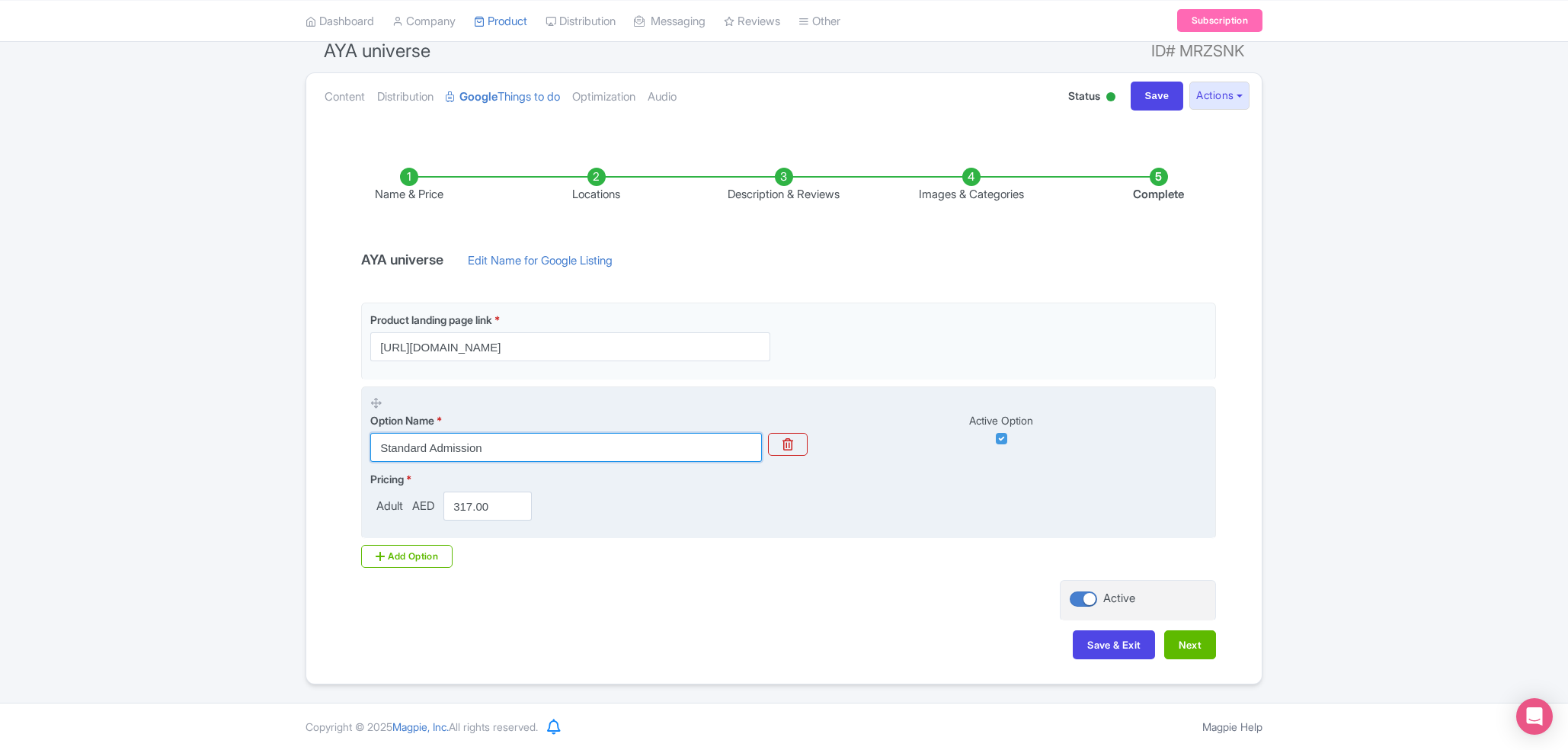
click at [522, 451] on input "Standard Admission" at bounding box center [565, 447] width 391 height 29
paste input "Aya universe + IMG Theme park"
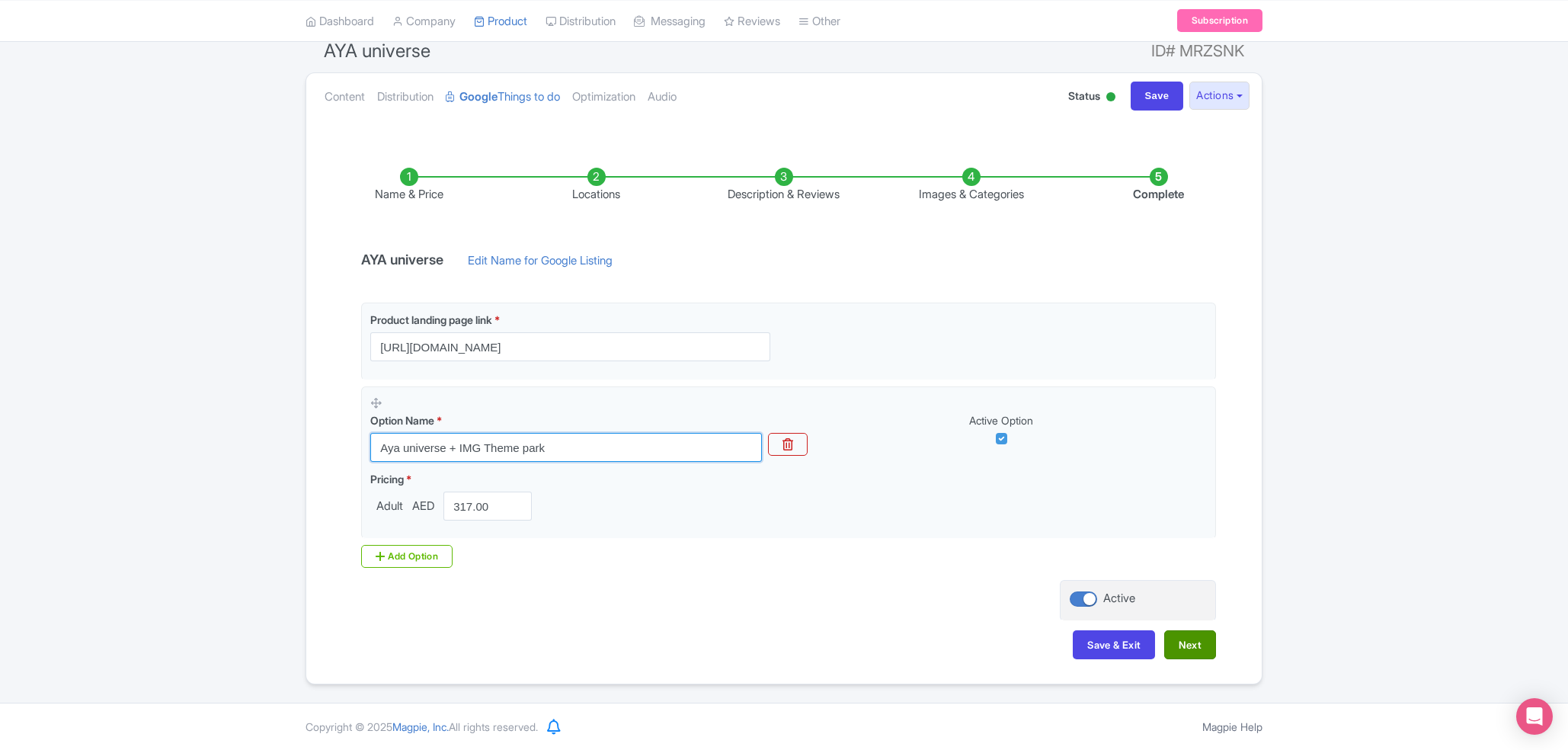
type input "Aya universe + IMG Theme park"
click at [885, 643] on button "Next" at bounding box center [1190, 645] width 52 height 29
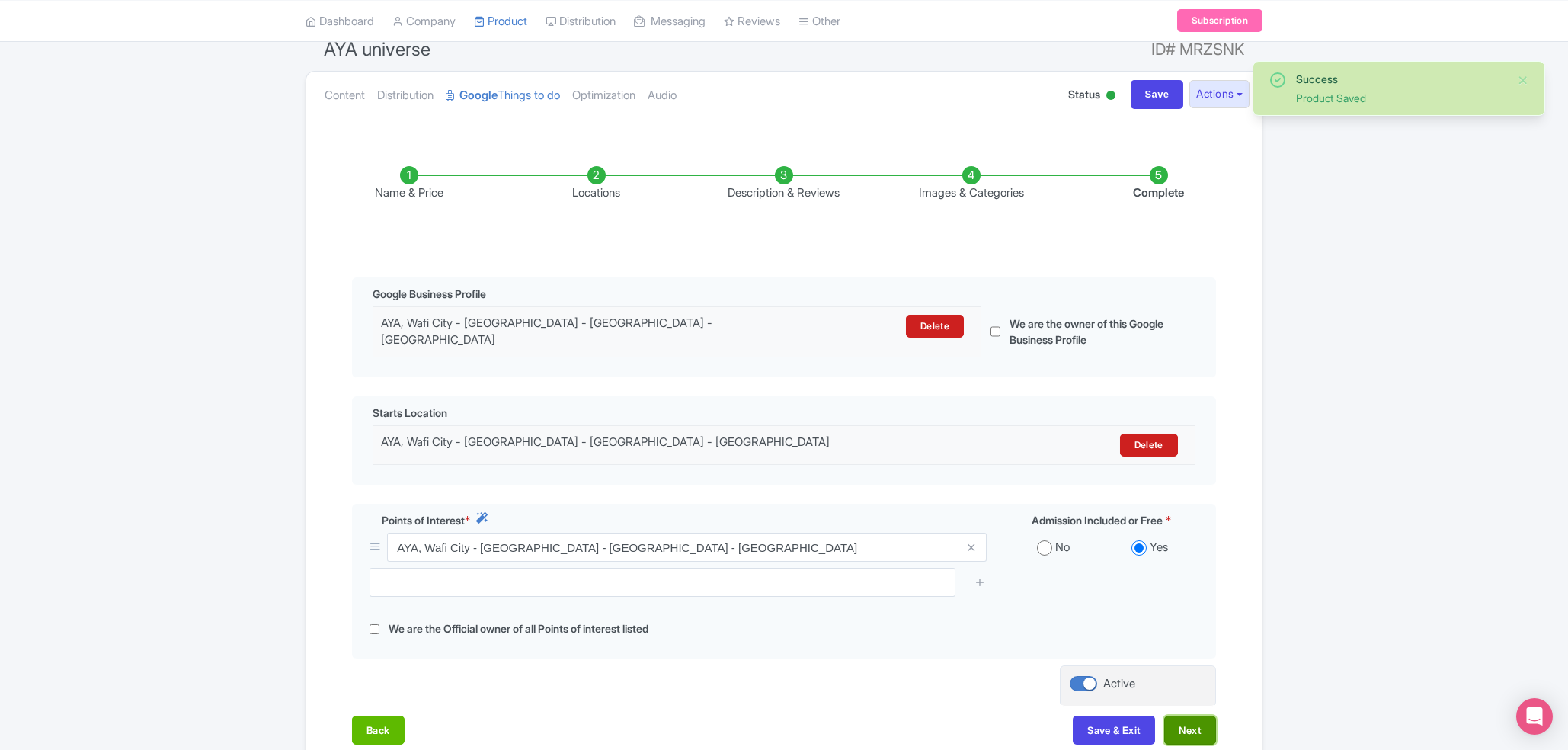
click at [885, 724] on button "Next" at bounding box center [1190, 730] width 52 height 29
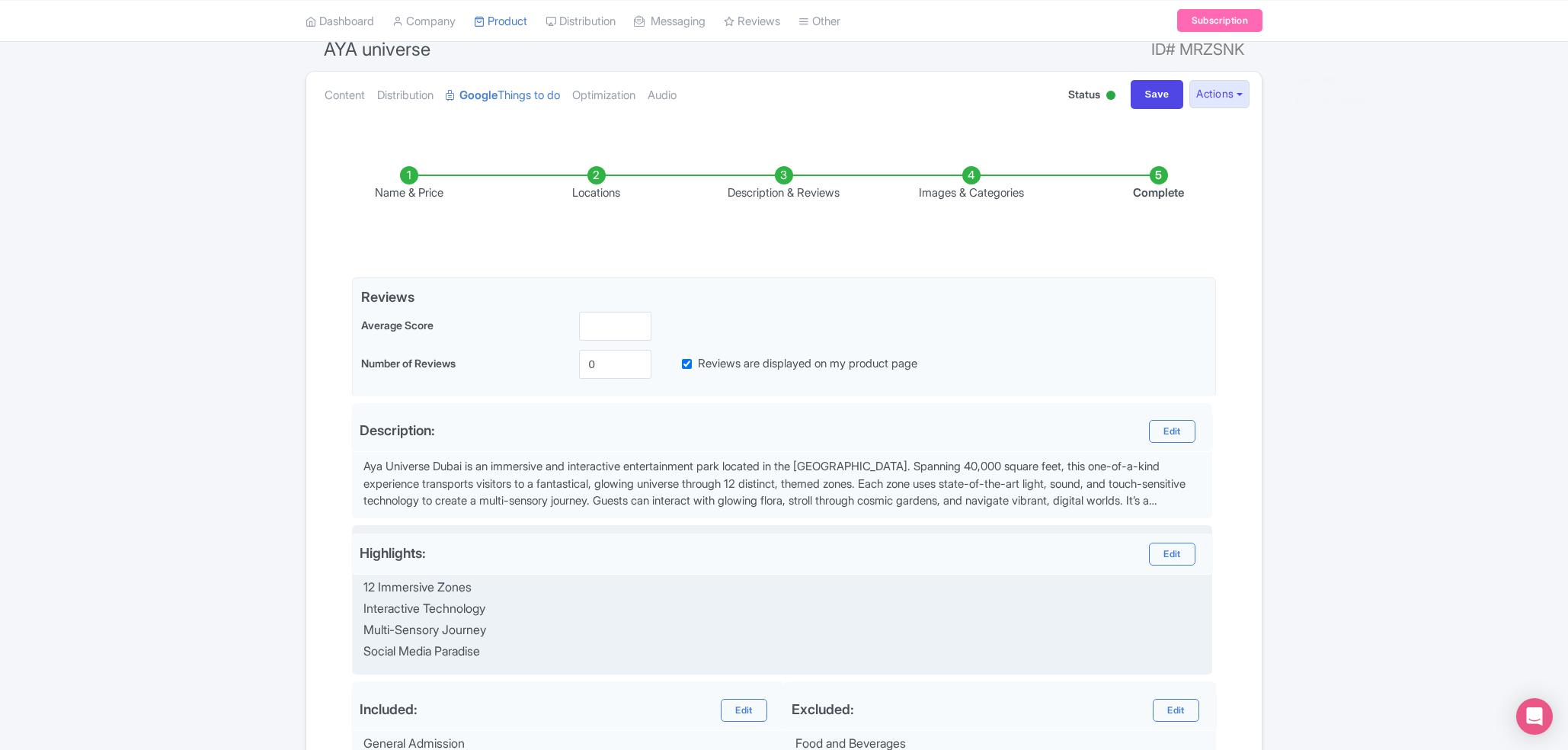
scroll to position [398, 0]
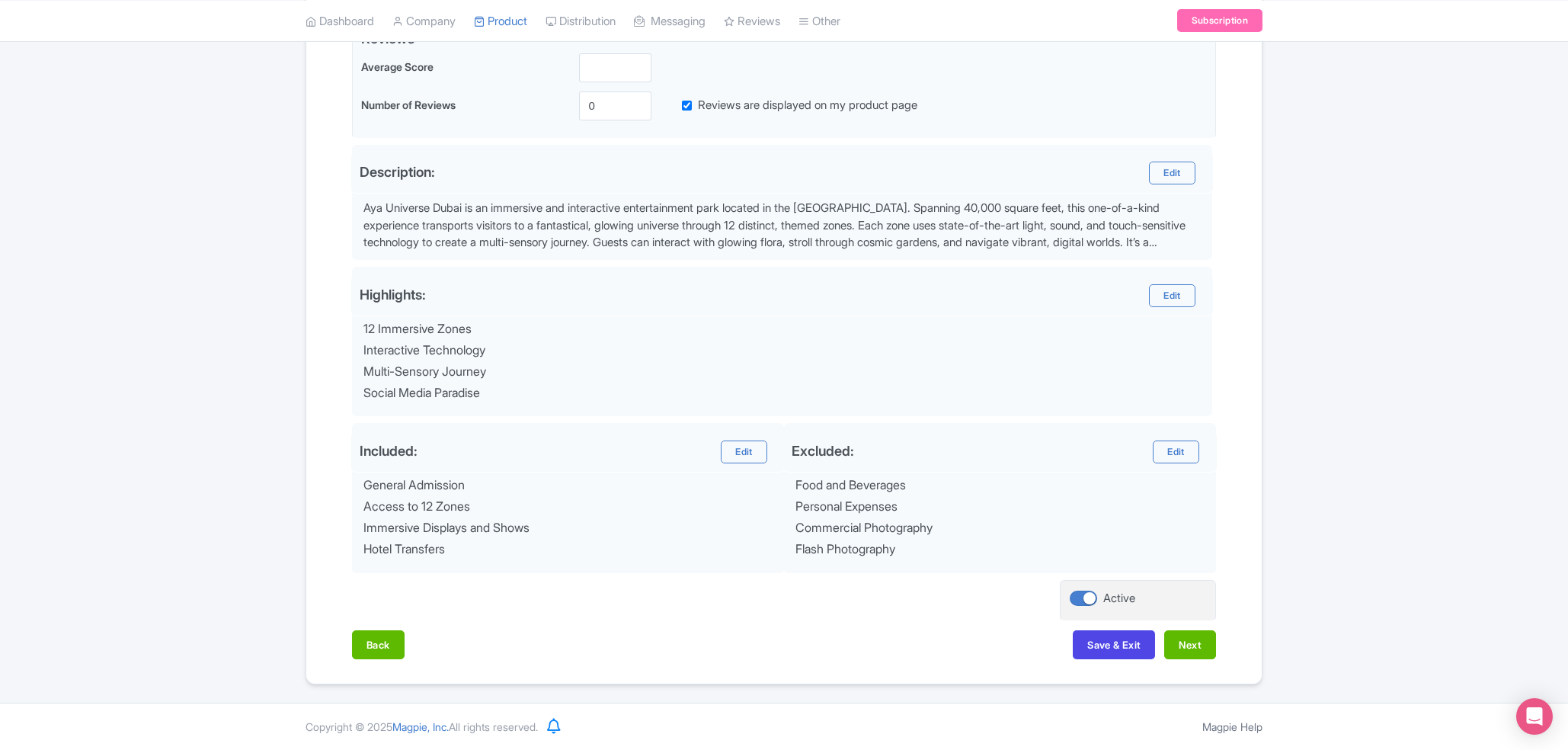
click at [885, 662] on div "Back Save & Exit Next" at bounding box center [784, 653] width 864 height 44
click at [885, 648] on button "Next" at bounding box center [1190, 645] width 52 height 29
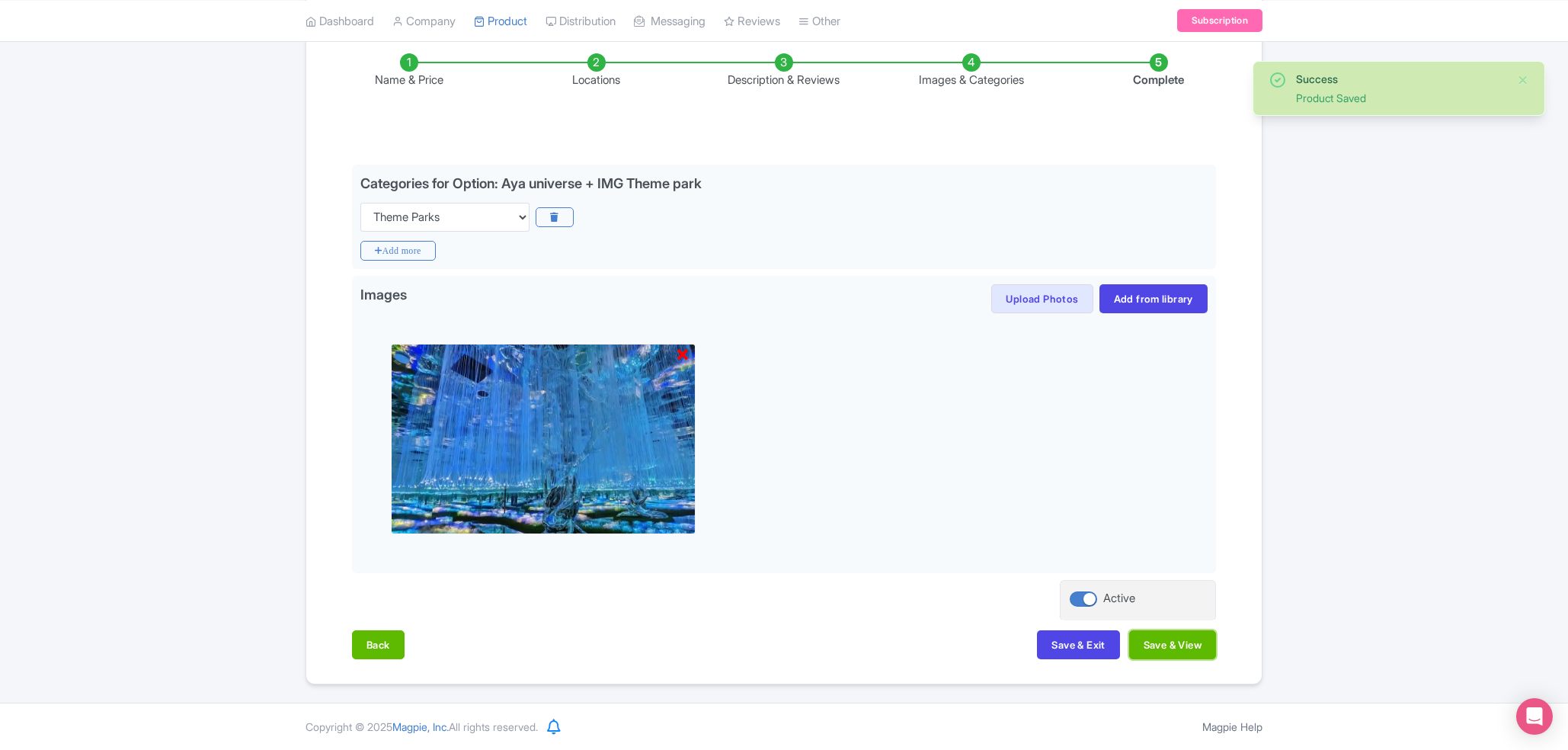
click at [885, 648] on button "Save & View" at bounding box center [1173, 645] width 87 height 29
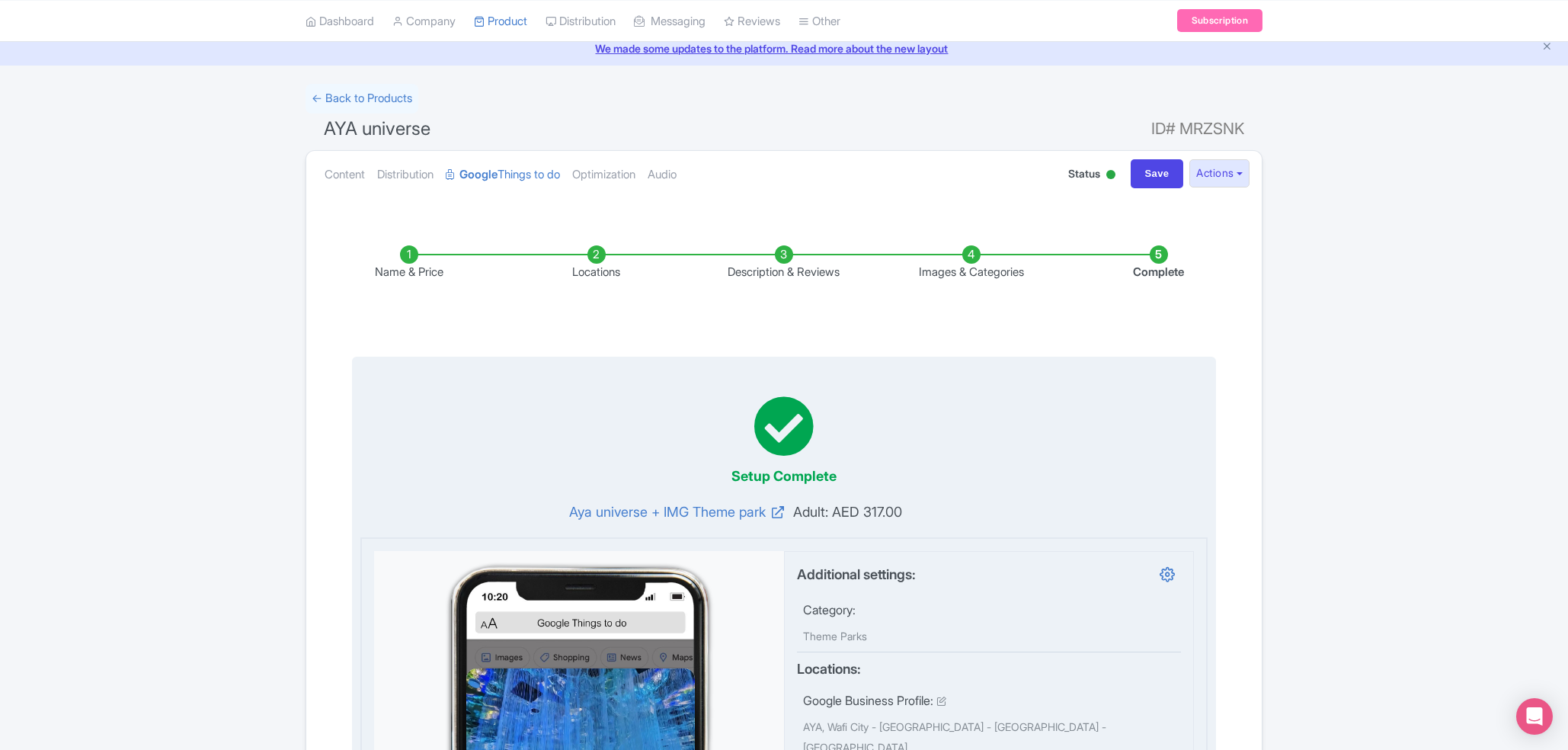
scroll to position [0, 0]
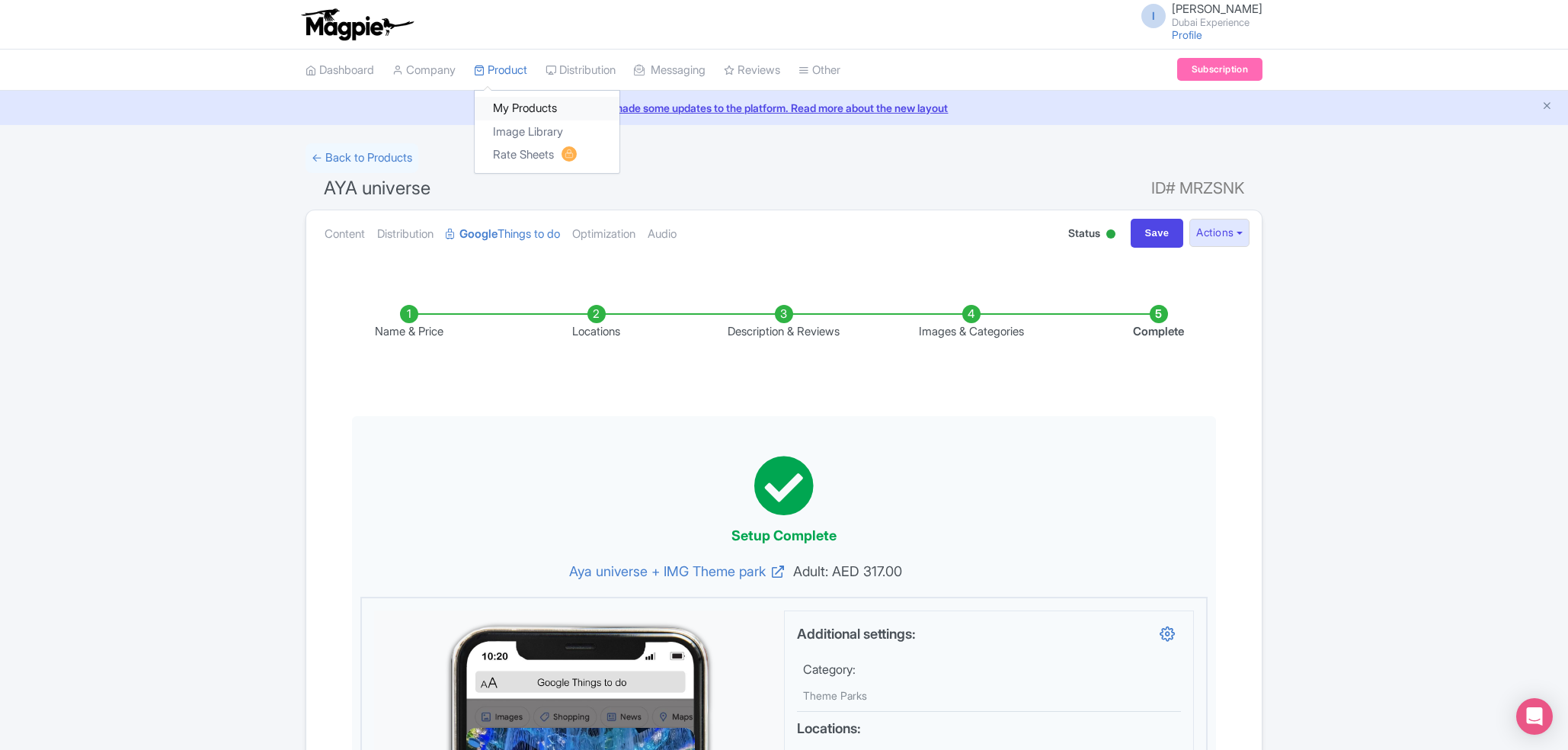
click at [523, 101] on link "My Products" at bounding box center [546, 108] width 145 height 24
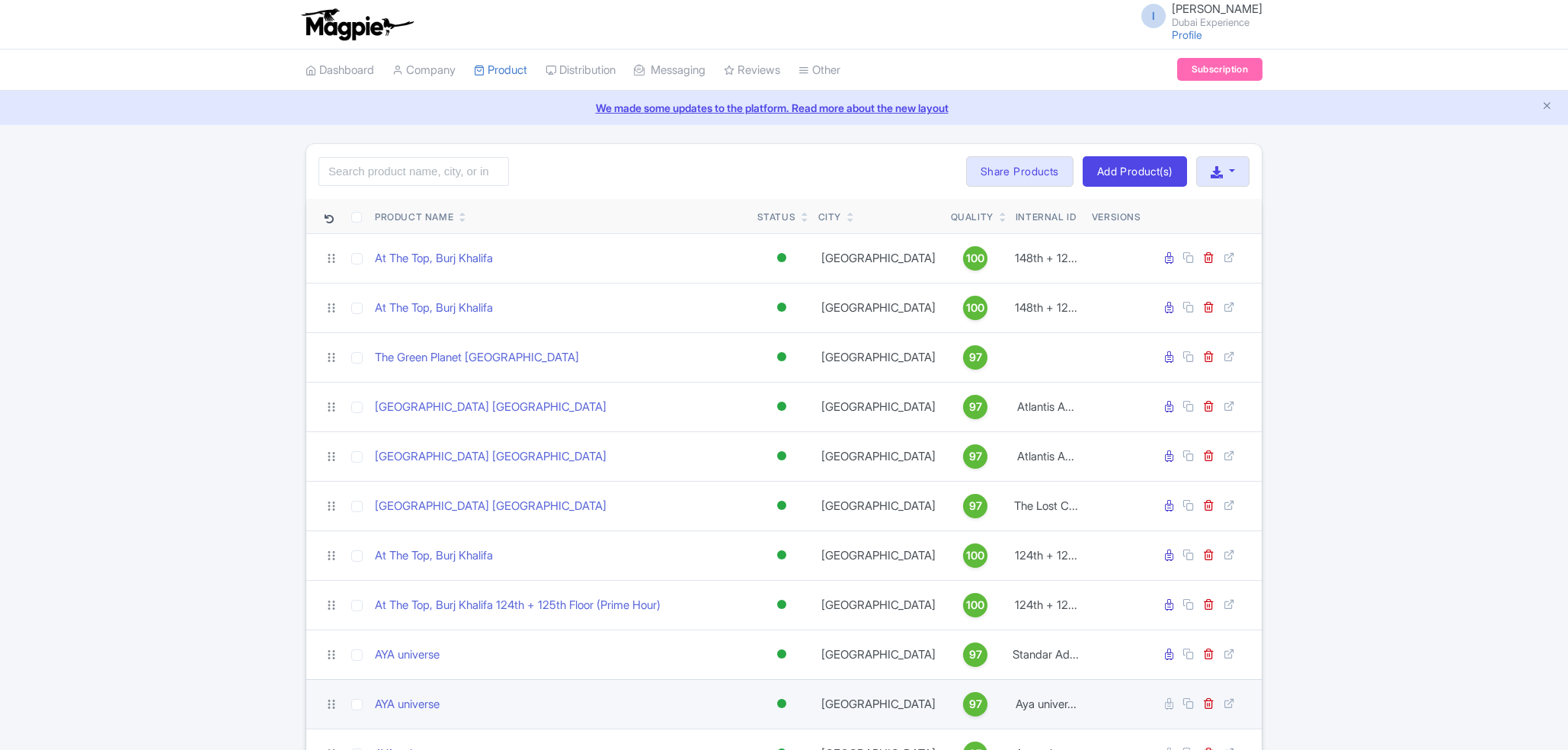
scroll to position [96, 0]
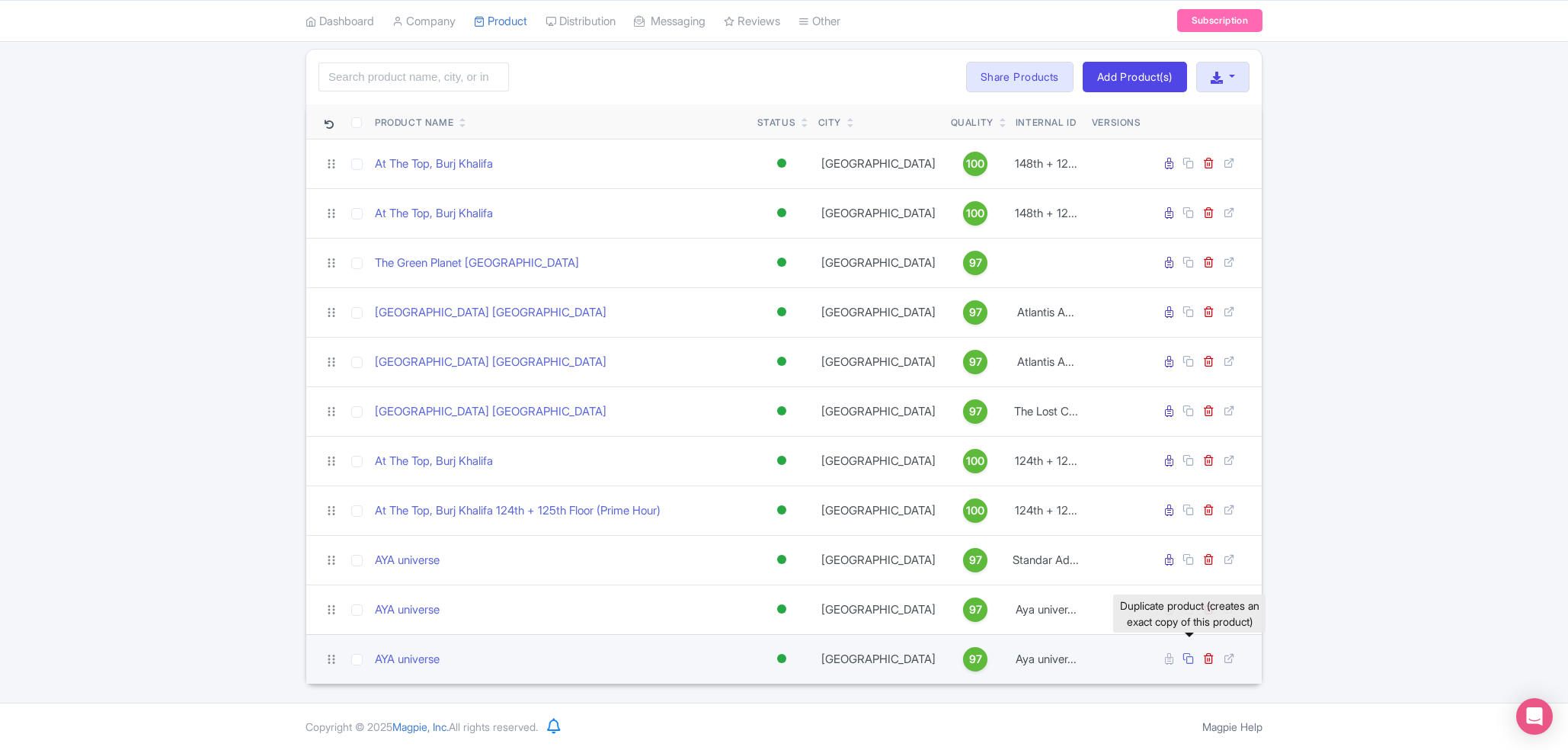
click at [1189, 658] on icon at bounding box center [1188, 658] width 11 height 11
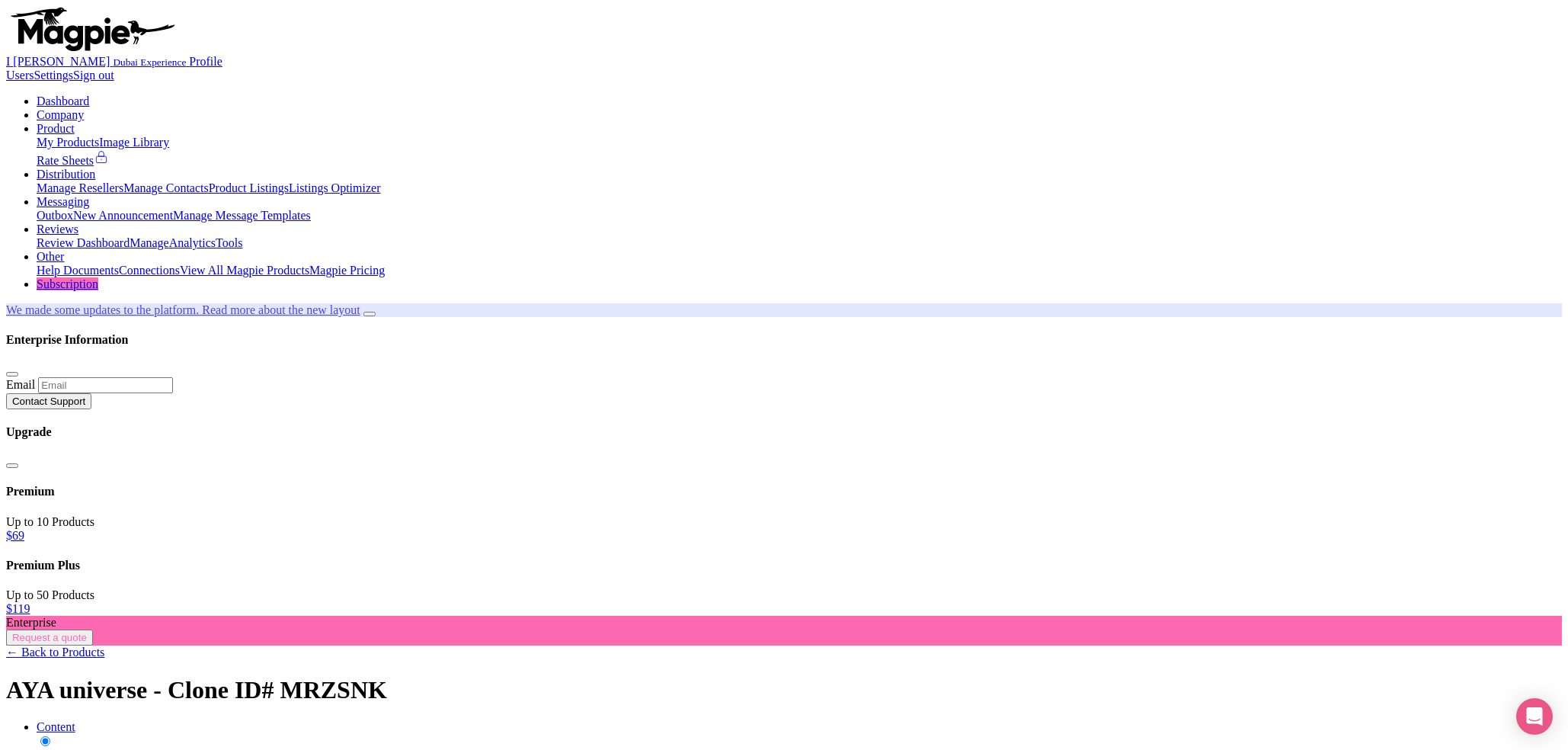
paste input "YA Universe + Dubai Aquarium Tickets"
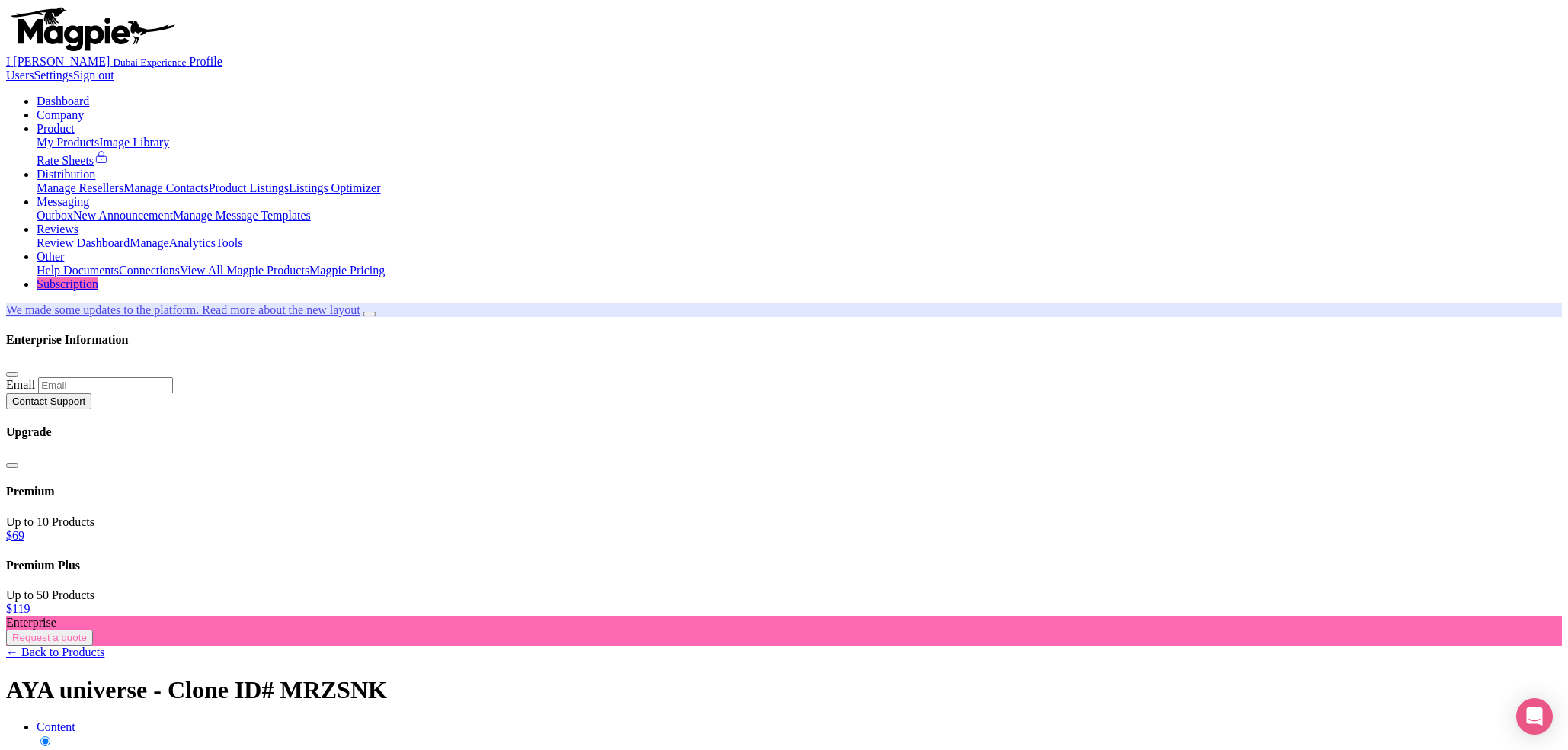
scroll to position [0, 46]
type input "AYA Universe + Dubai Aquarium Tickets"
type input "Saving..."
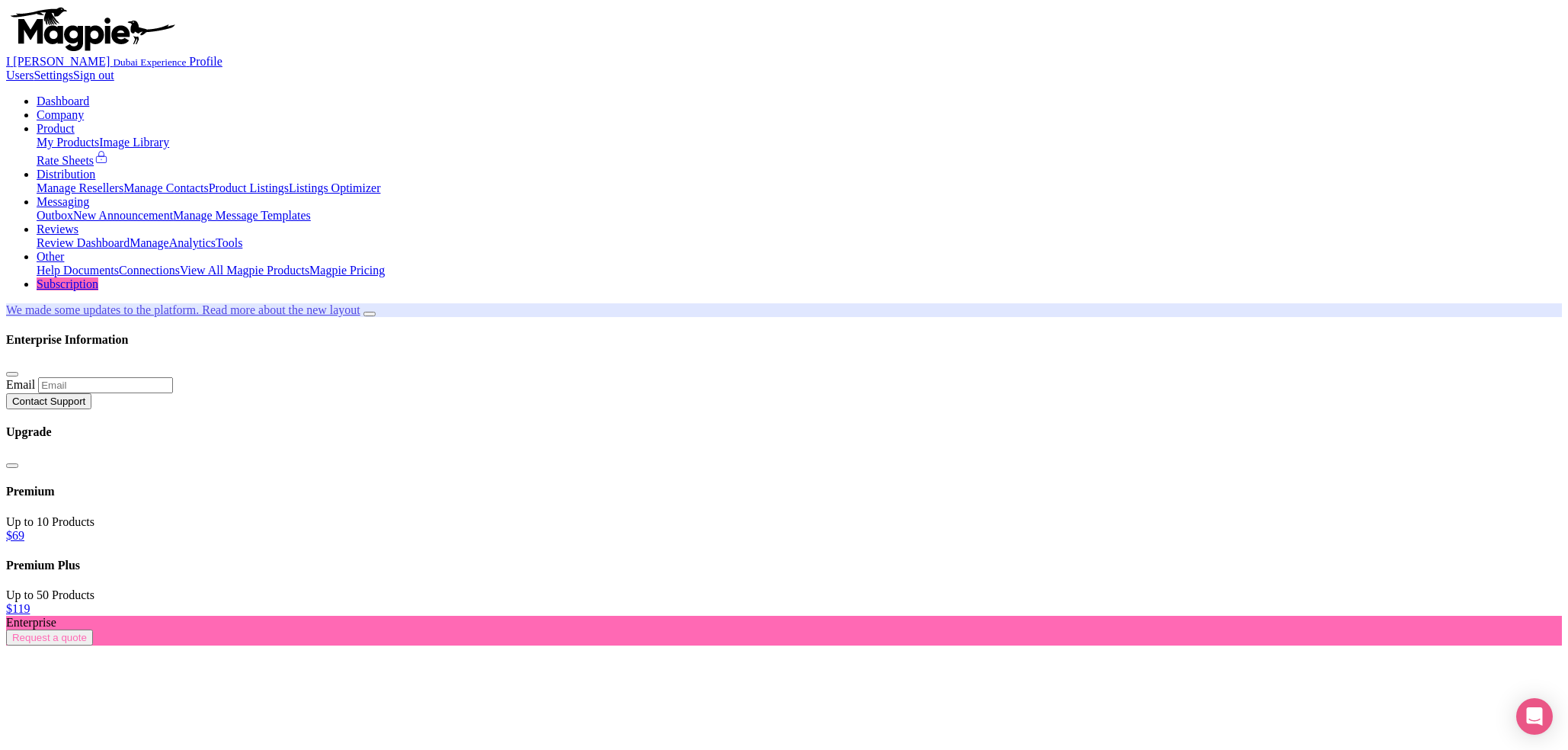
drag, startPoint x: 0, startPoint y: 0, endPoint x: 639, endPoint y: 312, distance: 711.1
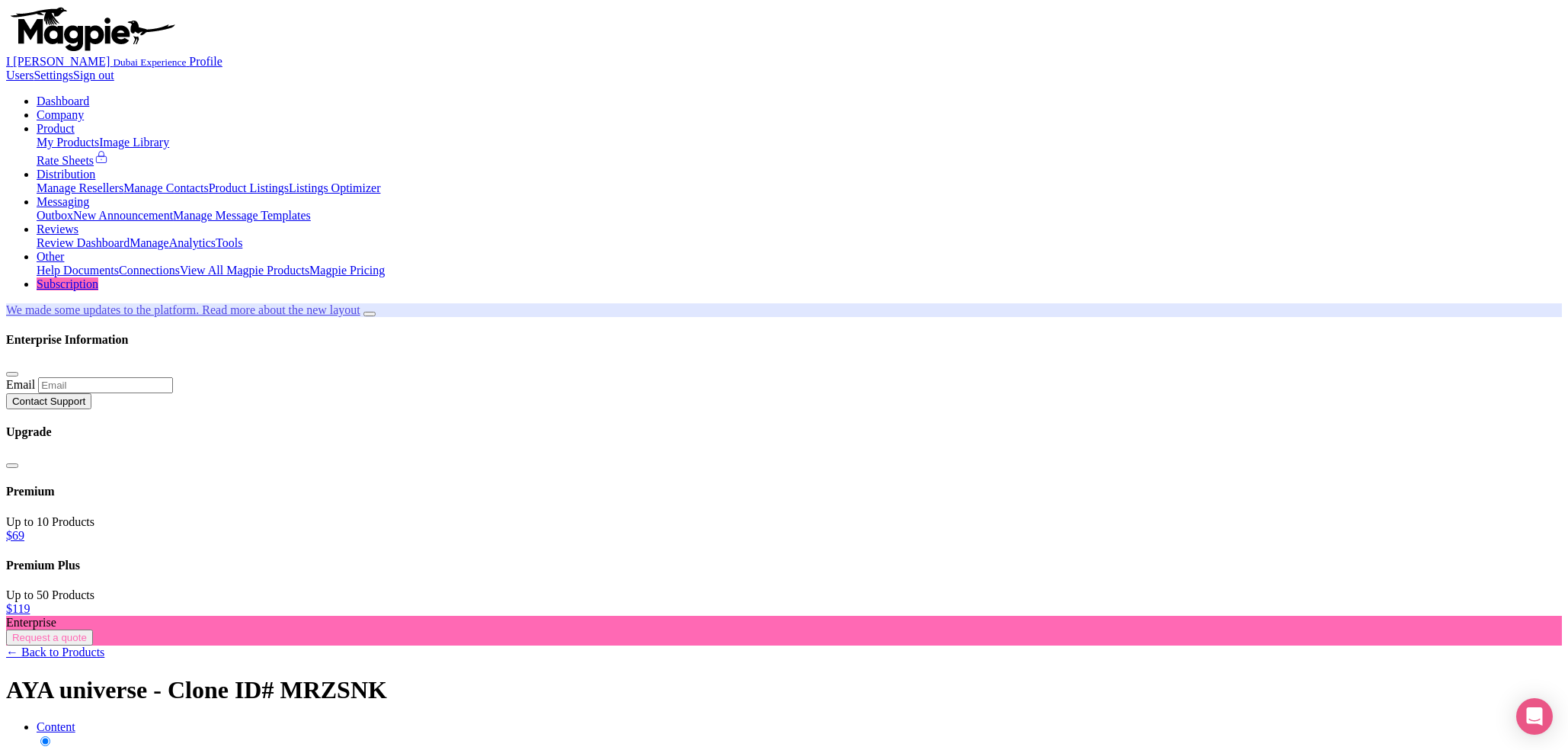
type input "AYA universe"
type input "Saving..."
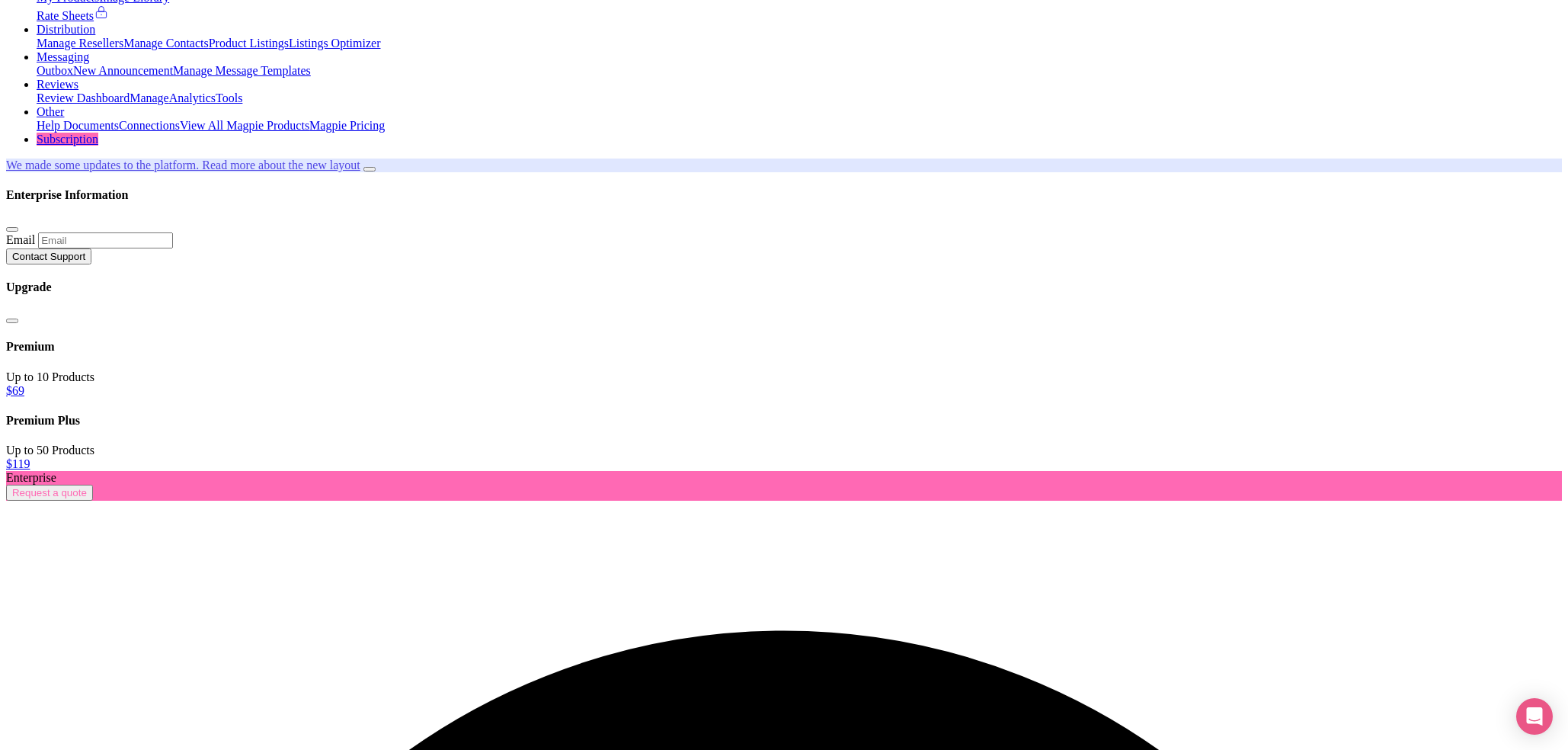
scroll to position [145, 0]
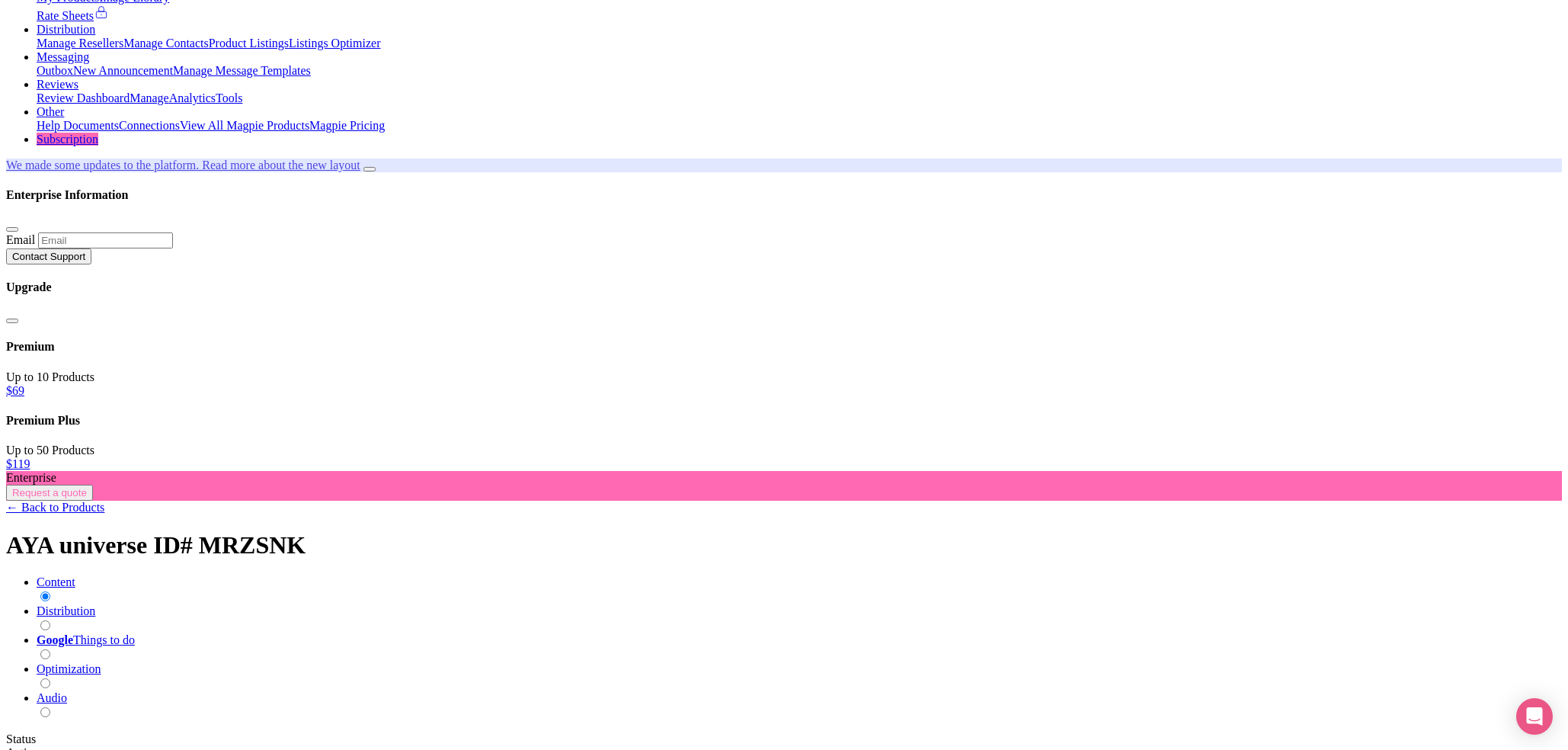
paste input "253"
type input "253"
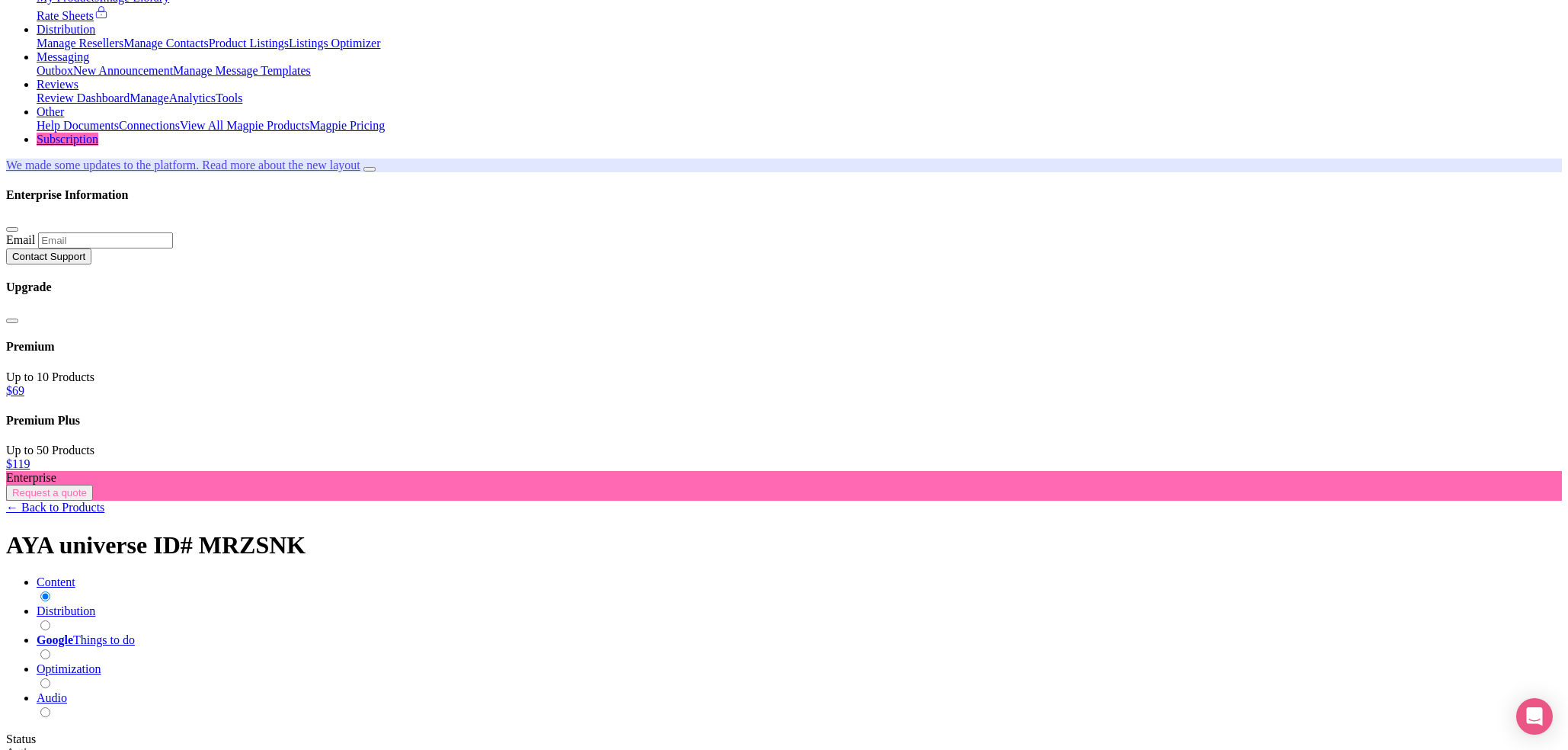
type input "Saving..."
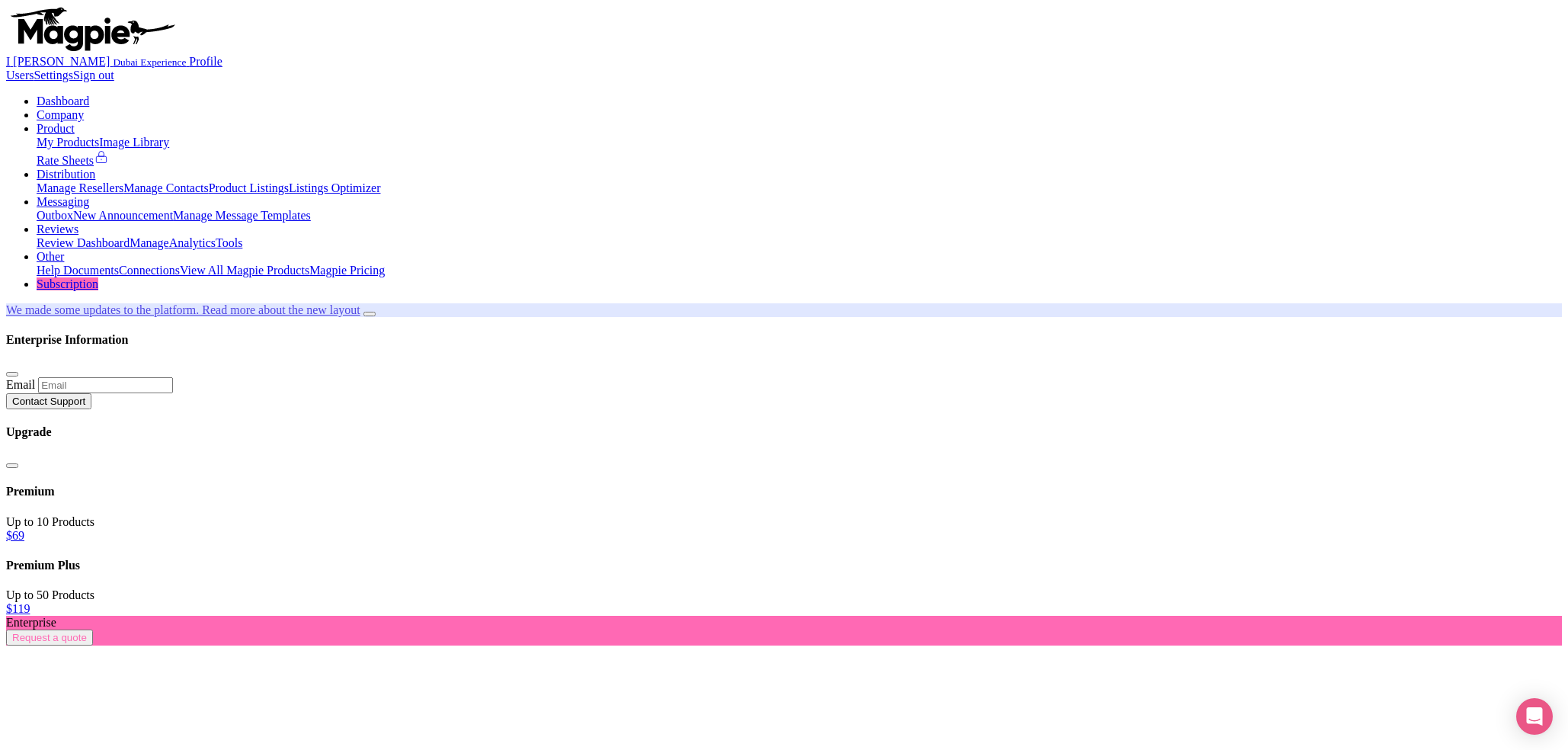
scroll to position [145, 0]
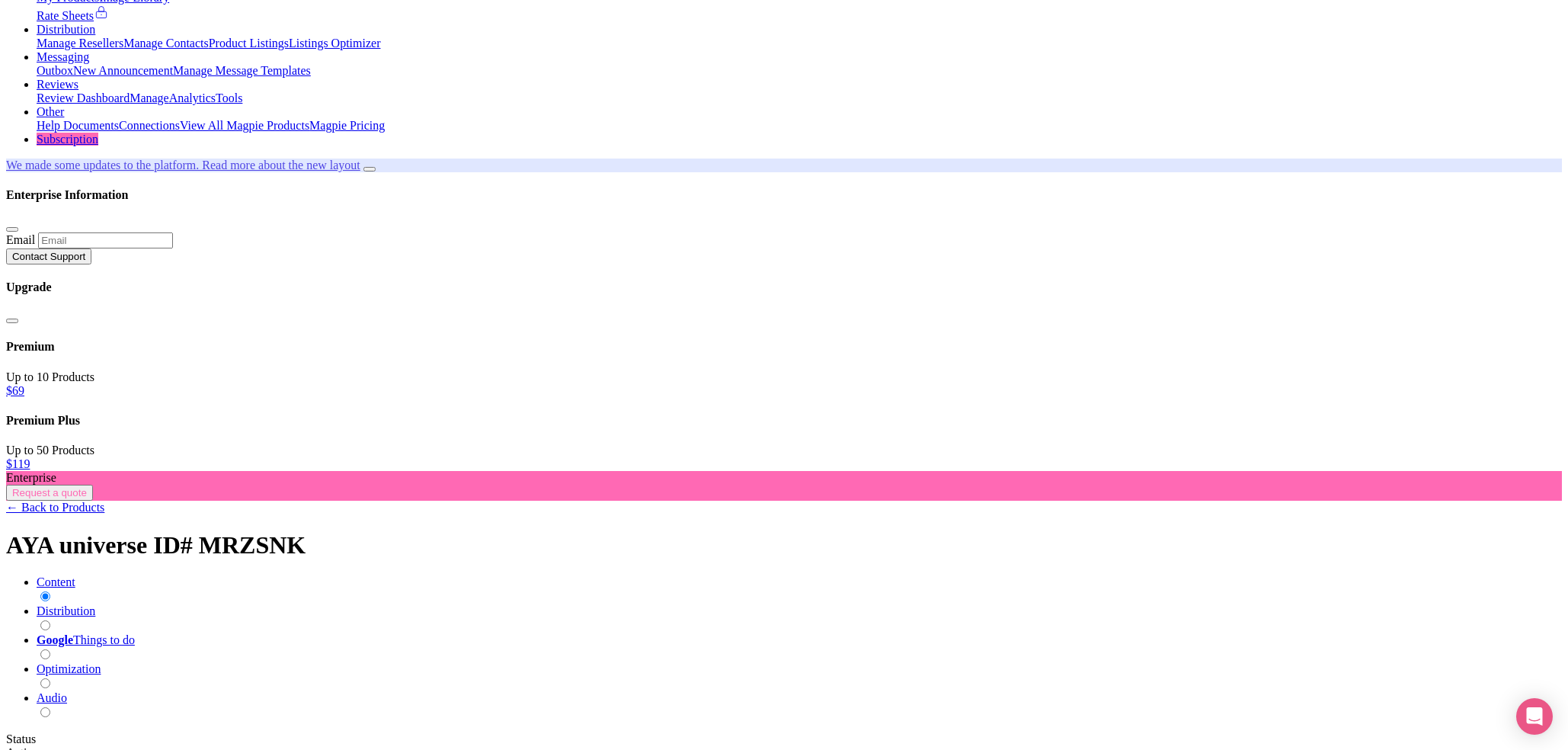
paste input "number"
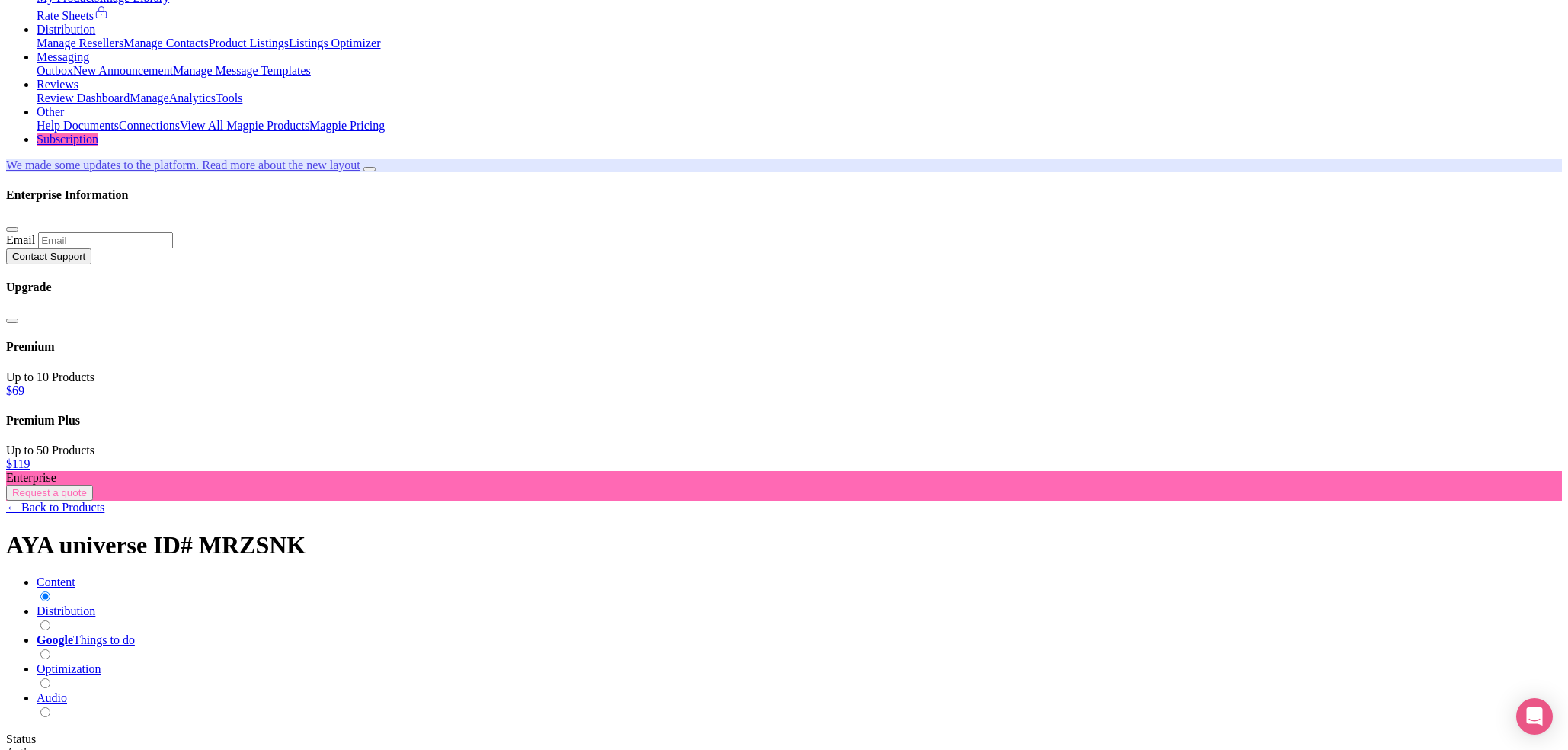
type input "253"
paste input "248"
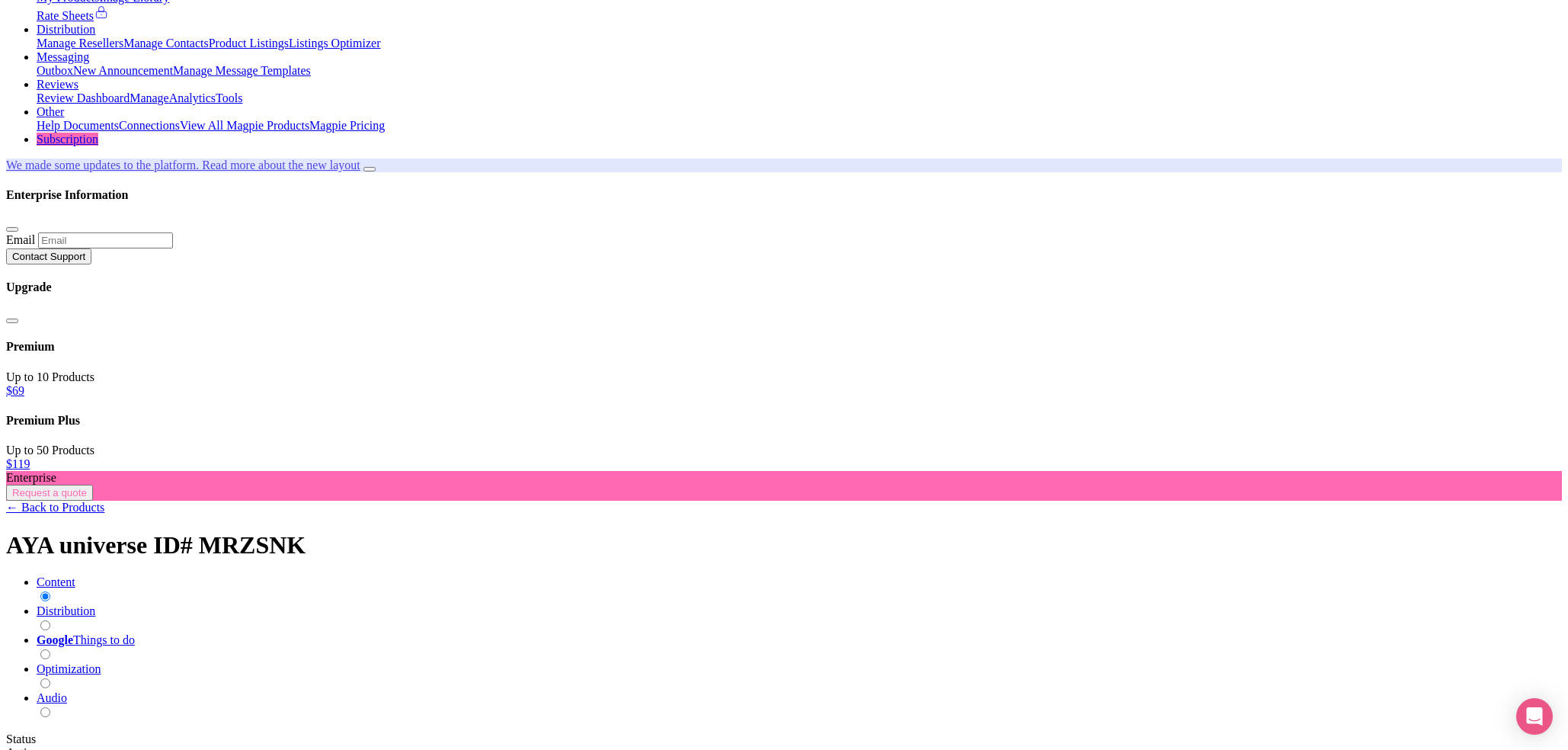
type input "248"
type input "Saving..."
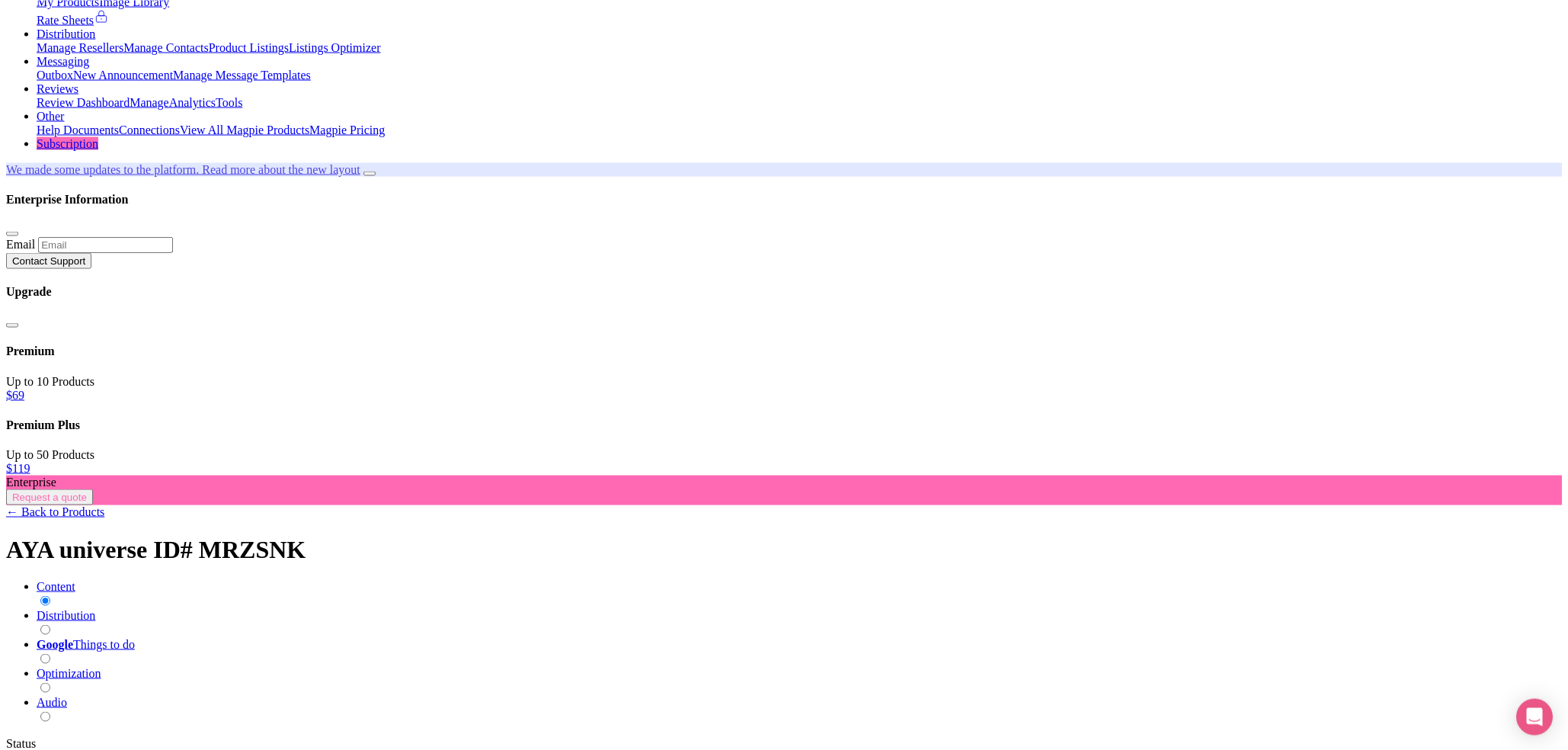
scroll to position [0, 0]
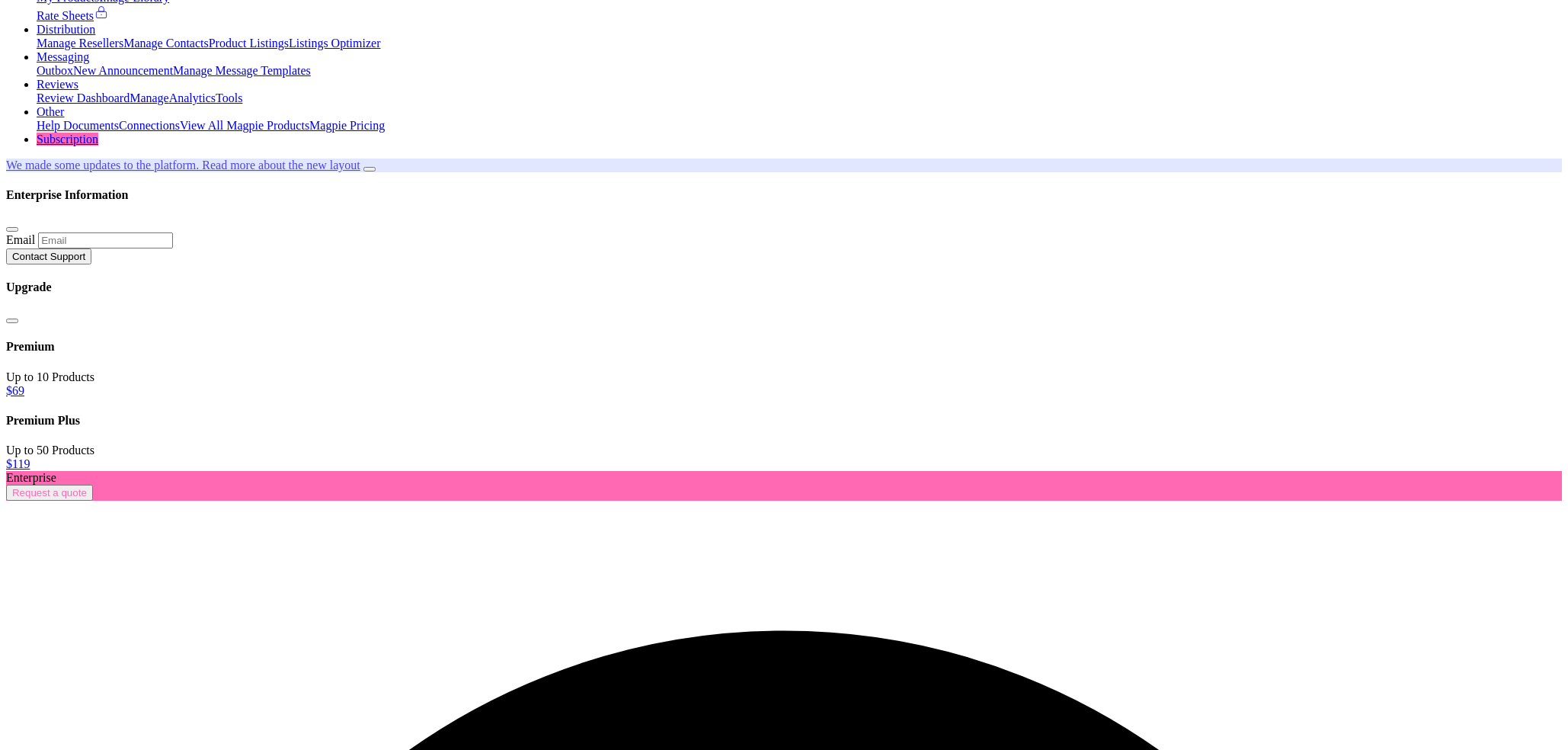
scroll to position [145, 0]
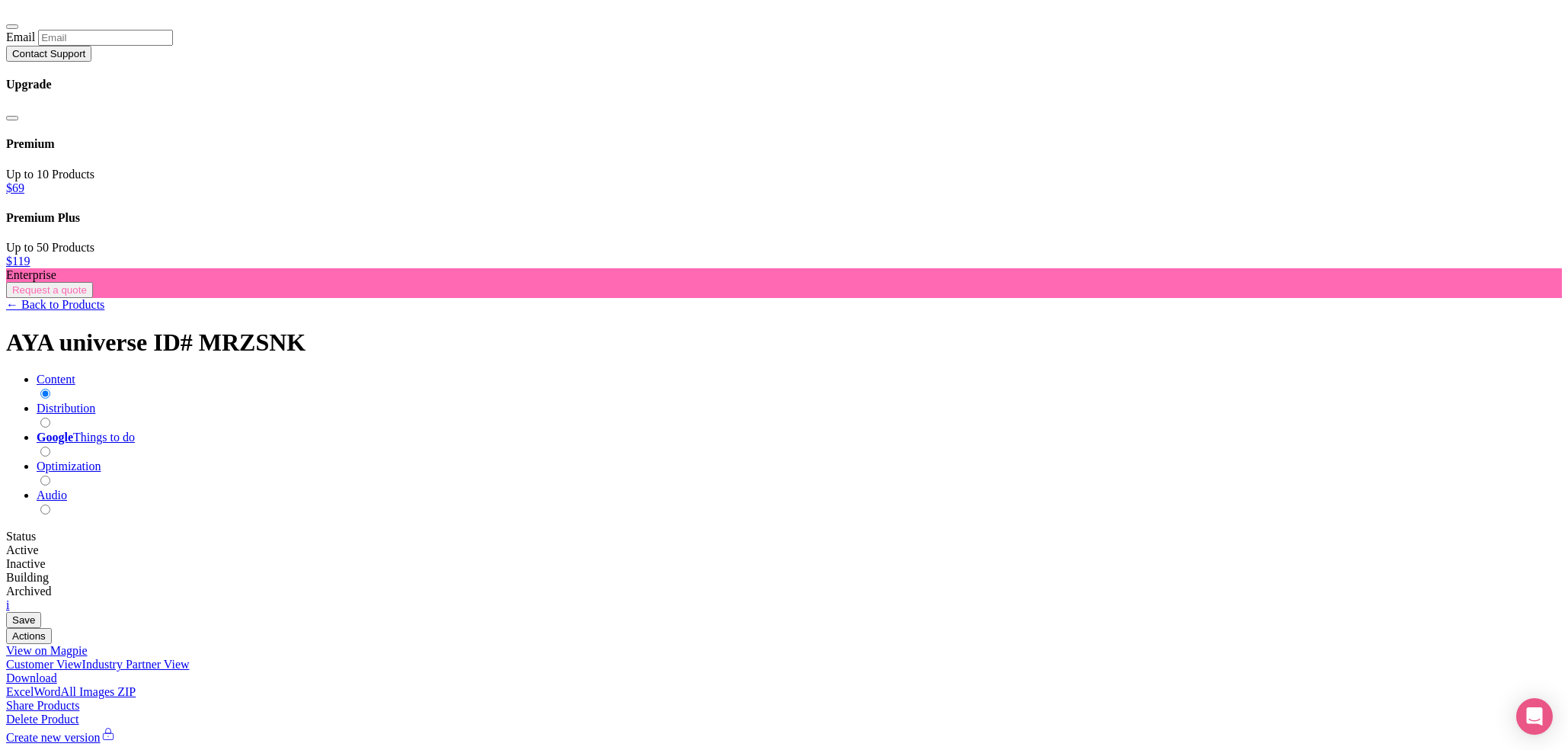
scroll to position [0, 0]
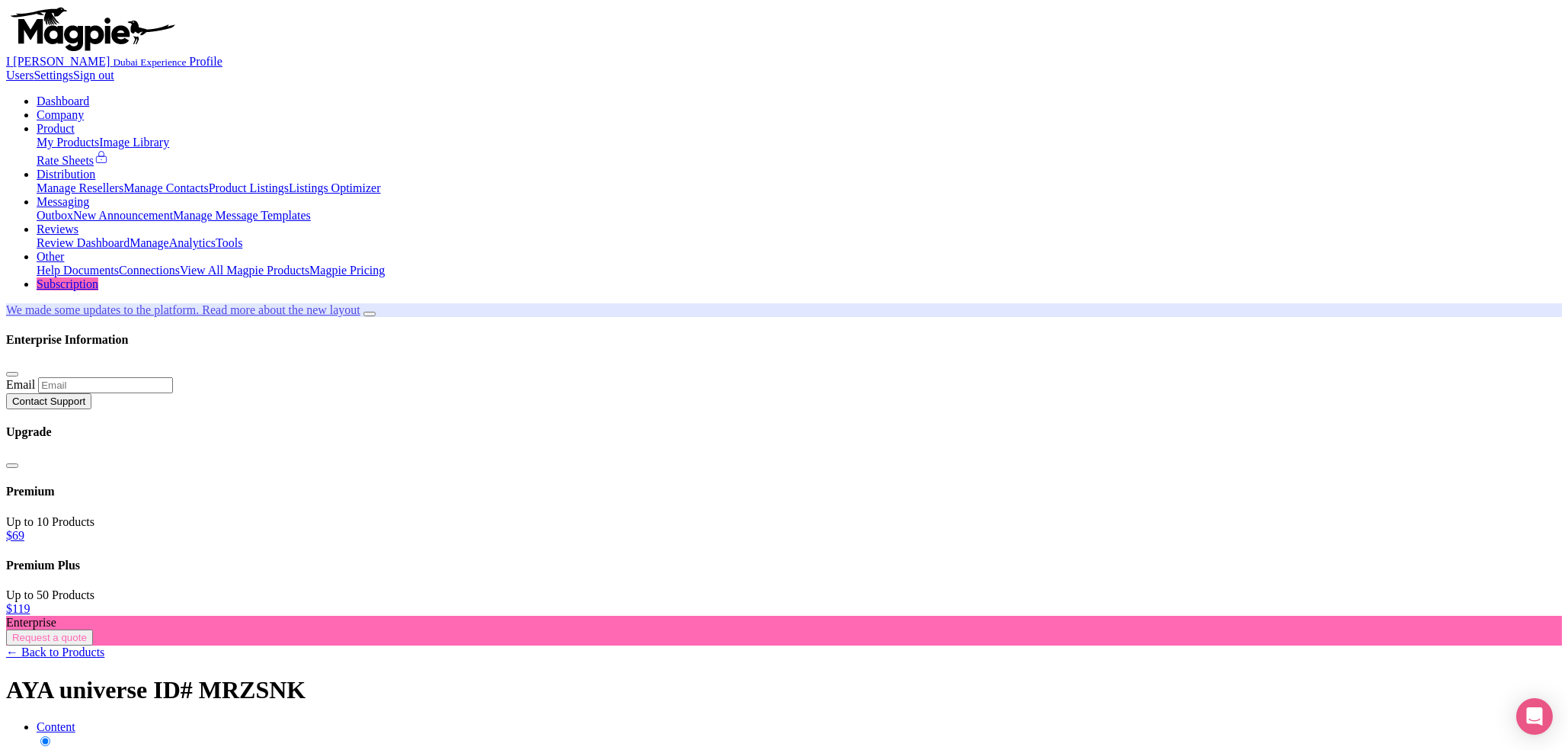
type input "Saving..."
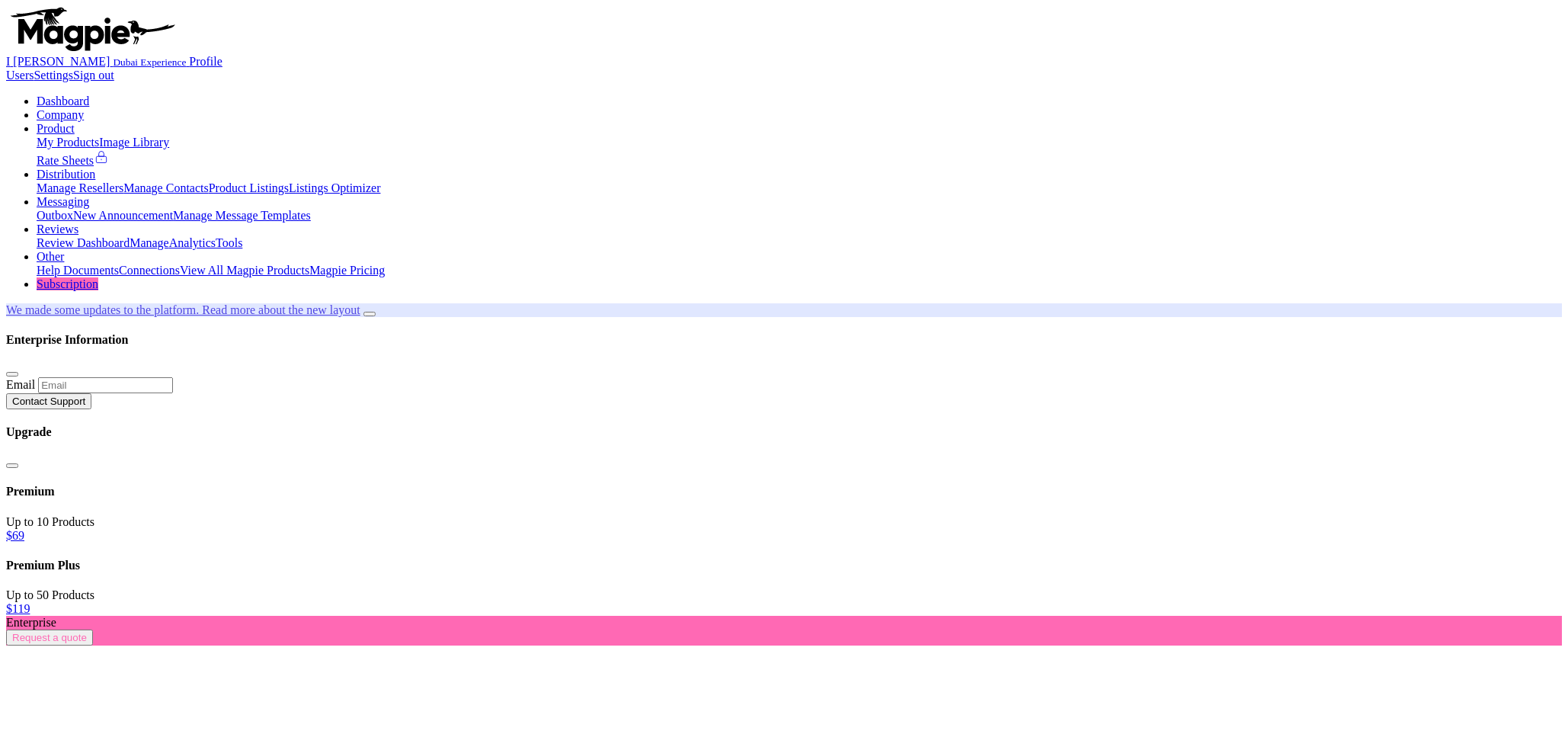
scroll to position [145, 0]
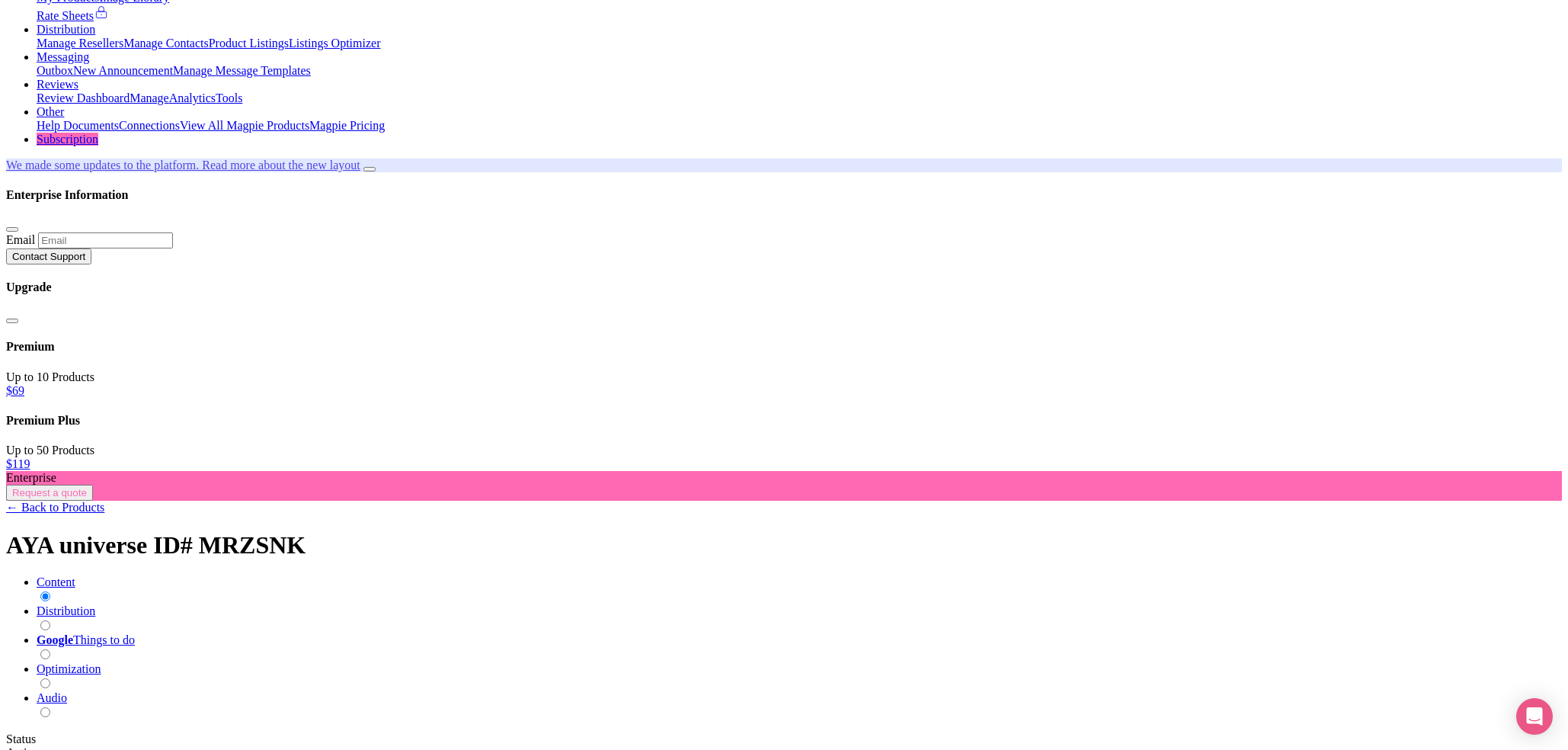
drag, startPoint x: 1067, startPoint y: 165, endPoint x: 1169, endPoint y: 340, distance: 202.6
